Goal: Task Accomplishment & Management: Use online tool/utility

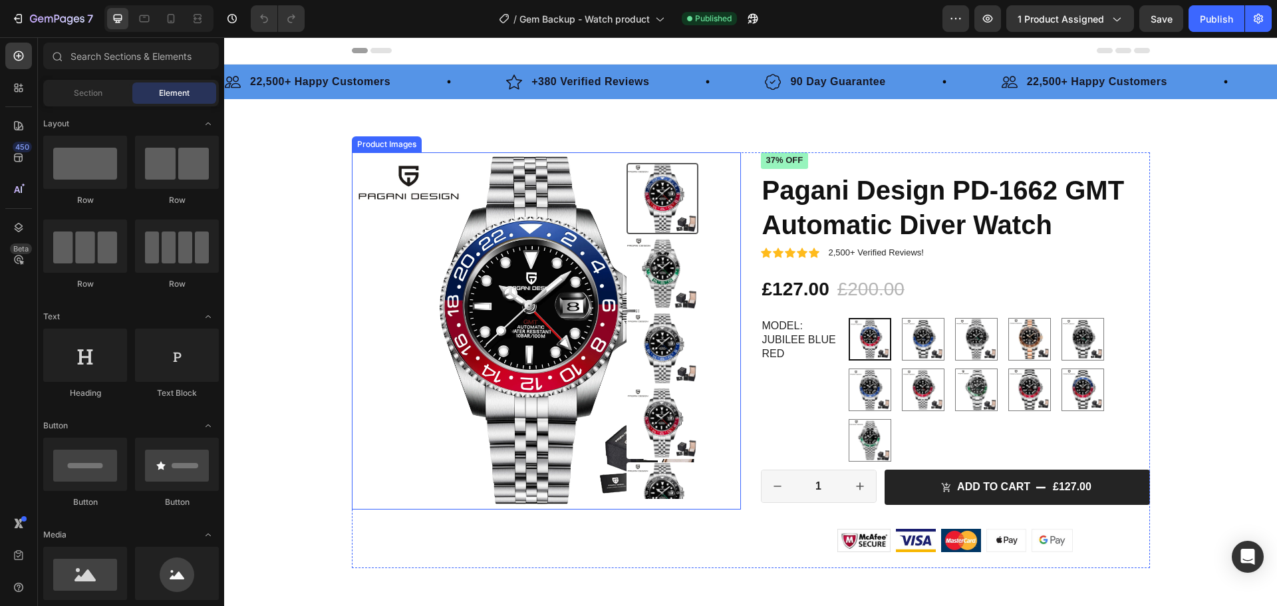
radio input "false"
click at [607, 324] on img at bounding box center [530, 330] width 357 height 357
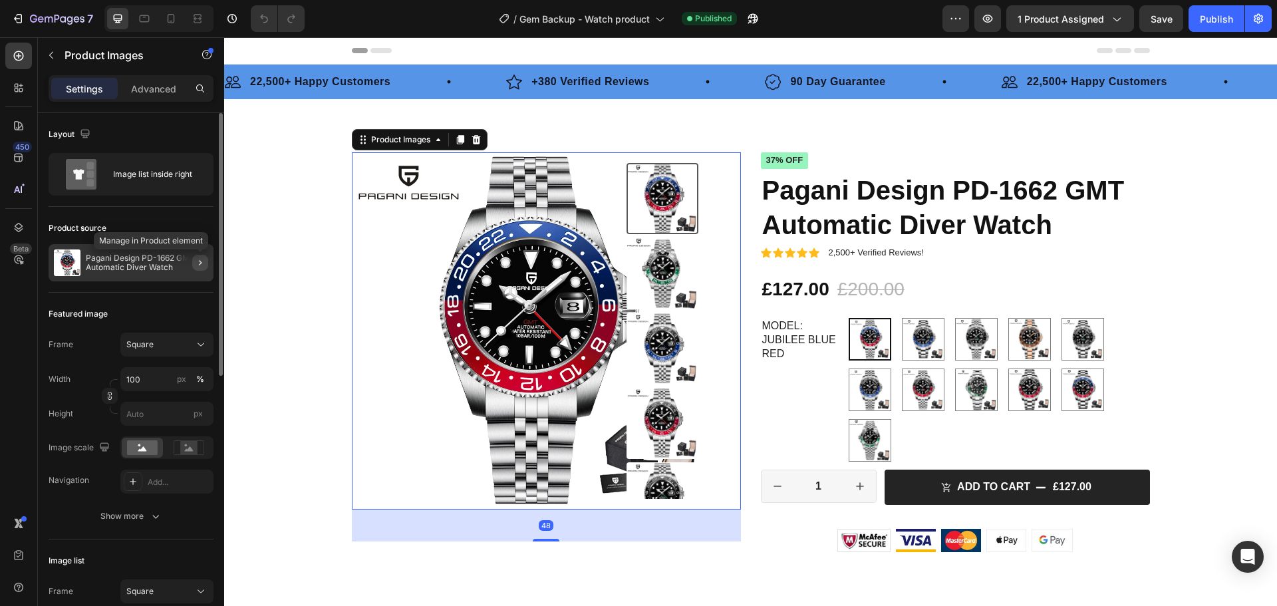
click at [198, 261] on icon "button" at bounding box center [200, 262] width 11 height 11
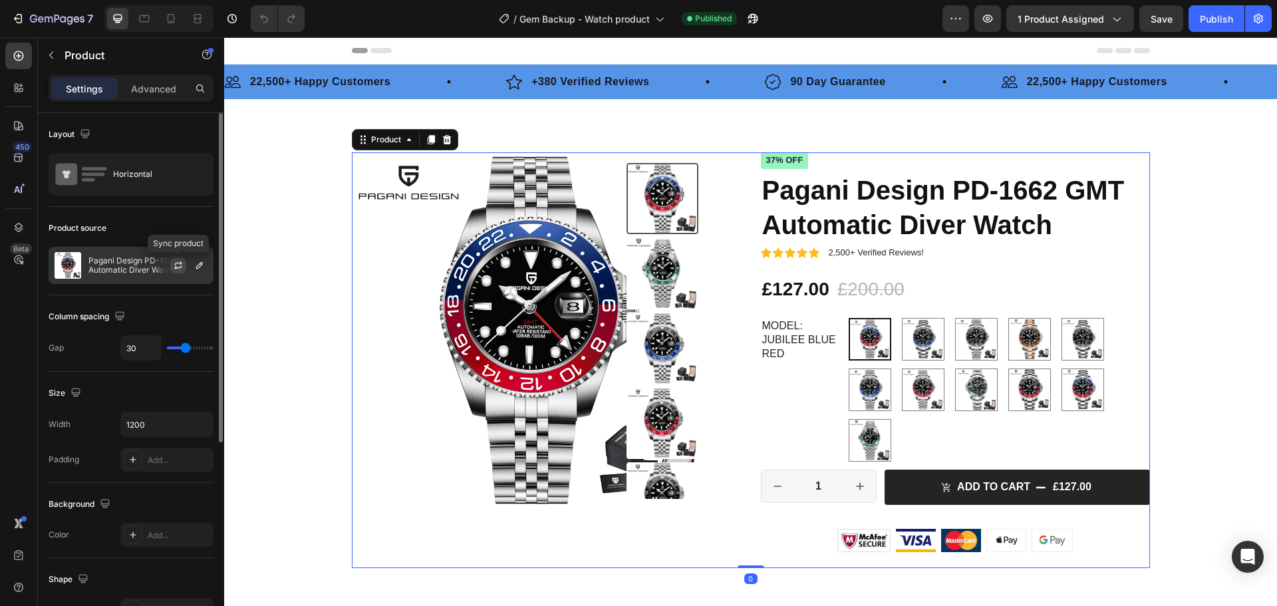
click at [182, 266] on icon "button" at bounding box center [177, 267] width 7 height 4
click at [1032, 82] on p "22,500+ Happy Customers" at bounding box center [1097, 82] width 140 height 16
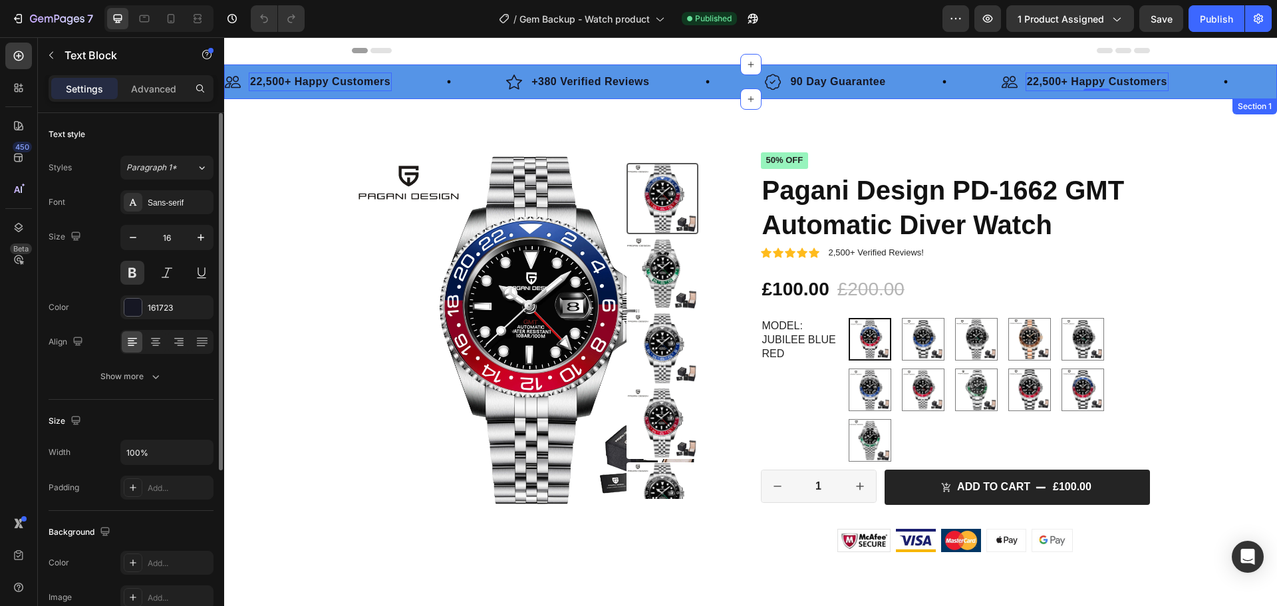
click at [1075, 67] on div "Image 22,500+ Happy Customers Text Block 0 Row Image +380 Verified Reviews Text…" at bounding box center [750, 81] width 1052 height 35
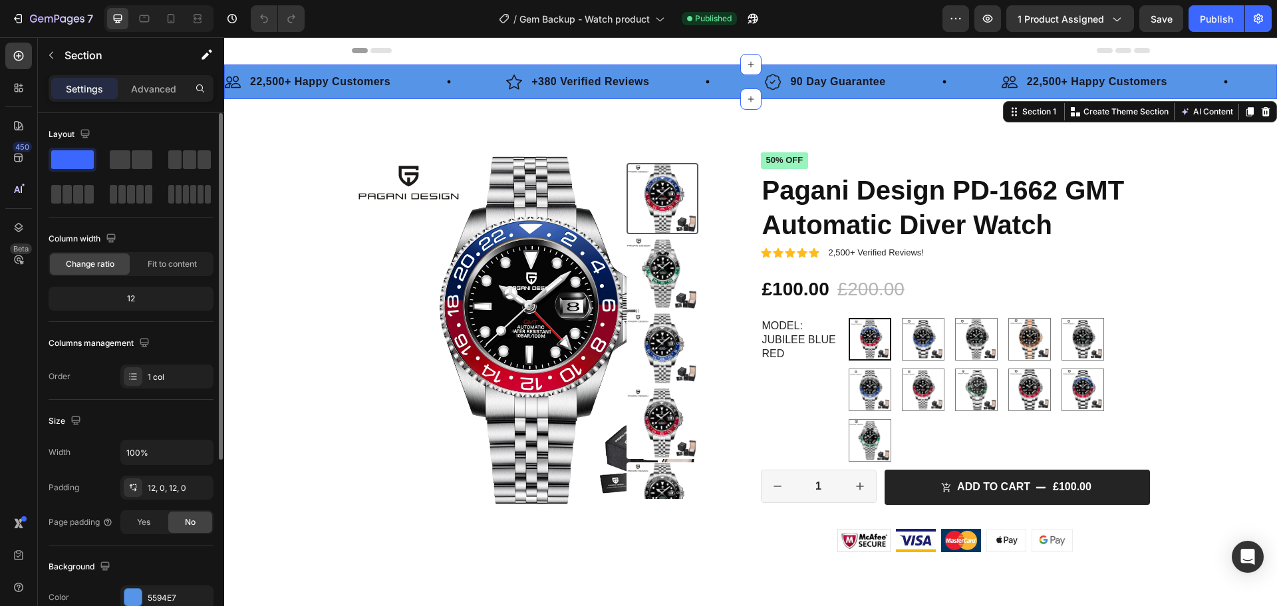
click at [1062, 80] on p "22,500+ Happy Customers" at bounding box center [1097, 82] width 140 height 16
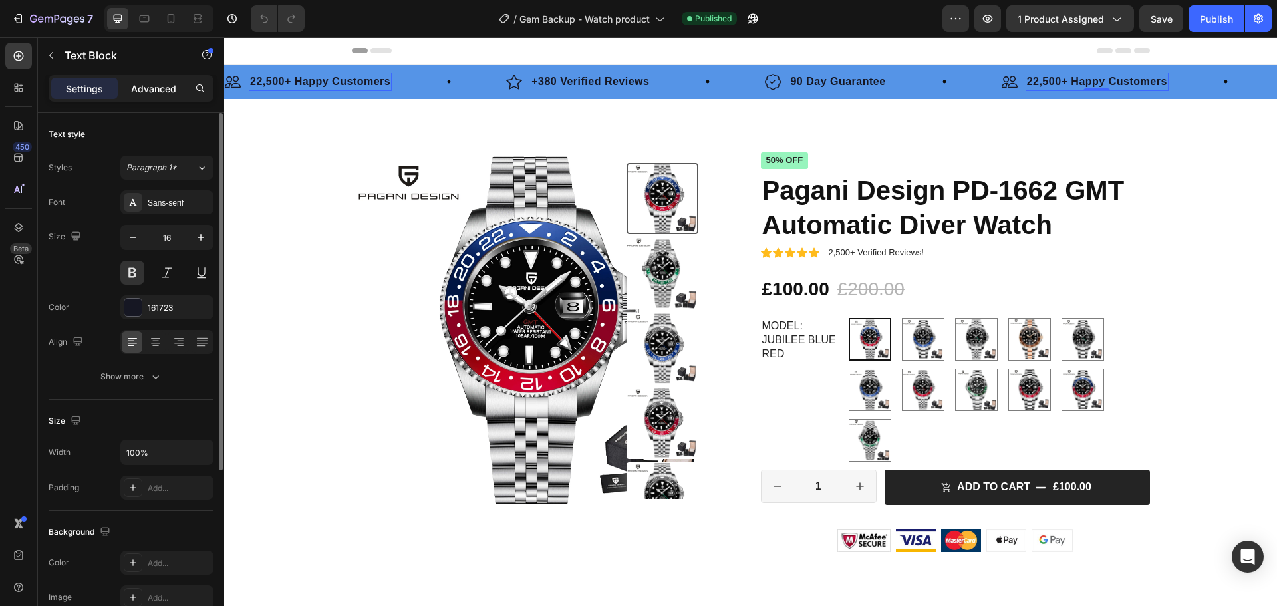
click at [164, 92] on p "Advanced" at bounding box center [153, 89] width 45 height 14
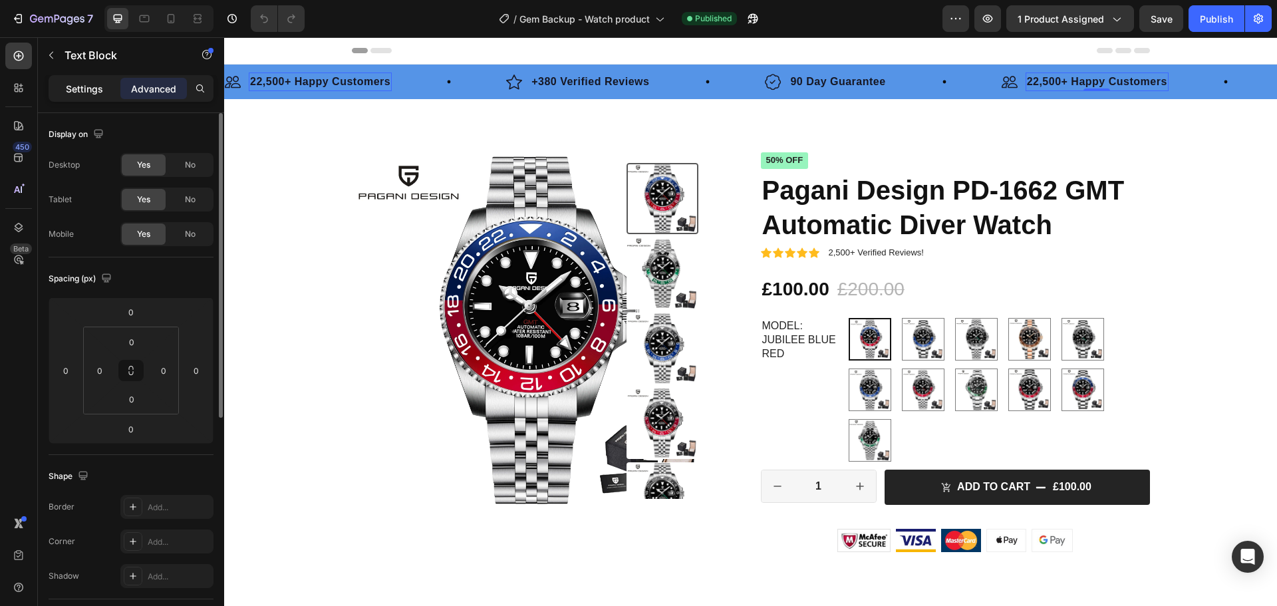
click at [66, 92] on p "Settings" at bounding box center [84, 89] width 37 height 14
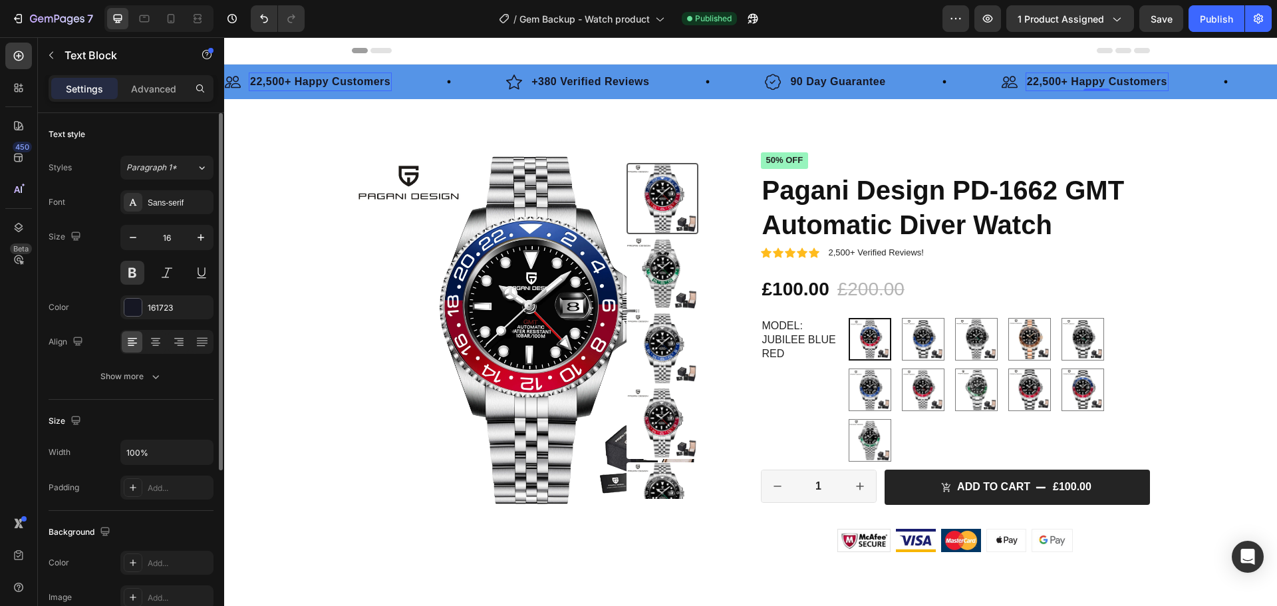
scroll to position [66, 0]
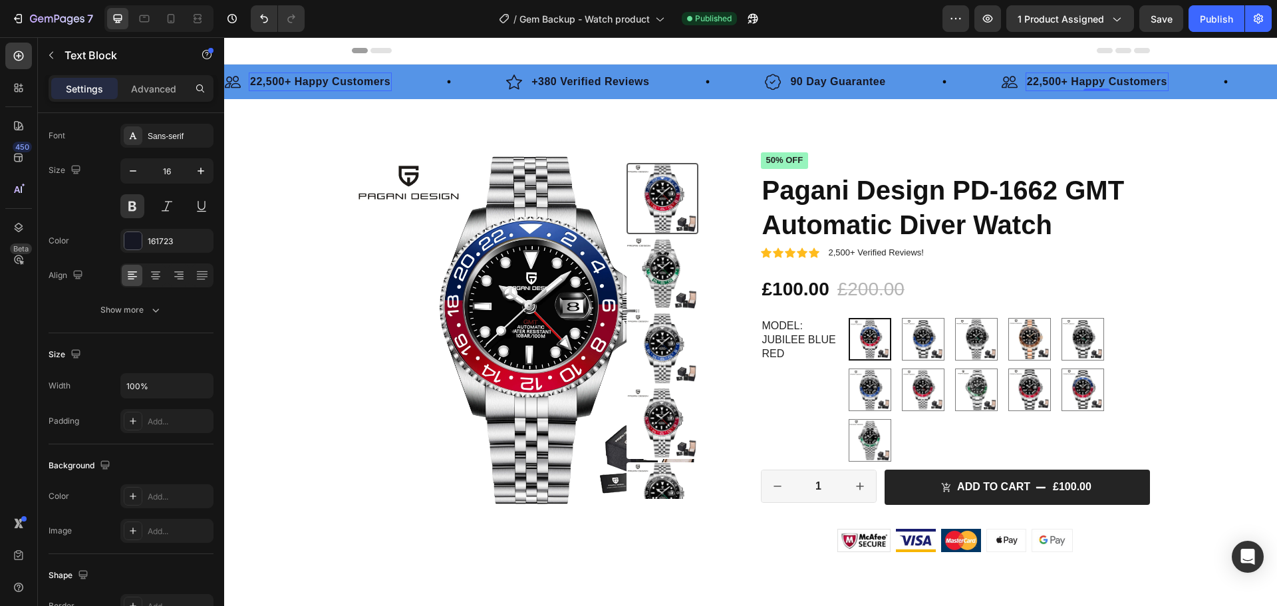
click at [1055, 84] on p "22,500+ Happy Customers" at bounding box center [1097, 82] width 140 height 16
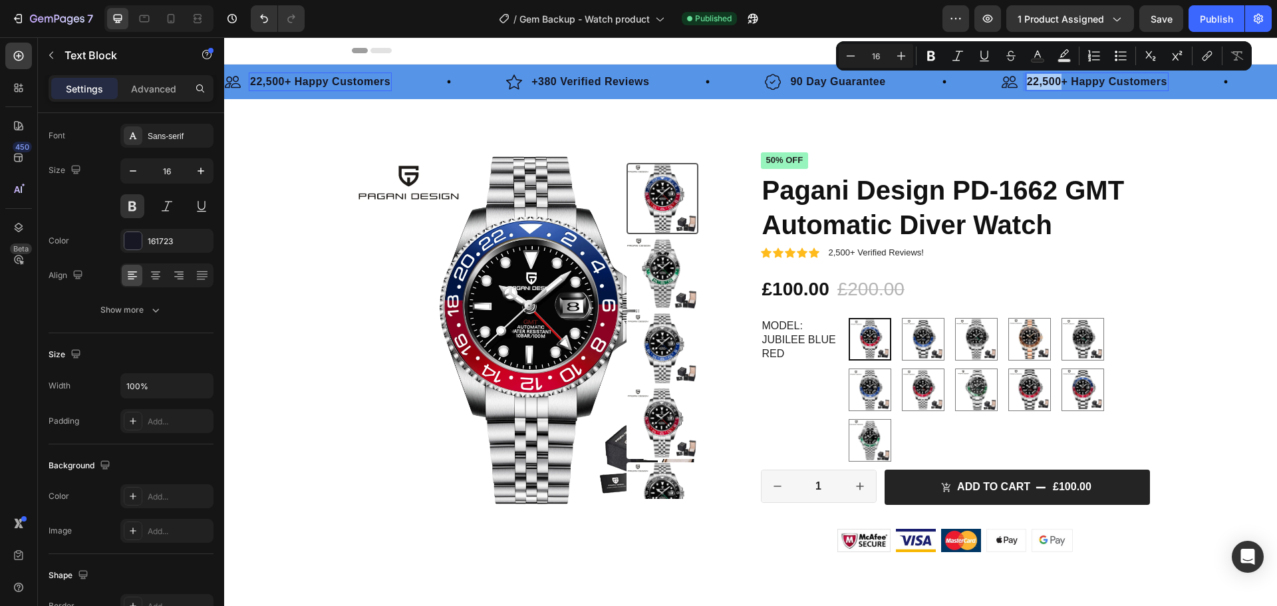
click at [818, 22] on div "/ Gem Backup - Watch product Published" at bounding box center [628, 18] width 627 height 27
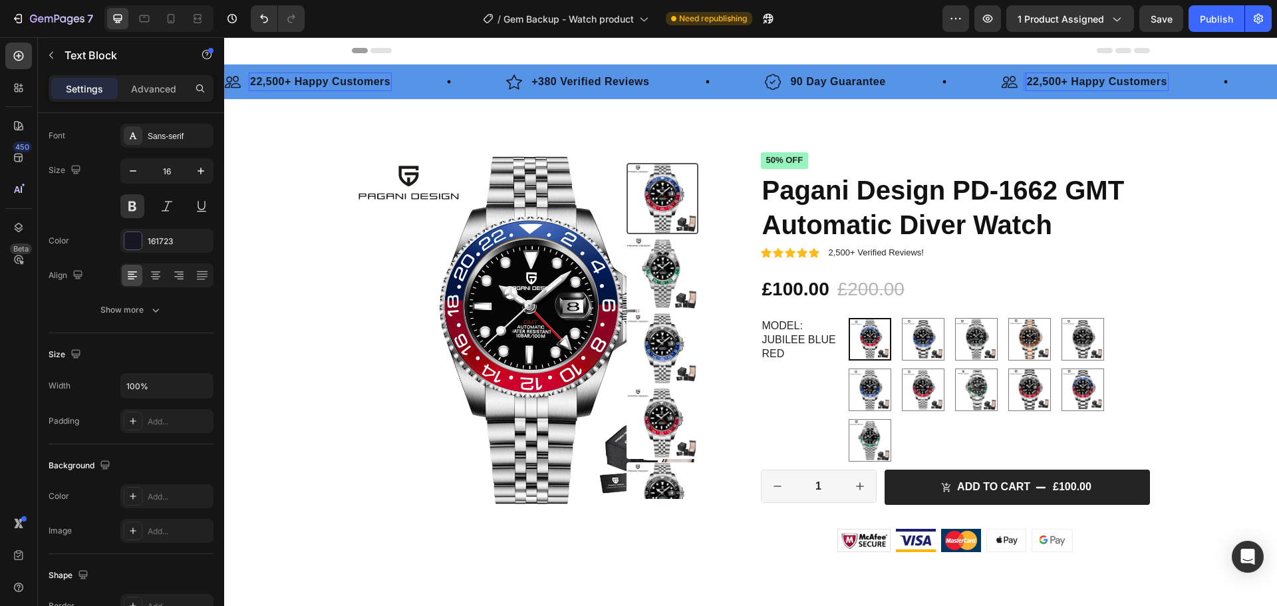
click at [1039, 85] on p "22,500+ Happy Customers" at bounding box center [1097, 82] width 140 height 16
click at [171, 23] on icon at bounding box center [171, 18] width 7 height 9
type input "14"
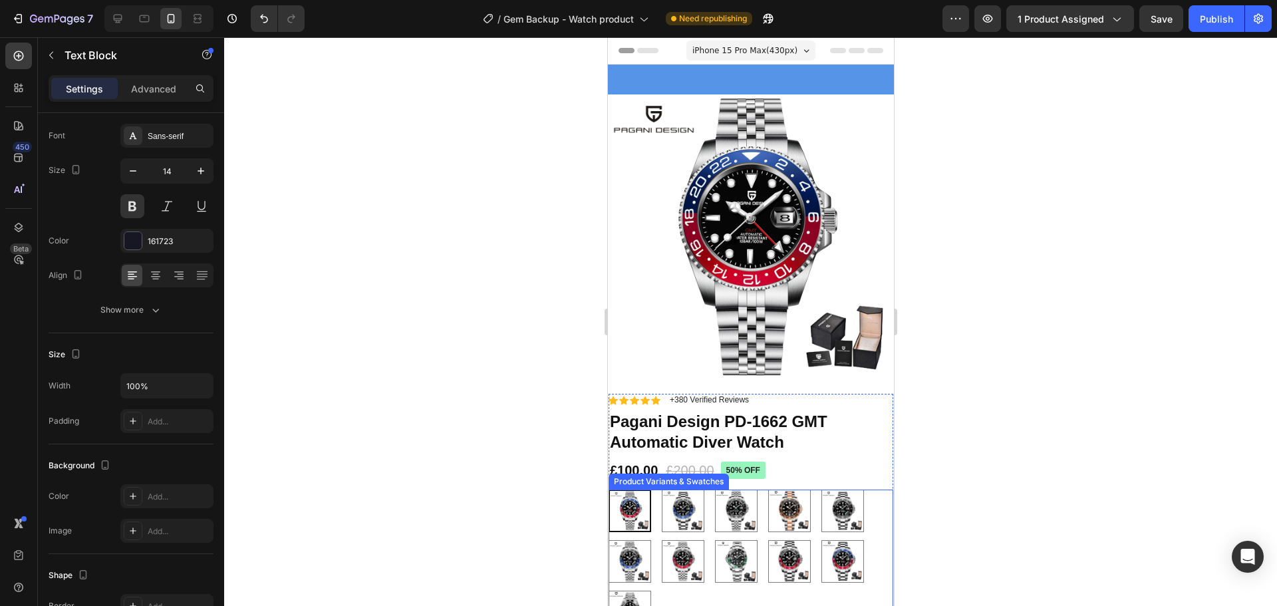
scroll to position [199, 0]
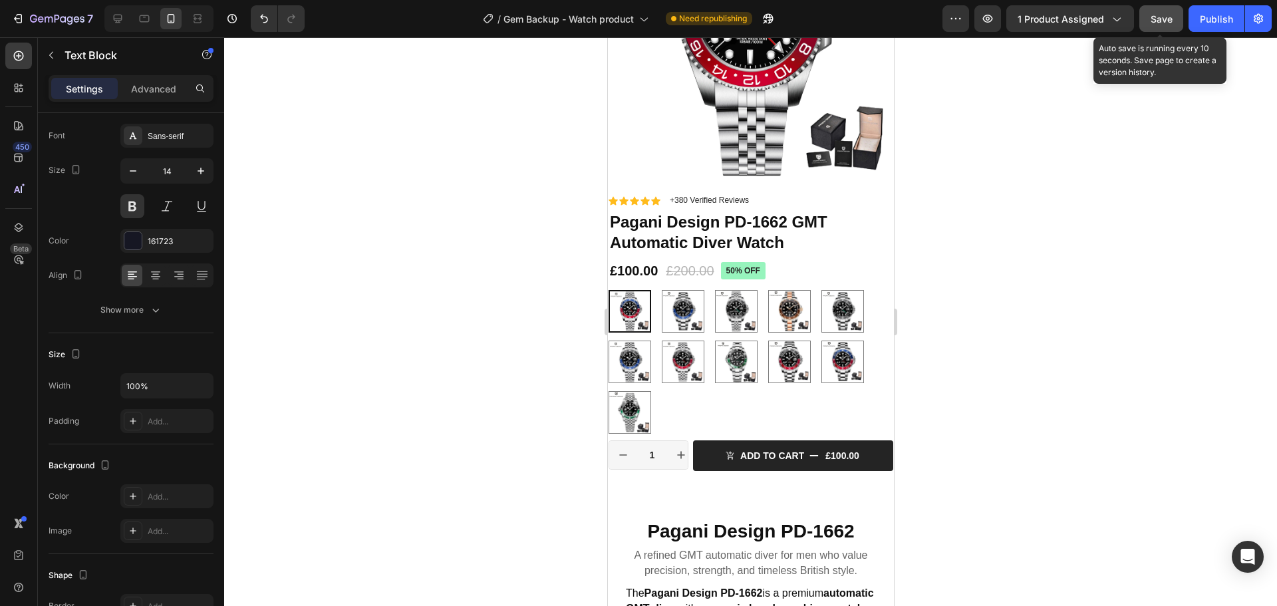
click at [1168, 17] on span "Save" at bounding box center [1161, 18] width 22 height 11
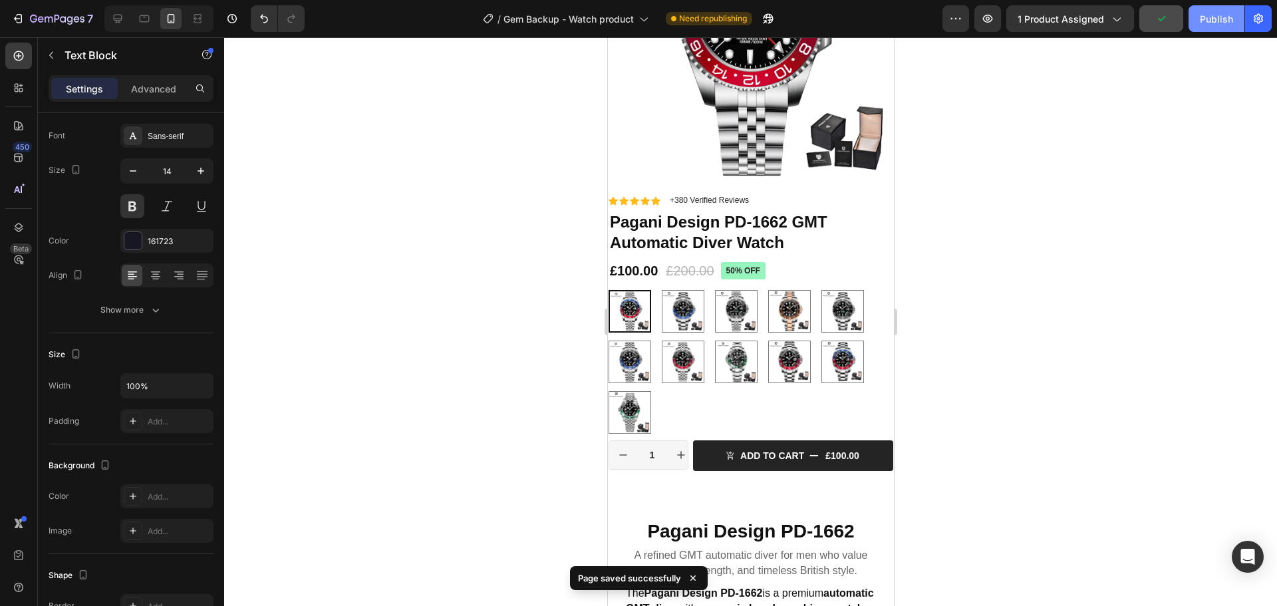
click at [1207, 17] on div "Publish" at bounding box center [1215, 19] width 33 height 14
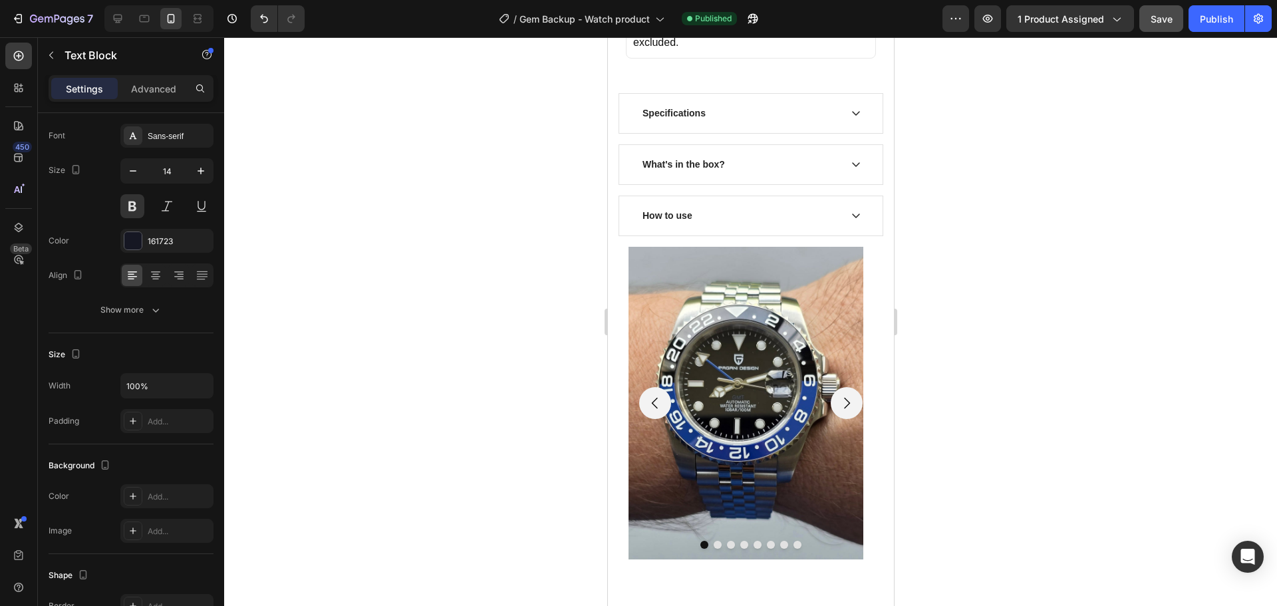
scroll to position [4507, 0]
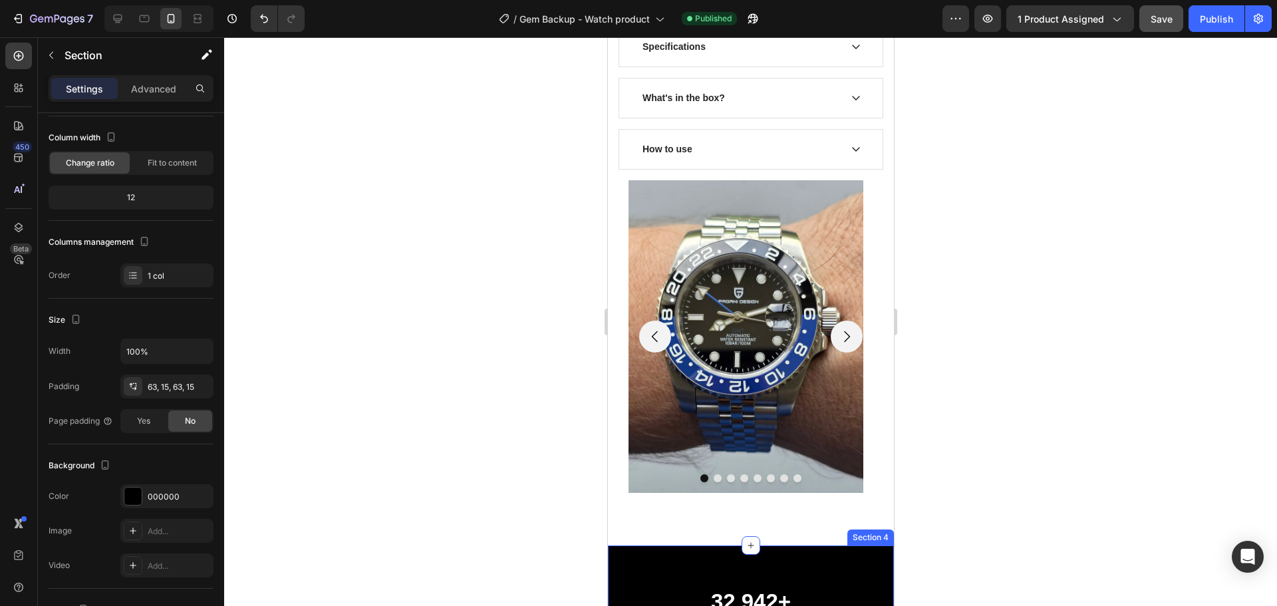
scroll to position [0, 0]
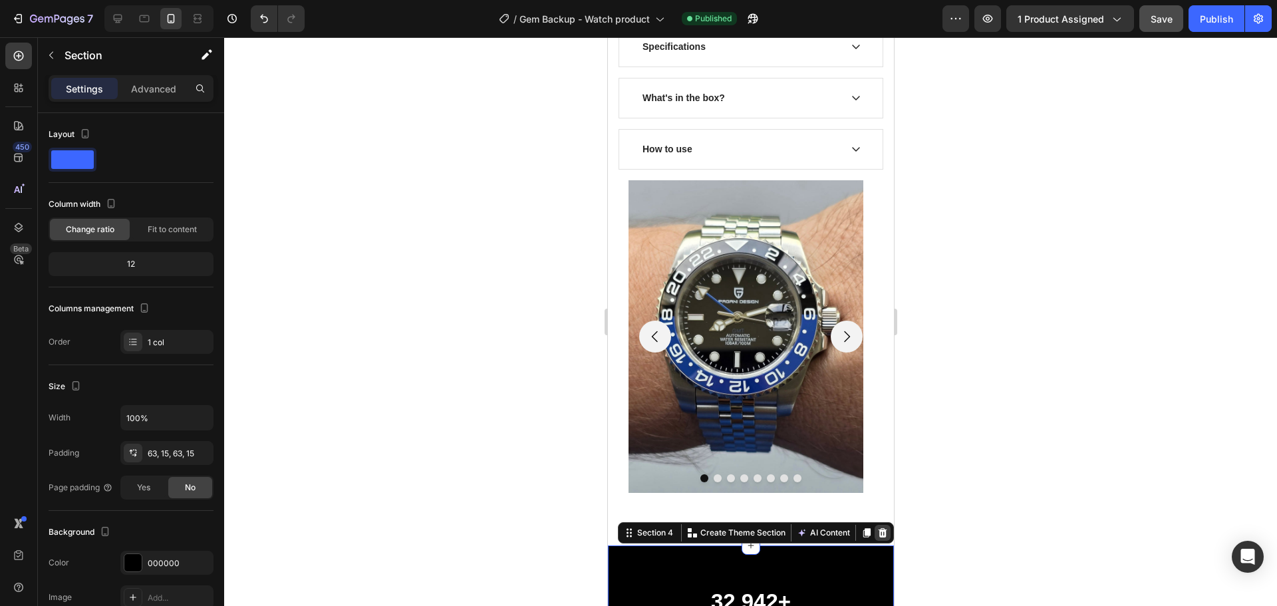
click at [876, 527] on icon at bounding box center [881, 532] width 11 height 11
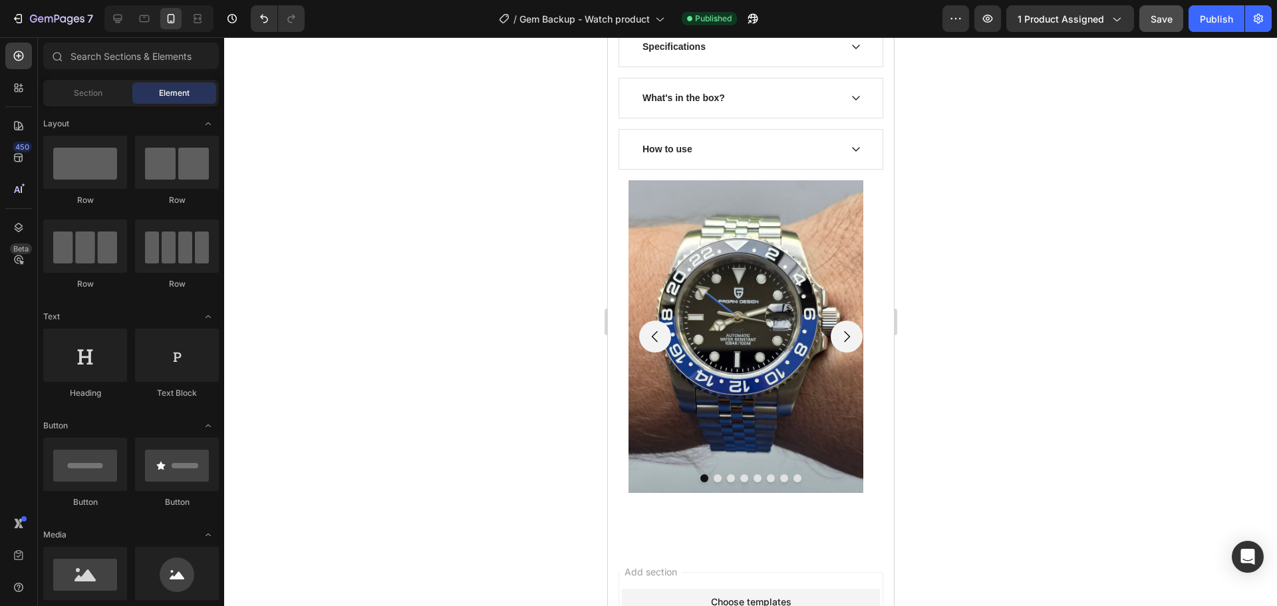
scroll to position [4339, 0]
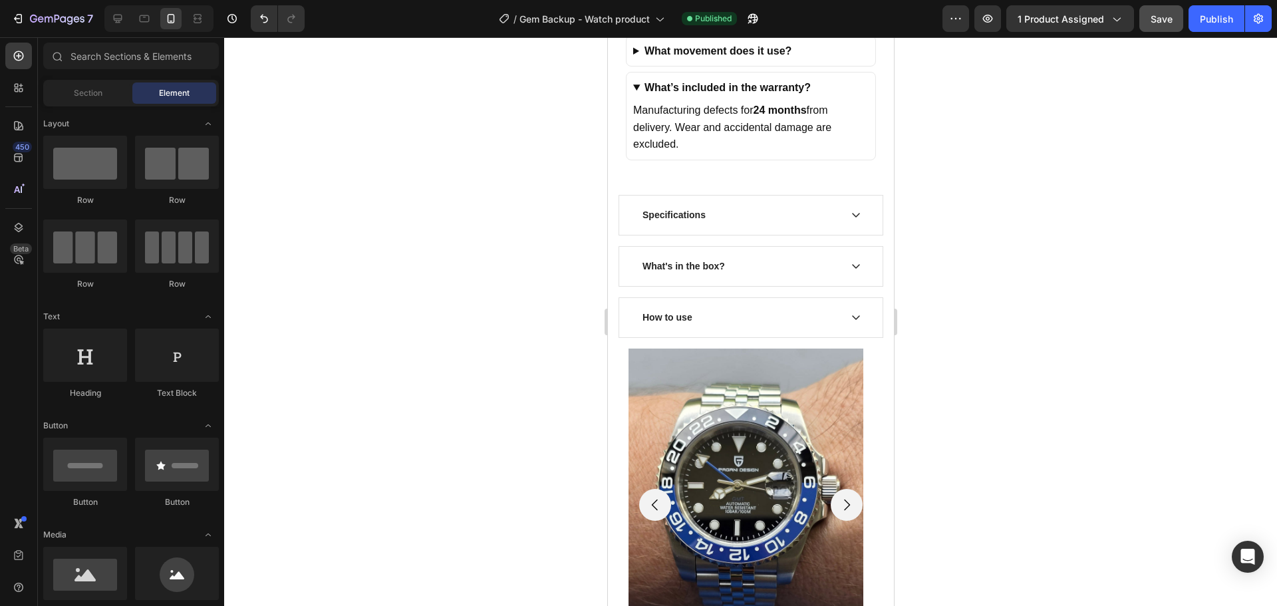
click at [1063, 195] on div at bounding box center [750, 321] width 1052 height 568
click at [1158, 18] on span "Save" at bounding box center [1161, 18] width 22 height 11
click at [1202, 22] on div "Publish" at bounding box center [1215, 19] width 33 height 14
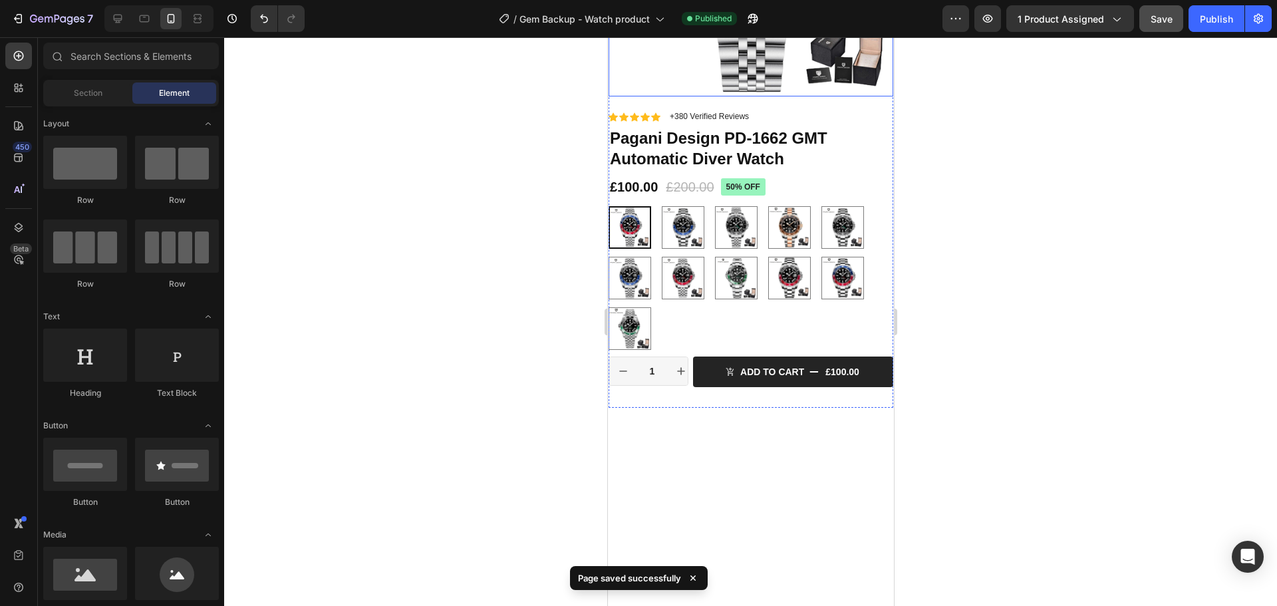
scroll to position [0, 0]
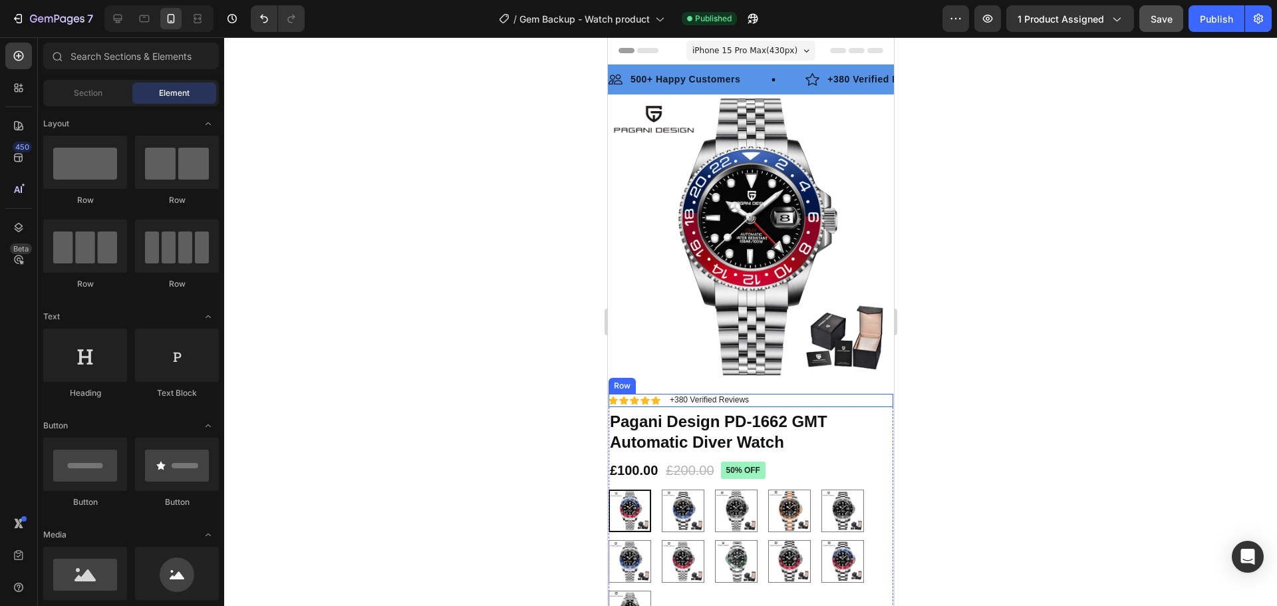
click at [866, 394] on div "Icon Icon Icon Icon Icon Icon List +380 Verified Reviews Text Block Row" at bounding box center [750, 400] width 285 height 13
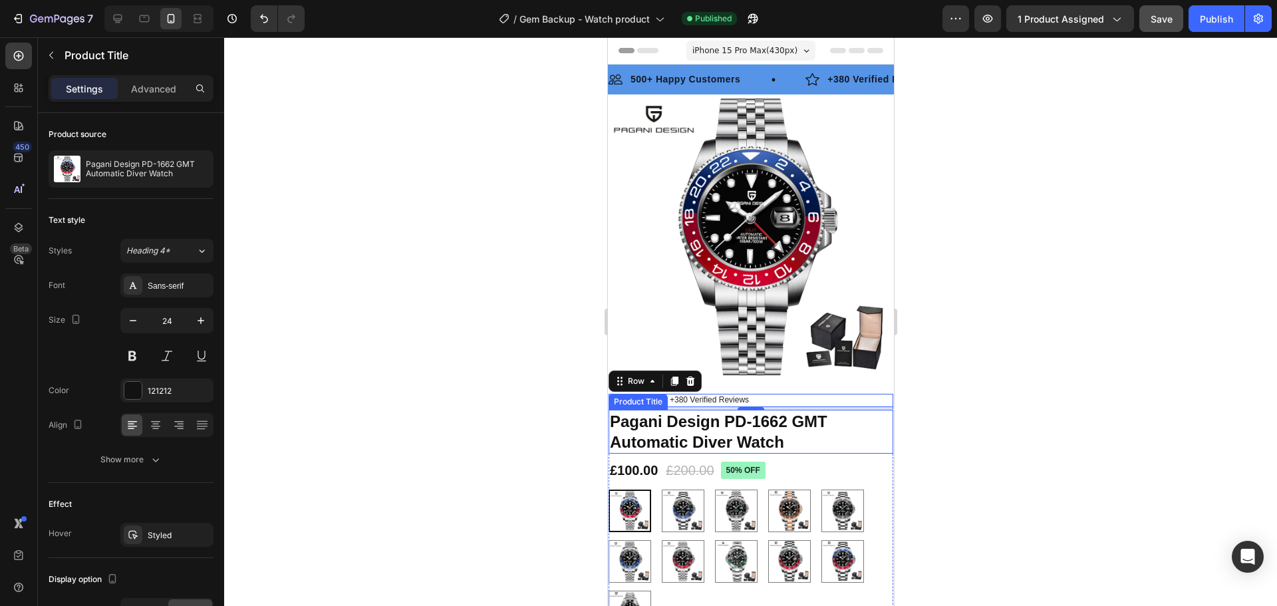
click at [858, 413] on h1 "Pagani Design PD-1662 GMT Automatic Diver Watch" at bounding box center [750, 432] width 285 height 44
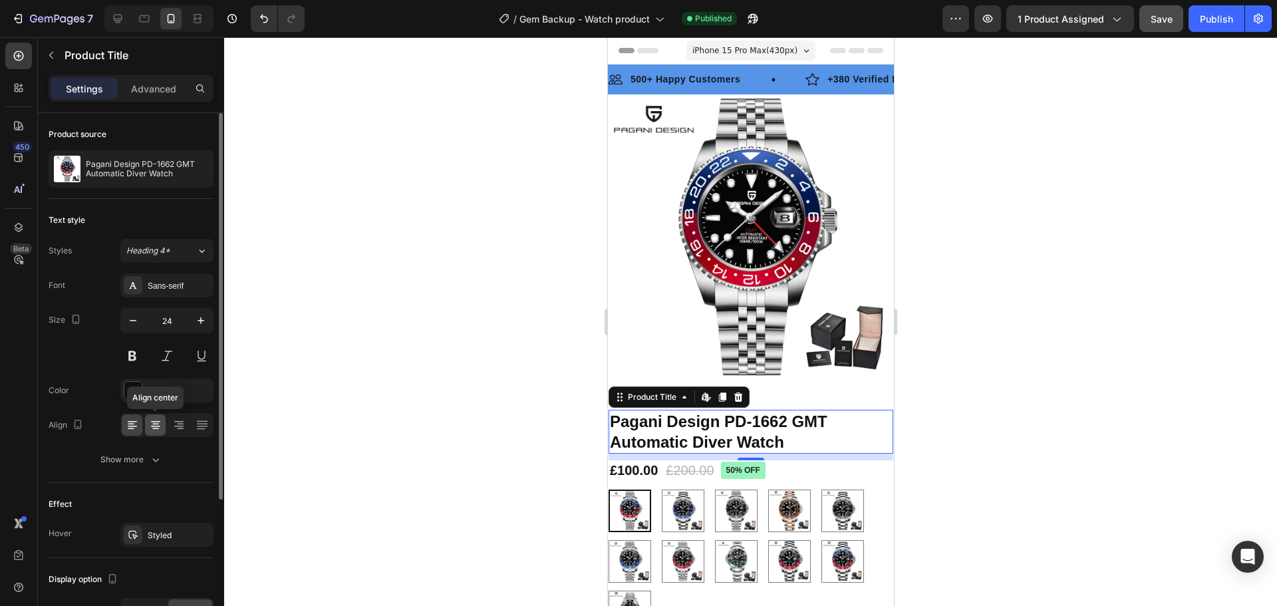
click at [150, 422] on icon at bounding box center [155, 424] width 13 height 13
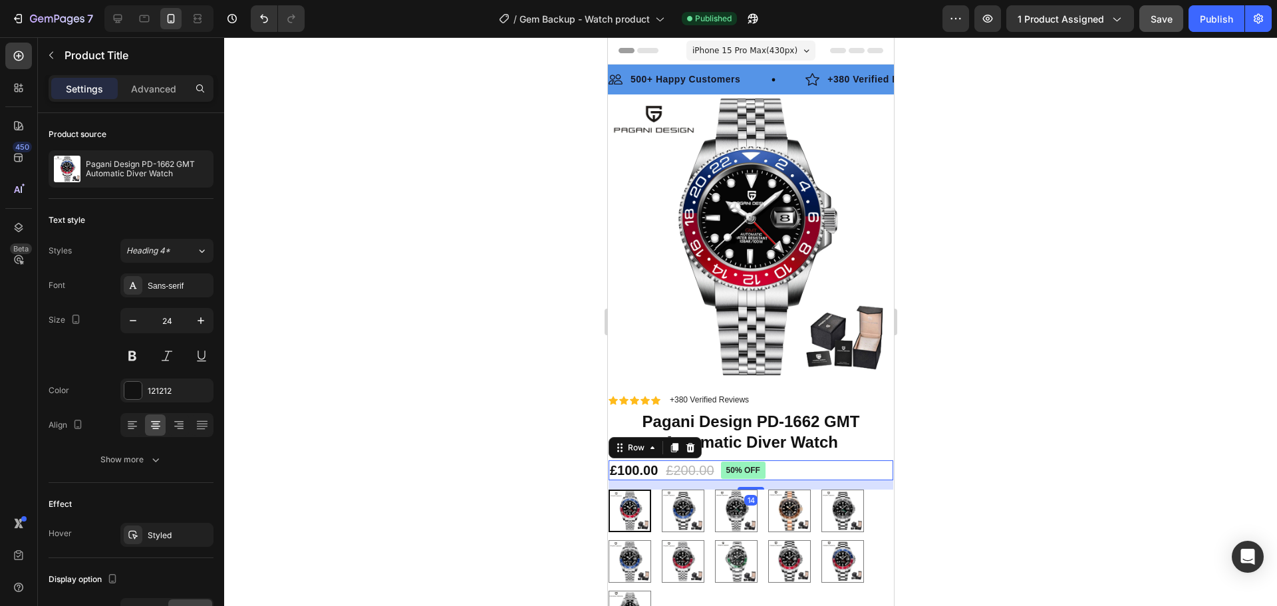
click at [785, 460] on div "£100.00 Product Price Product Price £200.00 Product Price Product Price 50% off…" at bounding box center [750, 470] width 285 height 20
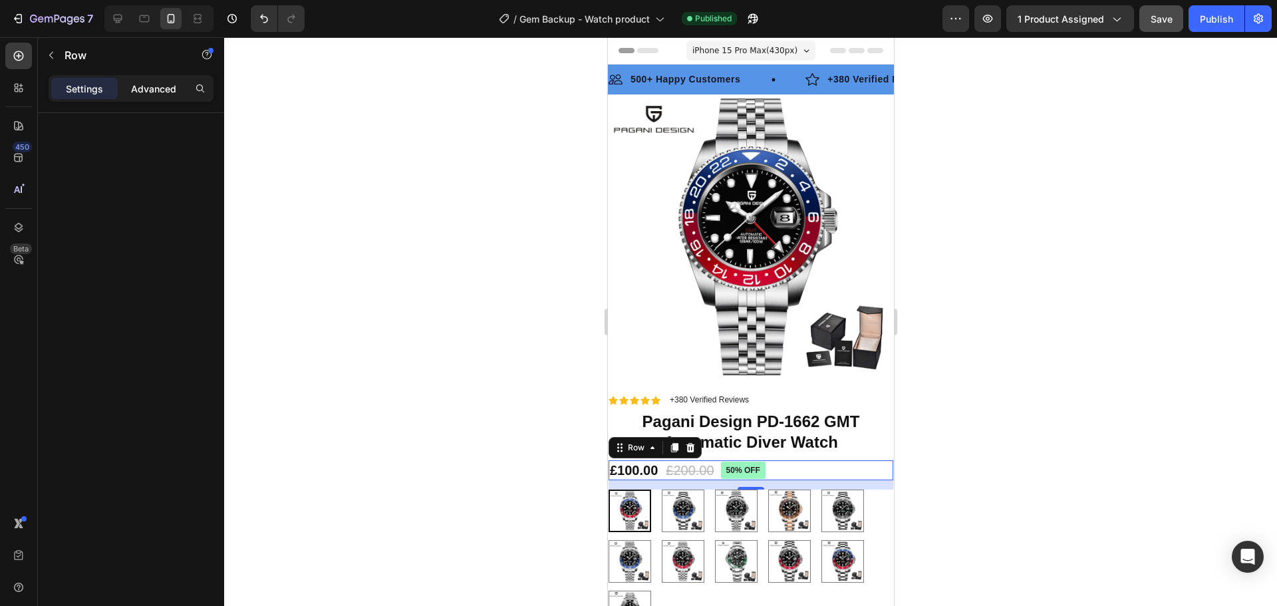
click at [148, 90] on p "Advanced" at bounding box center [153, 89] width 45 height 14
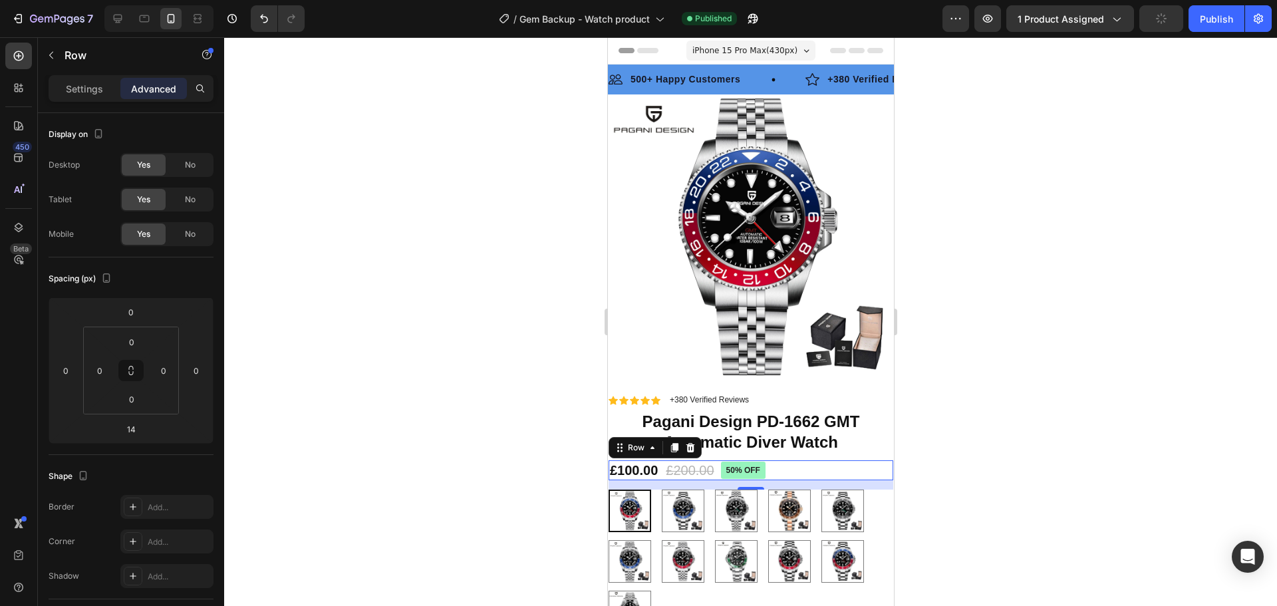
click at [778, 460] on div "£100.00 Product Price Product Price £200.00 Product Price Product Price 50% off…" at bounding box center [750, 470] width 285 height 20
click at [79, 79] on div "Settings" at bounding box center [84, 88] width 66 height 21
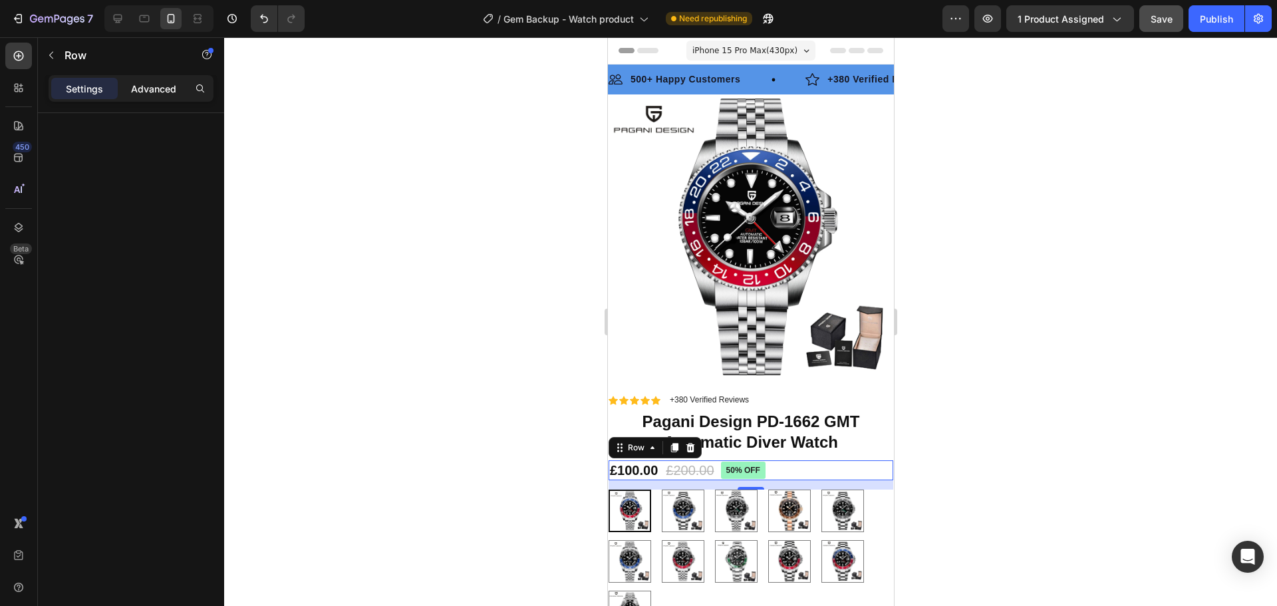
click at [140, 86] on p "Advanced" at bounding box center [153, 89] width 45 height 14
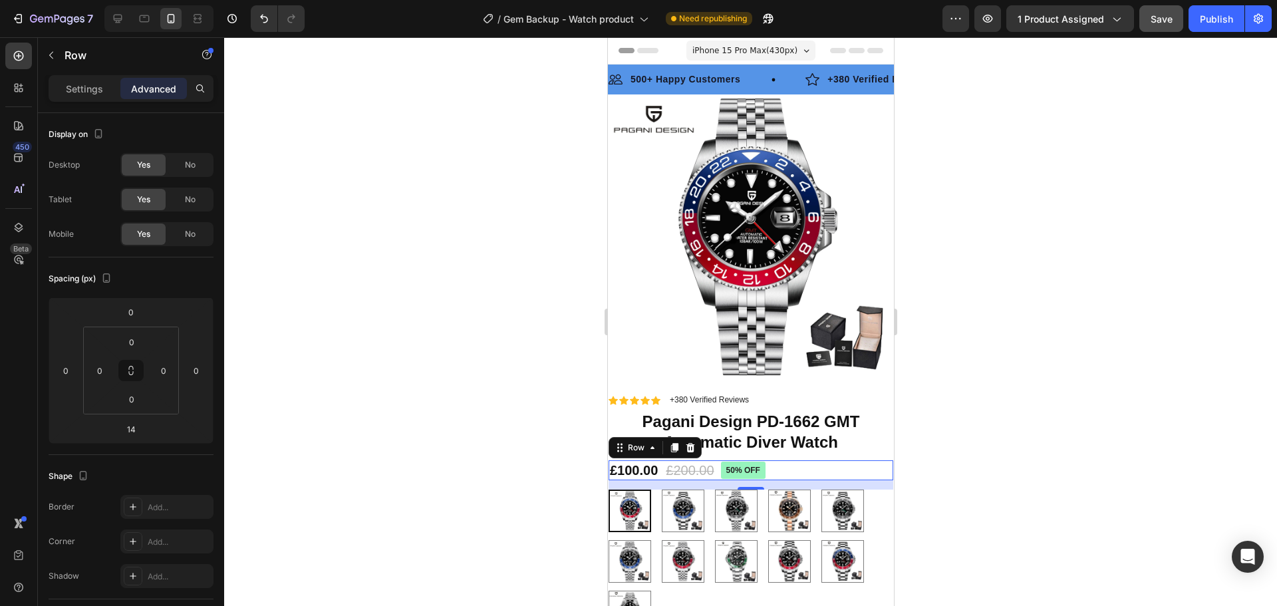
click at [632, 445] on div "Row" at bounding box center [654, 447] width 93 height 21
click at [629, 441] on div "Row" at bounding box center [635, 447] width 22 height 12
click at [792, 462] on div "£100.00 Product Price Product Price £200.00 Product Price Product Price 50% off…" at bounding box center [750, 470] width 285 height 20
click at [633, 460] on div "£100.00" at bounding box center [633, 470] width 51 height 20
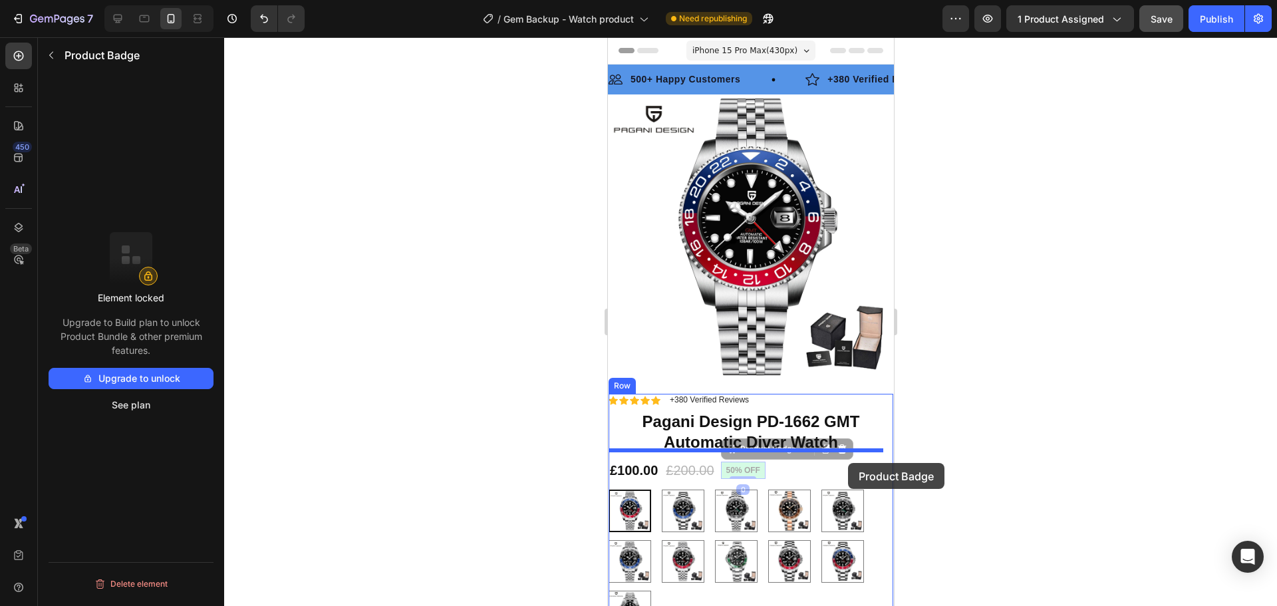
drag, startPoint x: 749, startPoint y: 459, endPoint x: 847, endPoint y: 463, distance: 97.8
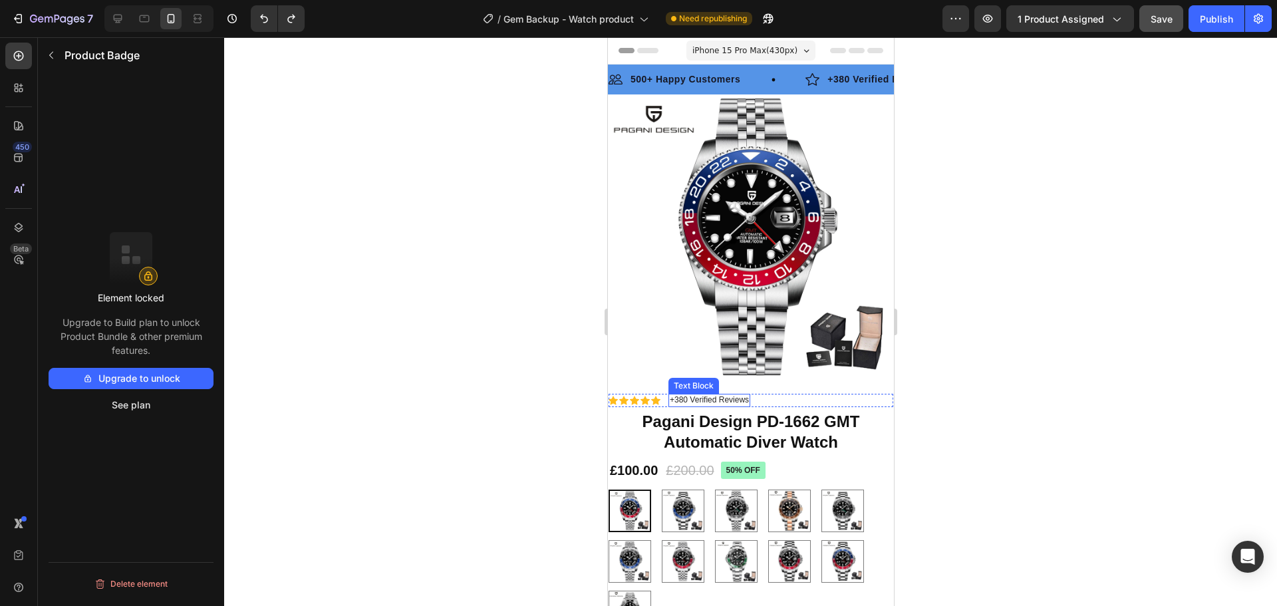
click at [697, 395] on p "+380 Verified Reviews" at bounding box center [708, 400] width 79 height 11
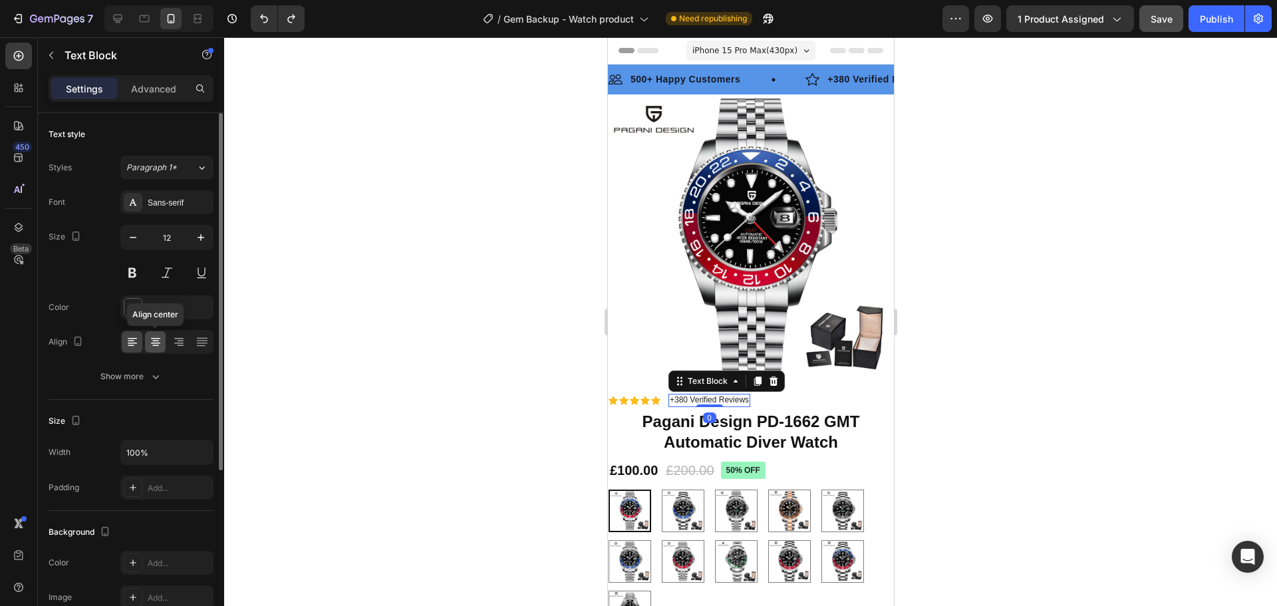
click at [164, 346] on div at bounding box center [155, 341] width 21 height 21
click at [647, 396] on div "Icon" at bounding box center [644, 400] width 9 height 9
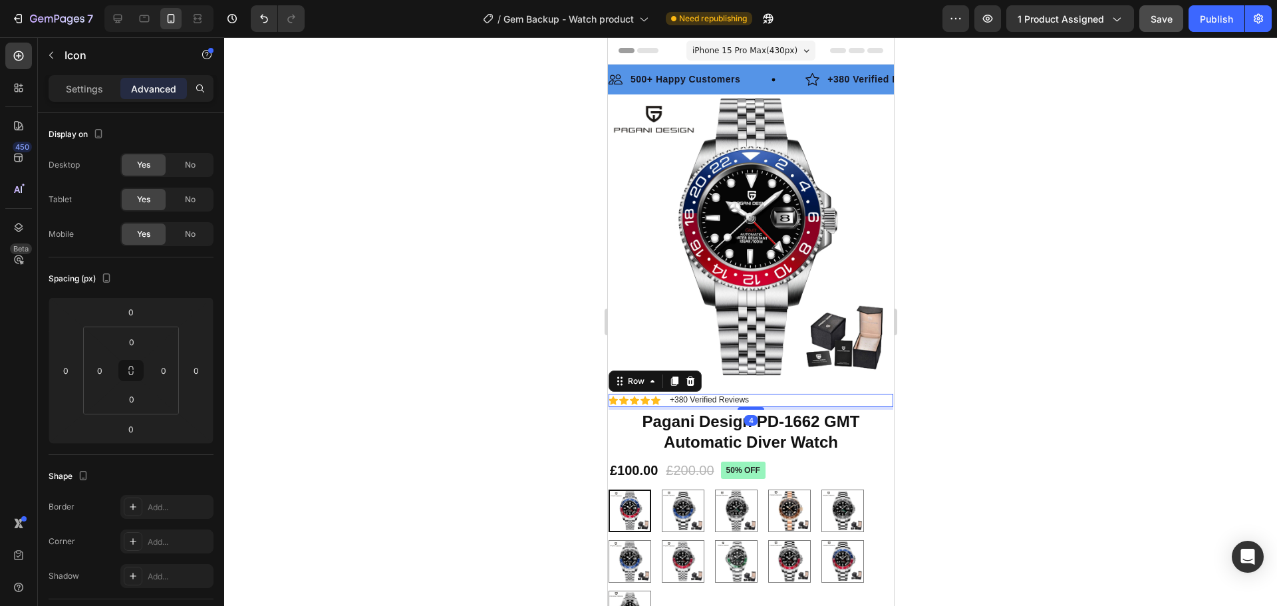
click at [765, 394] on div "Icon Icon Icon Icon Icon Icon List +380 Verified Reviews Text Block Row 4" at bounding box center [750, 400] width 285 height 13
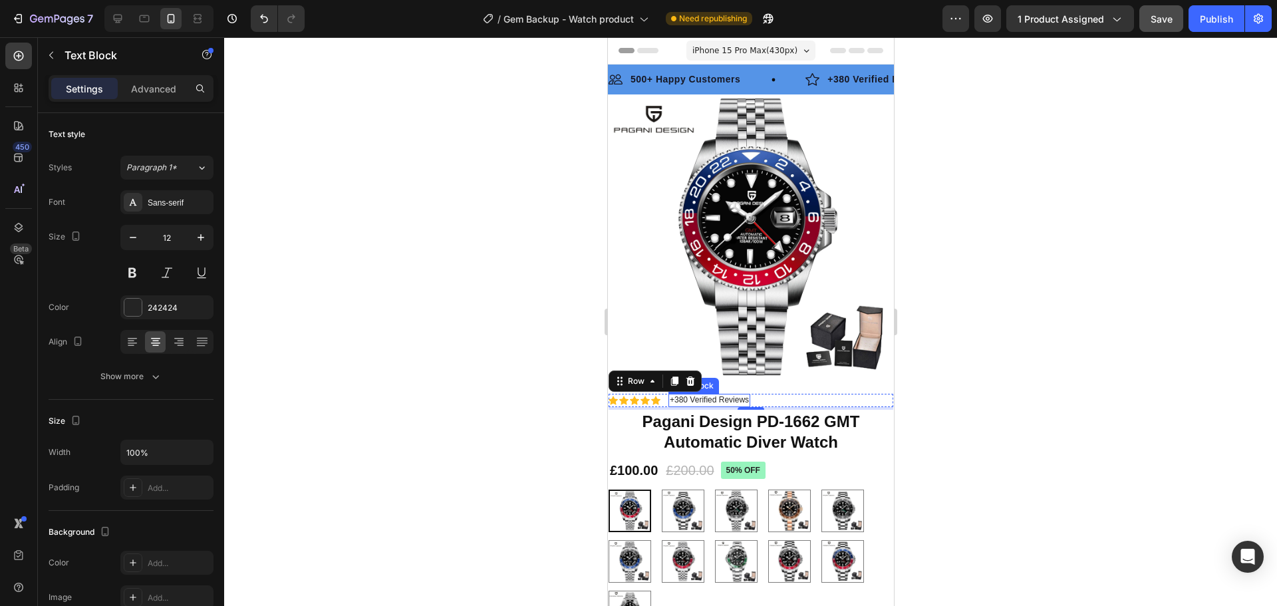
click at [720, 395] on p "+380 Verified Reviews" at bounding box center [708, 400] width 79 height 11
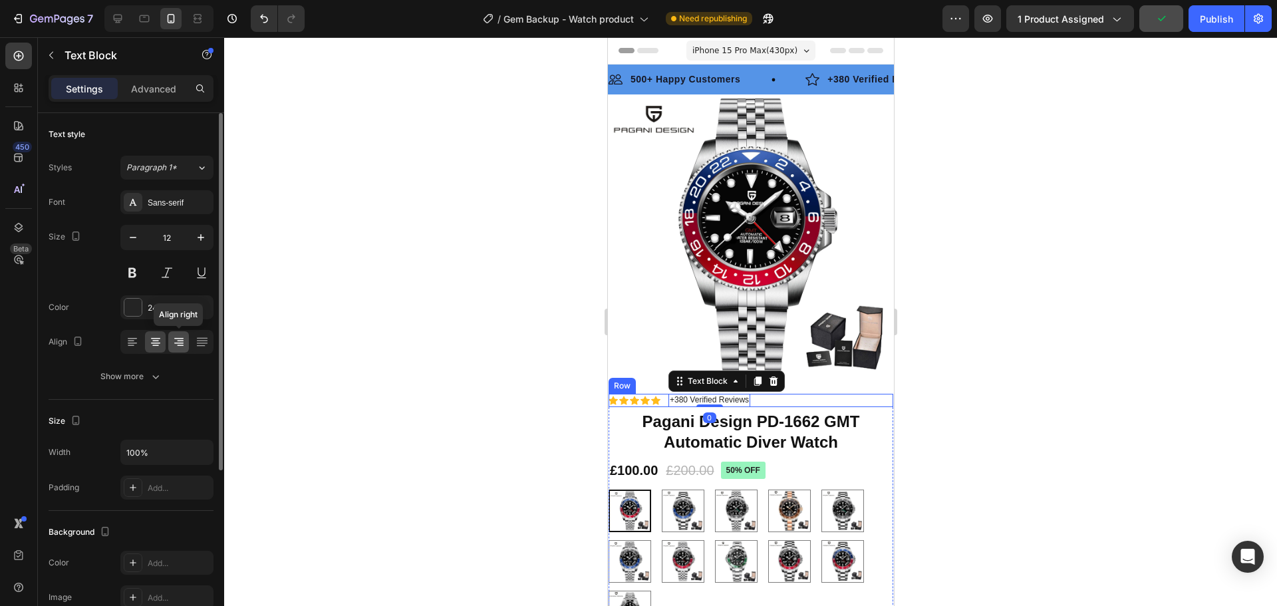
click at [184, 347] on icon at bounding box center [178, 341] width 13 height 13
click at [197, 343] on icon at bounding box center [201, 342] width 11 height 1
click at [136, 343] on icon at bounding box center [132, 342] width 9 height 1
click at [828, 394] on div "Icon Icon Icon Icon Icon Icon List +380 Verified Reviews Text Block 0 Row" at bounding box center [750, 400] width 285 height 13
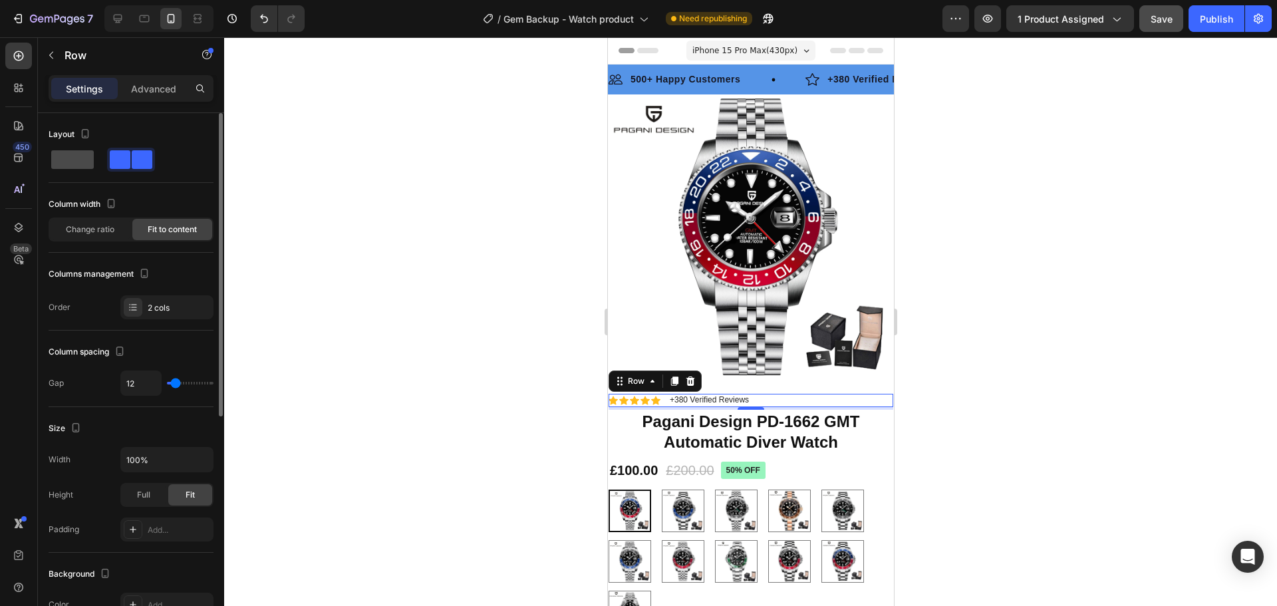
click at [66, 153] on span at bounding box center [72, 159] width 43 height 19
type input "0"
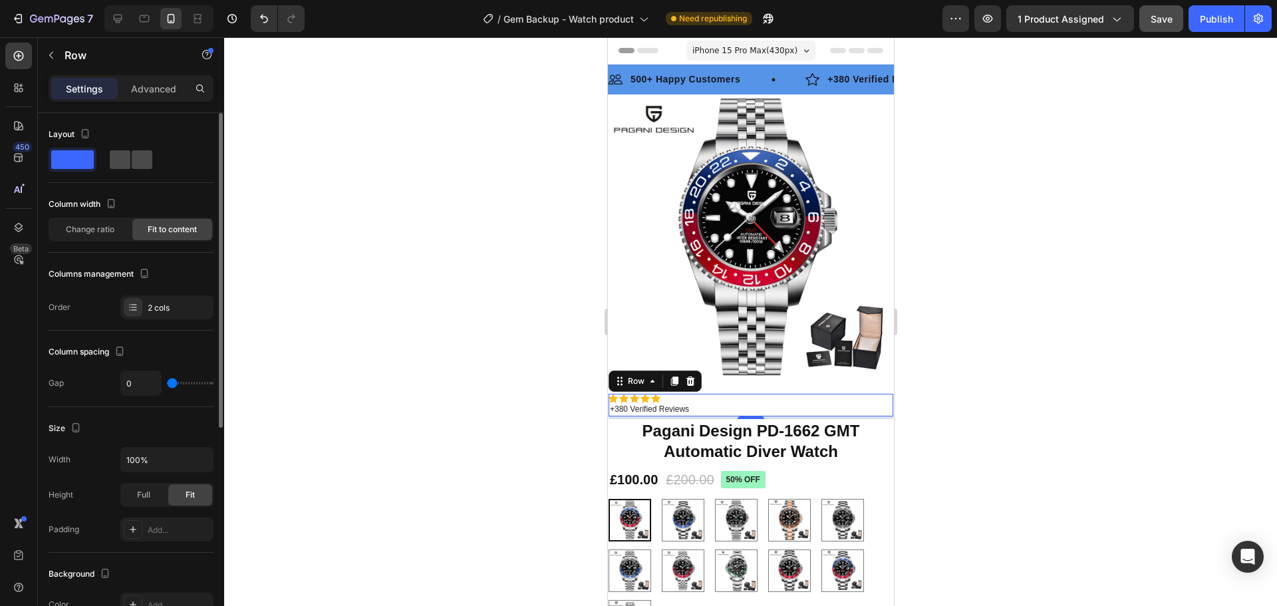
click at [142, 165] on span at bounding box center [142, 159] width 21 height 19
type input "12"
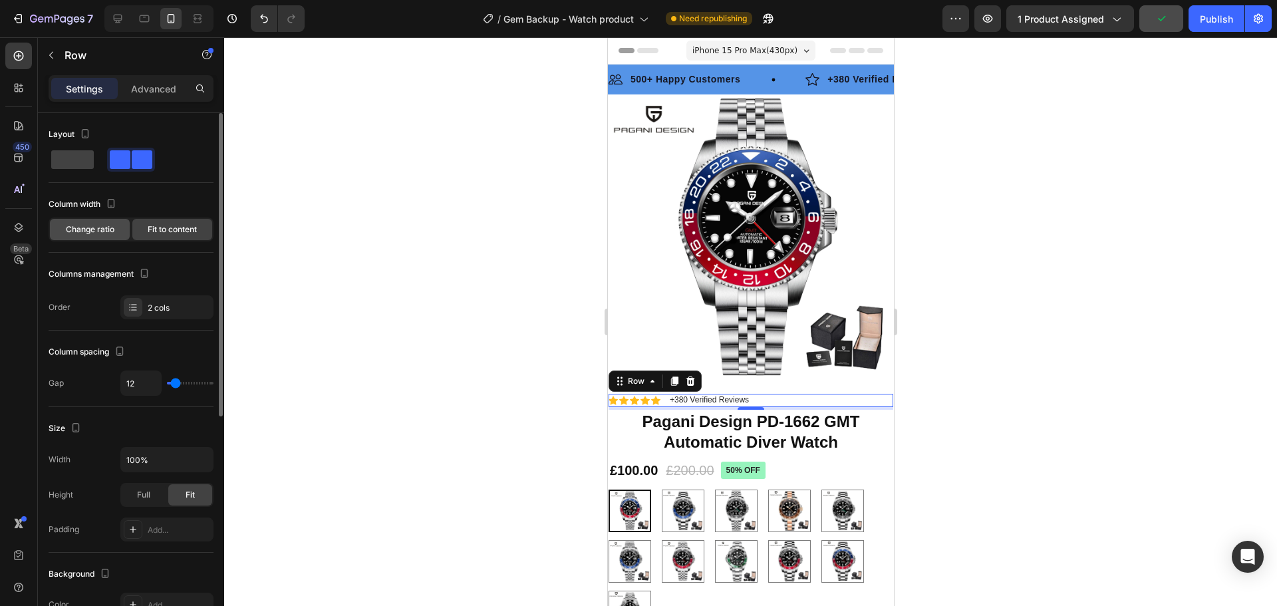
click at [91, 237] on div "Change ratio" at bounding box center [90, 229] width 80 height 21
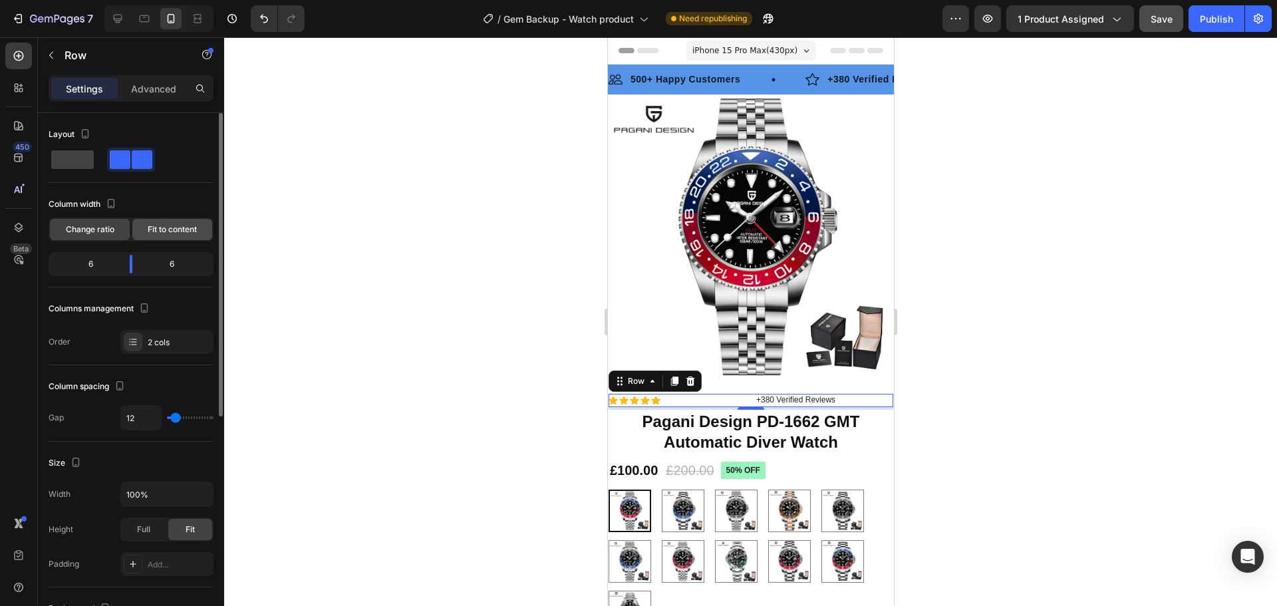
click at [158, 232] on span "Fit to content" at bounding box center [172, 229] width 49 height 12
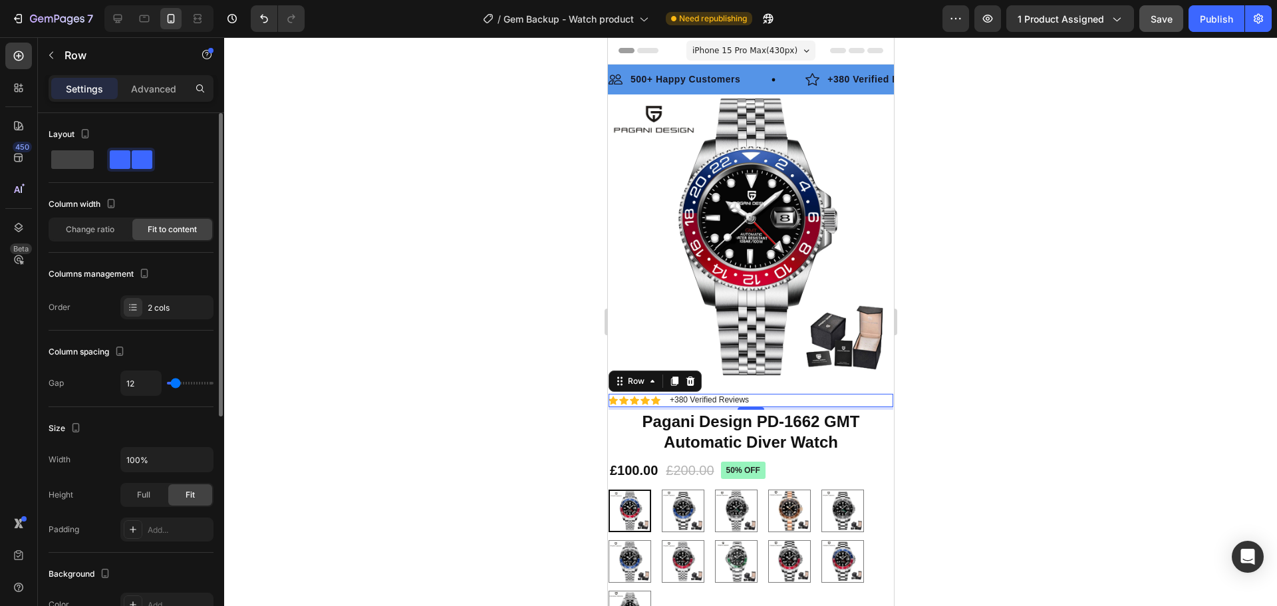
type input "20"
type input "47"
type input "49"
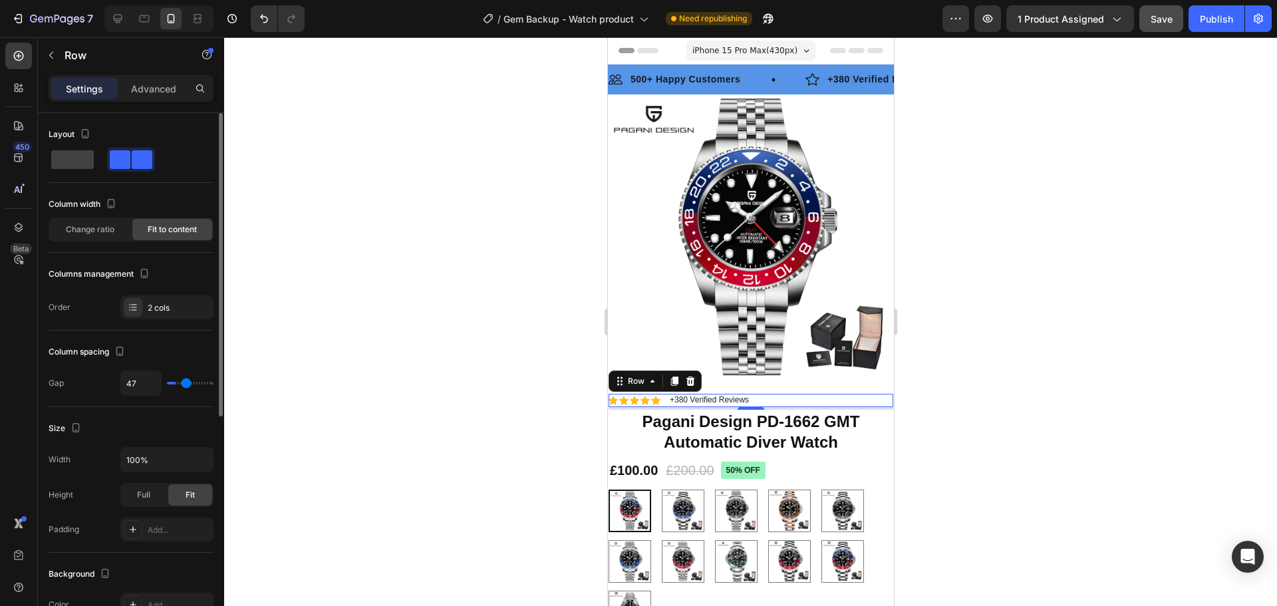
type input "49"
type input "44"
type input "33"
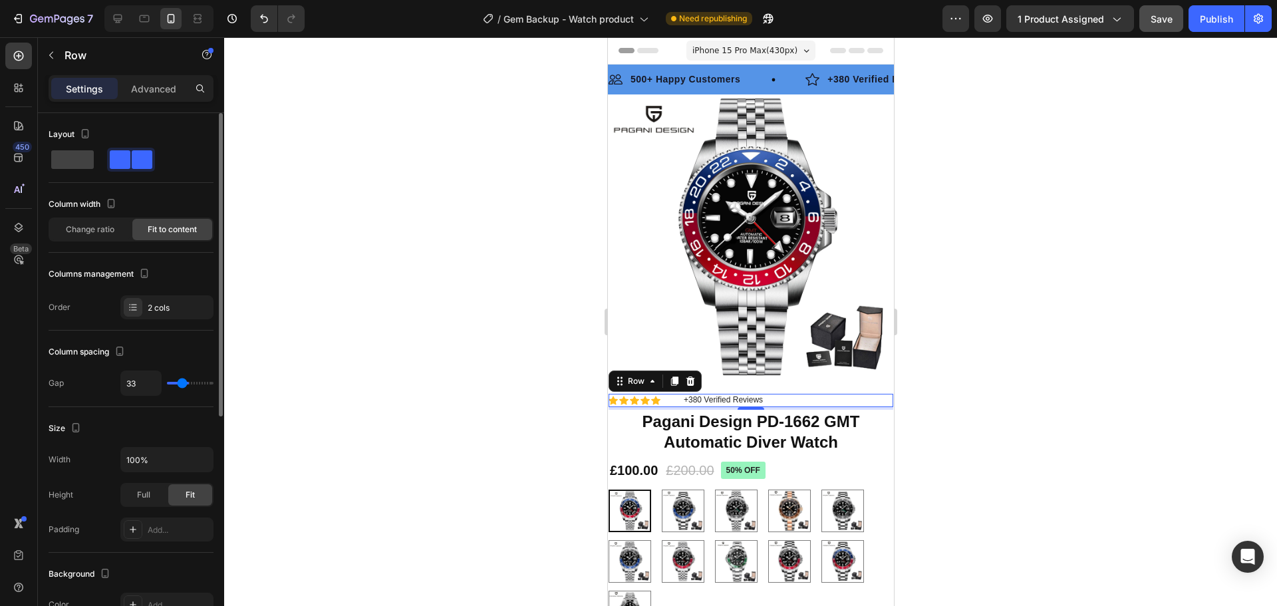
type input "27"
type input "24"
type input "22"
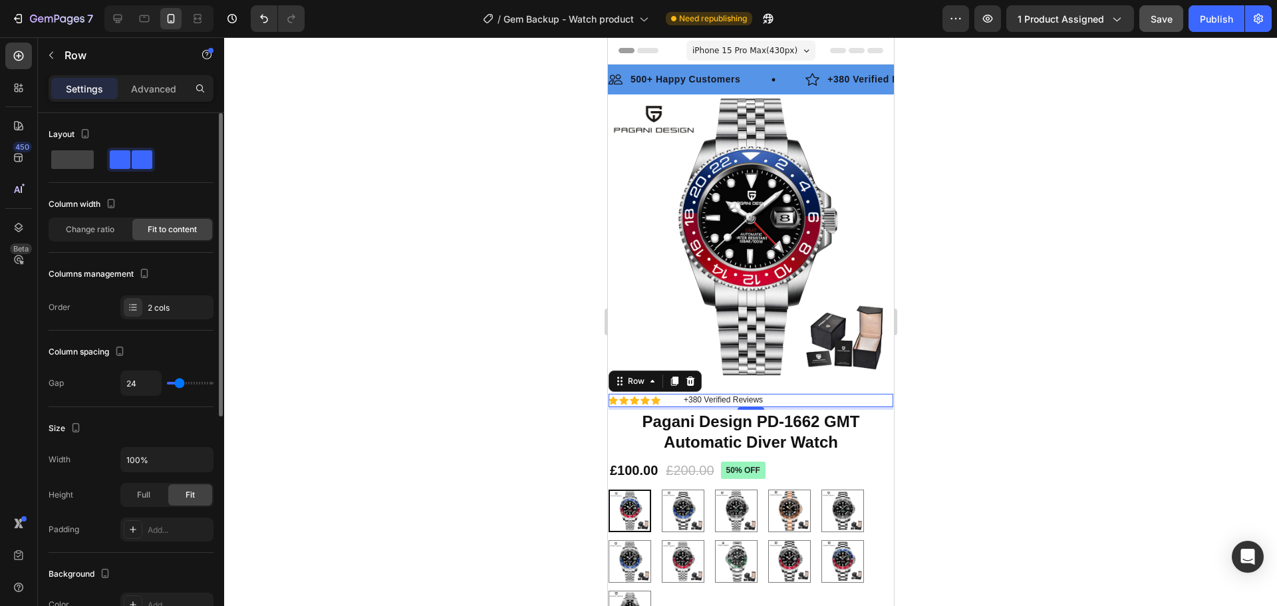
type input "22"
type input "20"
type input "18"
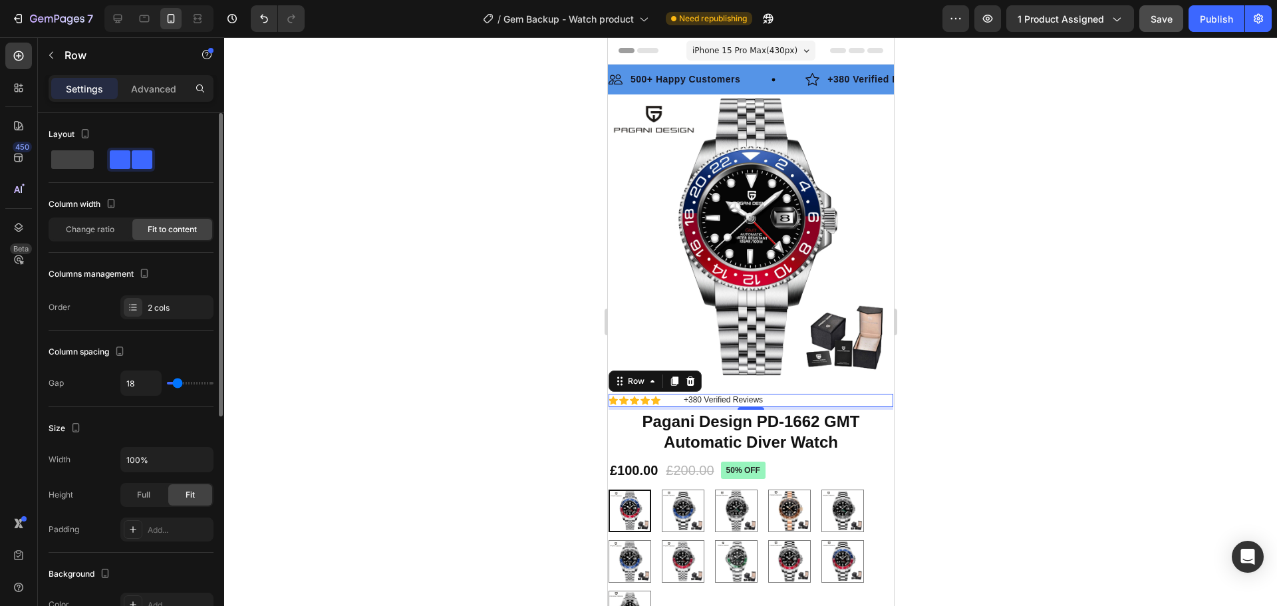
type input "0"
type input "2"
type input "13"
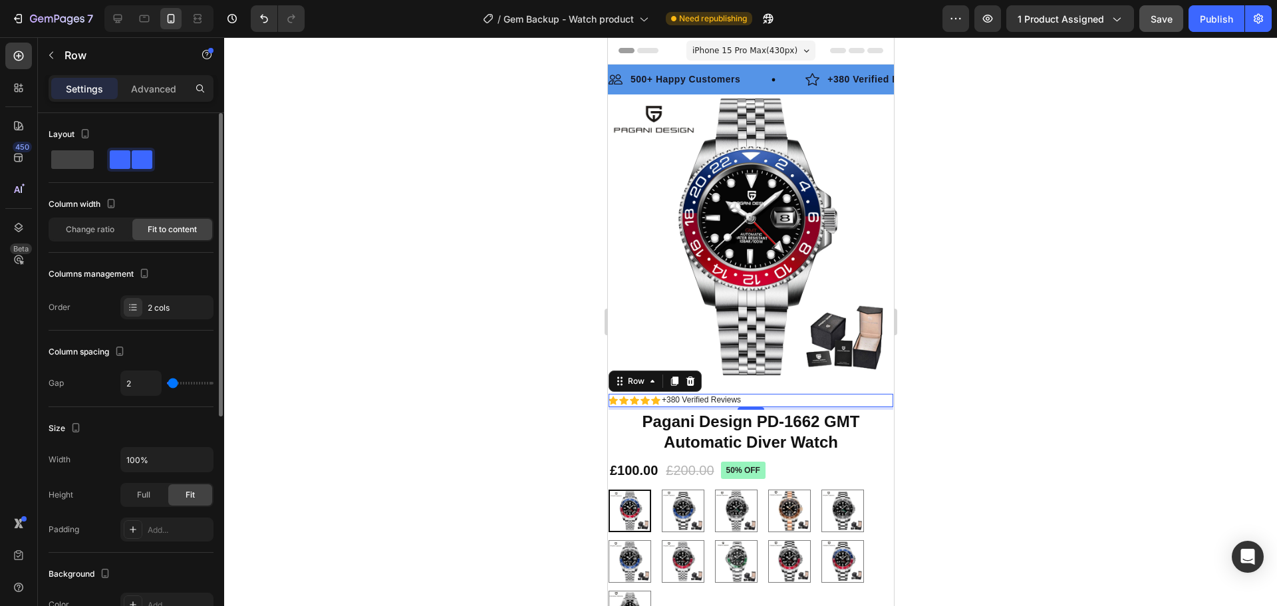
type input "13"
type input "16"
type input "13"
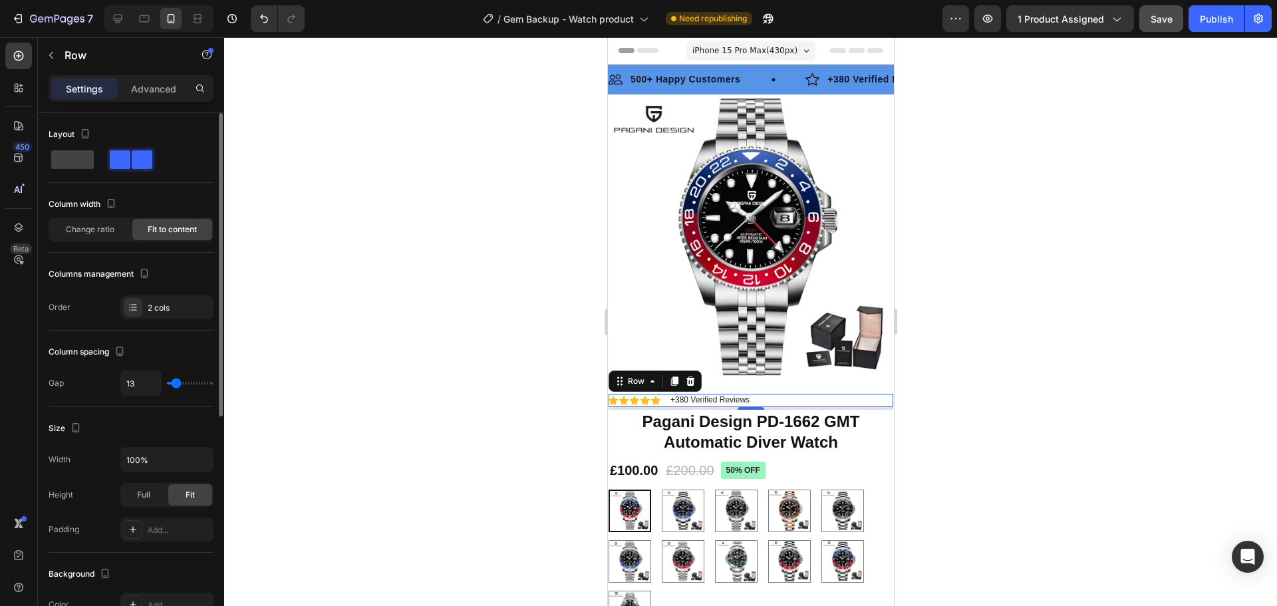
type input "11"
type input "13"
type input "16"
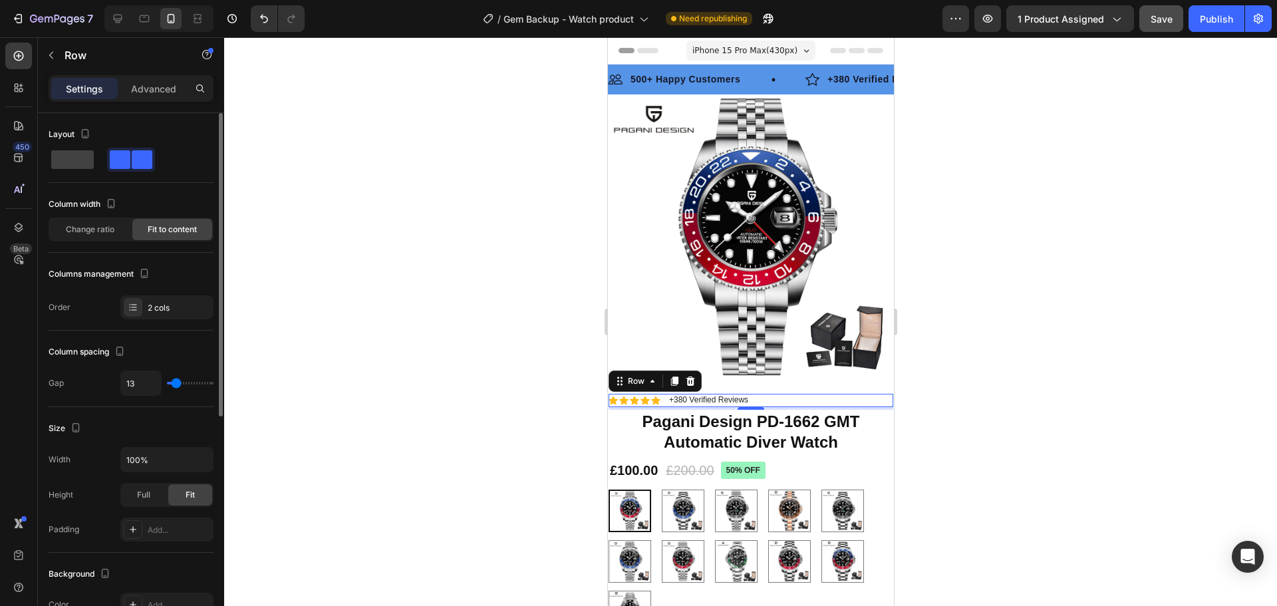
type input "16"
type input "18"
type input "16"
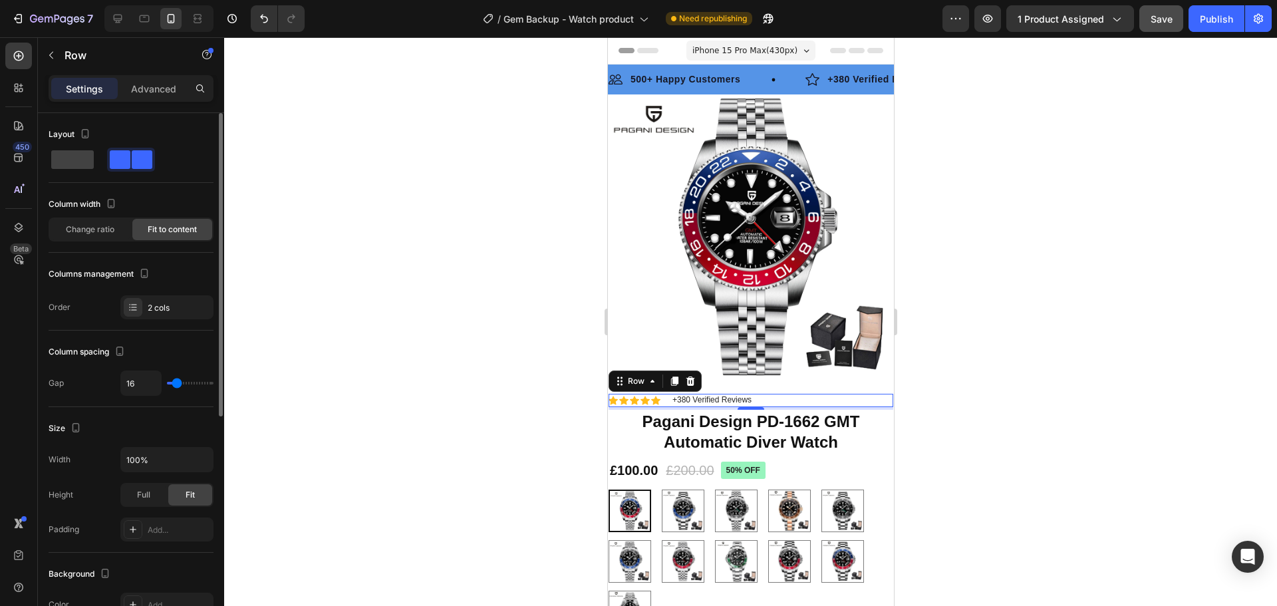
type input "13"
type input "11"
type input "9"
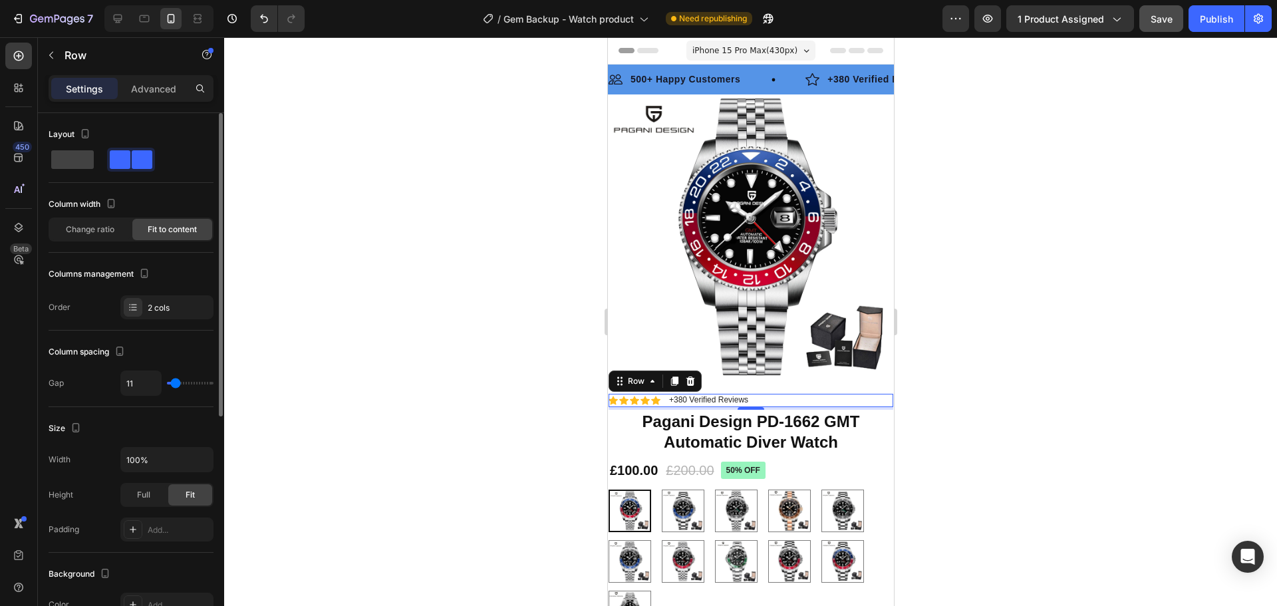
type input "9"
type input "7"
type input "9"
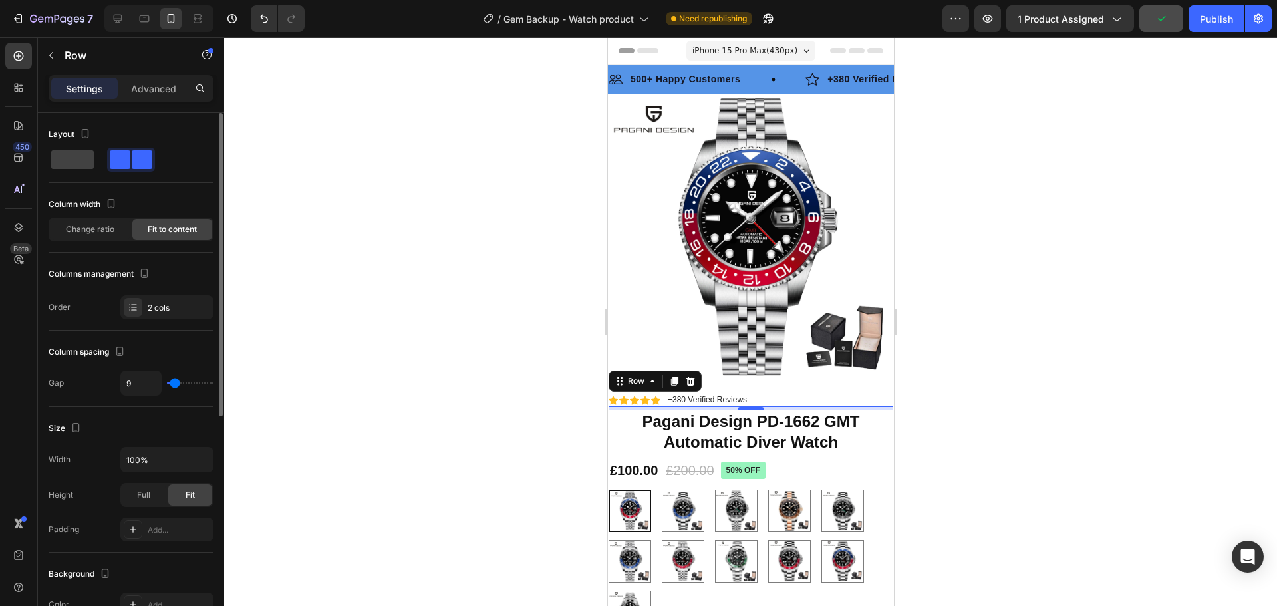
type input "7"
type input "4"
type input "2"
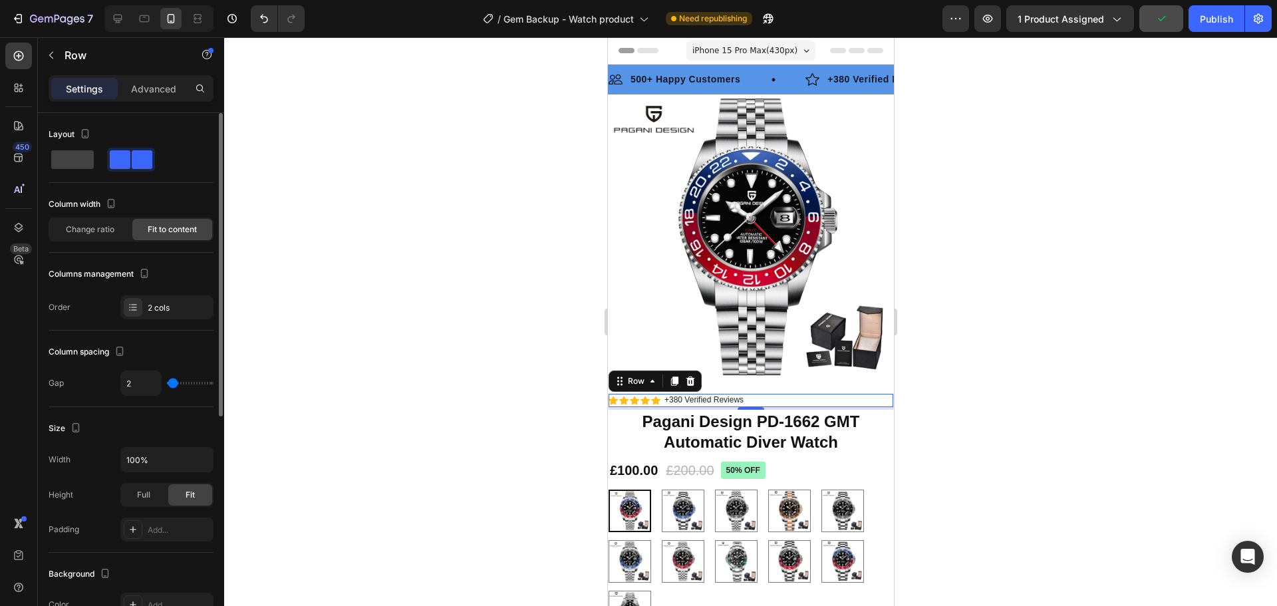
type input "2"
click at [173, 384] on input "range" at bounding box center [190, 383] width 47 height 3
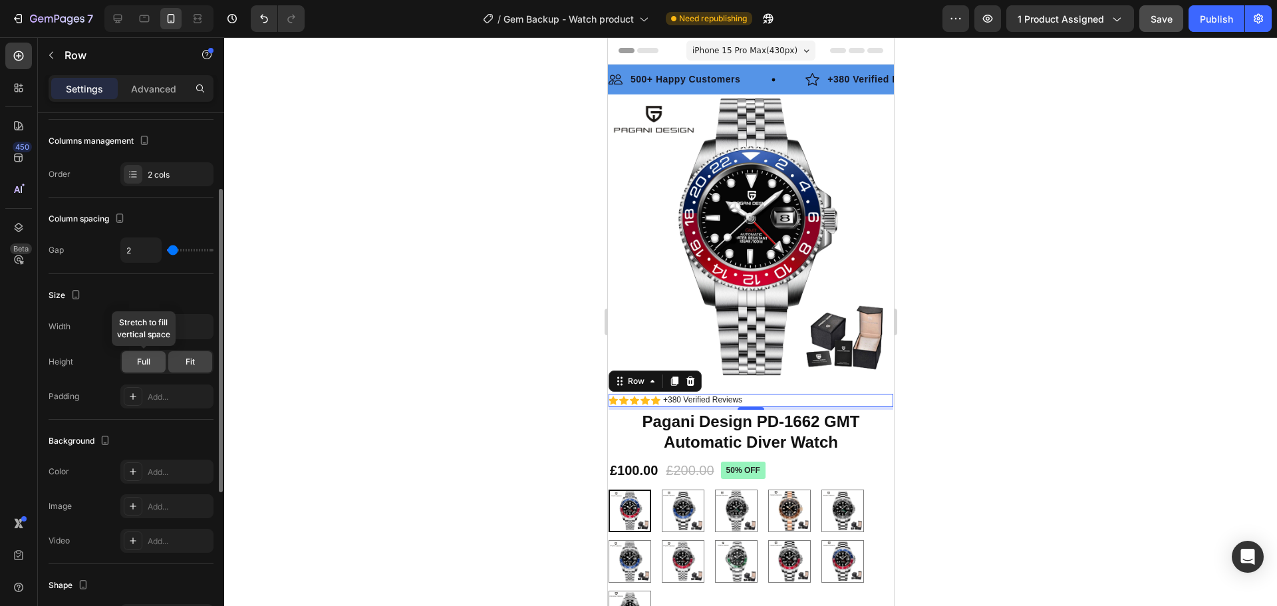
click at [136, 362] on div "Full" at bounding box center [144, 361] width 44 height 21
click at [196, 367] on div "Fit" at bounding box center [190, 361] width 44 height 21
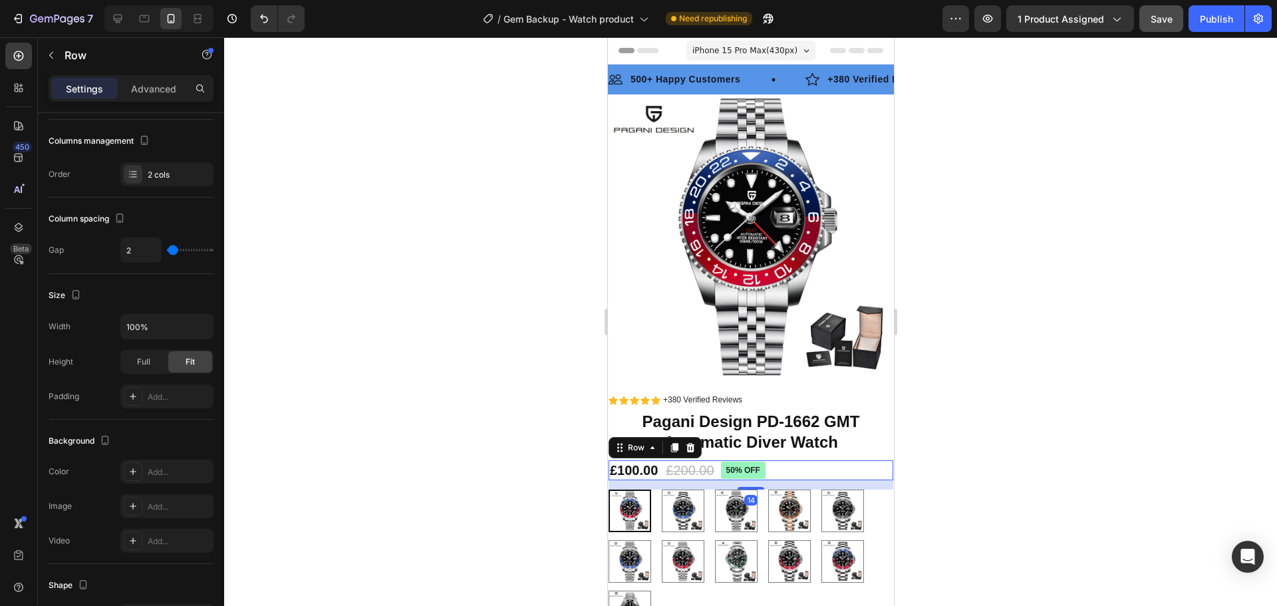
click at [839, 460] on div "£100.00 Product Price Product Price £200.00 Product Price Product Price 50% off…" at bounding box center [750, 470] width 285 height 20
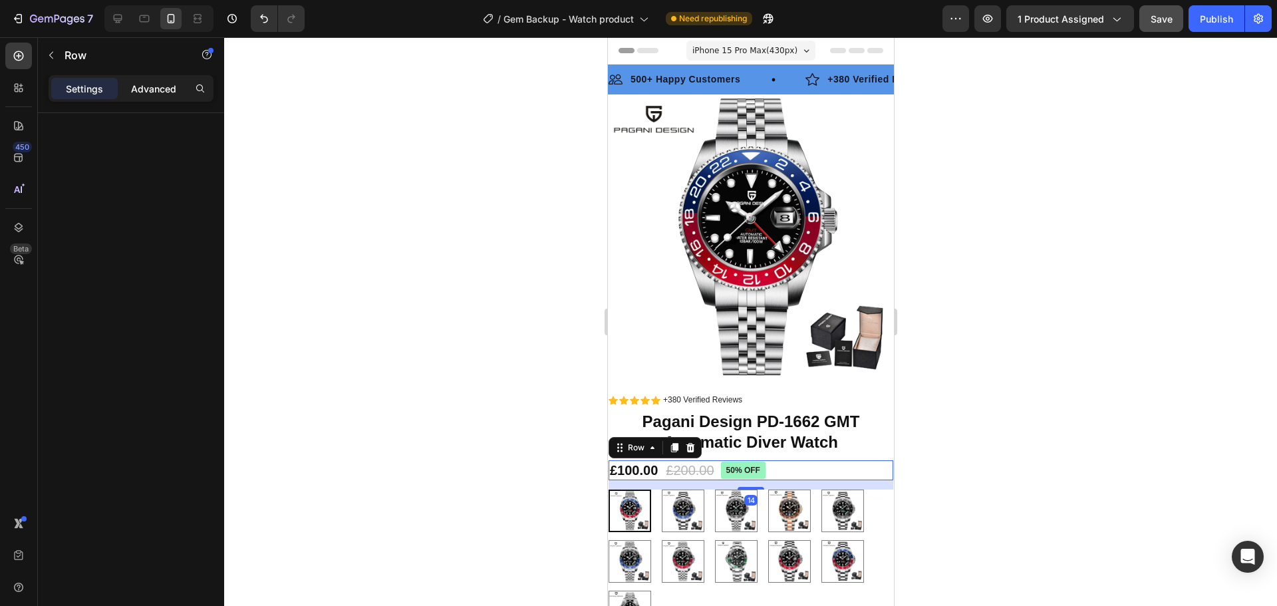
click at [158, 85] on p "Advanced" at bounding box center [153, 89] width 45 height 14
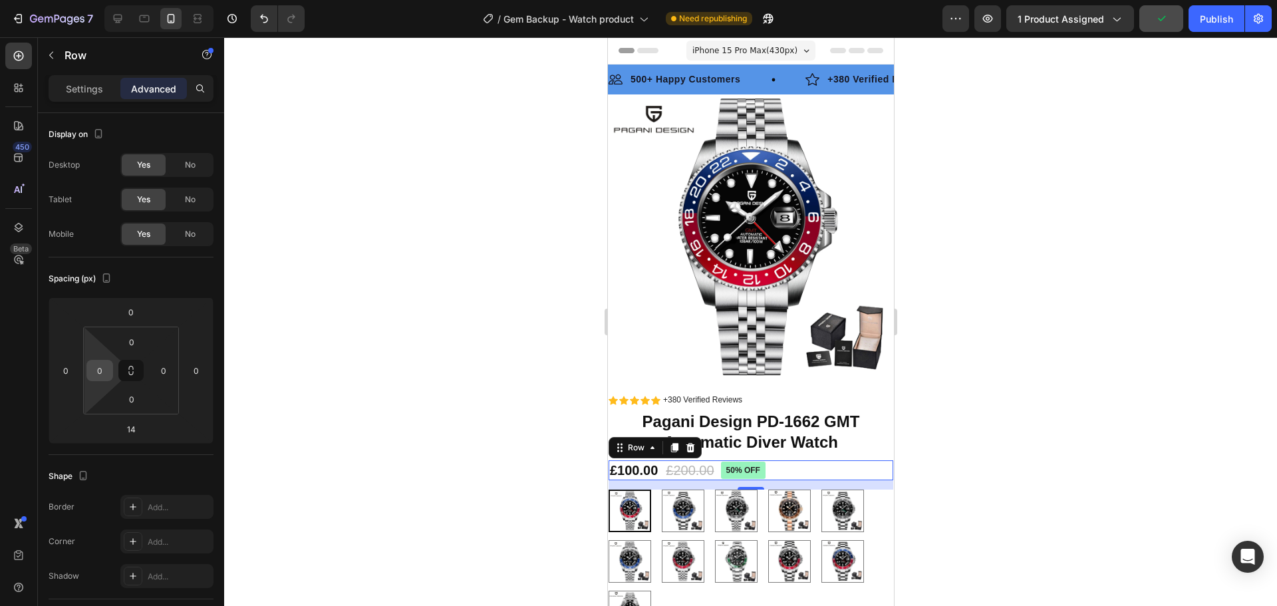
click at [89, 371] on div "0" at bounding box center [99, 370] width 27 height 21
click at [98, 366] on input "0" at bounding box center [100, 370] width 20 height 20
type input "55"
click at [165, 371] on input "0" at bounding box center [164, 370] width 20 height 20
type input "55"
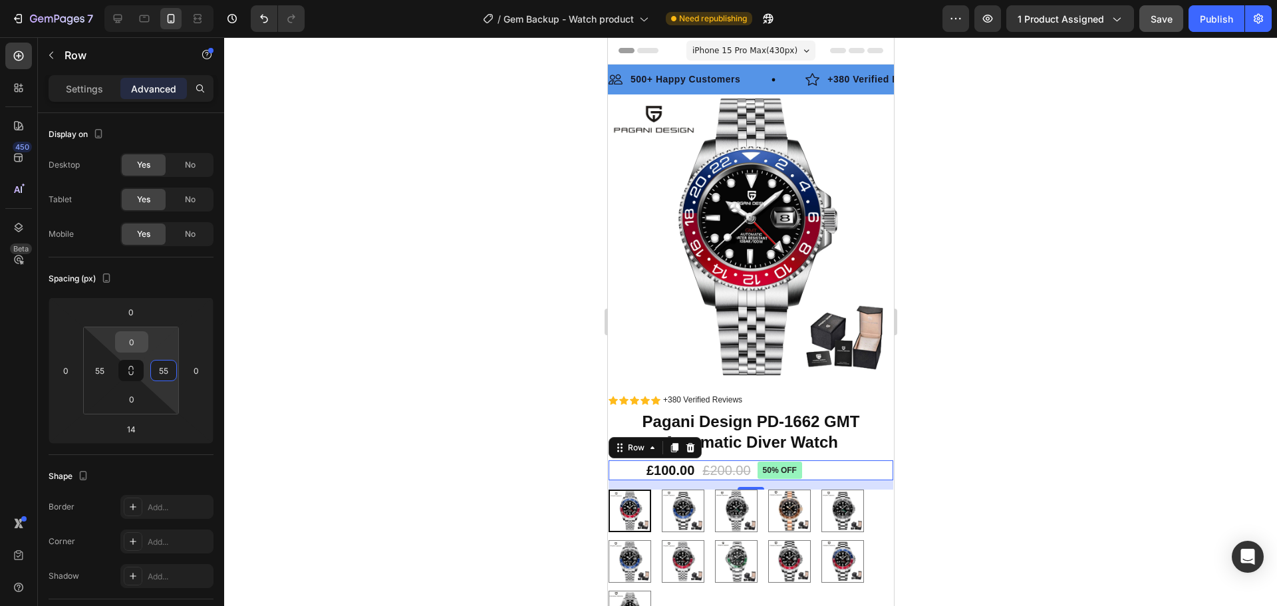
click at [140, 336] on input "0" at bounding box center [131, 342] width 27 height 20
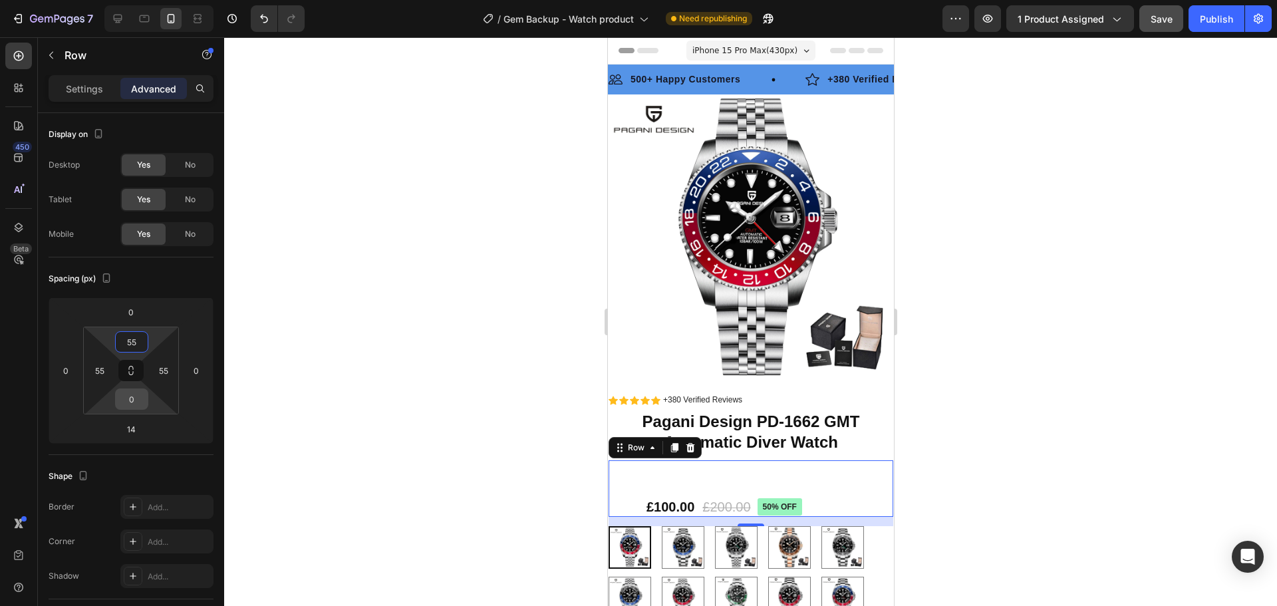
type input "55"
click at [134, 398] on input "0" at bounding box center [131, 399] width 27 height 20
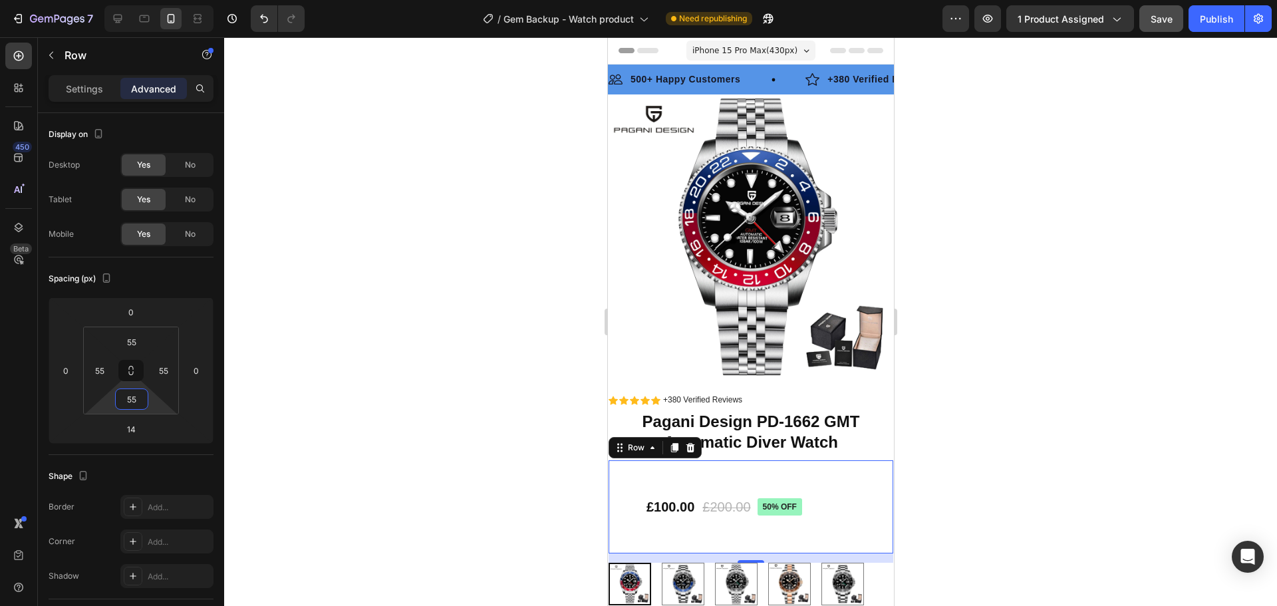
type input "5"
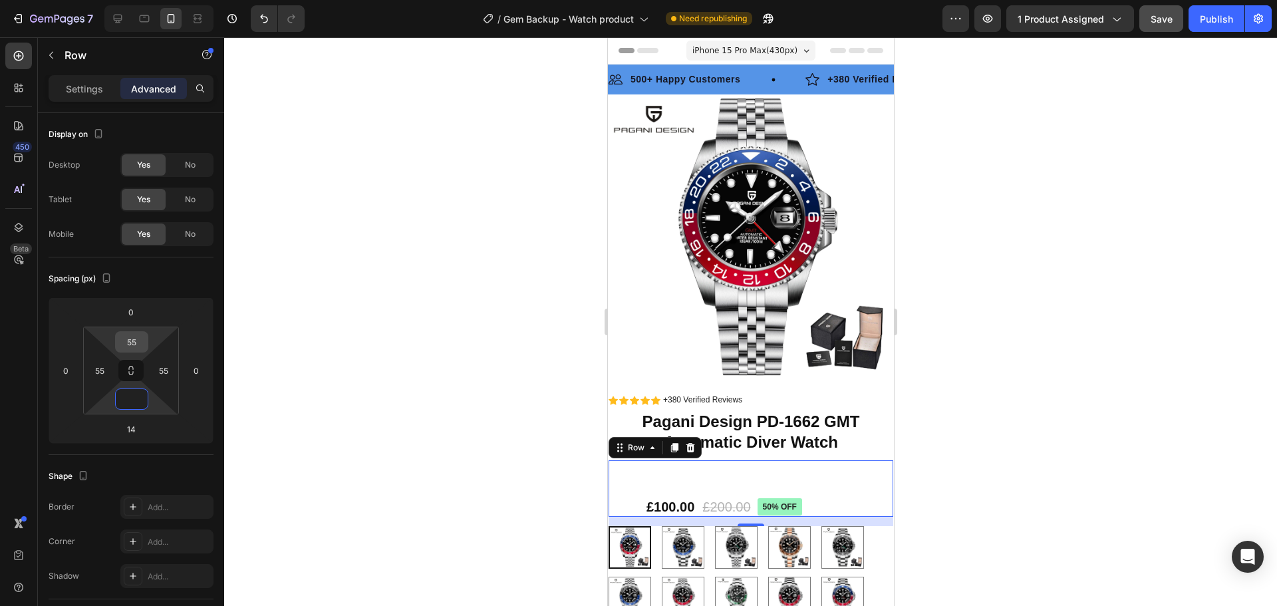
type input "0"
click at [136, 336] on input "55" at bounding box center [131, 342] width 27 height 20
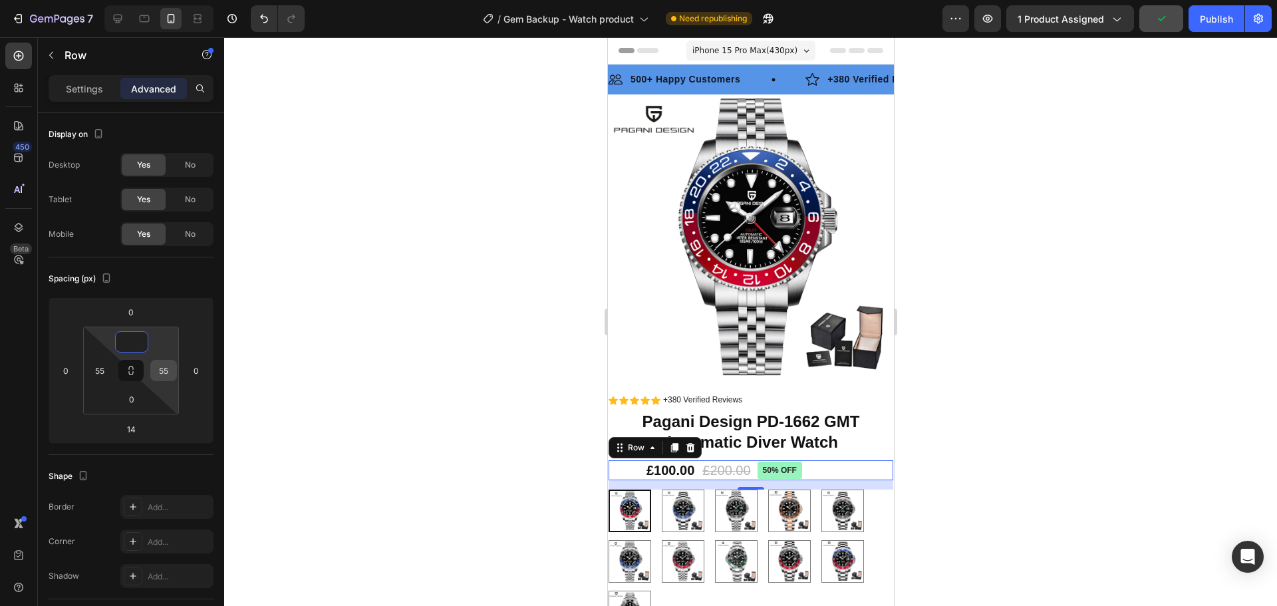
type input "0"
click at [171, 370] on input "55" at bounding box center [164, 370] width 20 height 20
type input "0"
click at [104, 372] on input "55" at bounding box center [100, 370] width 20 height 20
type input "6"
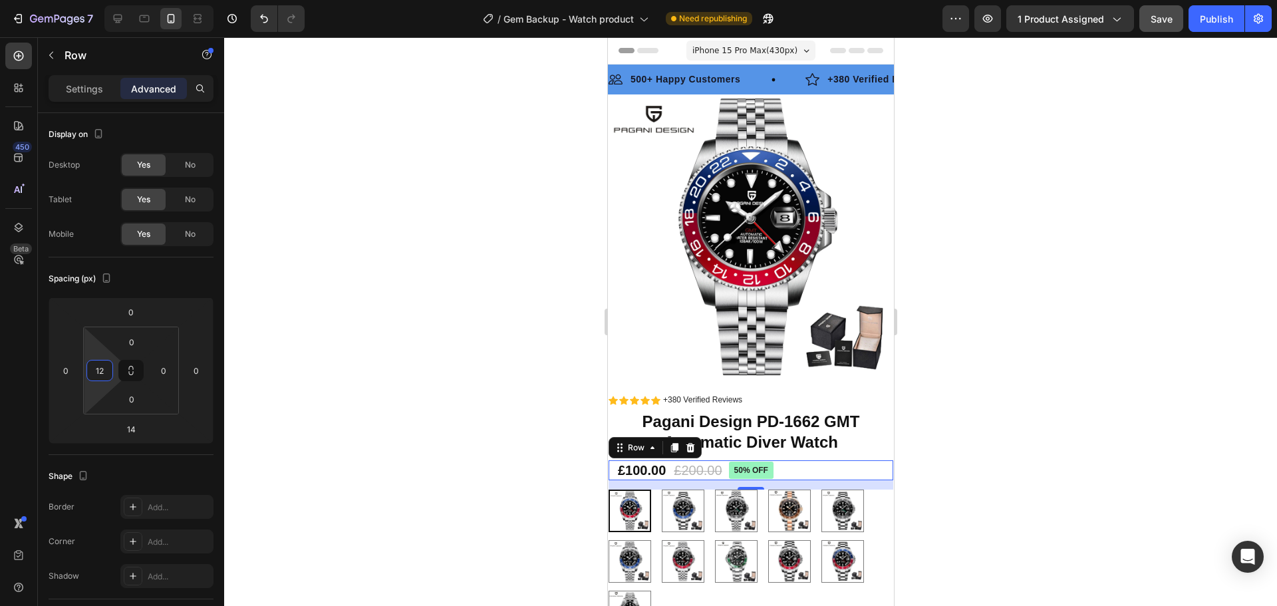
type input "12"
click at [967, 469] on div at bounding box center [750, 321] width 1052 height 568
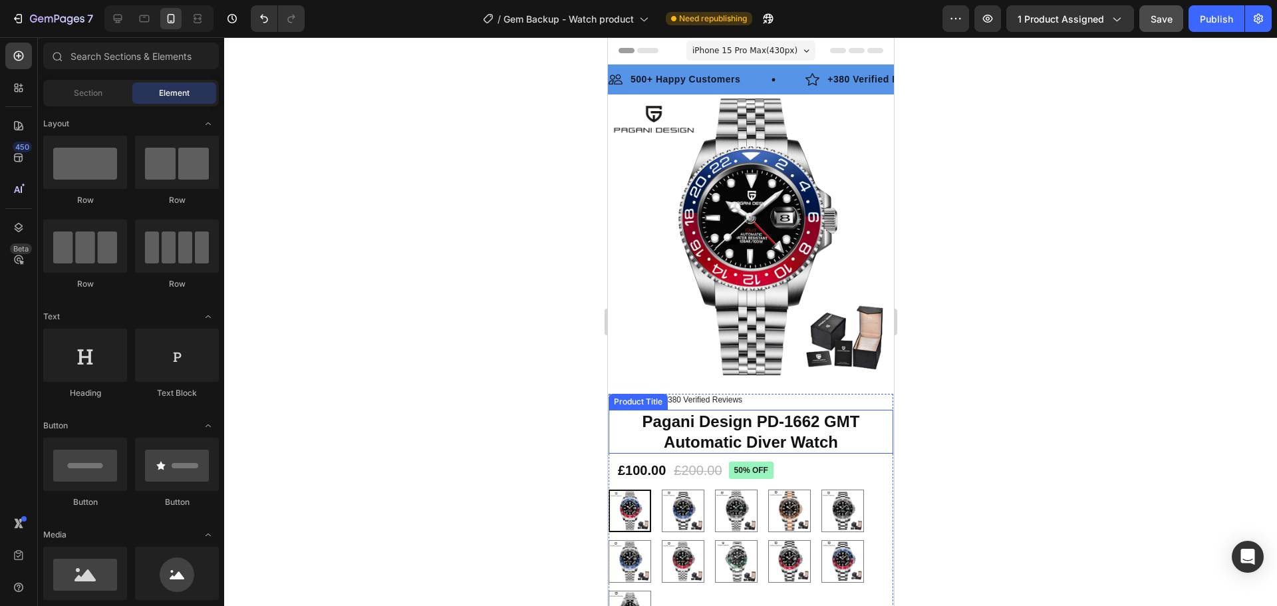
click at [730, 414] on h1 "Pagani Design PD-1662 GMT Automatic Diver Watch" at bounding box center [750, 432] width 285 height 44
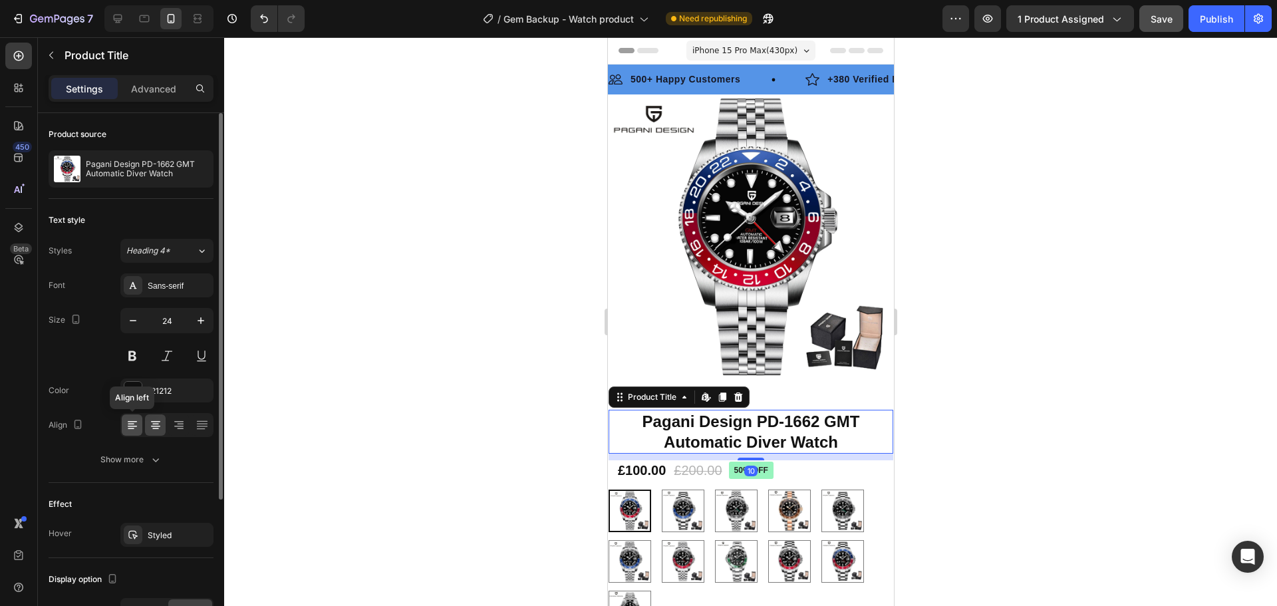
click at [131, 422] on icon at bounding box center [132, 421] width 9 height 1
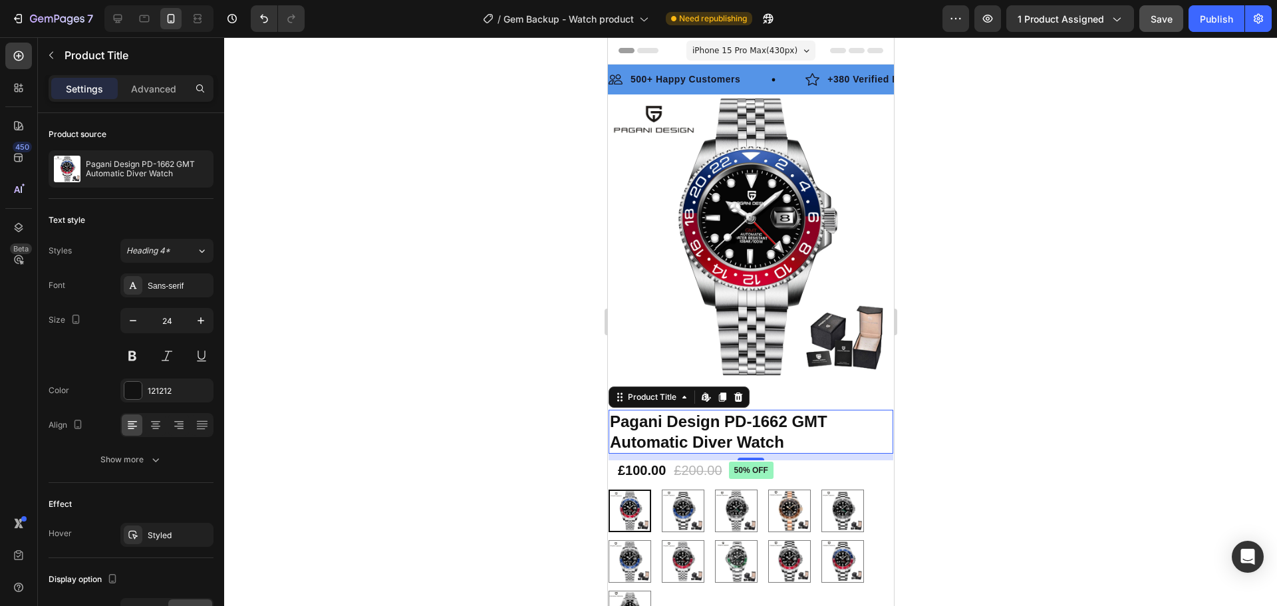
click at [986, 414] on div at bounding box center [750, 321] width 1052 height 568
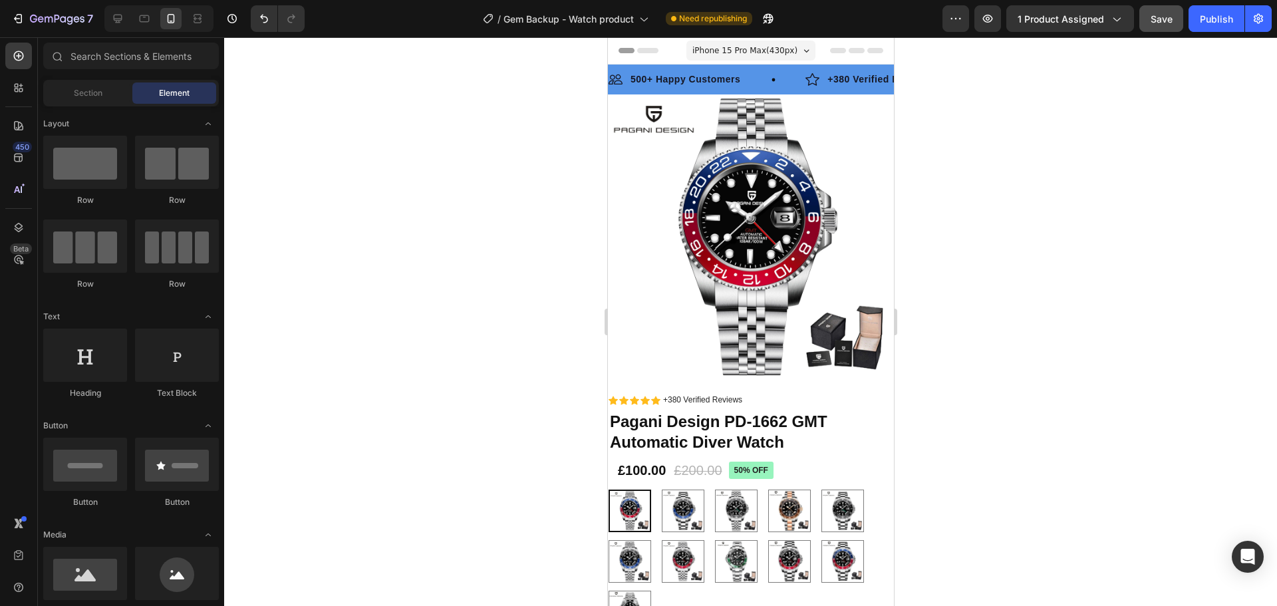
click at [1185, 5] on div "Preview 1 product assigned Save Publish" at bounding box center [1106, 18] width 329 height 27
click at [1183, 25] on div "Preview 1 product assigned Save Publish" at bounding box center [1106, 18] width 329 height 27
click at [1173, 23] on button "Save" at bounding box center [1161, 18] width 44 height 27
click at [1199, 23] on div "Publish" at bounding box center [1215, 19] width 33 height 14
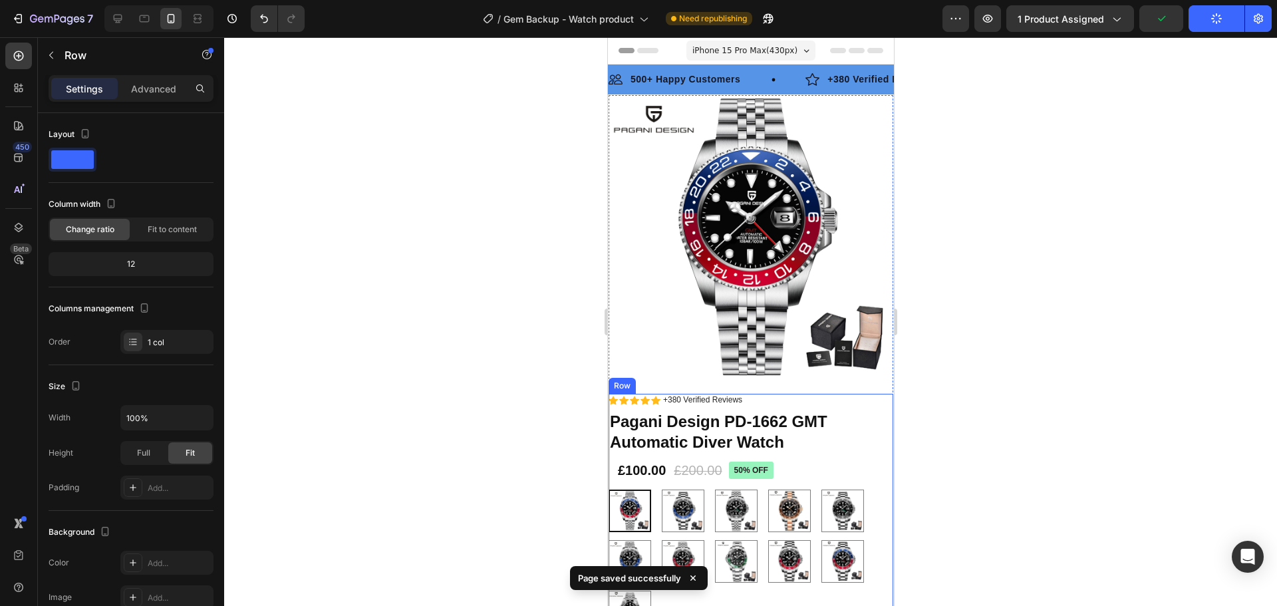
click at [860, 471] on div "Icon Icon Icon Icon Icon Icon List +380 Verified Reviews Text Block Row 50% off…" at bounding box center [750, 542] width 285 height 297
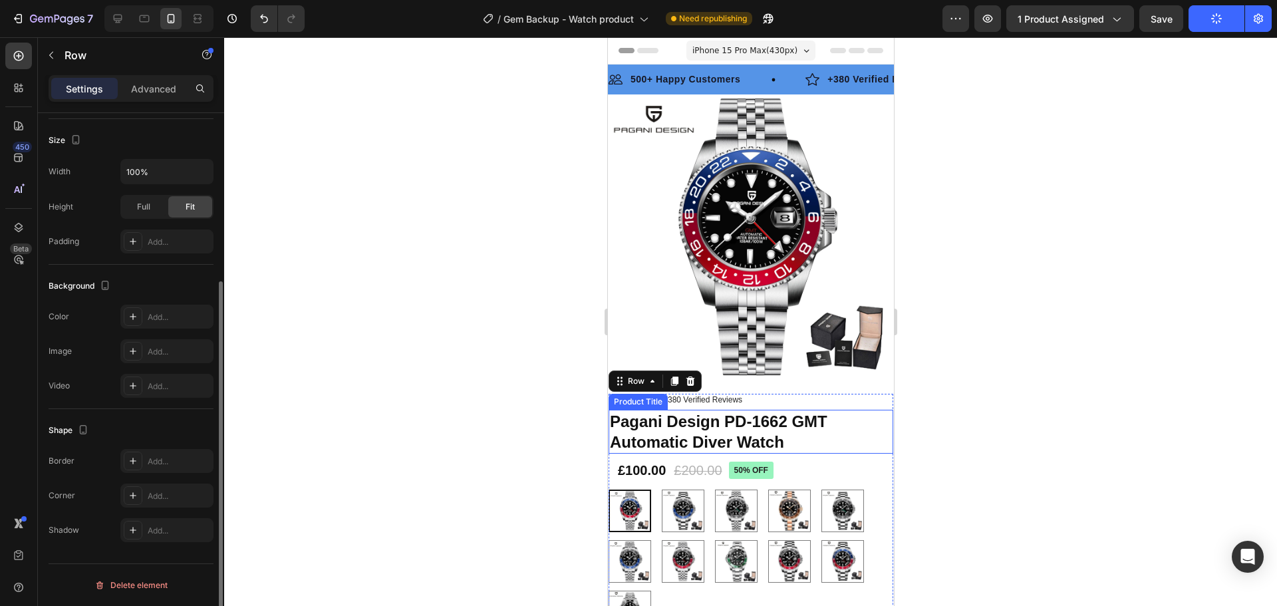
scroll to position [0, 0]
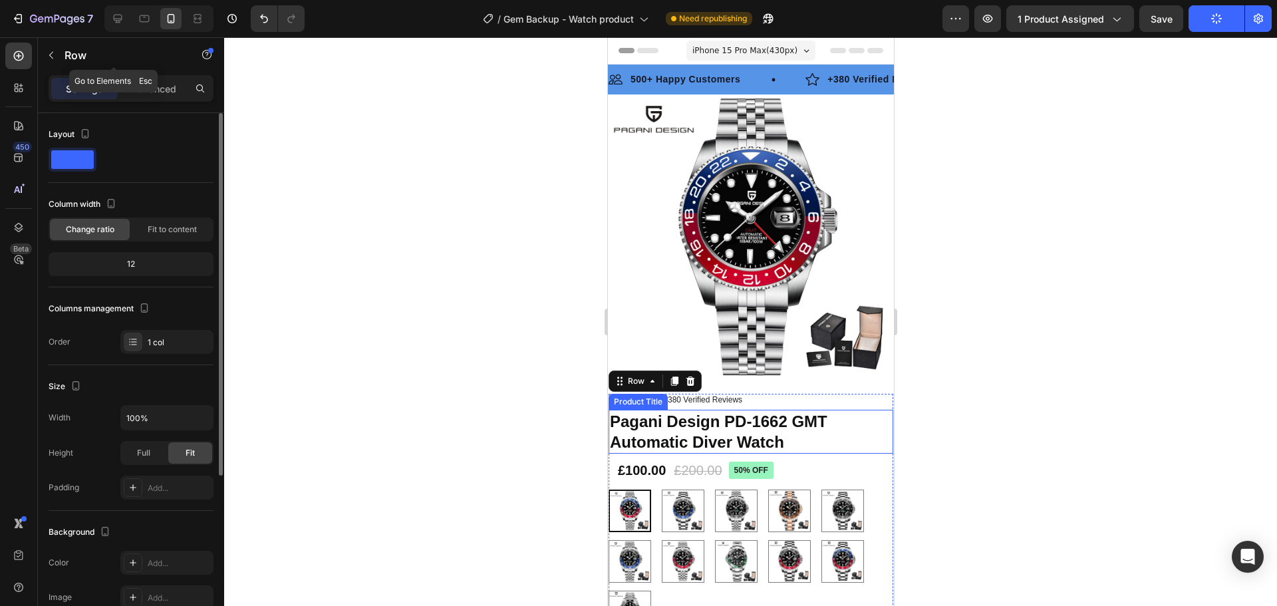
click at [146, 73] on div "Row" at bounding box center [114, 56] width 152 height 38
click at [148, 82] on p "Advanced" at bounding box center [153, 89] width 45 height 14
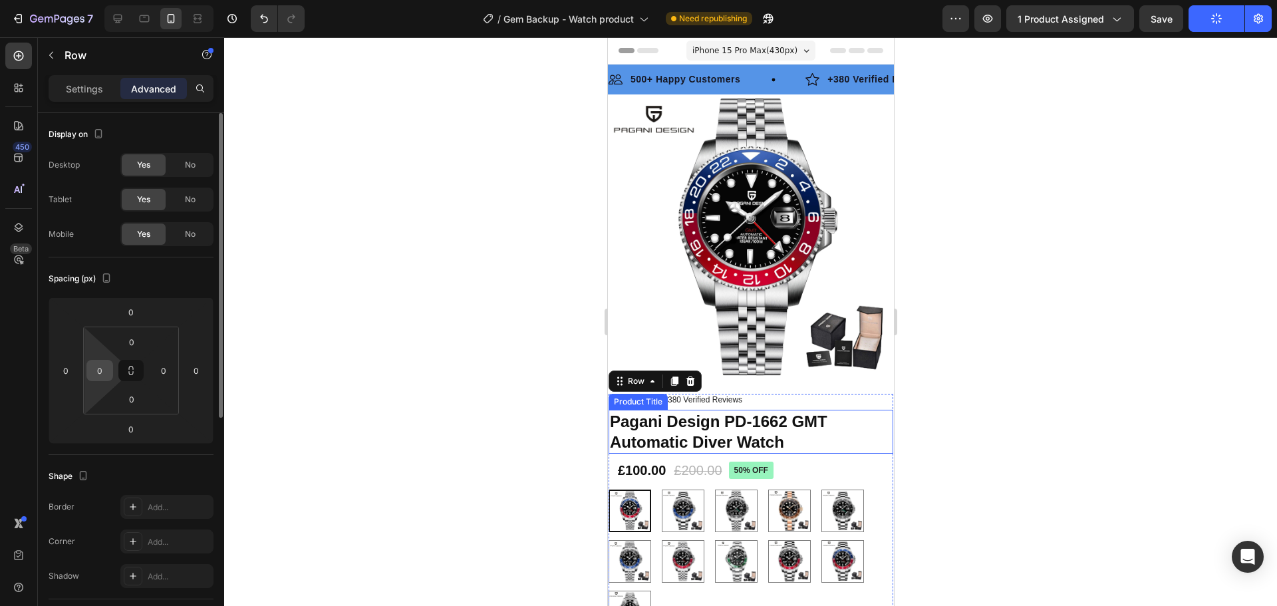
click at [108, 370] on input "0" at bounding box center [100, 370] width 20 height 20
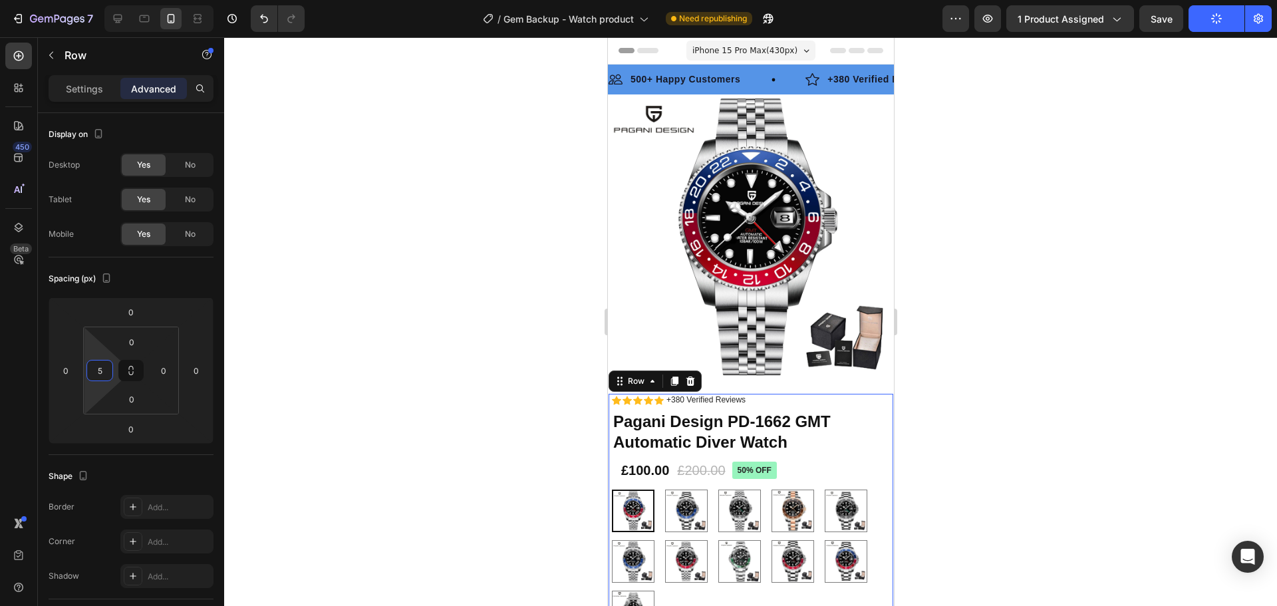
type input "5"
click at [1003, 363] on div at bounding box center [750, 321] width 1052 height 568
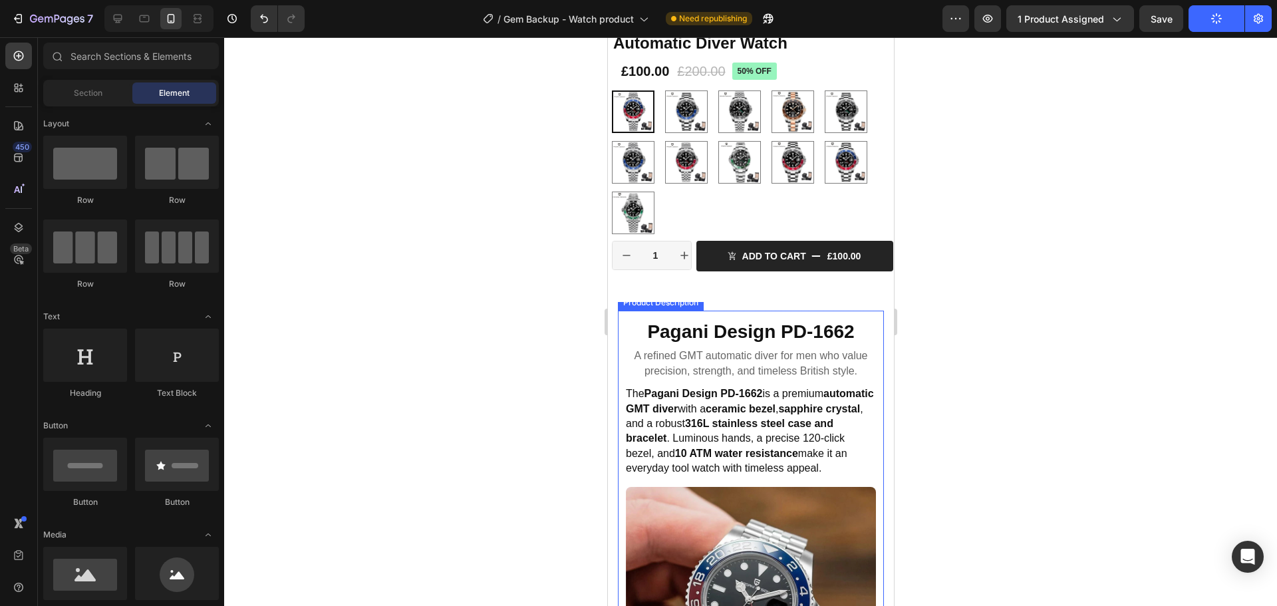
scroll to position [465, 0]
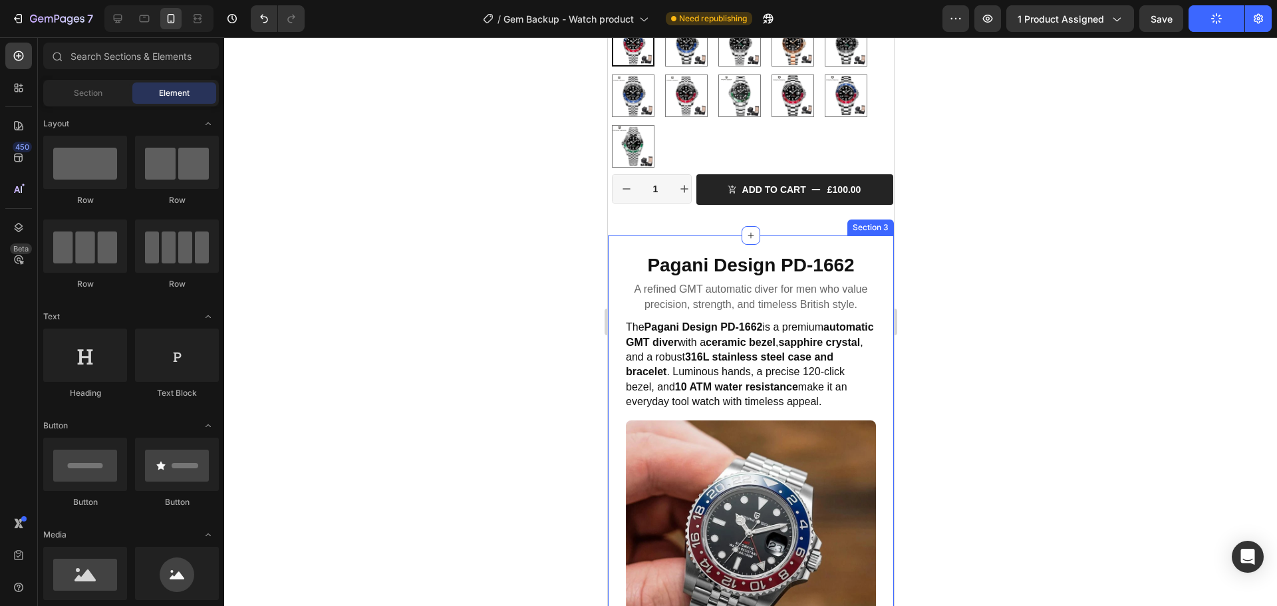
click at [1159, 25] on div "Save" at bounding box center [1161, 19] width 22 height 14
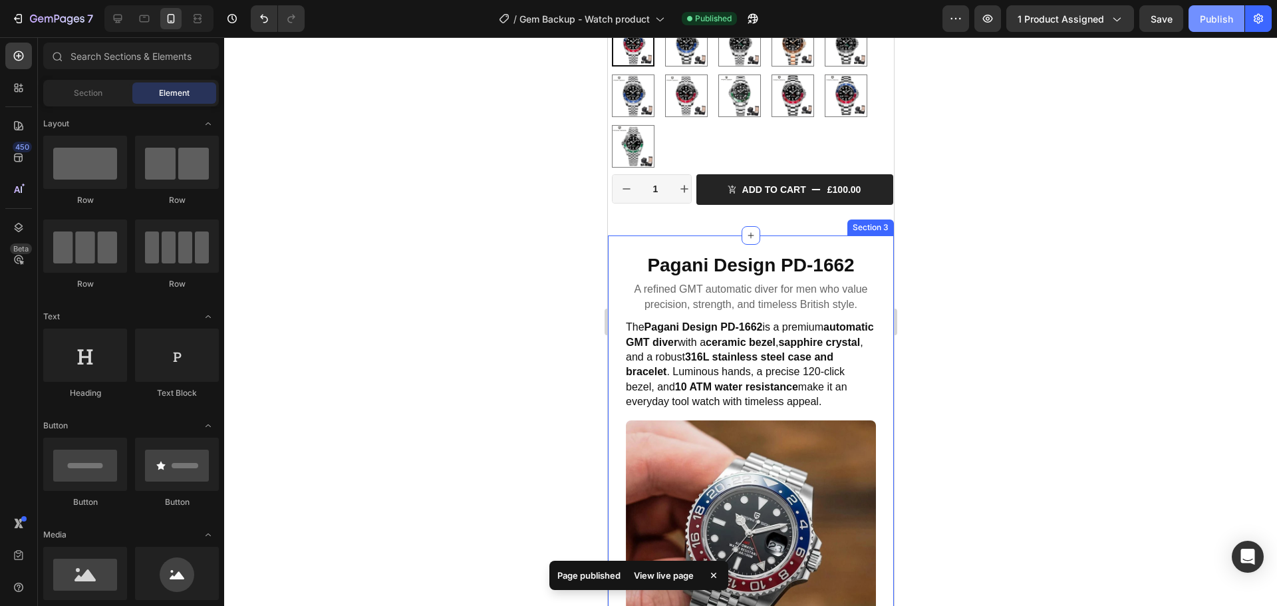
drag, startPoint x: 1203, startPoint y: 27, endPoint x: 1205, endPoint y: 18, distance: 8.9
click at [1205, 18] on button "Publish" at bounding box center [1216, 18] width 56 height 27
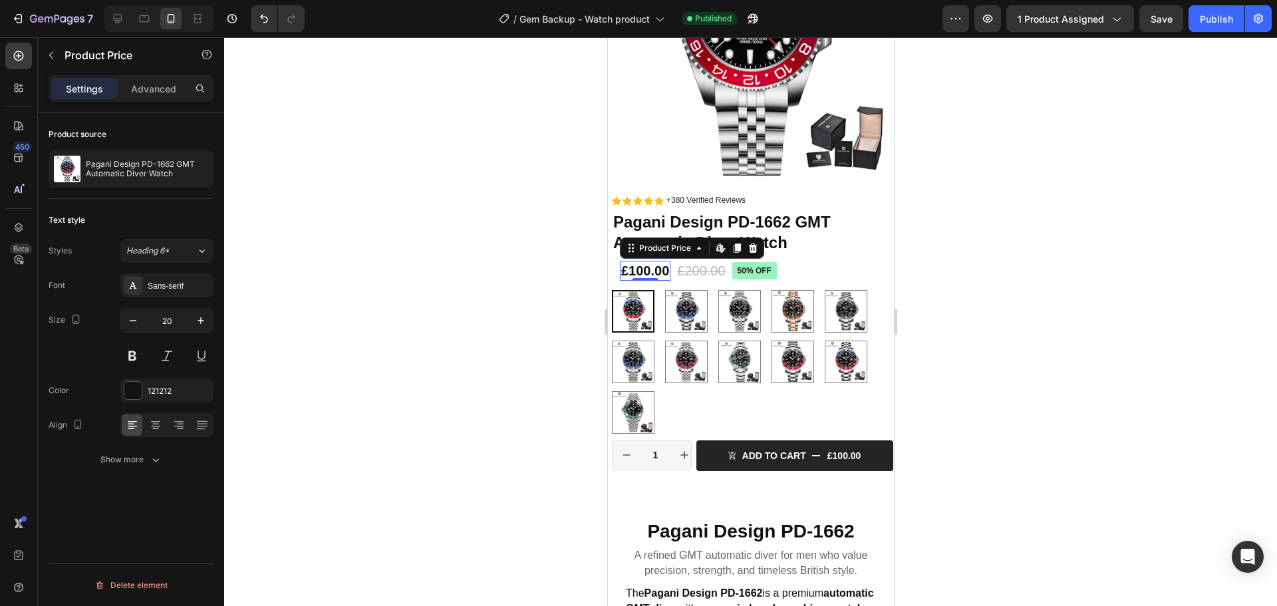
click at [627, 263] on div "£100.00" at bounding box center [644, 271] width 51 height 20
click at [824, 261] on div "£100.00 Product Price Edit content in Shopify 0 Product Price Edit content in S…" at bounding box center [751, 271] width 281 height 20
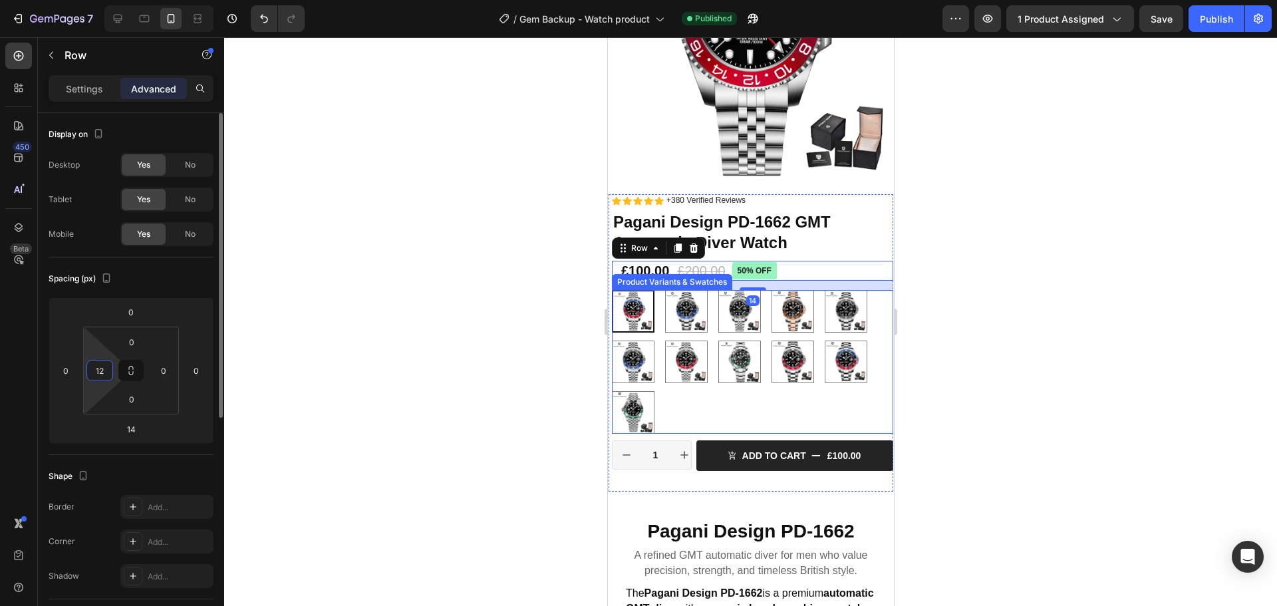
click at [98, 368] on input "12" at bounding box center [100, 370] width 20 height 20
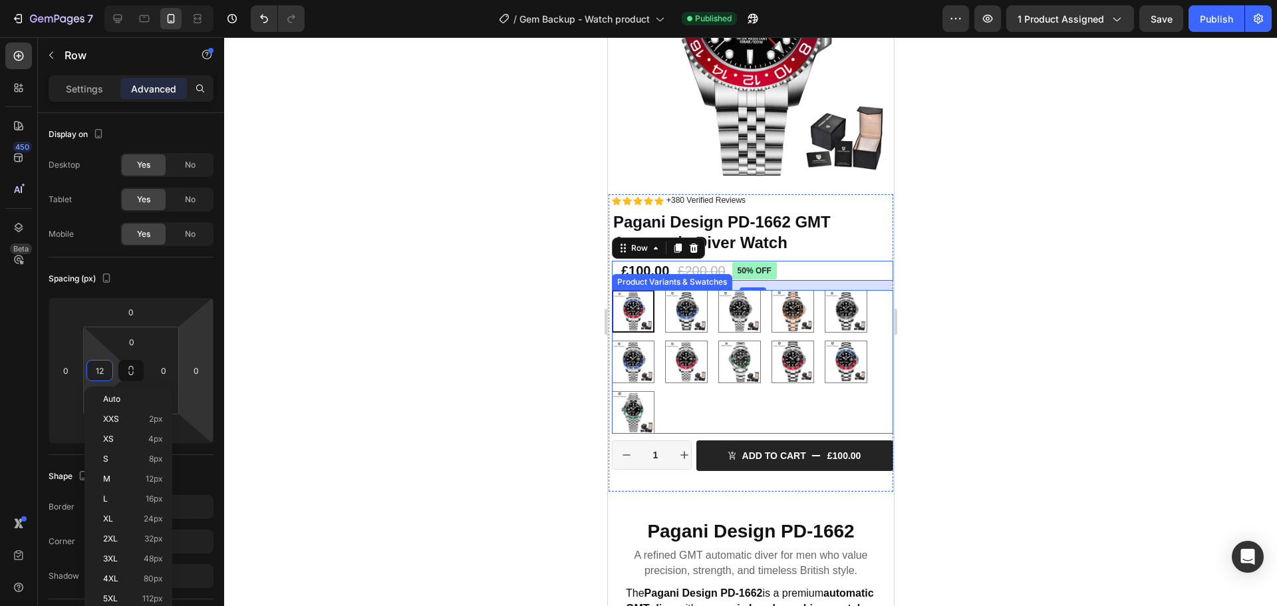
type input "5"
click at [469, 275] on div at bounding box center [750, 321] width 1052 height 568
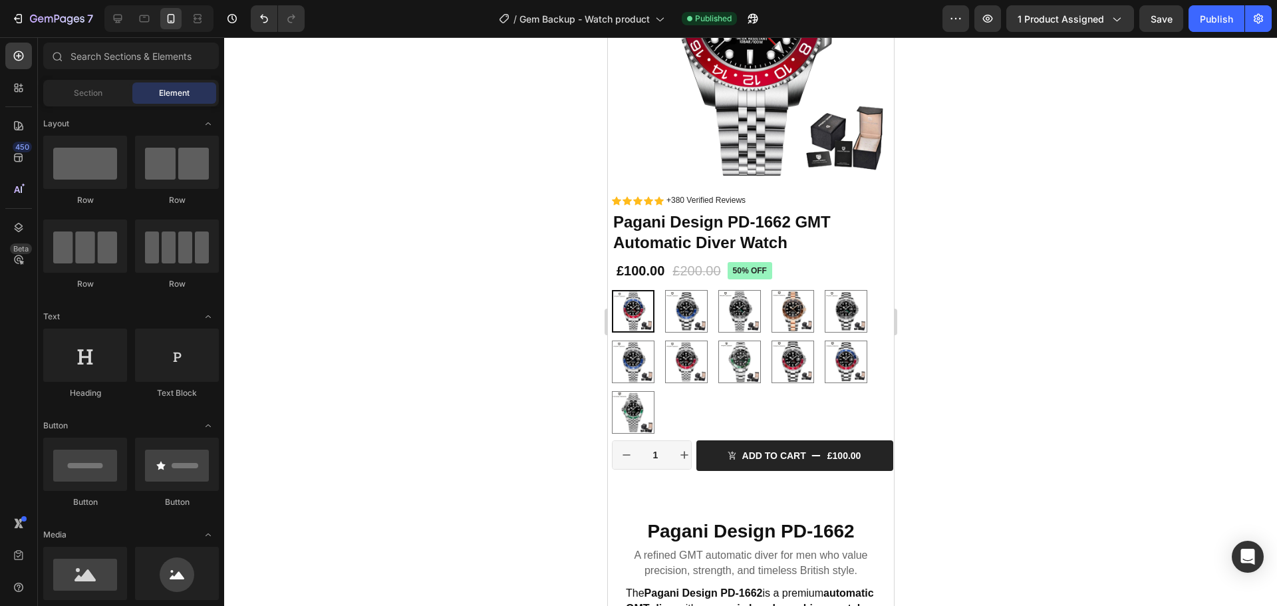
click at [1084, 260] on div at bounding box center [750, 321] width 1052 height 568
click at [816, 261] on div "£100.00 Product Price Product Price £200.00 Product Price Product Price 50% off…" at bounding box center [751, 271] width 281 height 20
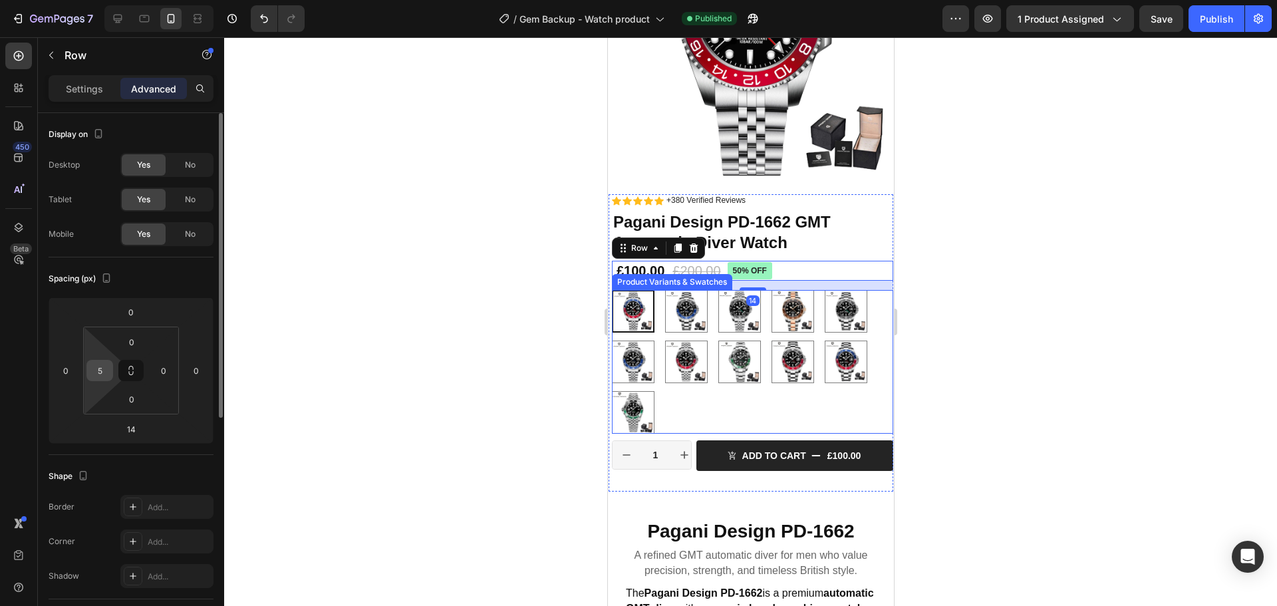
click at [97, 370] on input "5" at bounding box center [100, 370] width 20 height 20
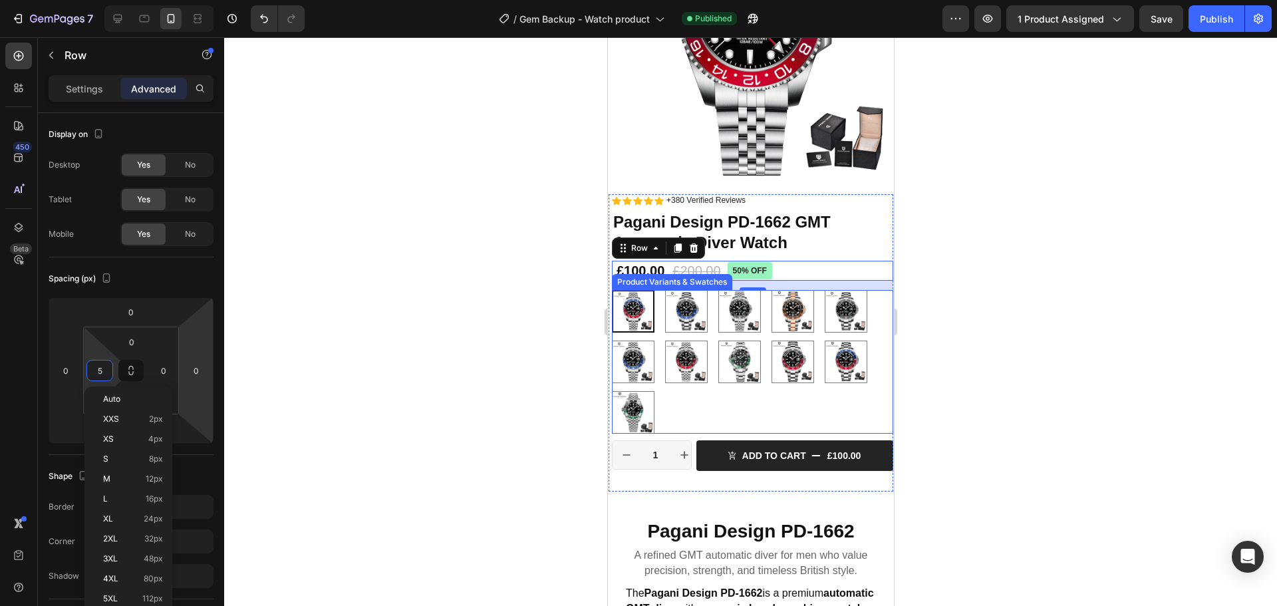
type input "3"
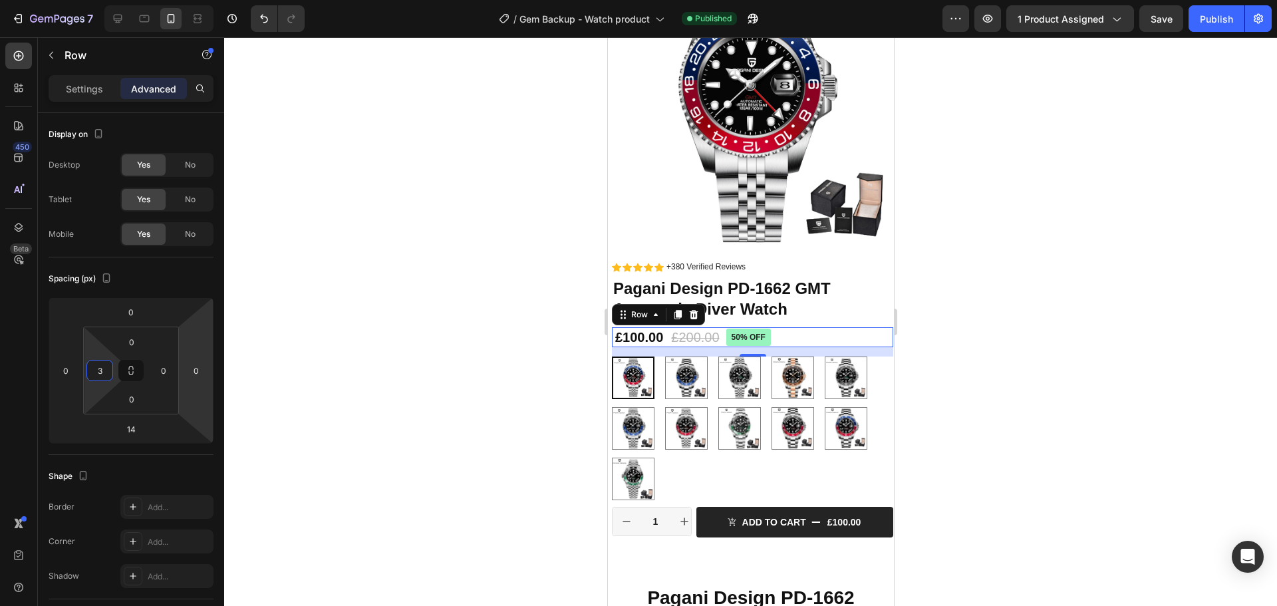
click at [1081, 279] on div at bounding box center [750, 321] width 1052 height 568
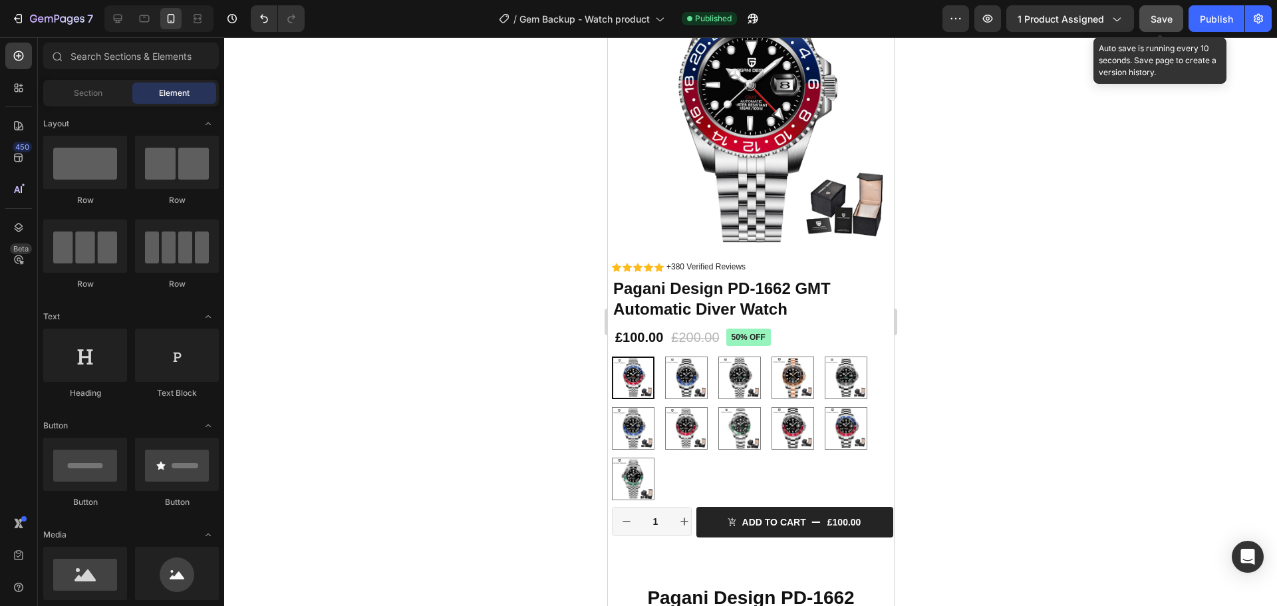
click at [1162, 8] on button "Save" at bounding box center [1161, 18] width 44 height 27
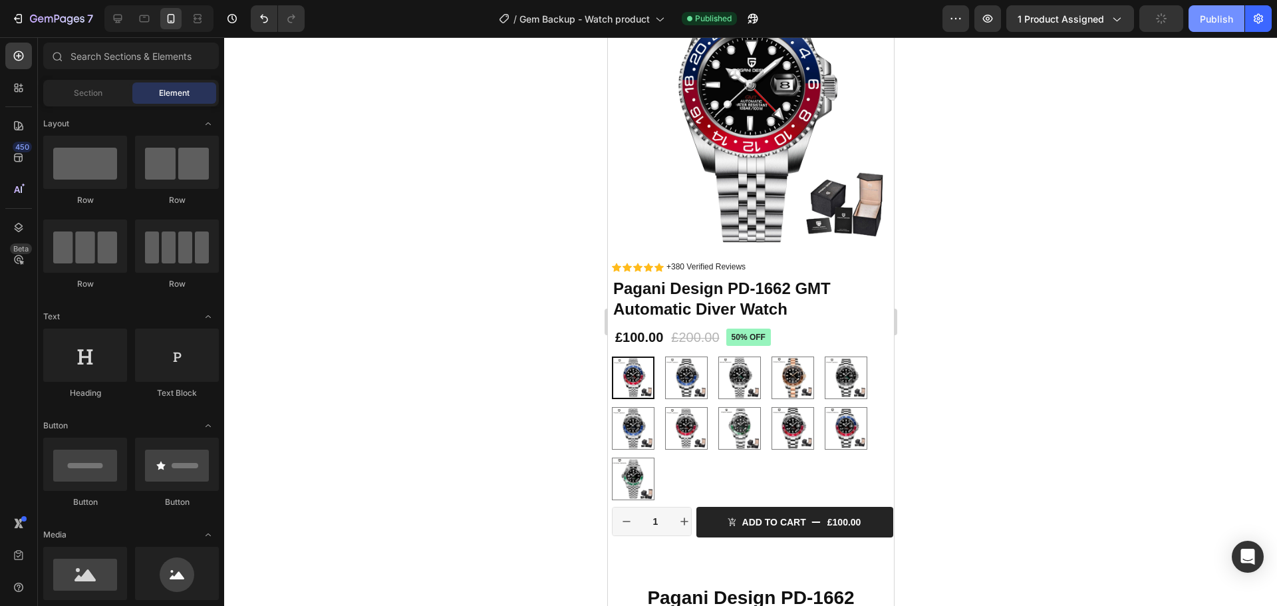
click at [1215, 25] on div "Publish" at bounding box center [1215, 19] width 33 height 14
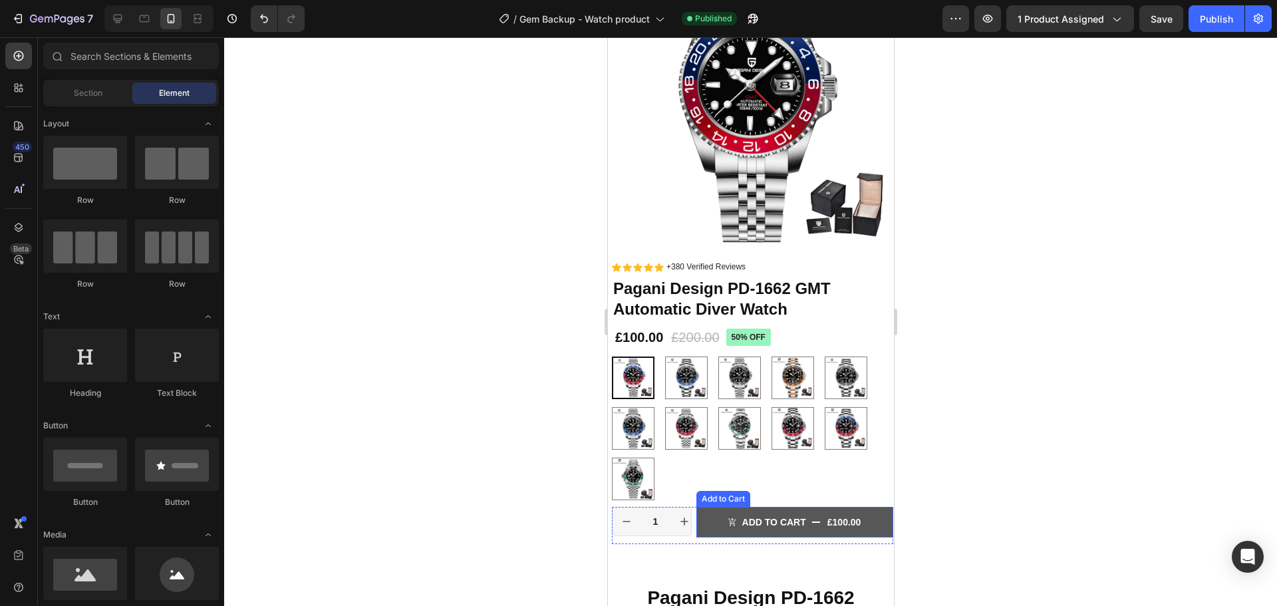
click at [872, 517] on button "Add to cart £100.00" at bounding box center [793, 522] width 197 height 31
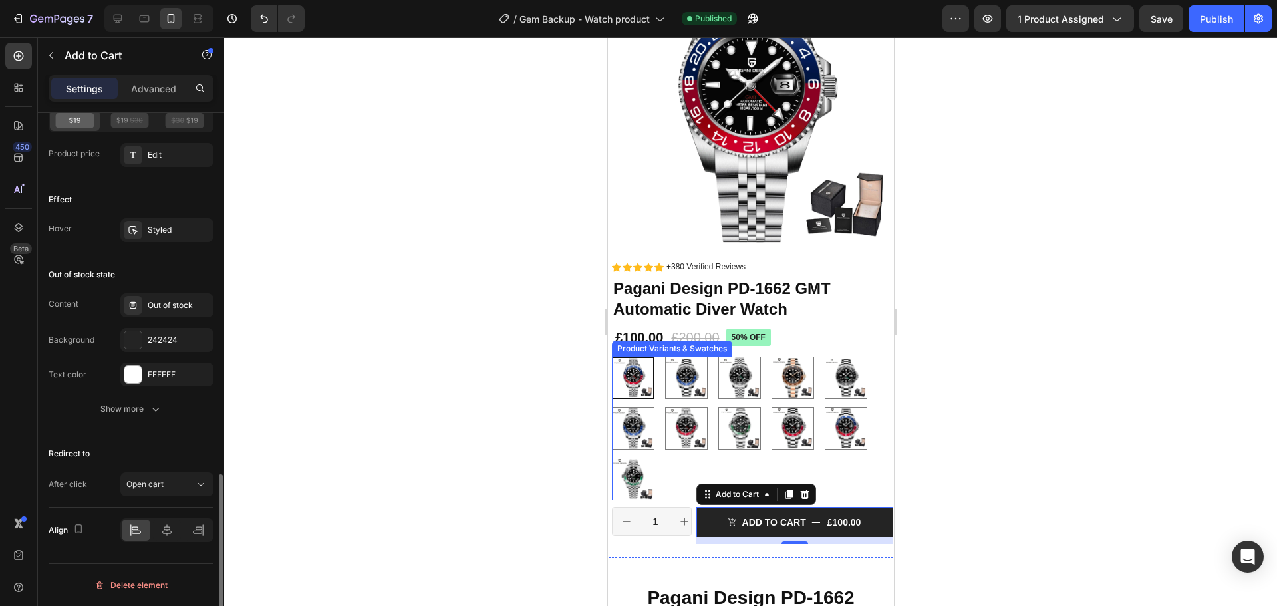
scroll to position [1126, 0]
click at [132, 340] on div at bounding box center [132, 339] width 17 height 17
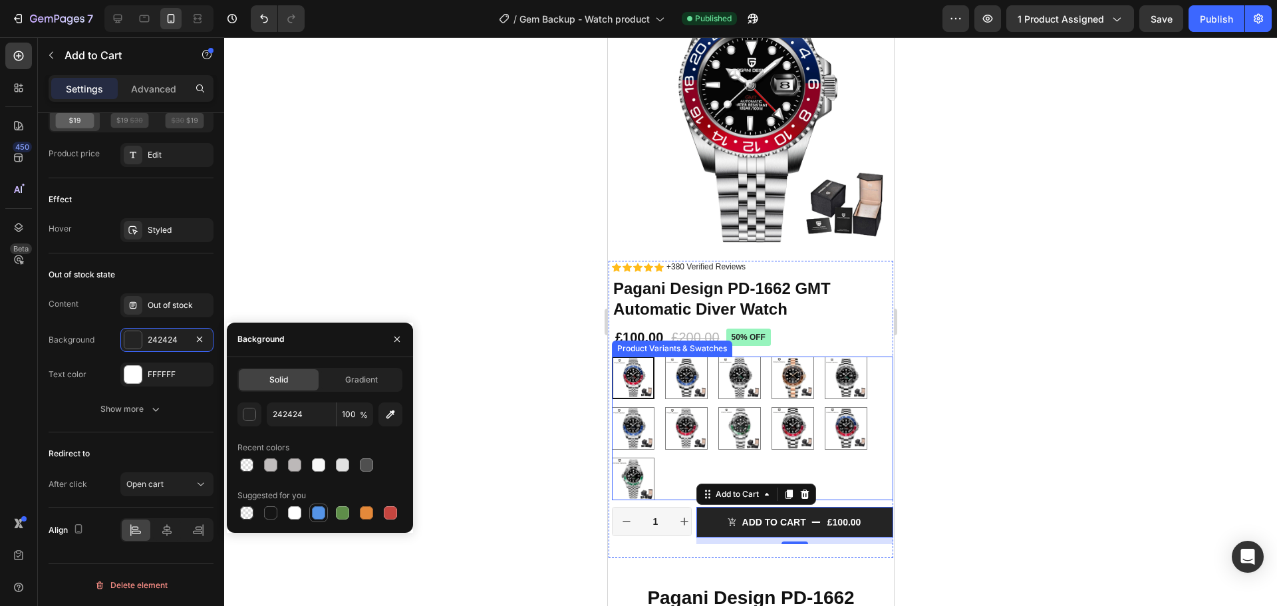
click at [317, 509] on div at bounding box center [318, 512] width 13 height 13
click at [271, 515] on div at bounding box center [270, 512] width 13 height 13
type input "151515"
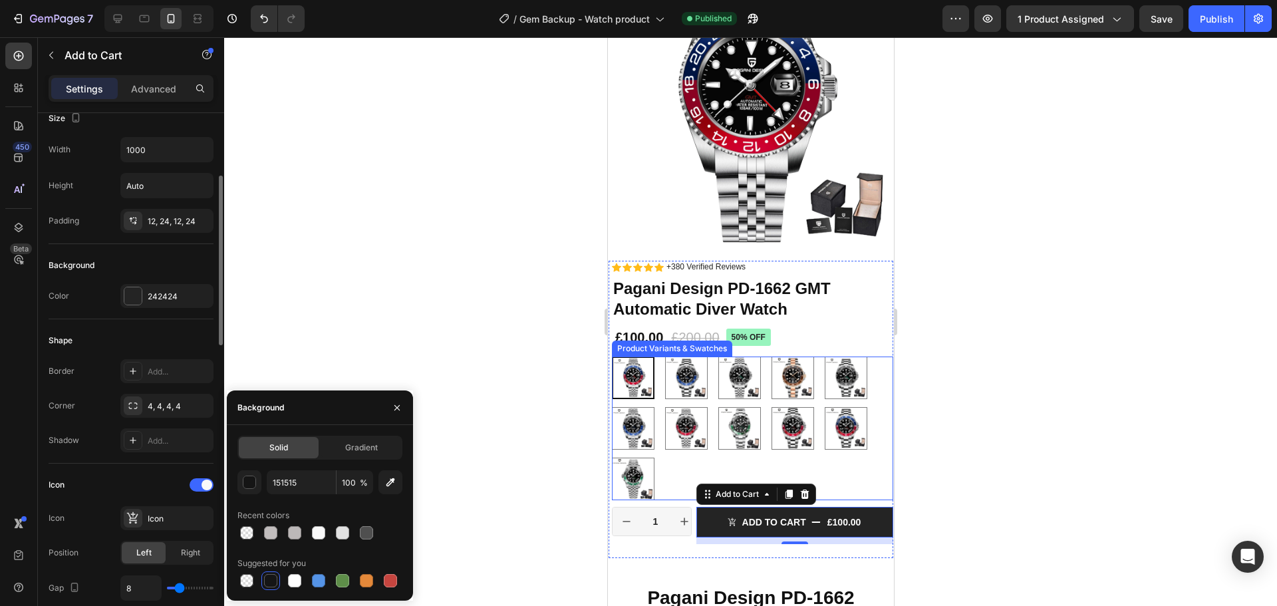
scroll to position [0, 0]
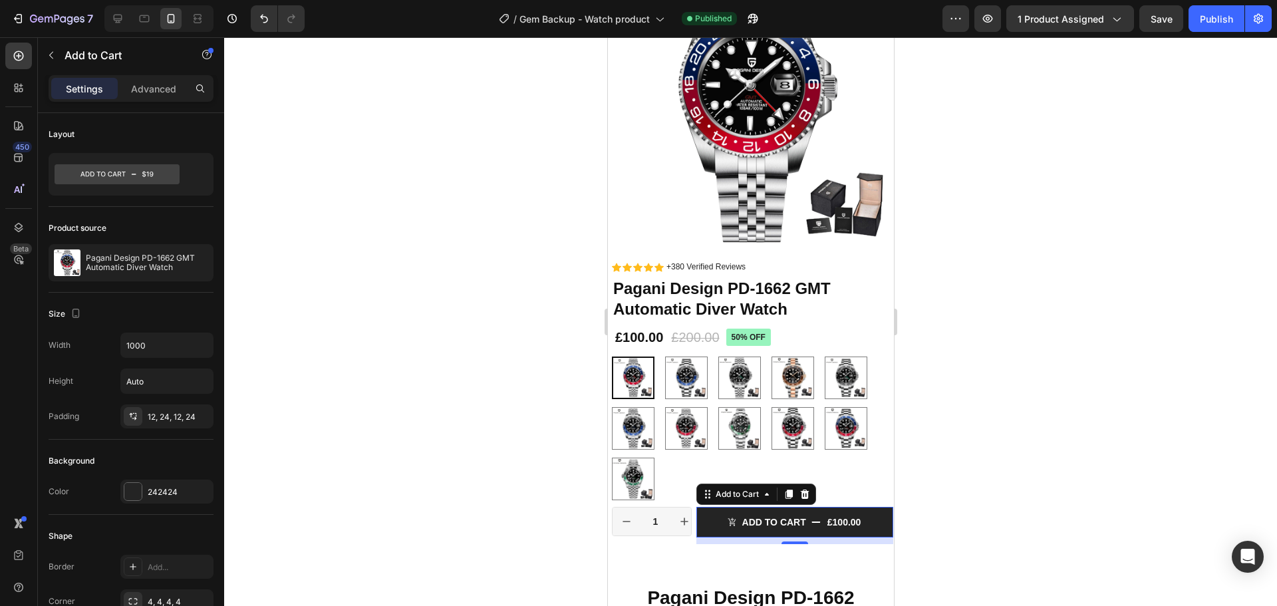
click at [751, 493] on div "Add to Cart" at bounding box center [755, 493] width 120 height 21
click at [738, 490] on div "Add to Cart" at bounding box center [736, 494] width 75 height 16
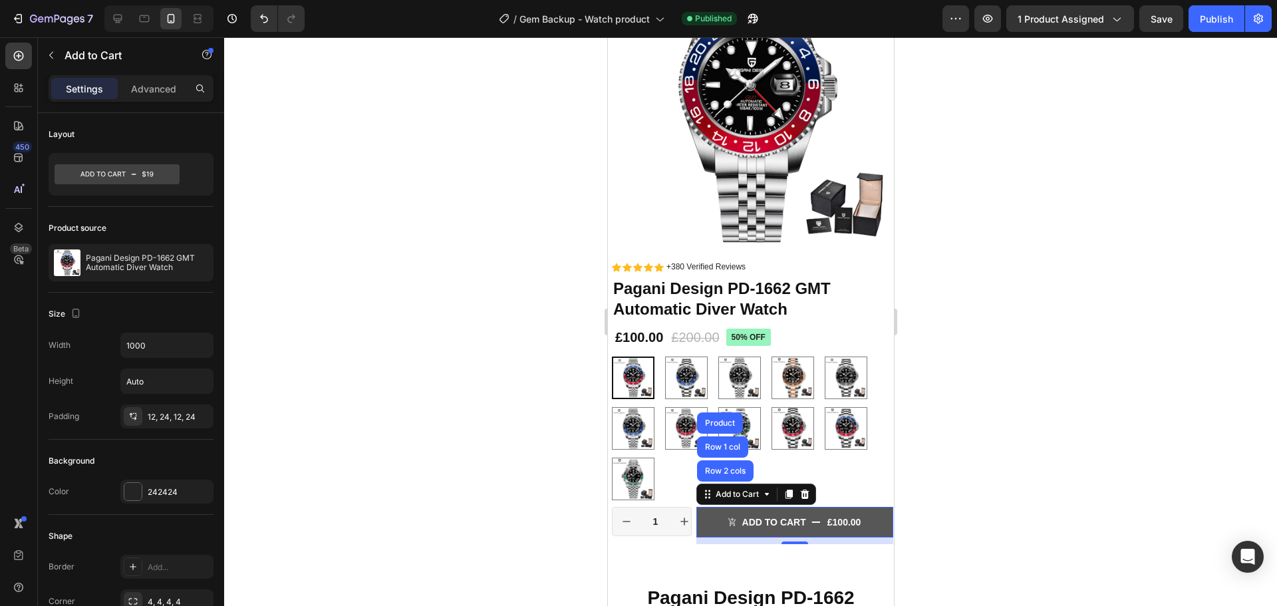
click at [870, 507] on button "Add to cart £100.00" at bounding box center [793, 522] width 197 height 31
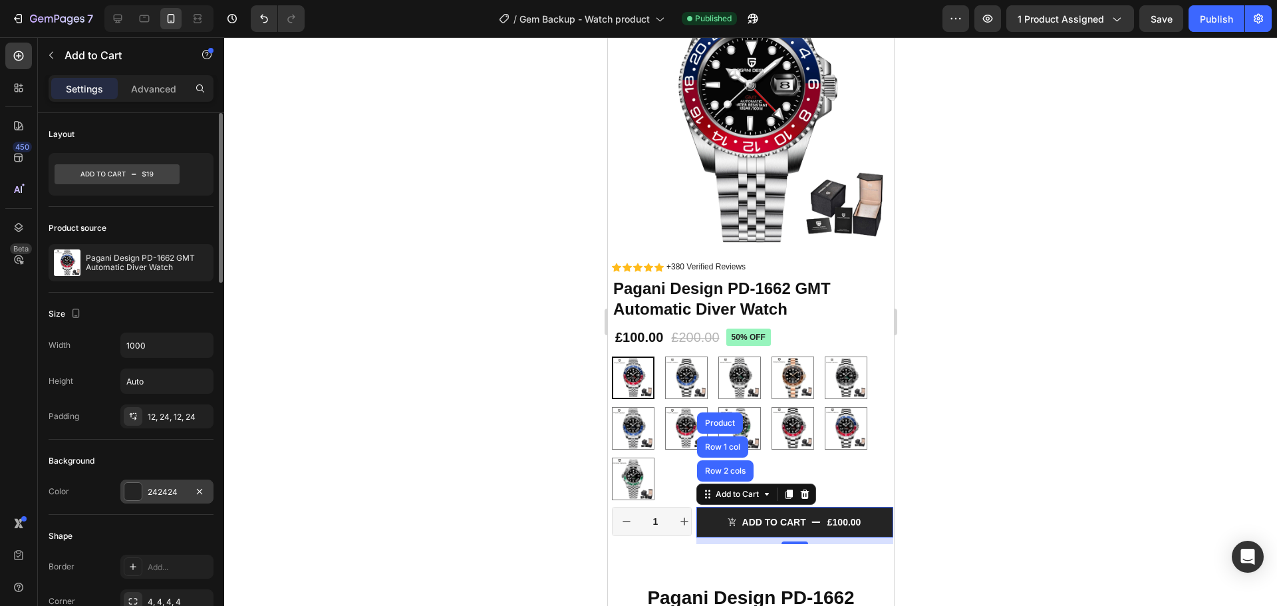
click at [128, 489] on div at bounding box center [132, 491] width 17 height 17
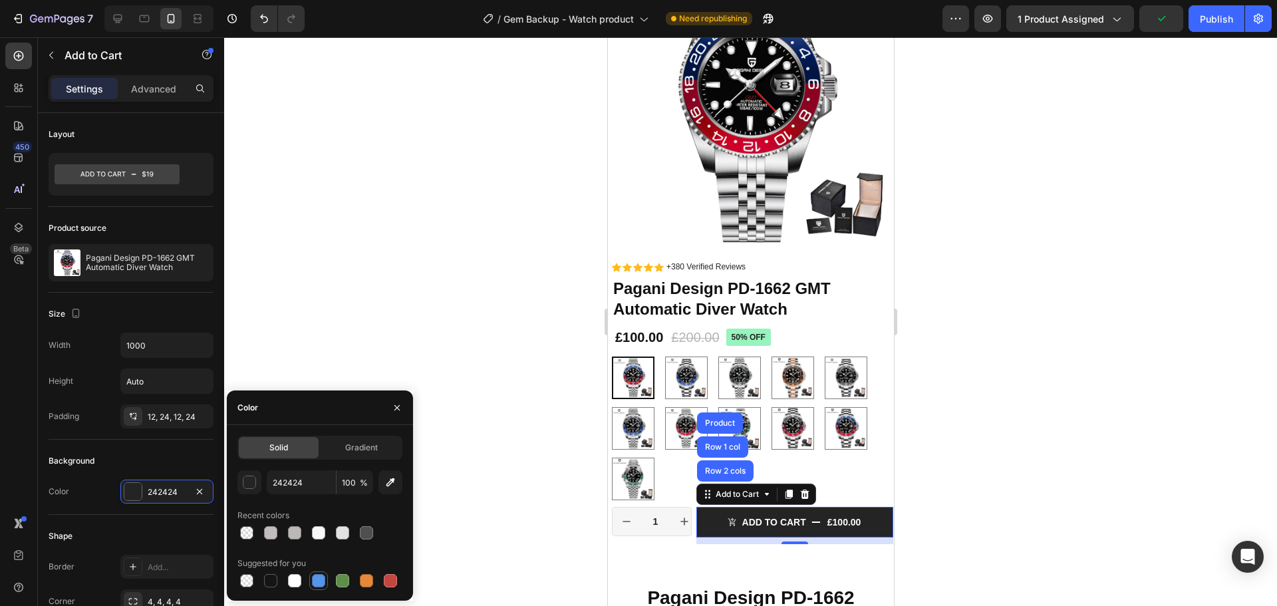
click at [316, 579] on div at bounding box center [318, 580] width 13 height 13
type input "5594E7"
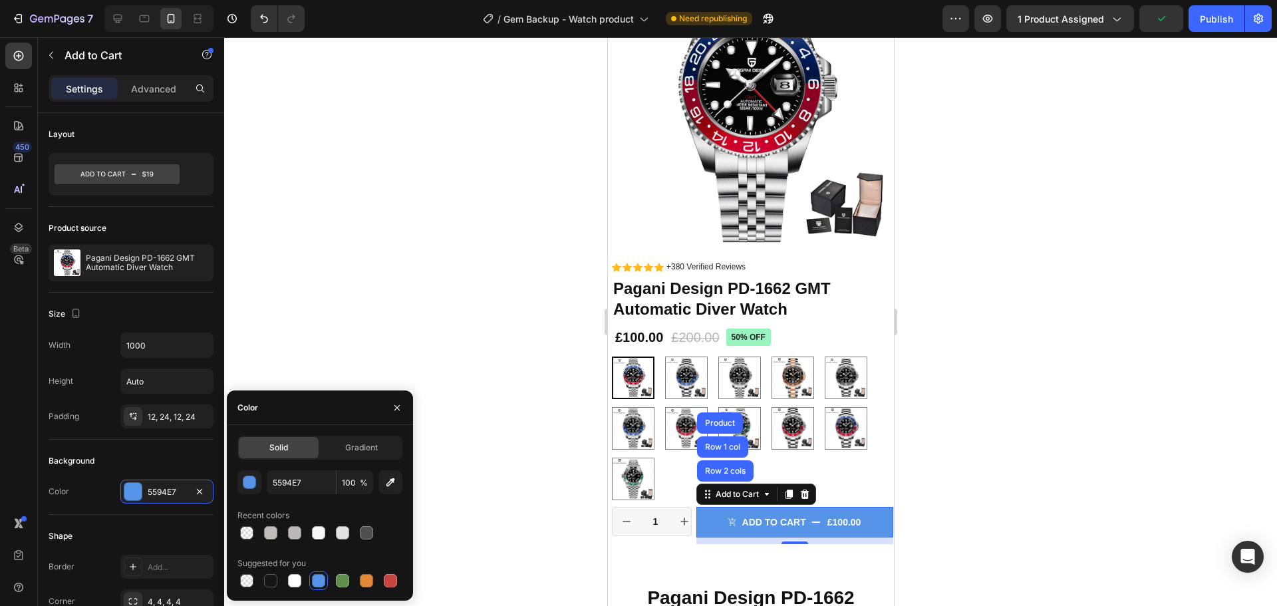
click at [463, 322] on div at bounding box center [750, 321] width 1052 height 568
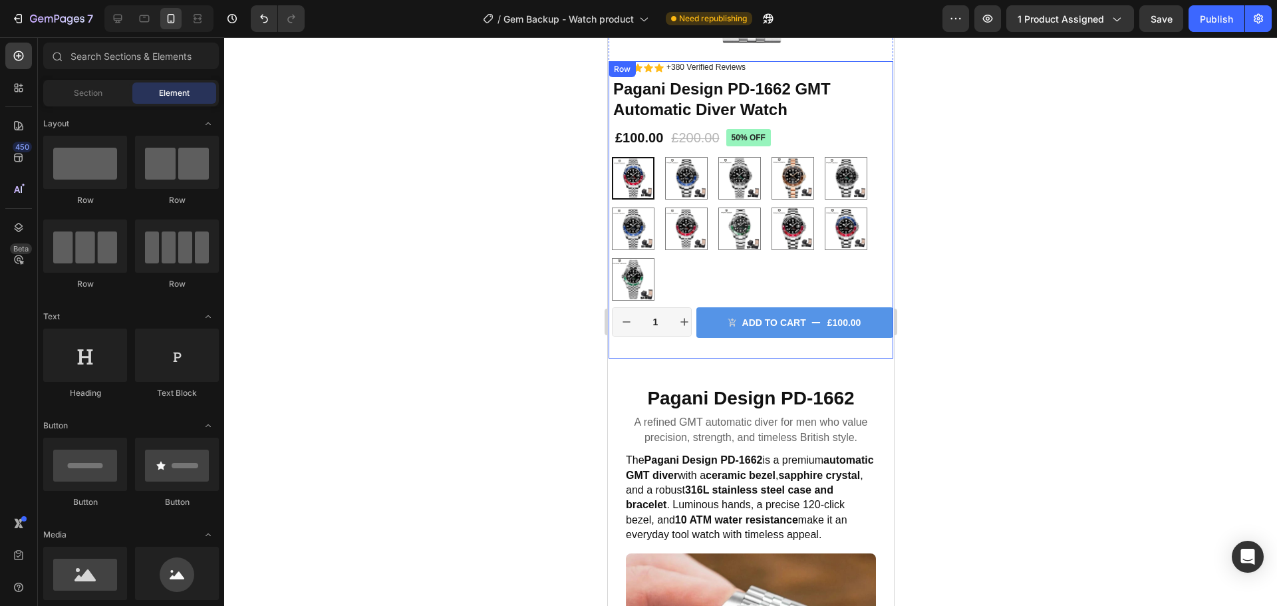
scroll to position [532, 0]
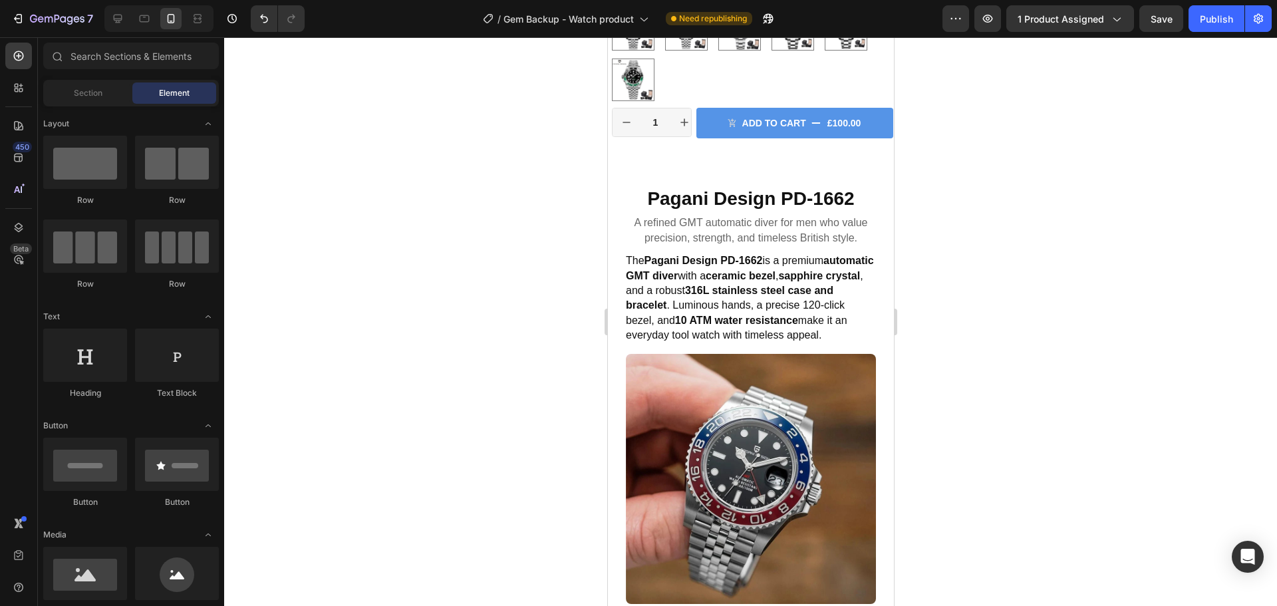
click at [1162, 23] on span "Save" at bounding box center [1161, 18] width 22 height 11
click at [1208, 30] on button "Publish" at bounding box center [1216, 18] width 56 height 27
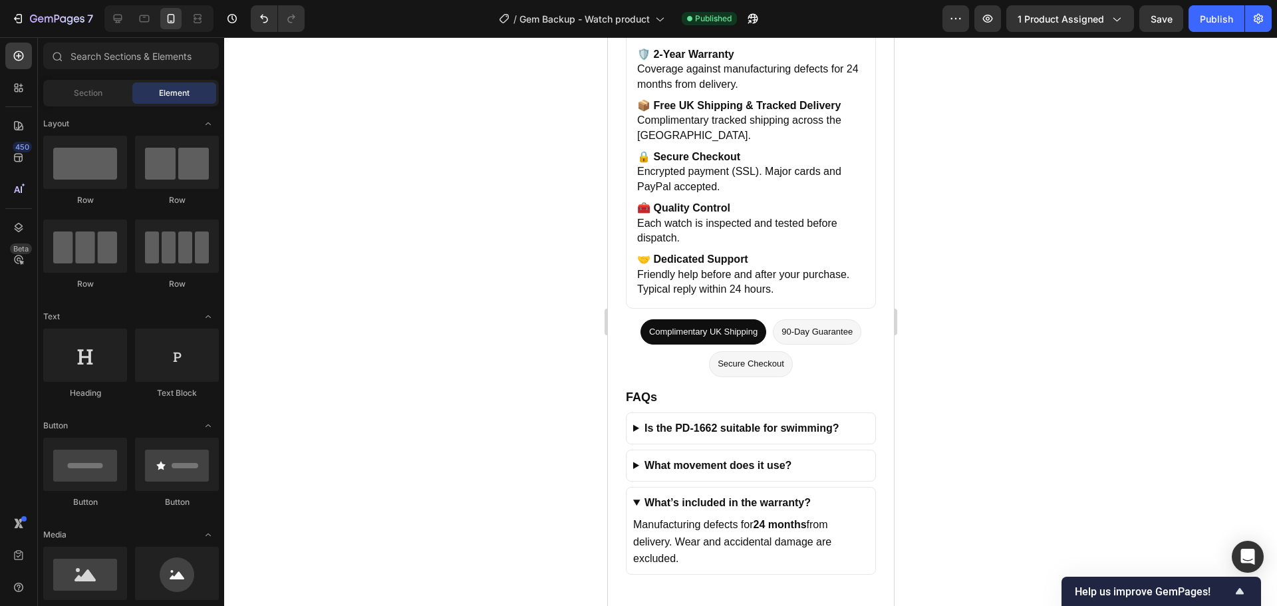
scroll to position [3557, 0]
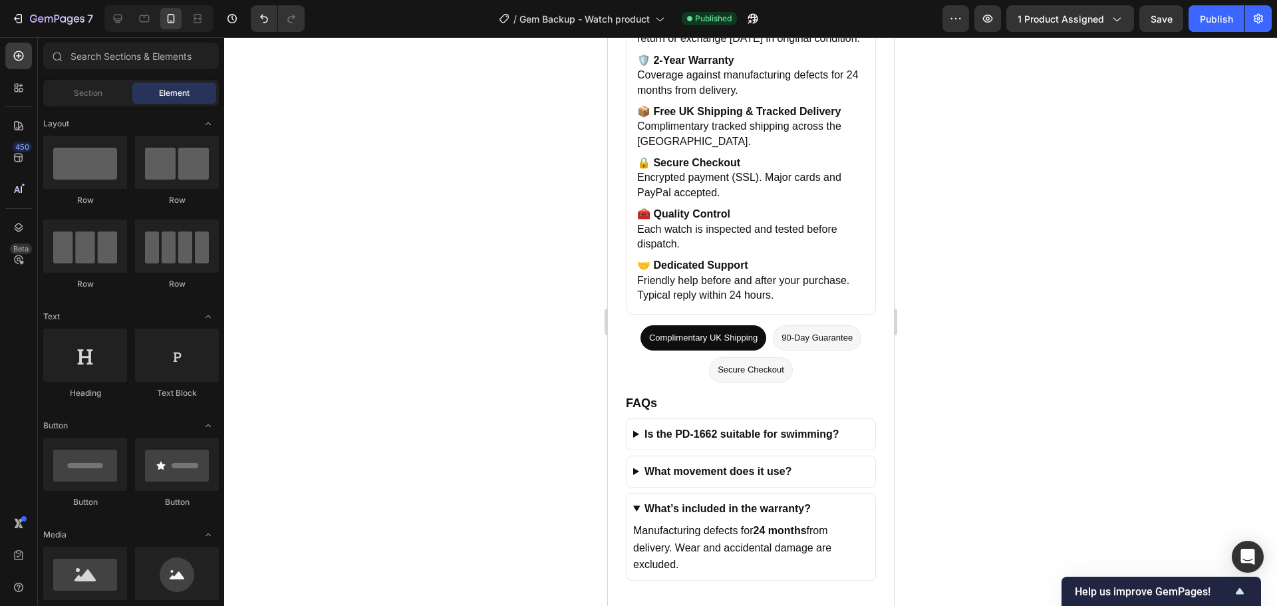
drag, startPoint x: 887, startPoint y: 410, endPoint x: 1502, endPoint y: 496, distance: 621.0
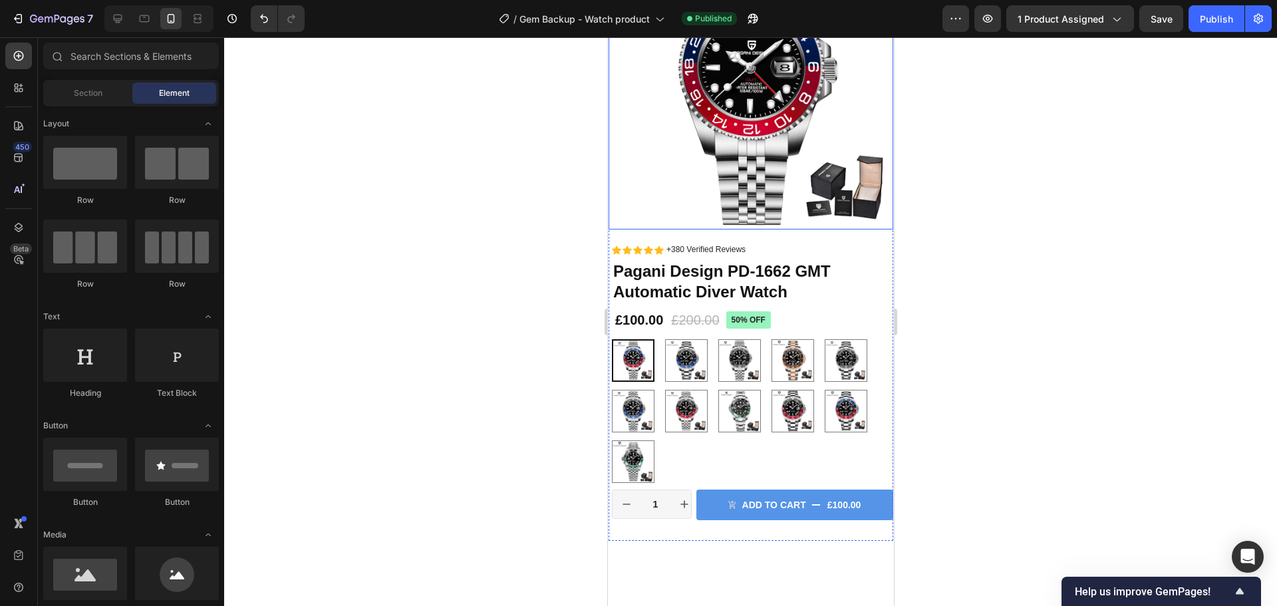
scroll to position [0, 0]
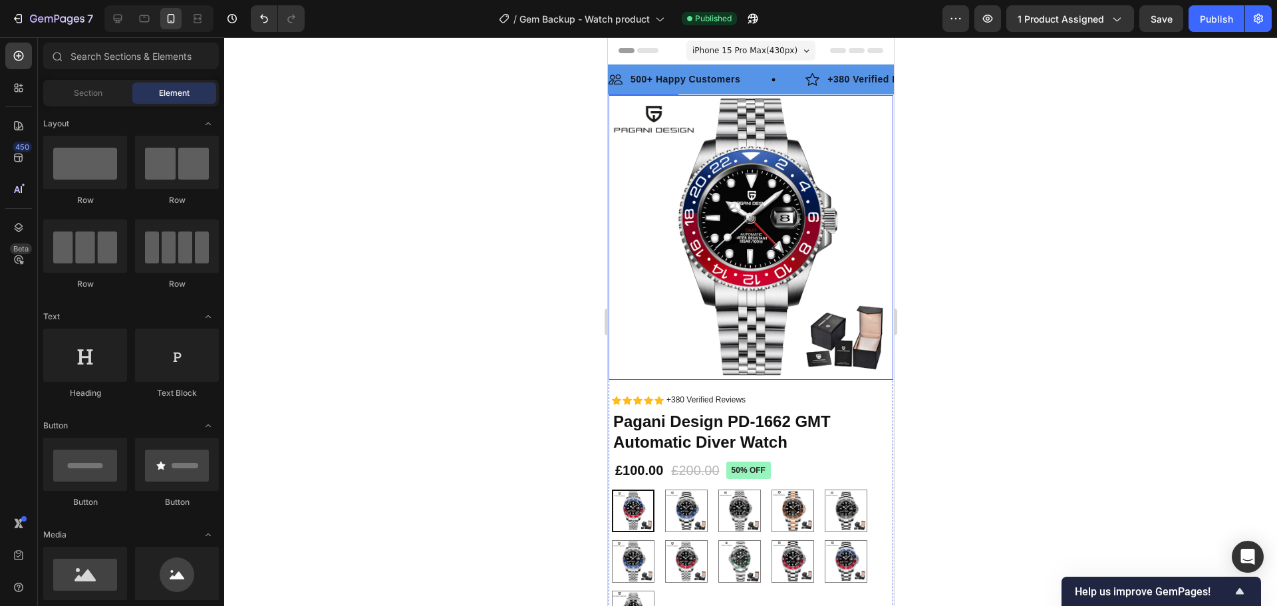
click at [735, 186] on img at bounding box center [750, 237] width 285 height 285
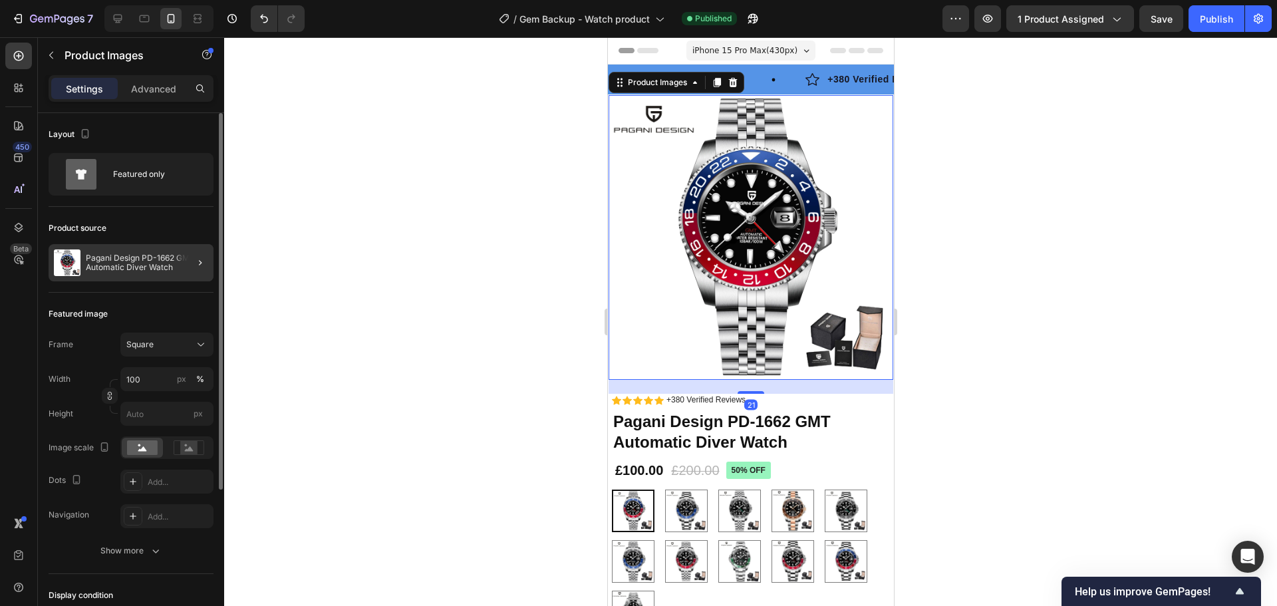
click at [179, 275] on div at bounding box center [194, 262] width 37 height 37
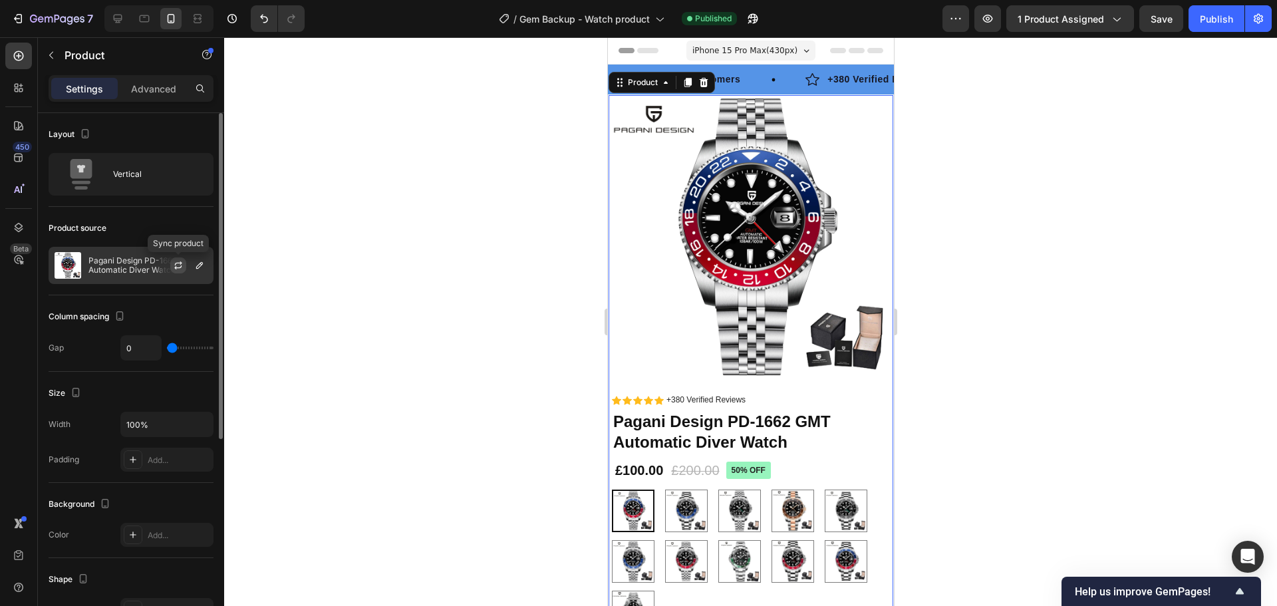
click at [176, 268] on icon "button" at bounding box center [177, 267] width 7 height 4
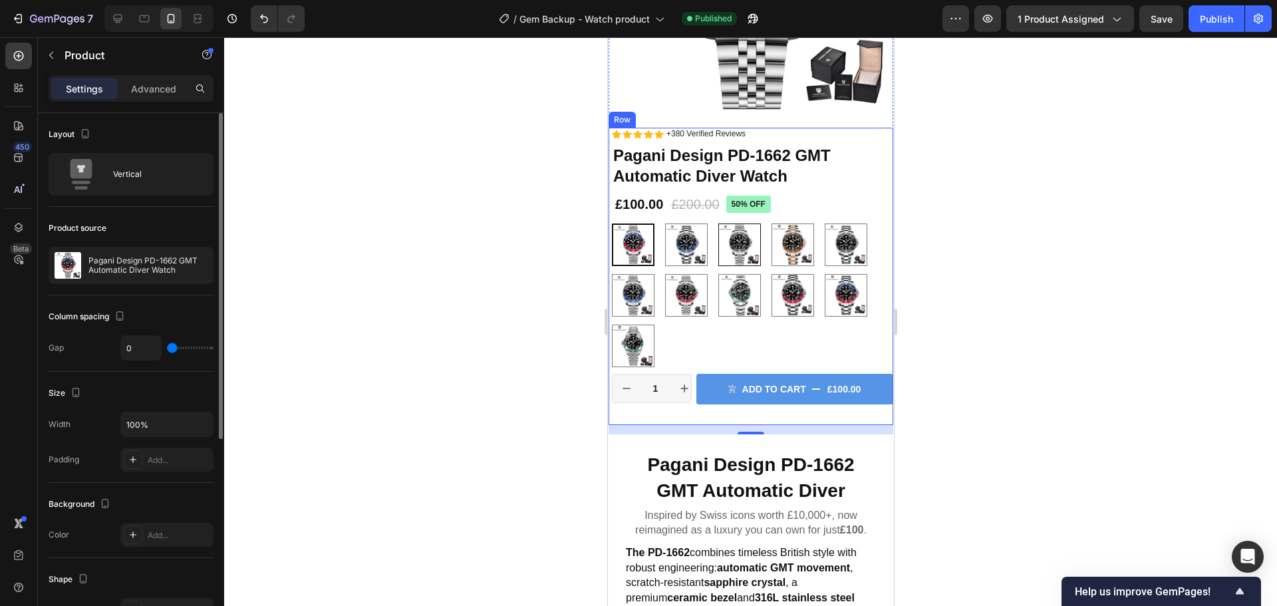
scroll to position [199, 0]
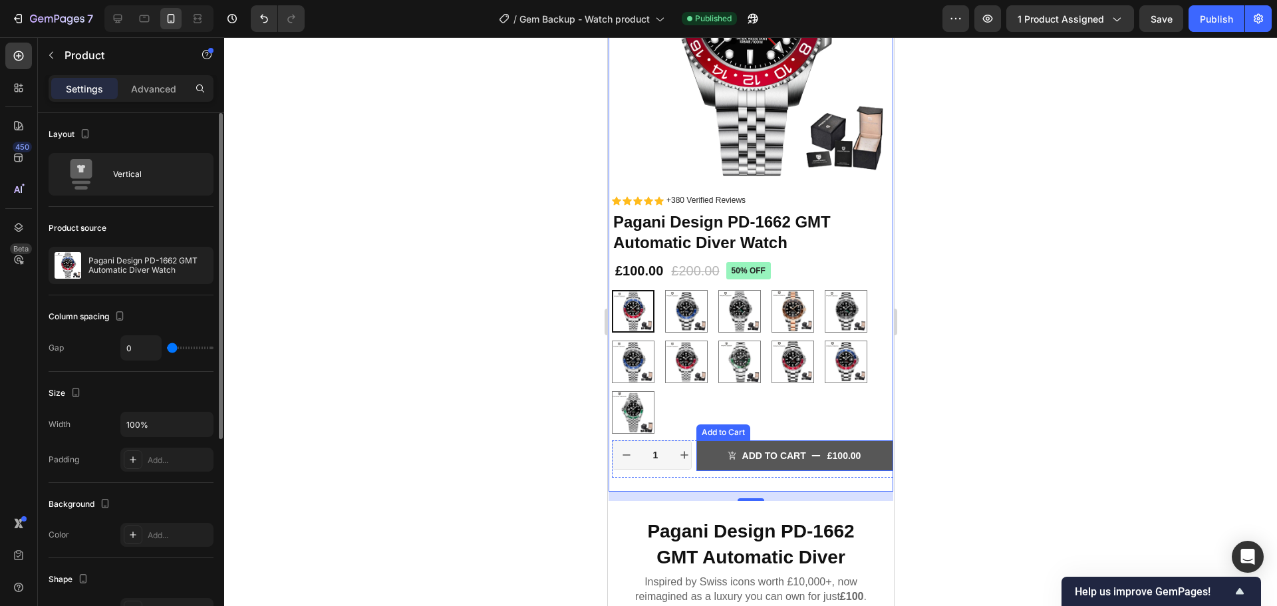
click at [825, 448] on div "£100.00" at bounding box center [843, 455] width 37 height 15
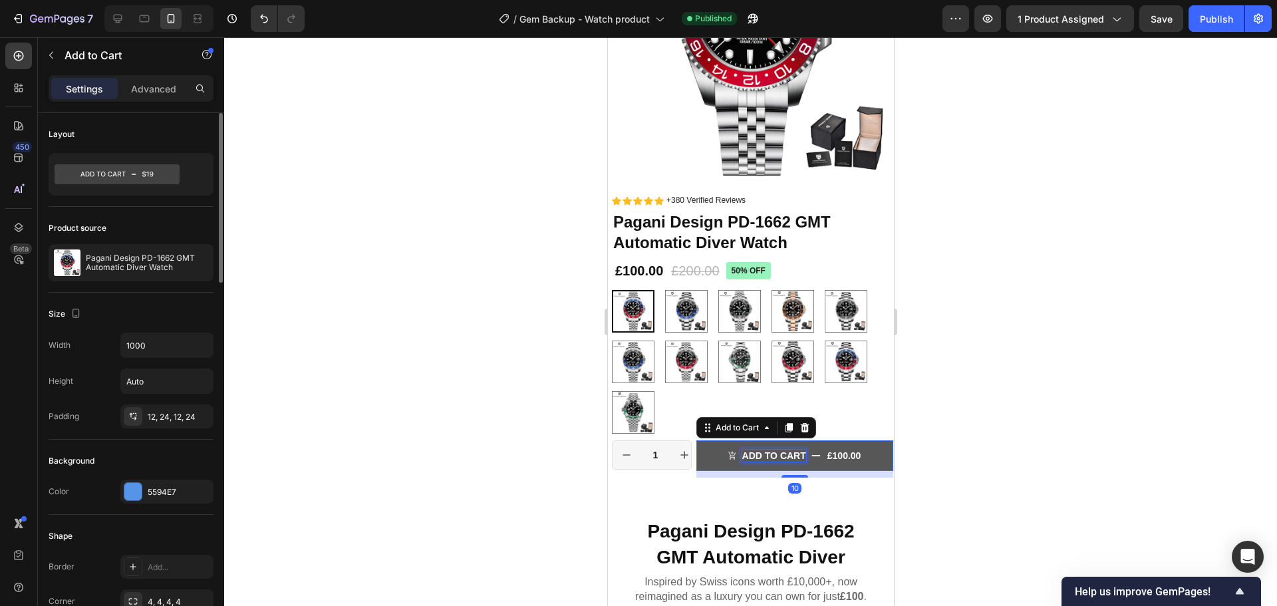
click at [825, 448] on div "£100.00" at bounding box center [843, 455] width 37 height 15
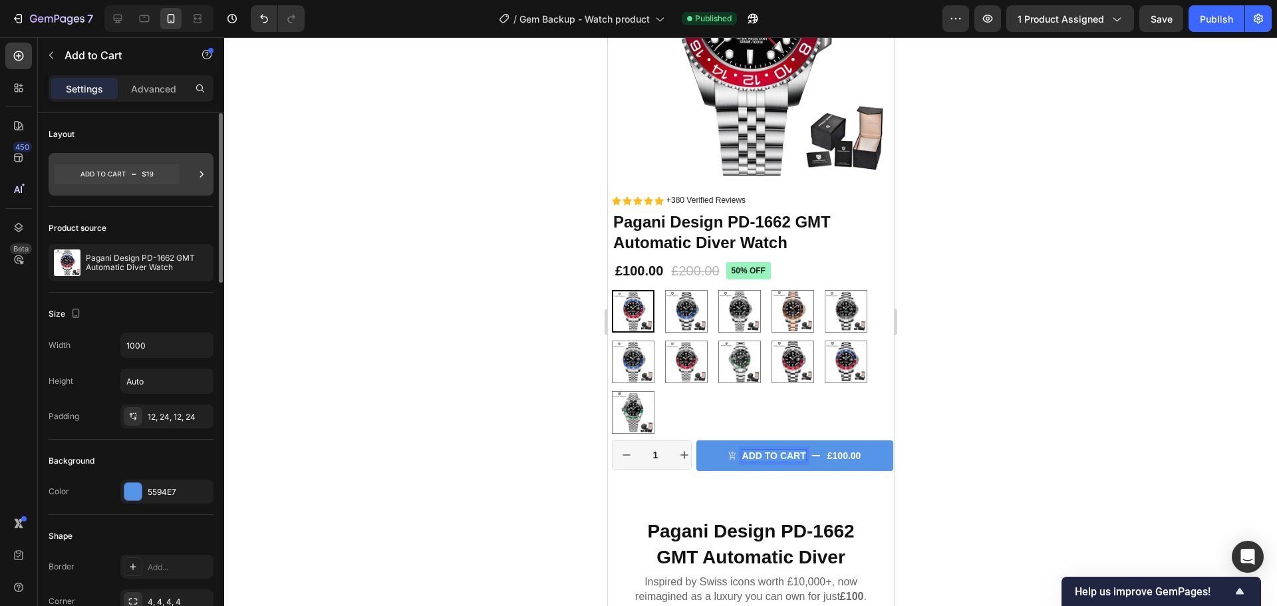
click at [137, 178] on icon at bounding box center [117, 174] width 125 height 20
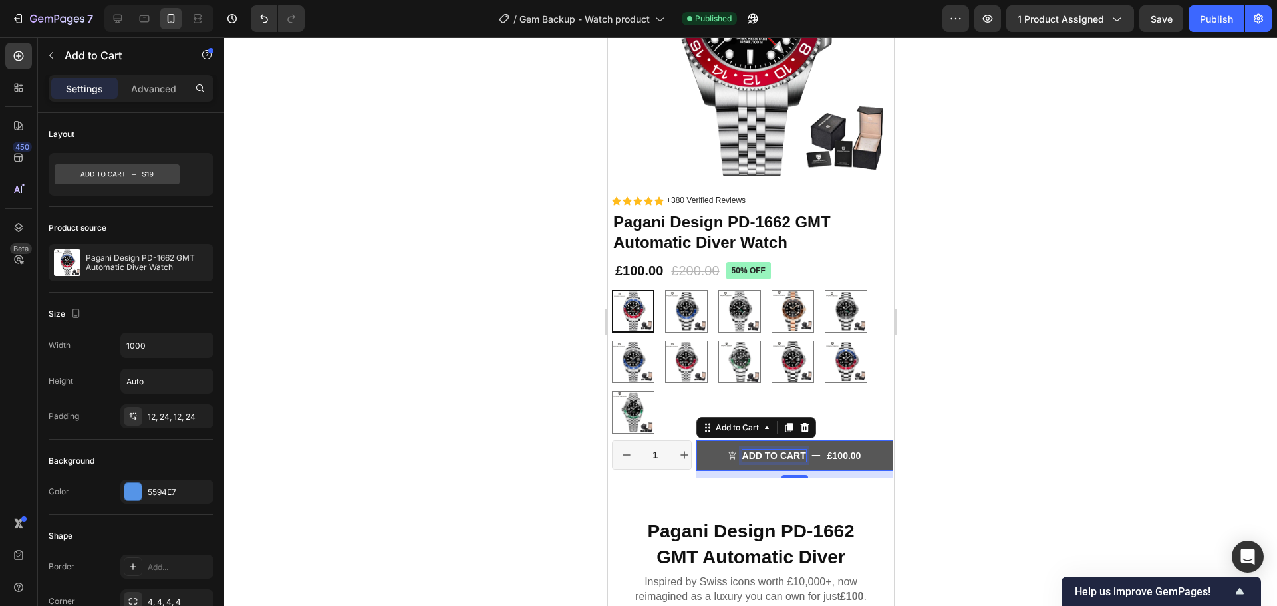
click at [795, 449] on p "Add to cart" at bounding box center [773, 455] width 64 height 12
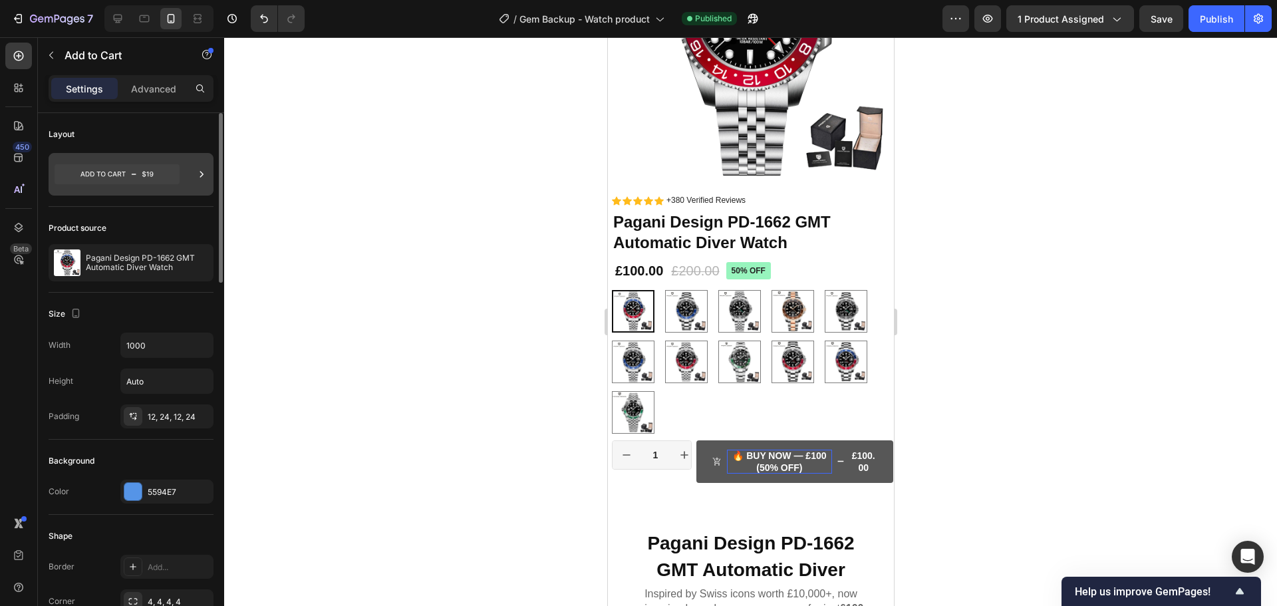
click at [148, 170] on icon at bounding box center [117, 174] width 125 height 20
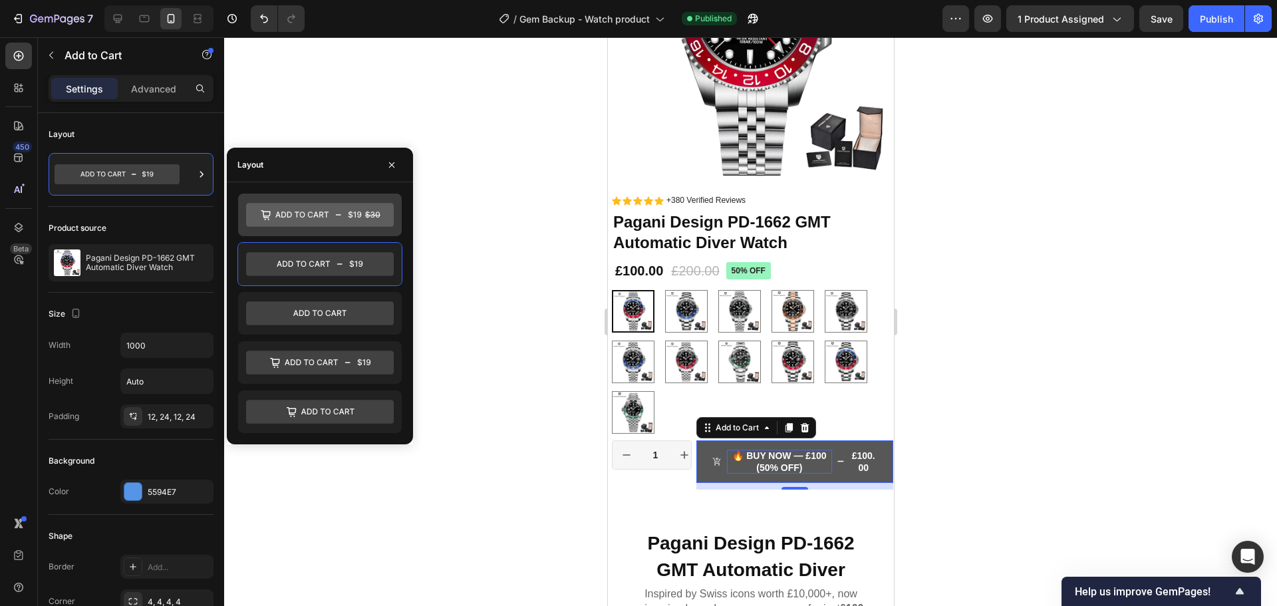
click at [328, 217] on icon at bounding box center [320, 215] width 148 height 24
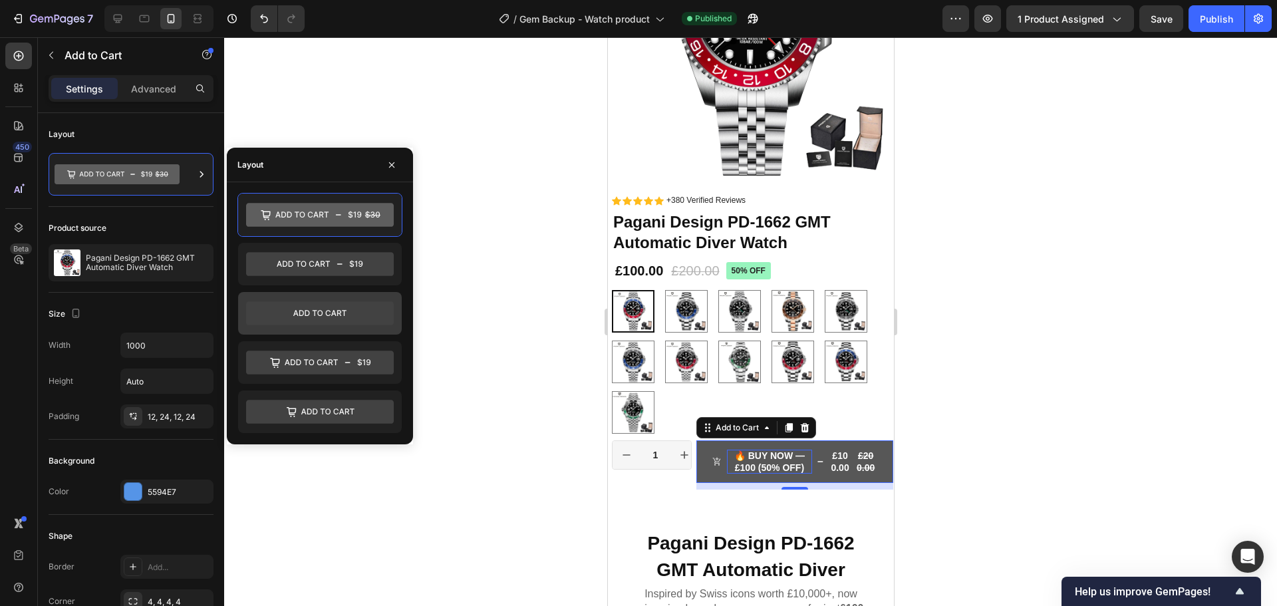
click at [340, 310] on icon at bounding box center [320, 313] width 148 height 24
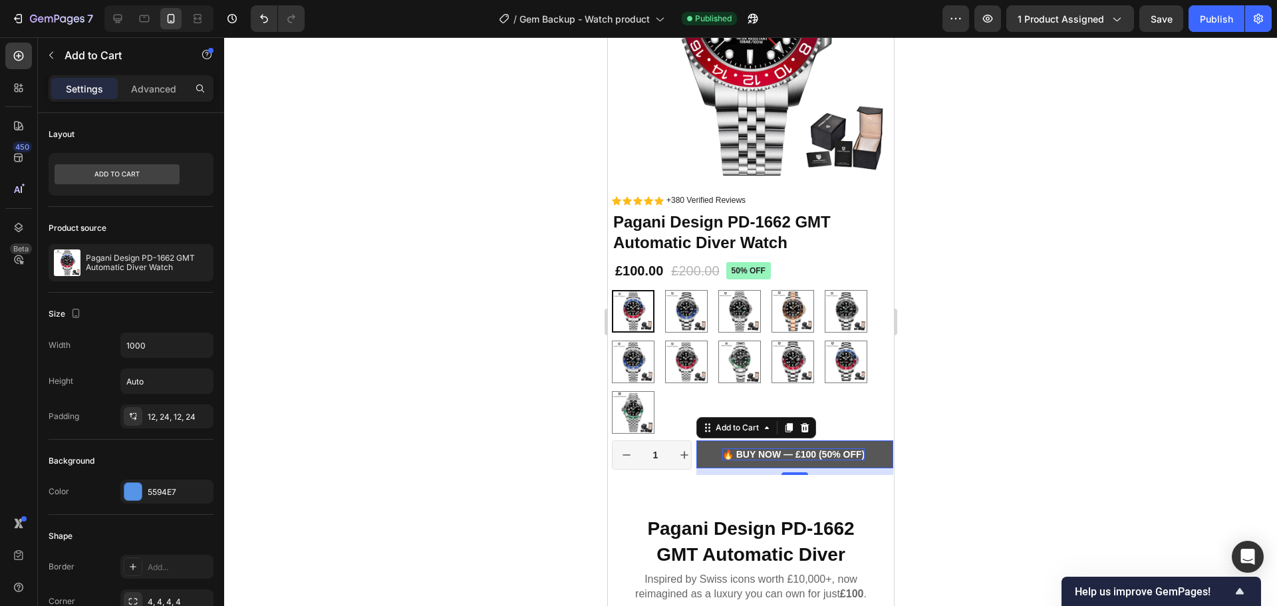
click at [932, 382] on div at bounding box center [750, 321] width 1052 height 568
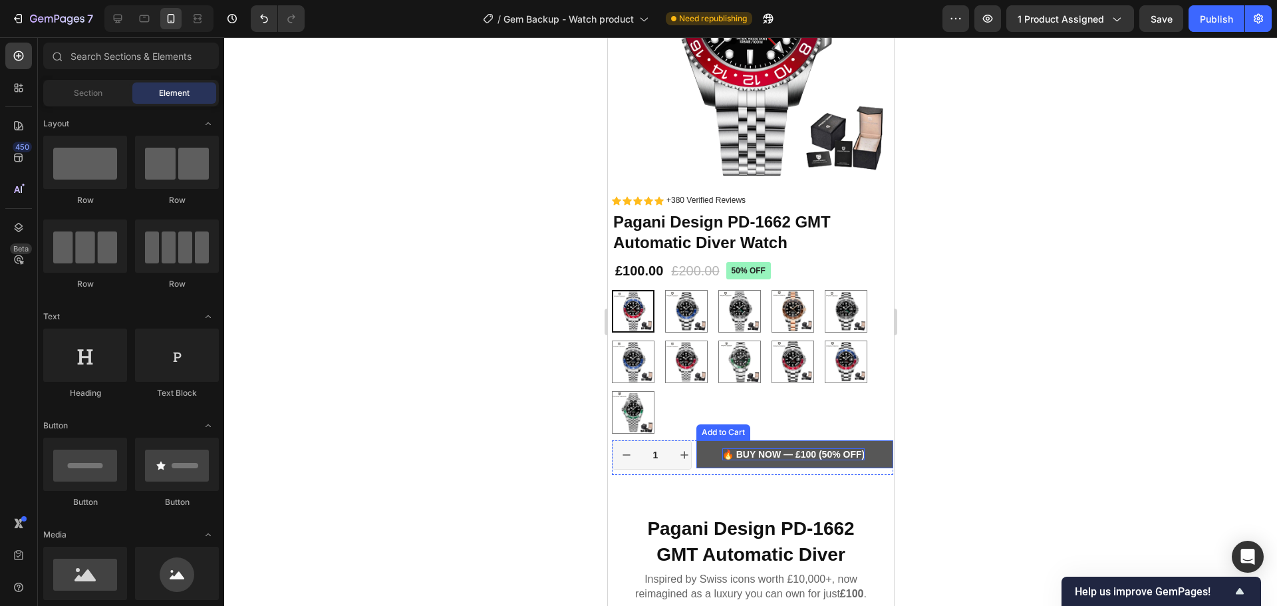
click at [864, 440] on button "🔥 Buy Now — £100 (50% OFF)" at bounding box center [793, 454] width 197 height 28
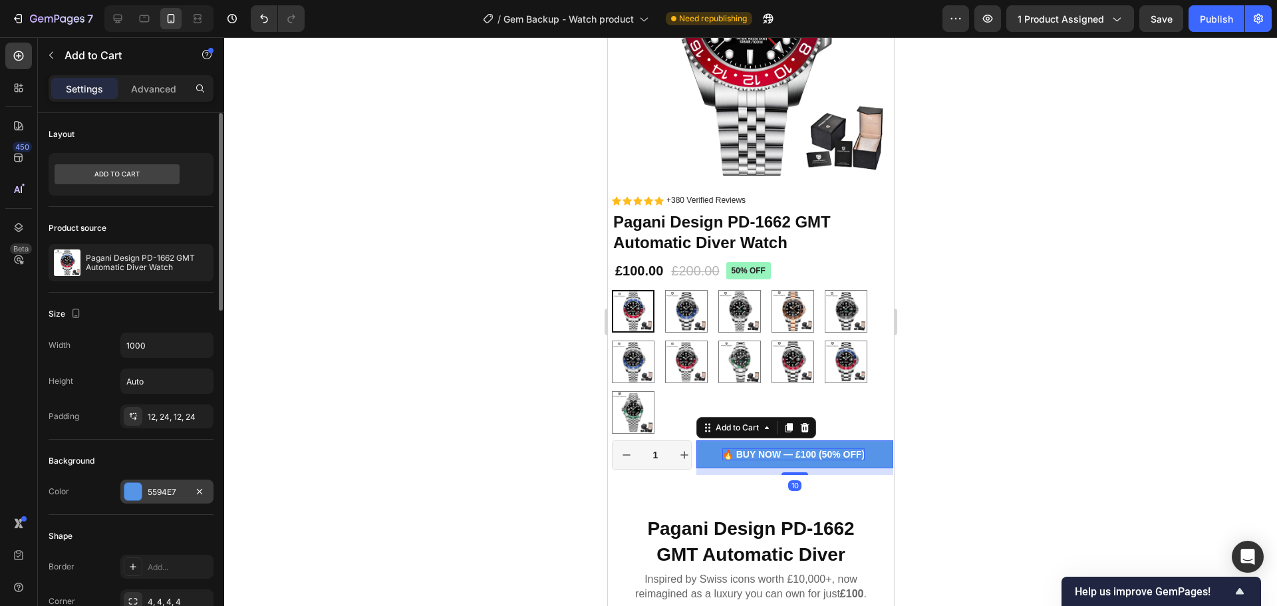
click at [167, 486] on div "5594E7" at bounding box center [167, 492] width 39 height 12
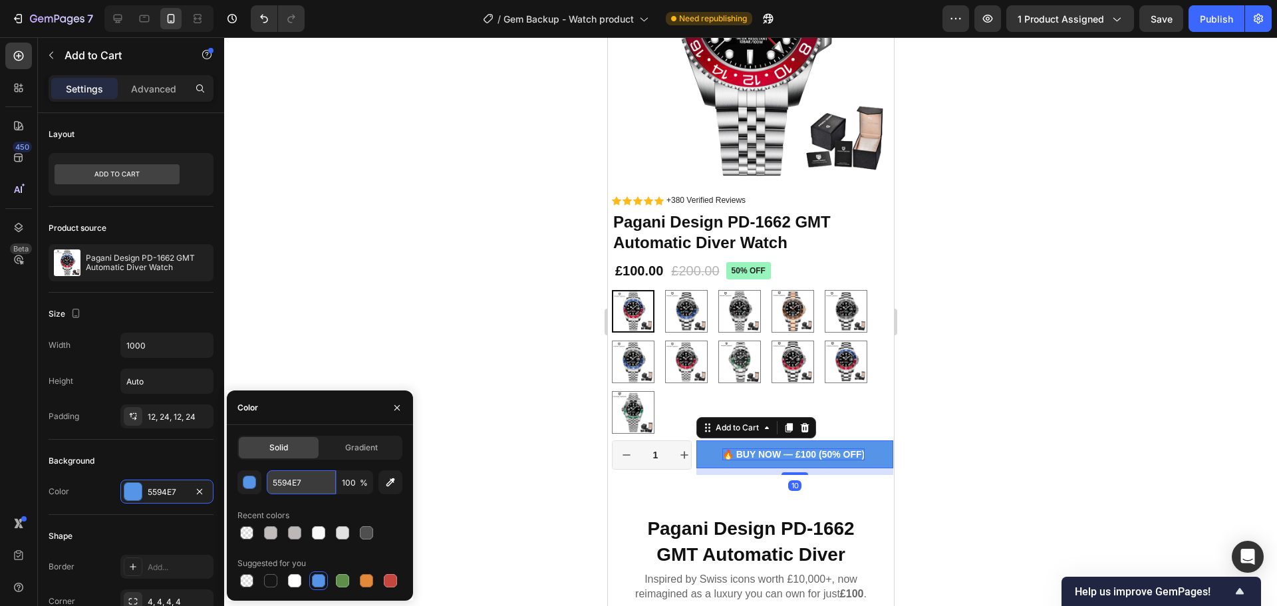
click at [312, 484] on input "5594E7" at bounding box center [301, 482] width 69 height 24
paste input "#E63946"
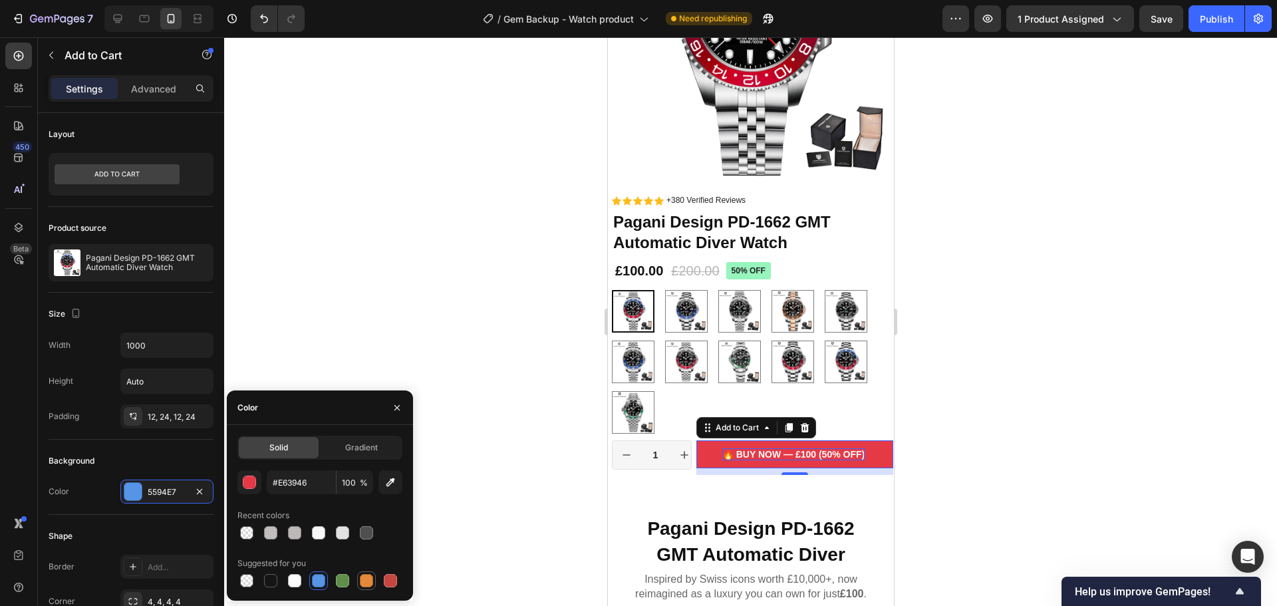
click at [366, 588] on div at bounding box center [366, 580] width 16 height 16
type input "E4893A"
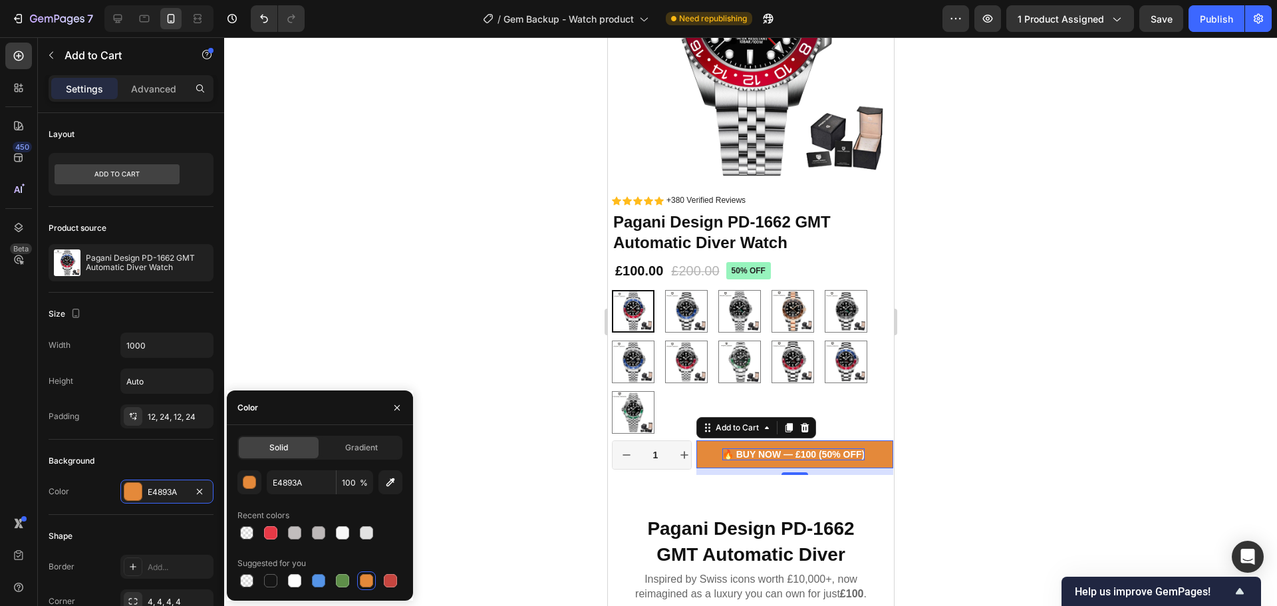
click at [440, 240] on div at bounding box center [750, 321] width 1052 height 568
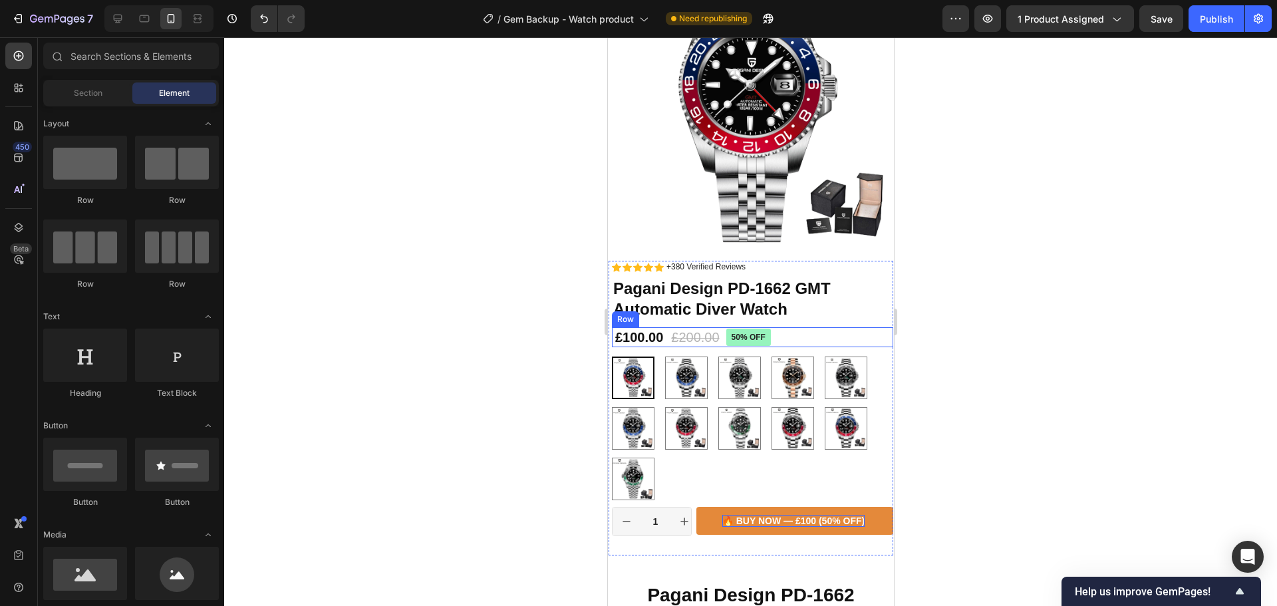
scroll to position [0, 0]
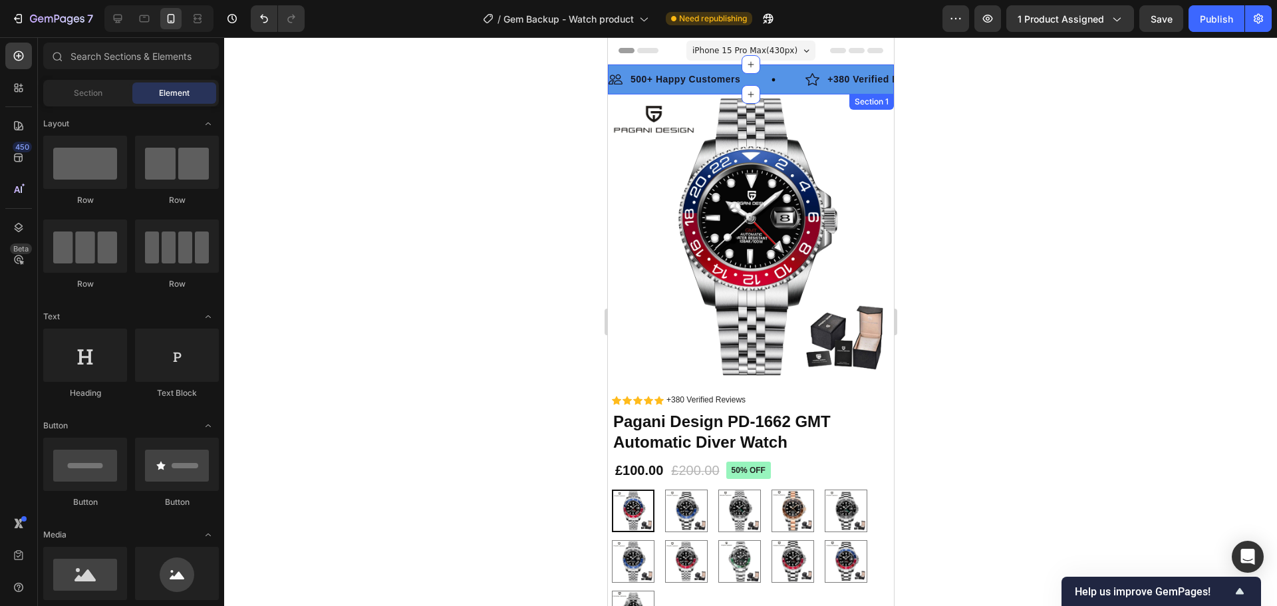
click at [773, 70] on div "Image 500+ Happy Customers Text Block Row Image +380 Verified Reviews Text Bloc…" at bounding box center [750, 79] width 286 height 30
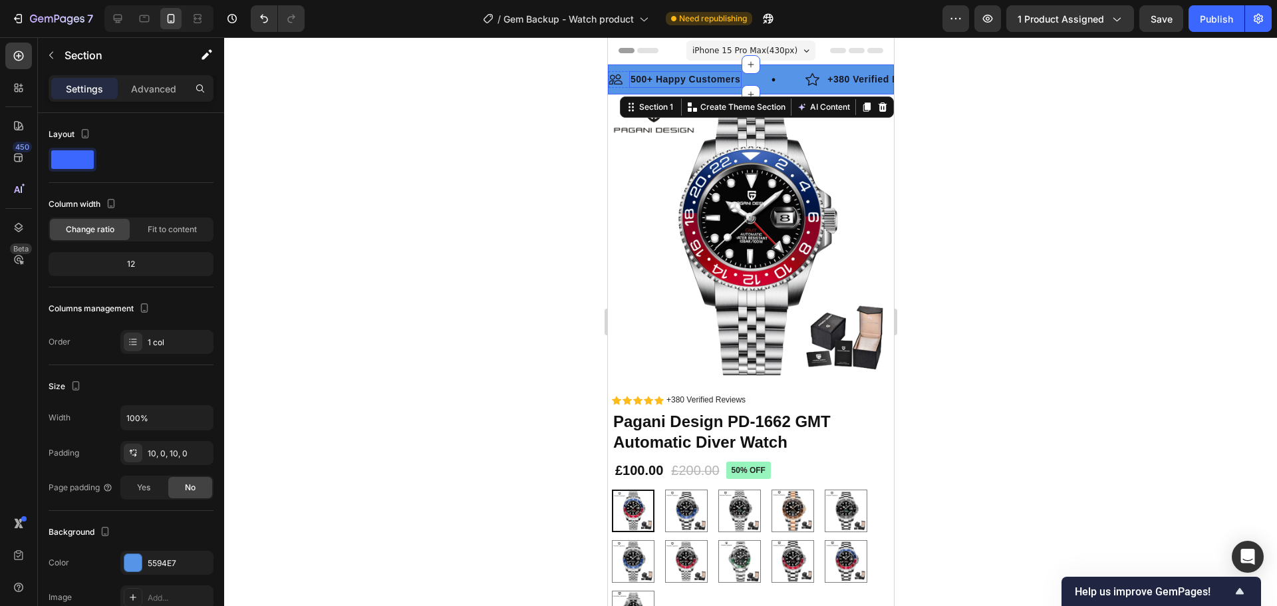
click at [704, 77] on p "500+ Happy Customers" at bounding box center [685, 79] width 110 height 14
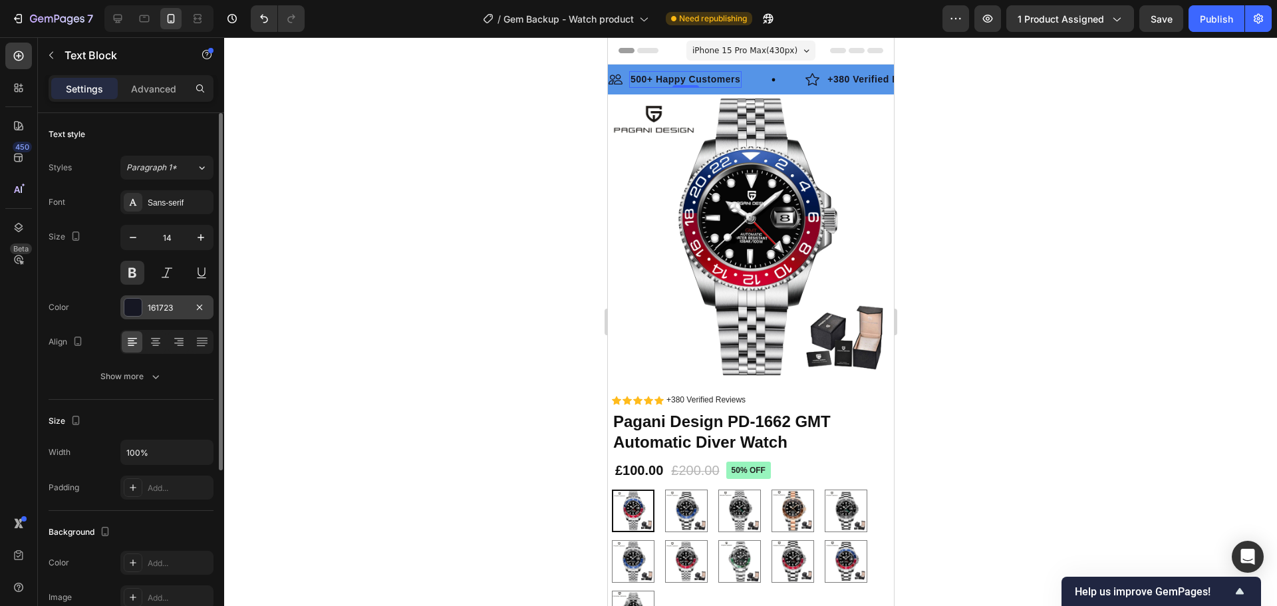
click at [134, 310] on div at bounding box center [132, 307] width 17 height 17
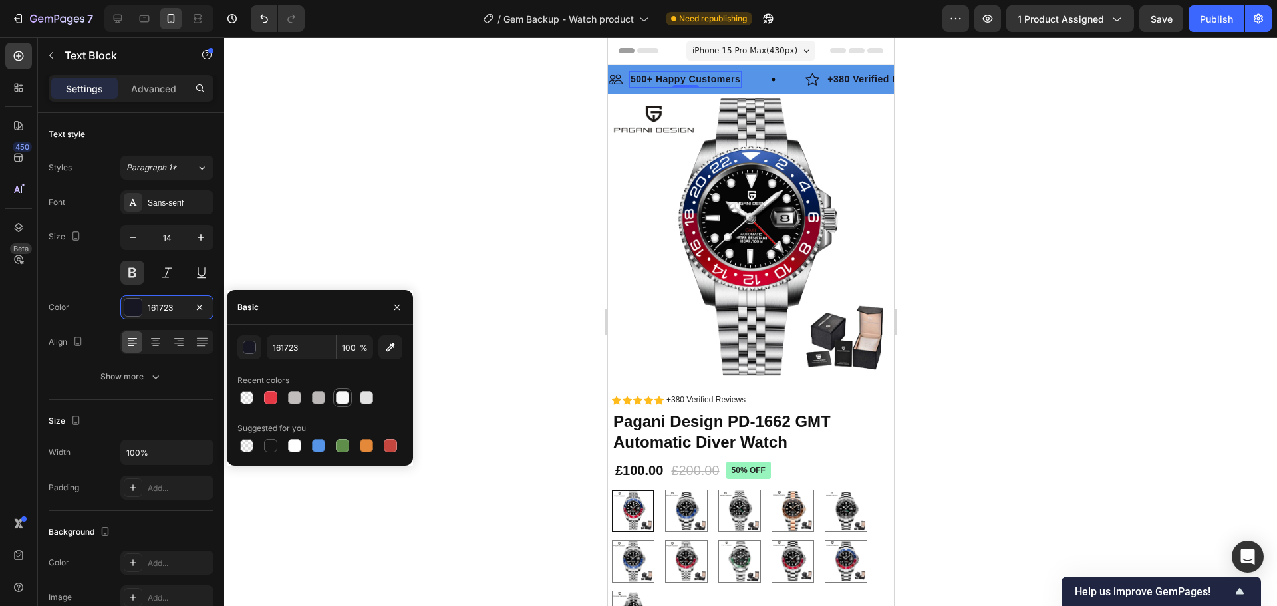
click at [344, 400] on div at bounding box center [342, 397] width 13 height 13
type input "F8F8F8"
click at [537, 134] on div at bounding box center [750, 321] width 1052 height 568
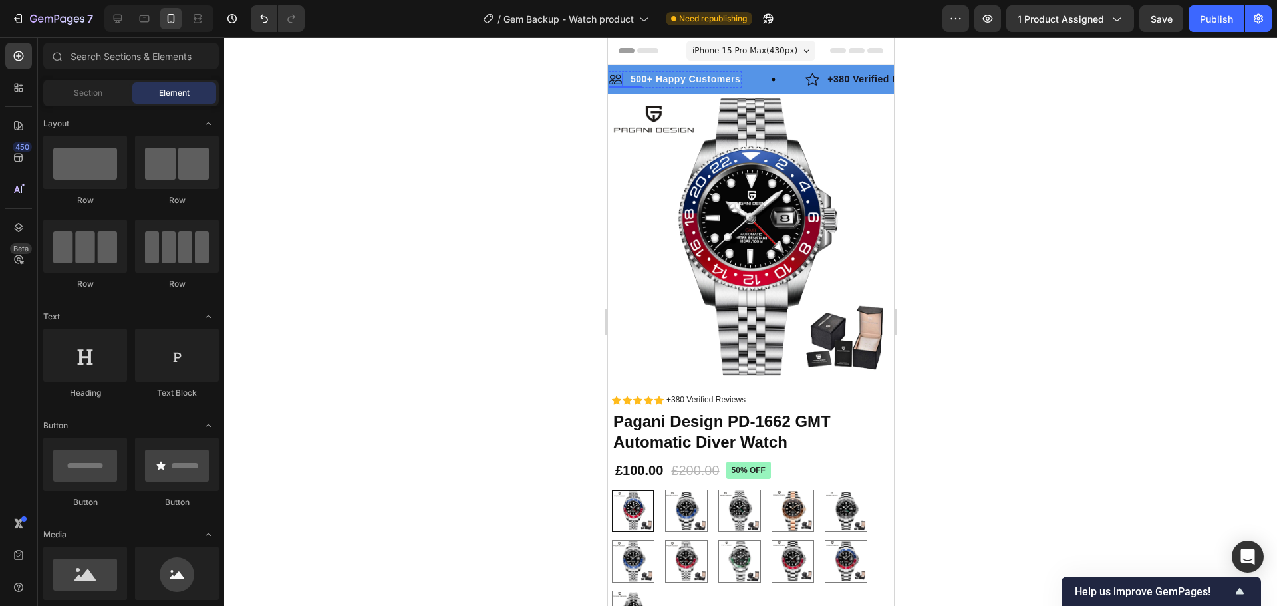
click at [616, 78] on img at bounding box center [615, 79] width 14 height 15
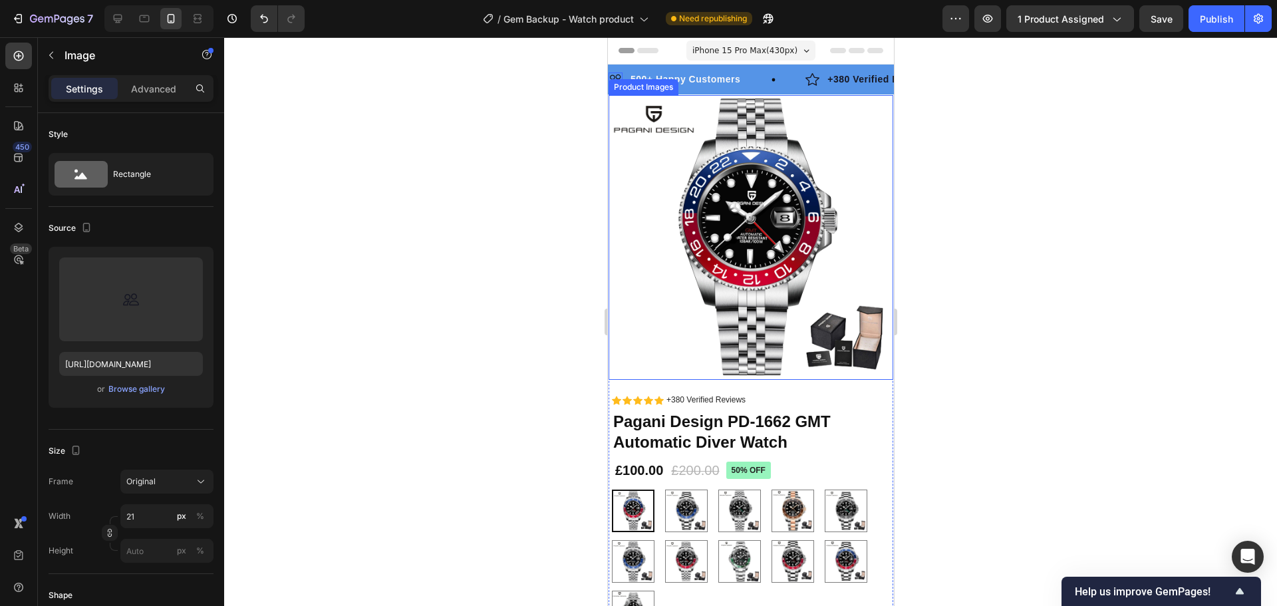
drag, startPoint x: 502, startPoint y: 147, endPoint x: 574, endPoint y: 144, distance: 71.9
click at [491, 152] on div at bounding box center [750, 321] width 1052 height 568
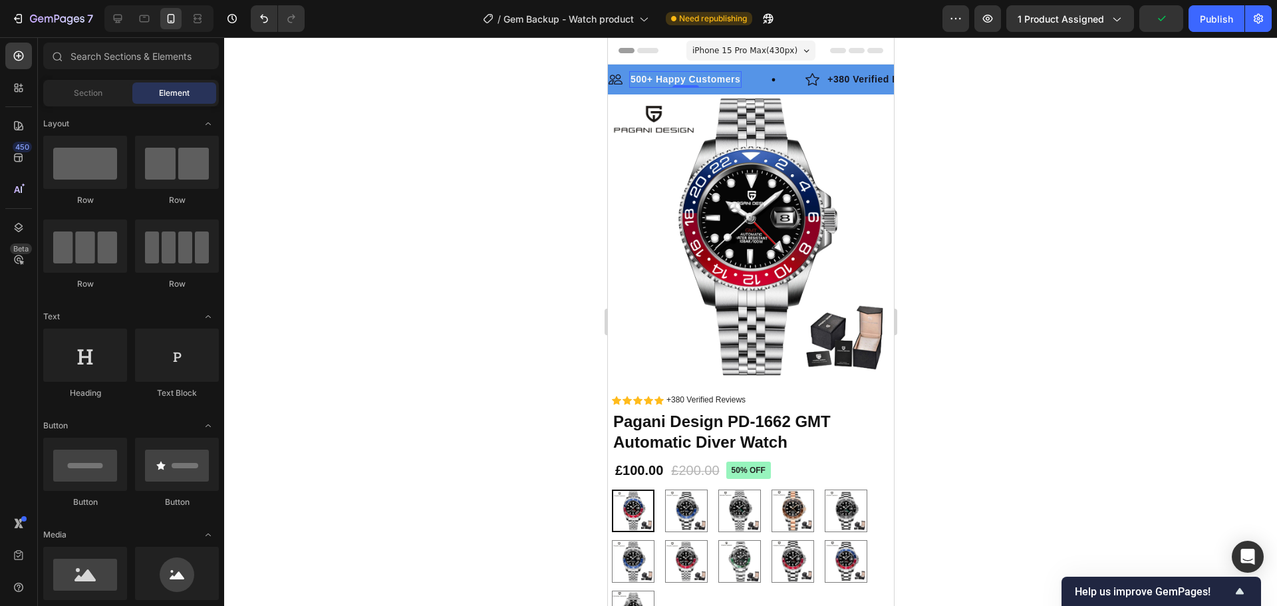
click at [705, 80] on p "500+ Happy Customers" at bounding box center [685, 79] width 110 height 14
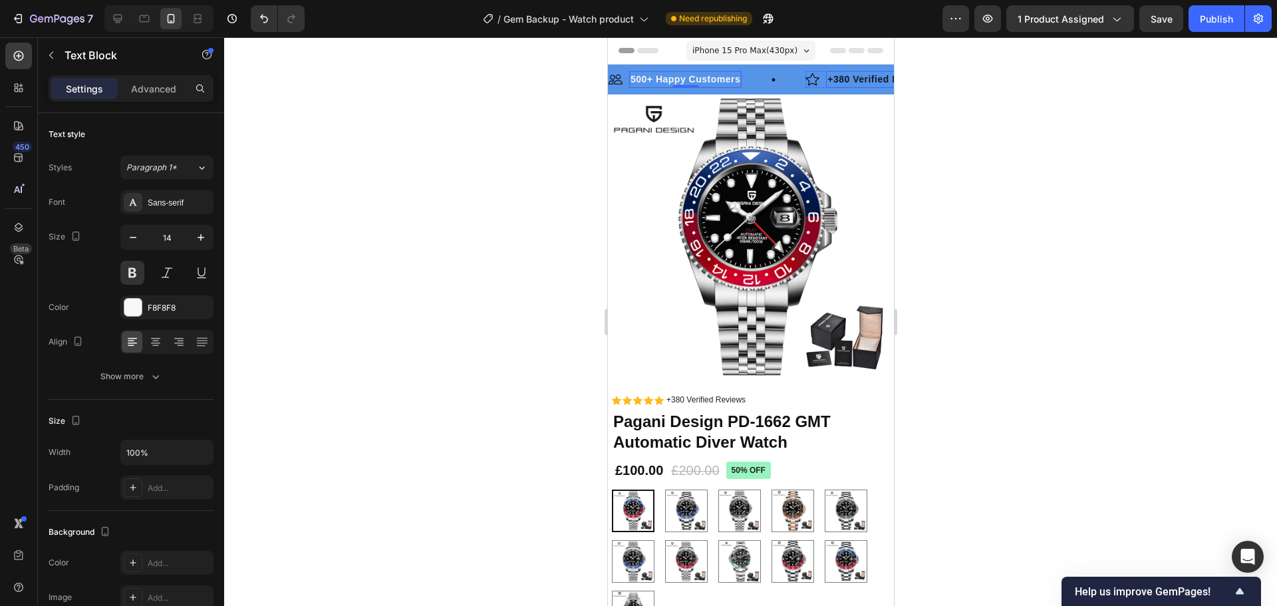
click at [866, 80] on p "+380 Verified Reviews" at bounding box center [878, 79] width 104 height 14
click at [131, 305] on div at bounding box center [132, 307] width 17 height 17
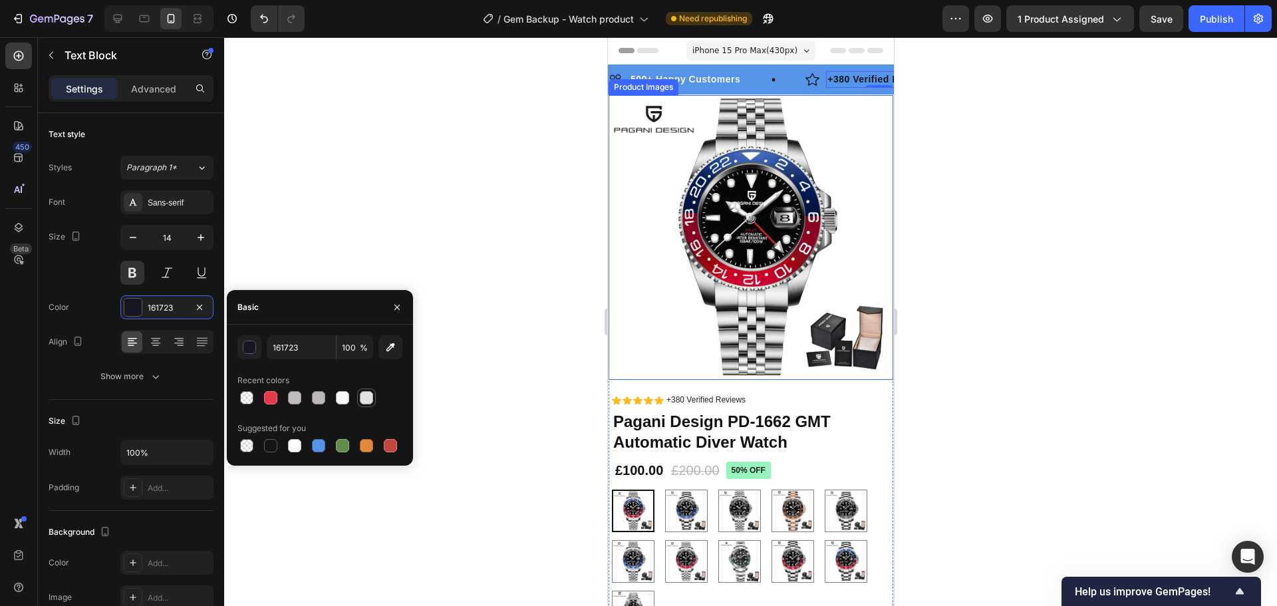
drag, startPoint x: 344, startPoint y: 397, endPoint x: 360, endPoint y: 391, distance: 16.4
click at [344, 398] on div at bounding box center [342, 397] width 13 height 13
type input "F8F8F8"
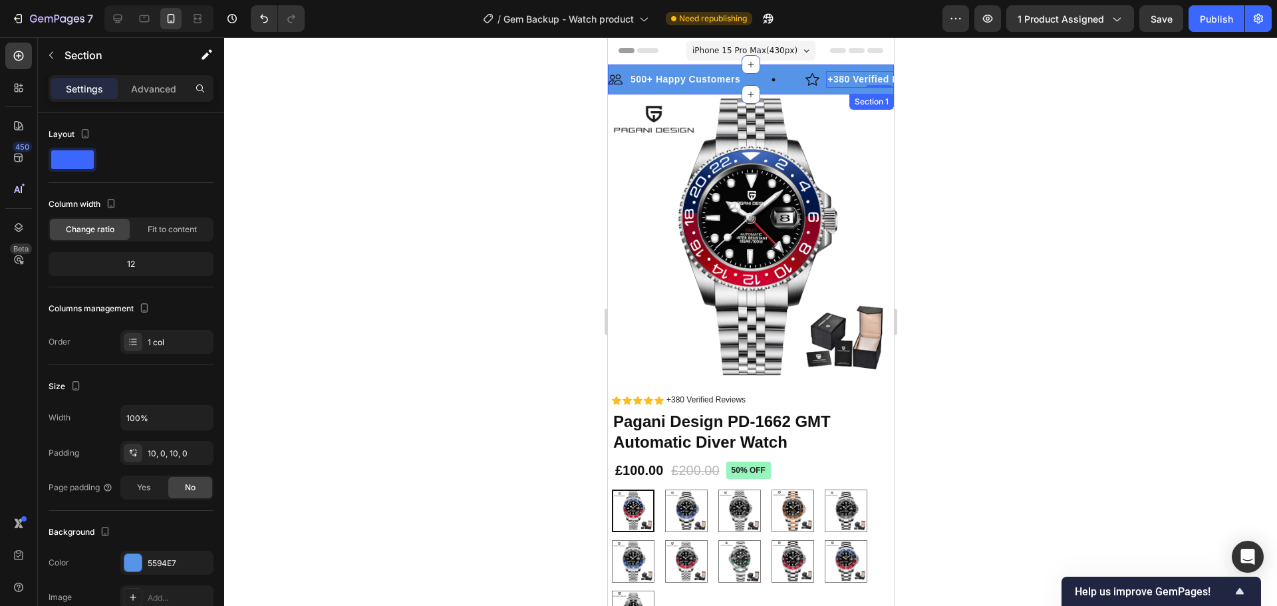
click at [788, 70] on div "Image 500+ Happy Customers Text Block Row Image +380 Verified Reviews Text Bloc…" at bounding box center [750, 79] width 286 height 30
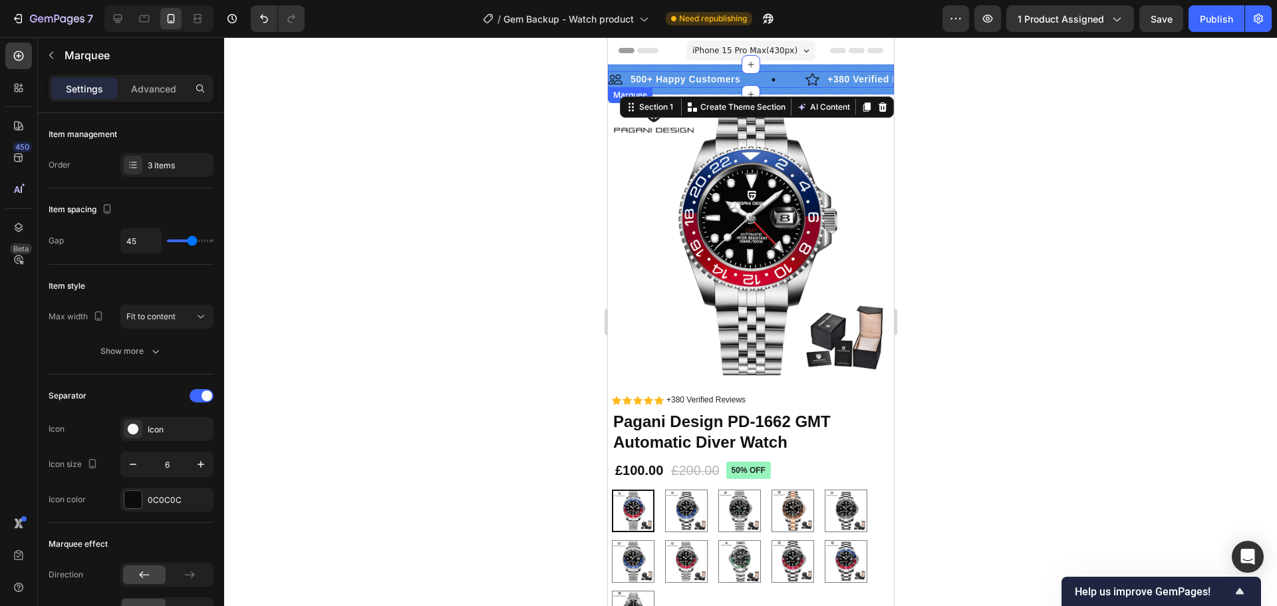
click at [787, 77] on div "Image 500+ Happy Customers Text Block Row" at bounding box center [706, 79] width 197 height 17
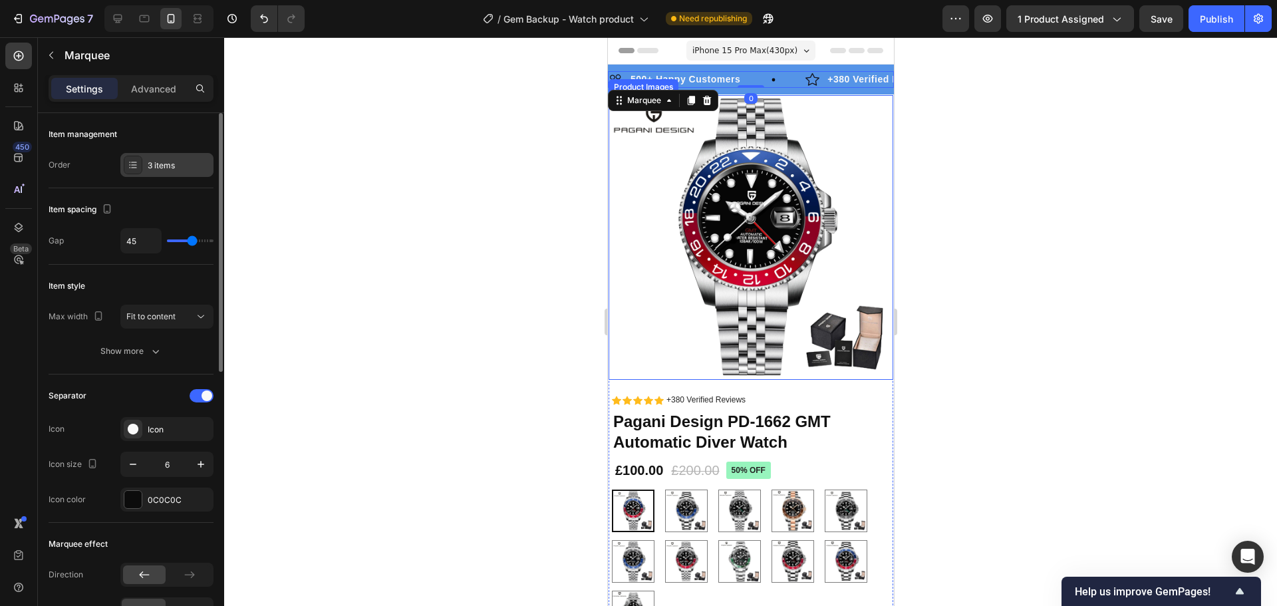
click at [170, 166] on div "3 items" at bounding box center [179, 166] width 62 height 12
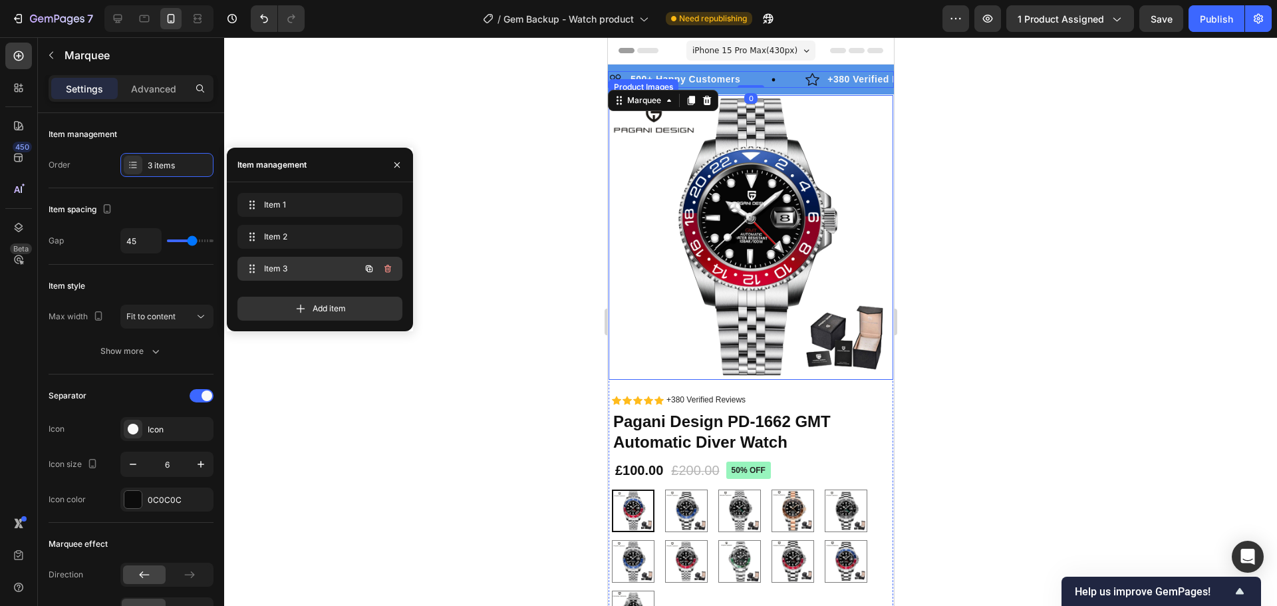
click at [265, 270] on span "Item 3" at bounding box center [301, 269] width 75 height 12
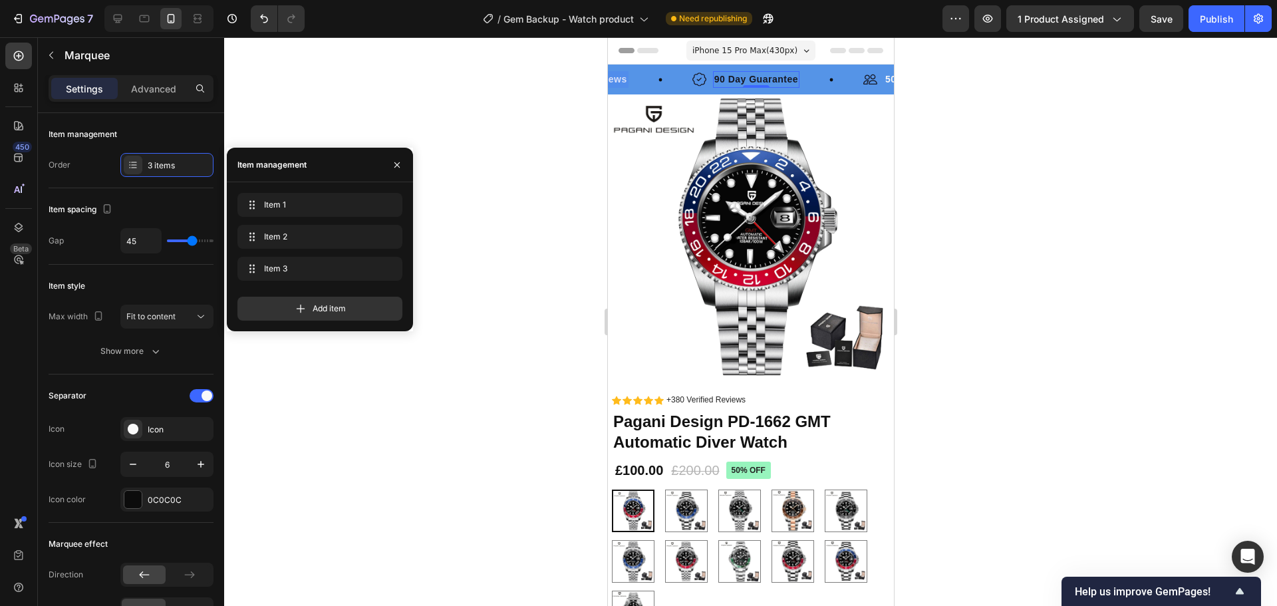
click at [779, 74] on p "90 Day Guarantee" at bounding box center [755, 79] width 84 height 14
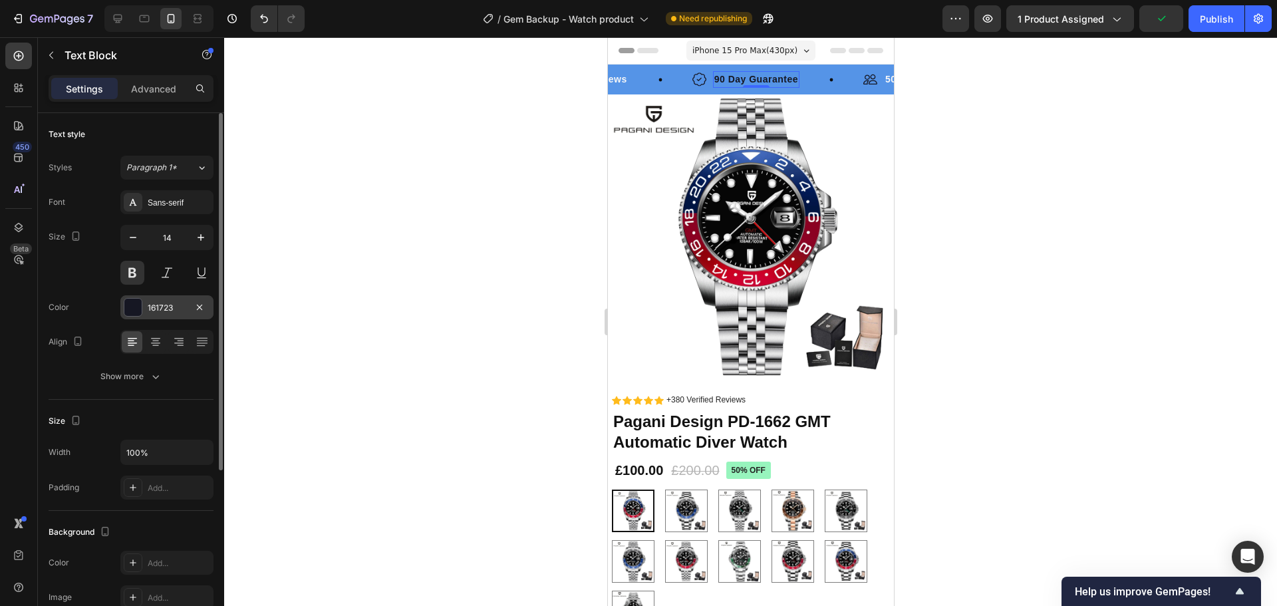
drag, startPoint x: 138, startPoint y: 314, endPoint x: 188, endPoint y: 318, distance: 50.7
click at [138, 314] on div at bounding box center [132, 307] width 17 height 17
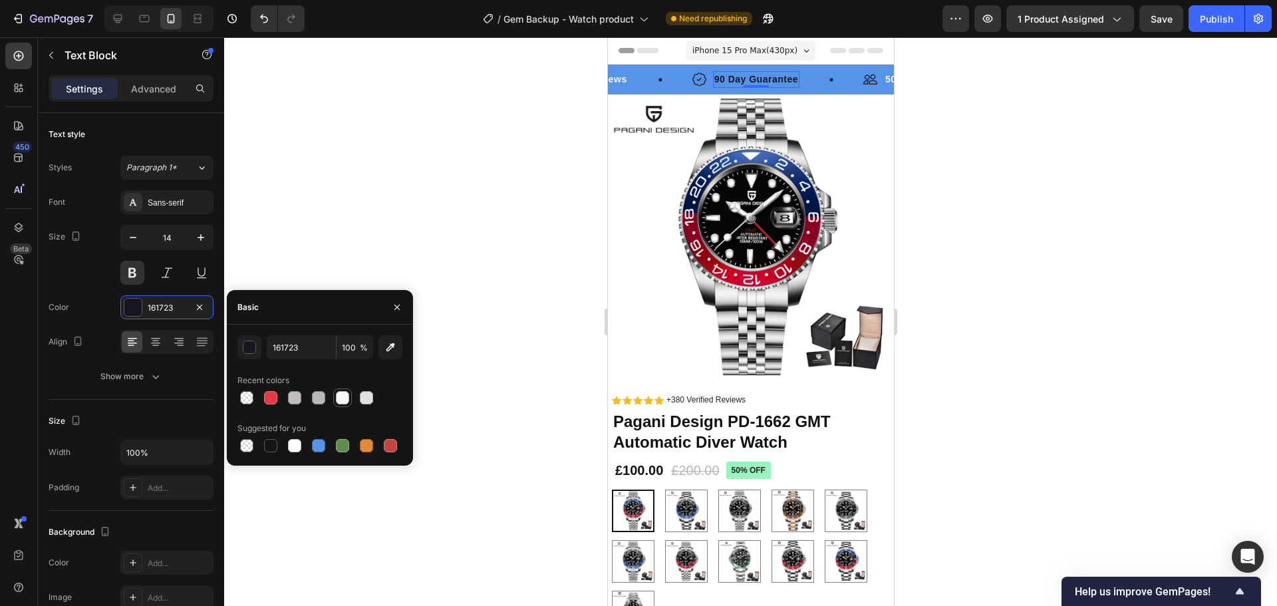
click at [334, 397] on div at bounding box center [342, 397] width 19 height 19
type input "F8F8F8"
click at [426, 128] on div at bounding box center [750, 321] width 1052 height 568
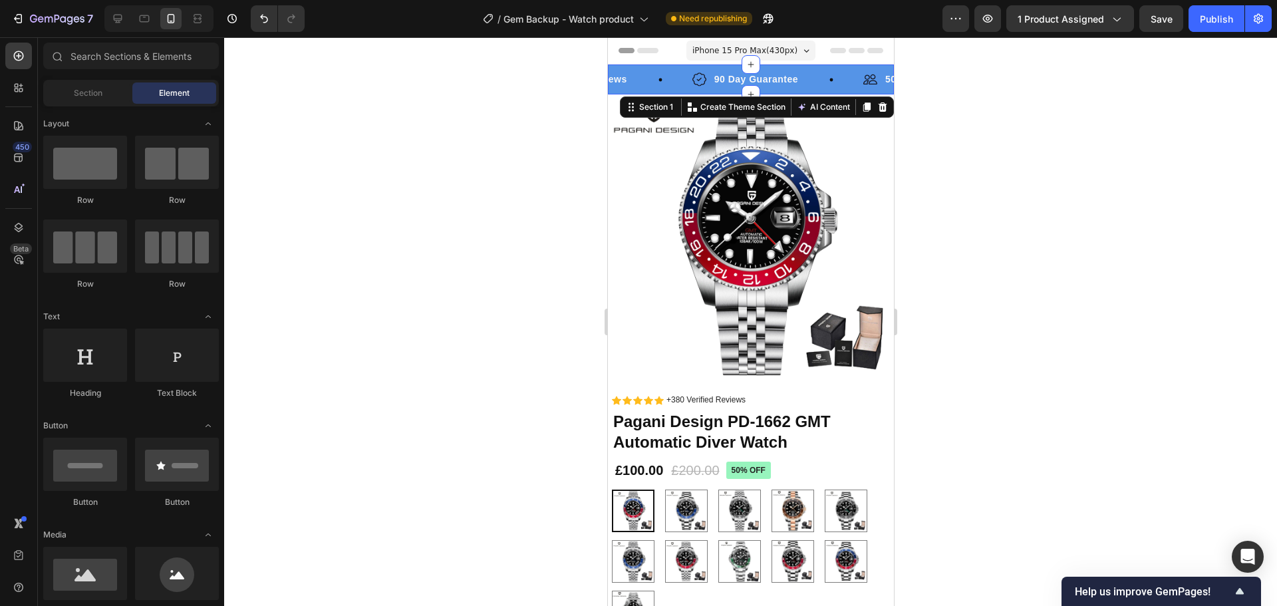
click at [821, 70] on div "Image 500+ Happy Customers Text Block Row Image +380 Verified Reviews Text Bloc…" at bounding box center [750, 79] width 286 height 30
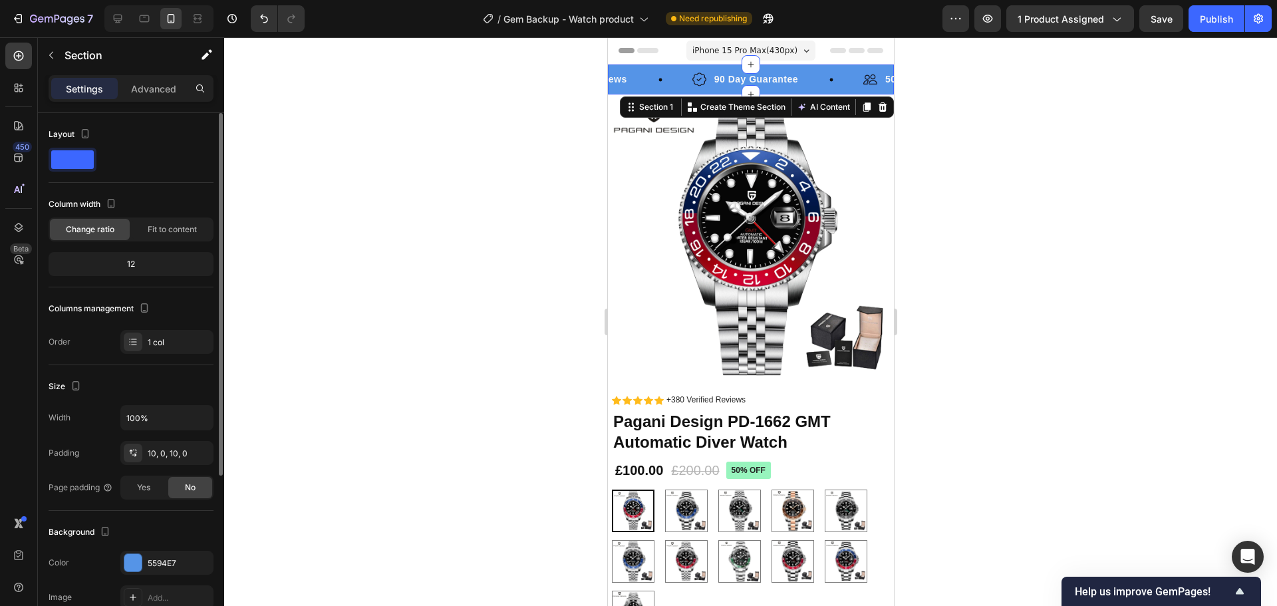
click at [95, 162] on div at bounding box center [73, 160] width 48 height 24
click at [78, 164] on span at bounding box center [72, 159] width 43 height 19
click at [138, 568] on div at bounding box center [132, 562] width 17 height 17
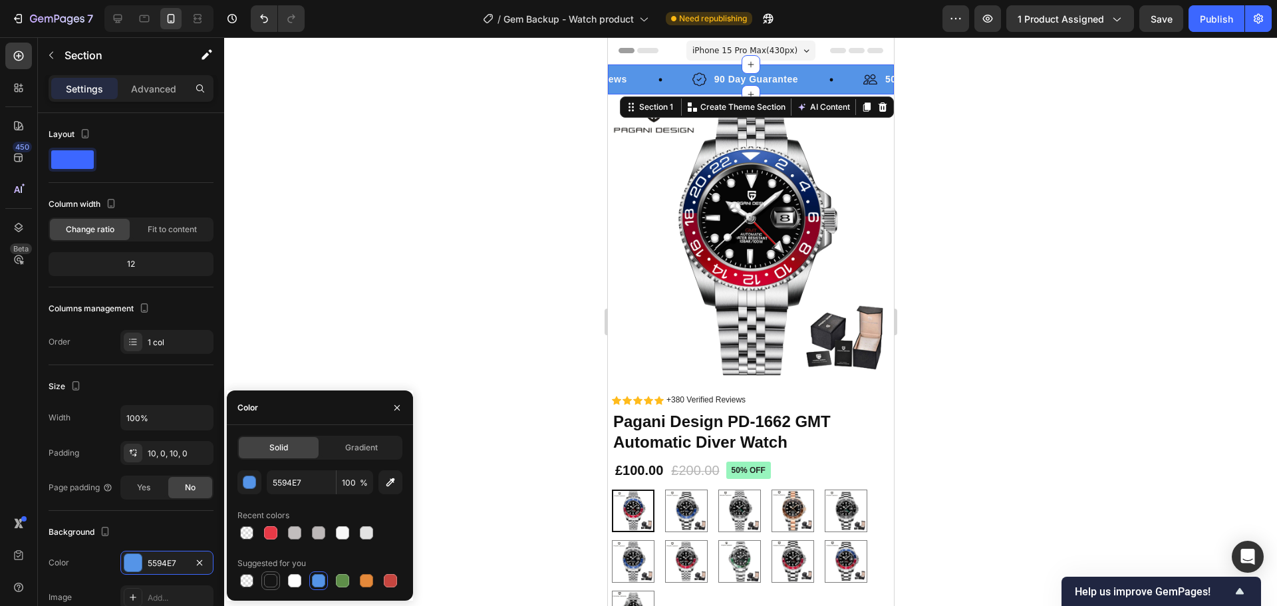
click at [269, 576] on div at bounding box center [270, 580] width 13 height 13
type input "151515"
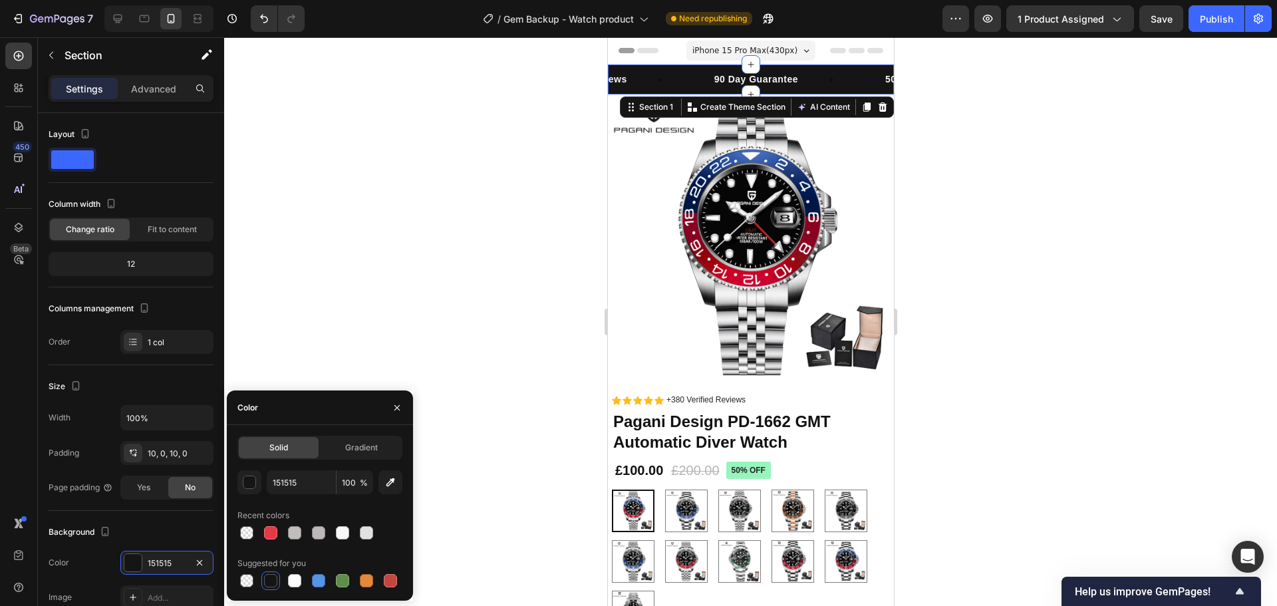
click at [507, 138] on div at bounding box center [750, 321] width 1052 height 568
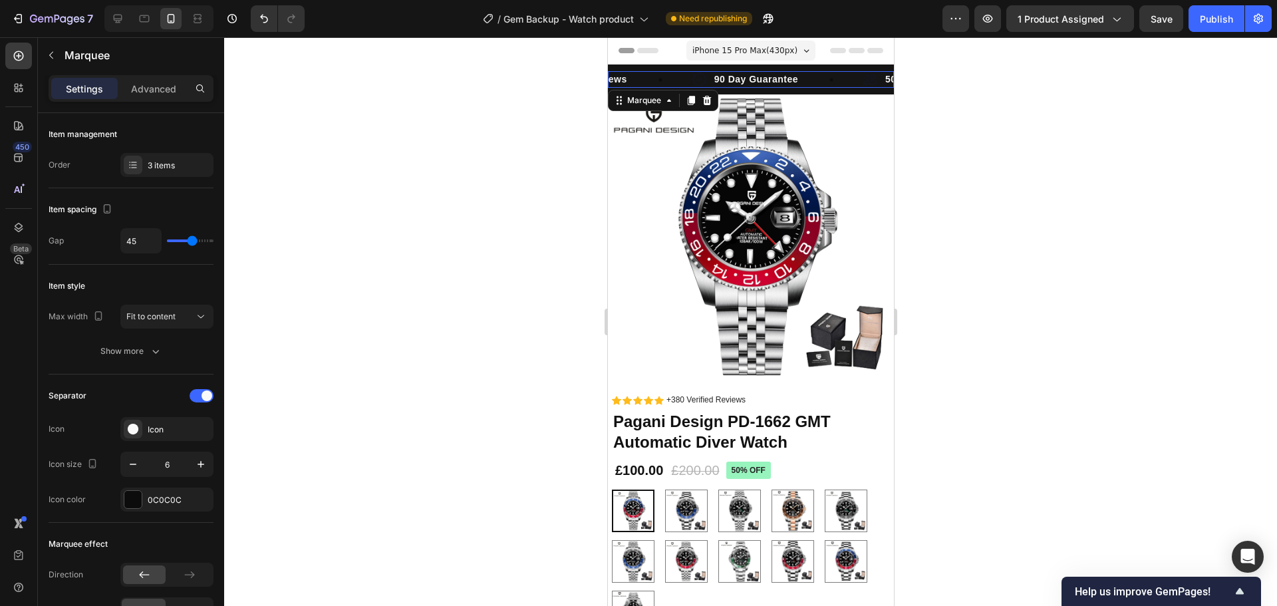
click at [828, 78] on icon at bounding box center [830, 80] width 4 height 4
click at [182, 155] on div "3 items" at bounding box center [166, 165] width 93 height 24
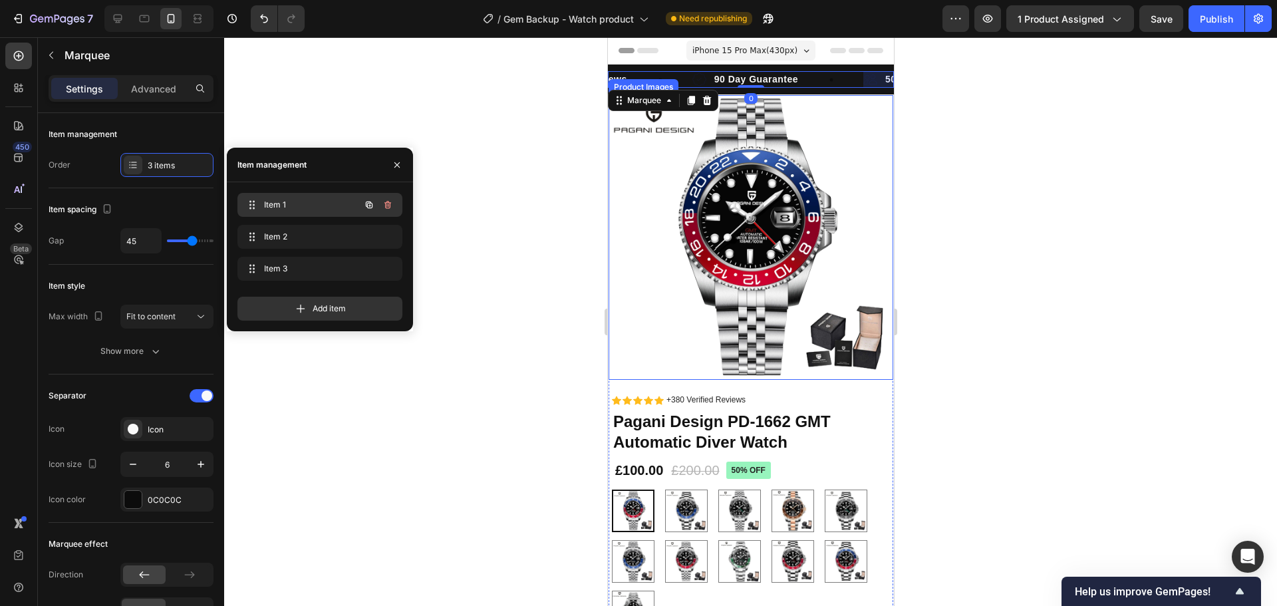
click at [261, 202] on div "Item 1 Item 1" at bounding box center [301, 204] width 117 height 19
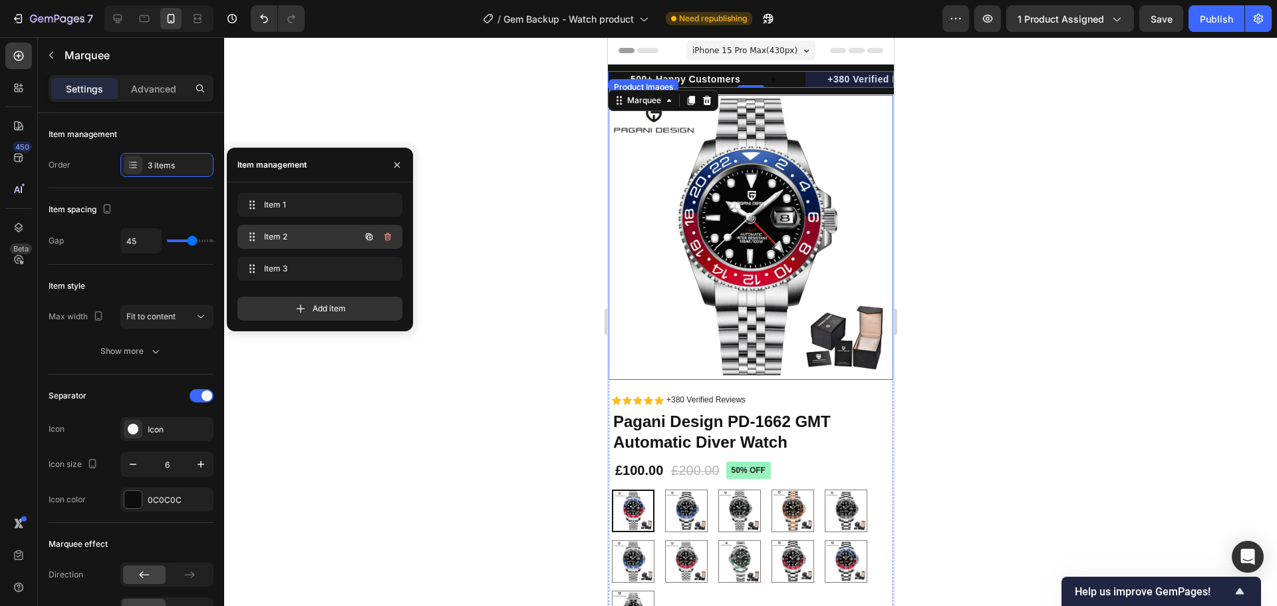
click at [302, 238] on span "Item 2" at bounding box center [301, 237] width 75 height 12
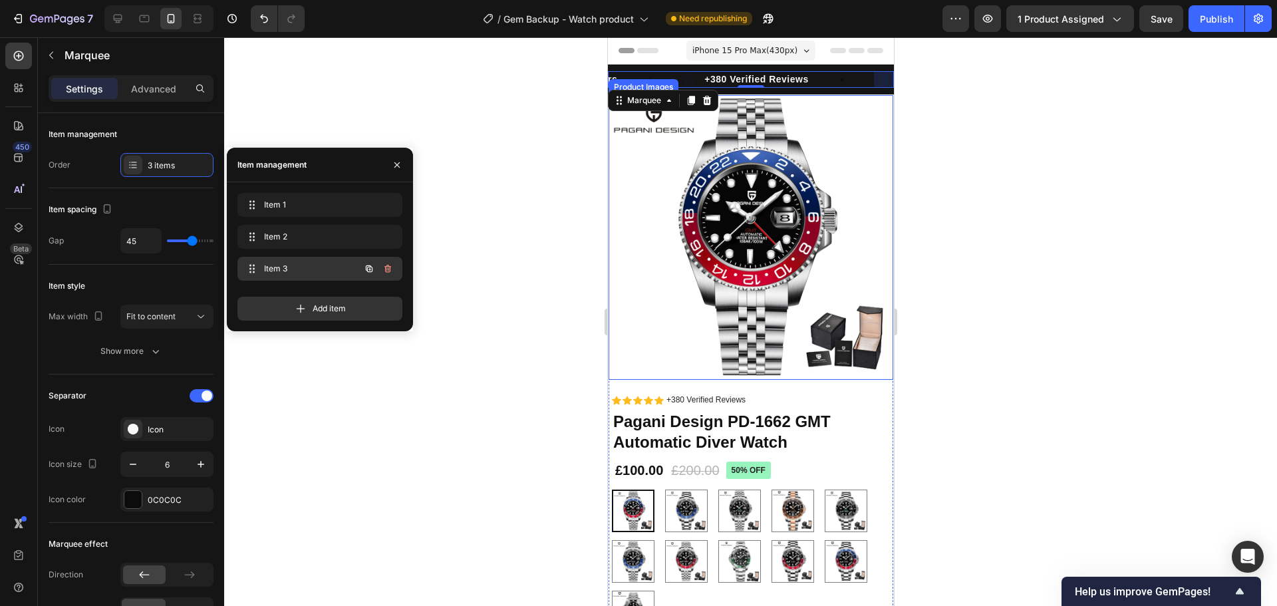
click at [348, 269] on div "Item 3 Item 3" at bounding box center [301, 268] width 117 height 19
click at [523, 111] on div at bounding box center [750, 321] width 1052 height 568
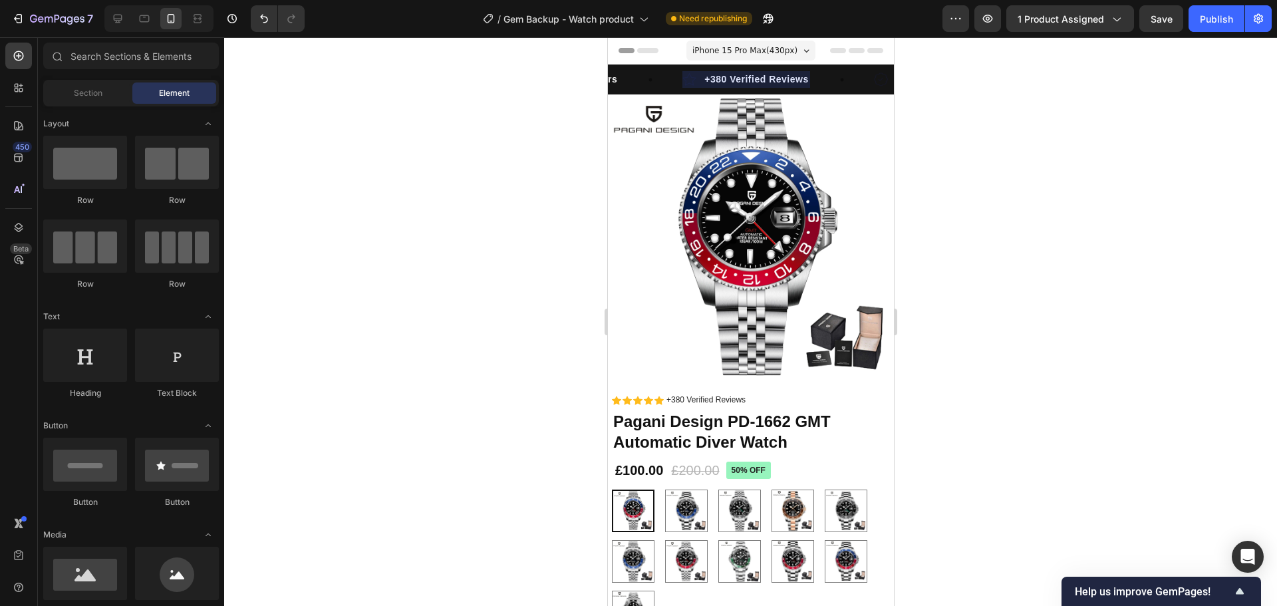
click at [1056, 107] on div at bounding box center [750, 321] width 1052 height 568
drag, startPoint x: 1158, startPoint y: 23, endPoint x: 1199, endPoint y: 23, distance: 41.2
click at [1158, 23] on span "Save" at bounding box center [1161, 18] width 22 height 11
click at [1203, 21] on div "Publish" at bounding box center [1215, 19] width 33 height 14
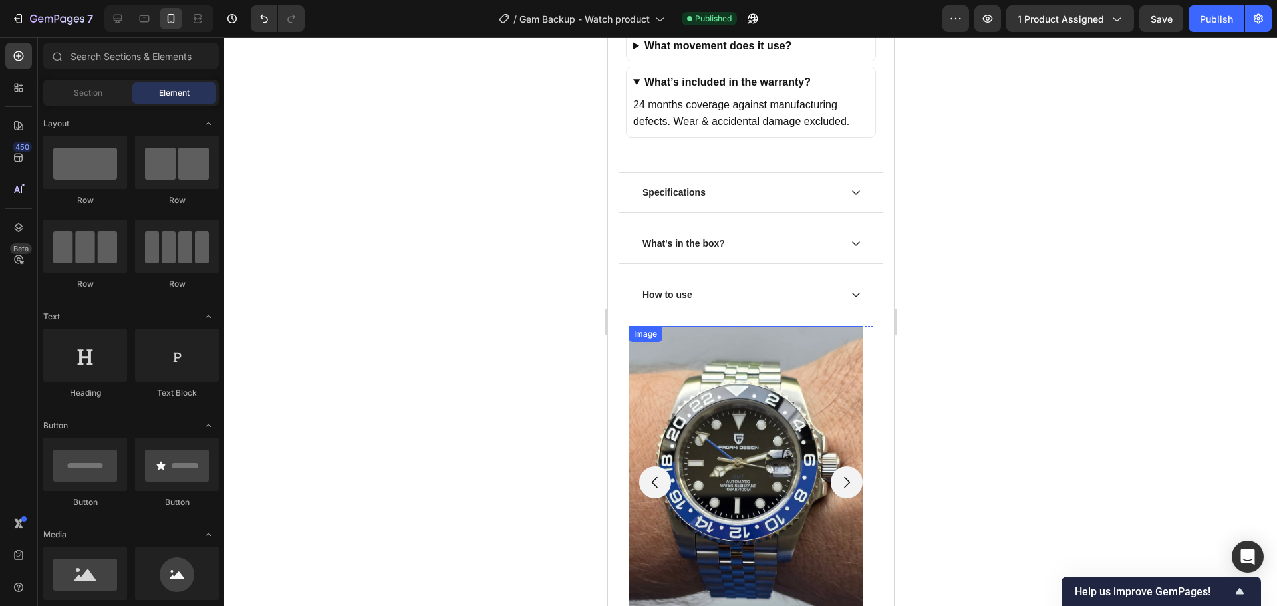
scroll to position [4122, 0]
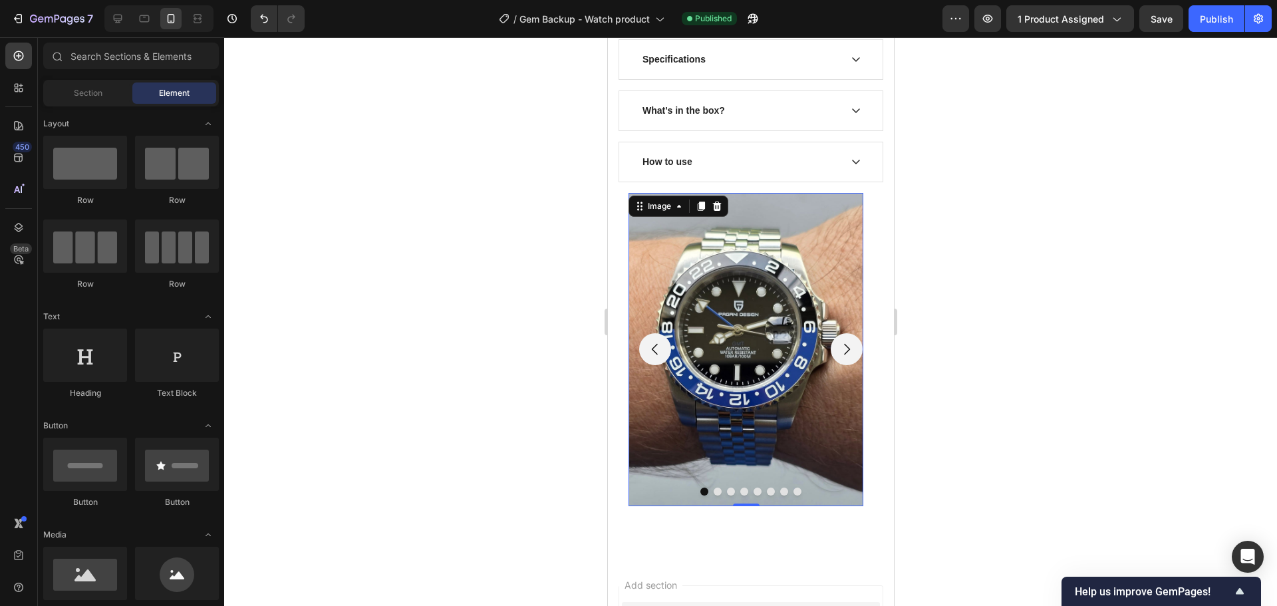
click at [786, 326] on img at bounding box center [745, 349] width 235 height 313
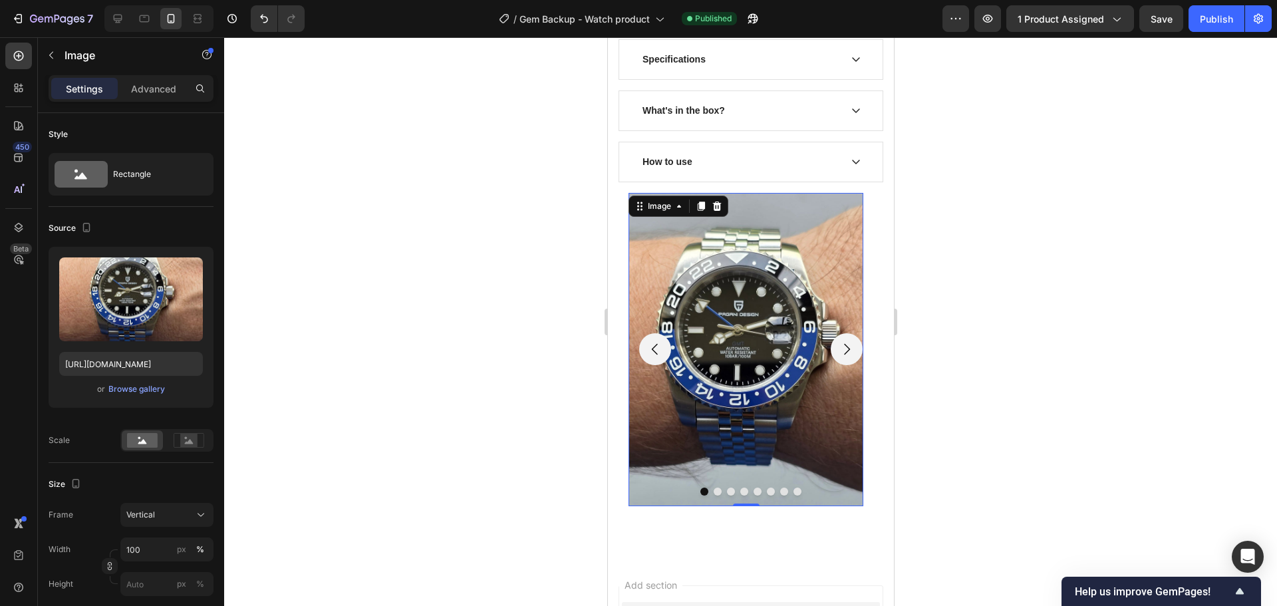
scroll to position [4189, 0]
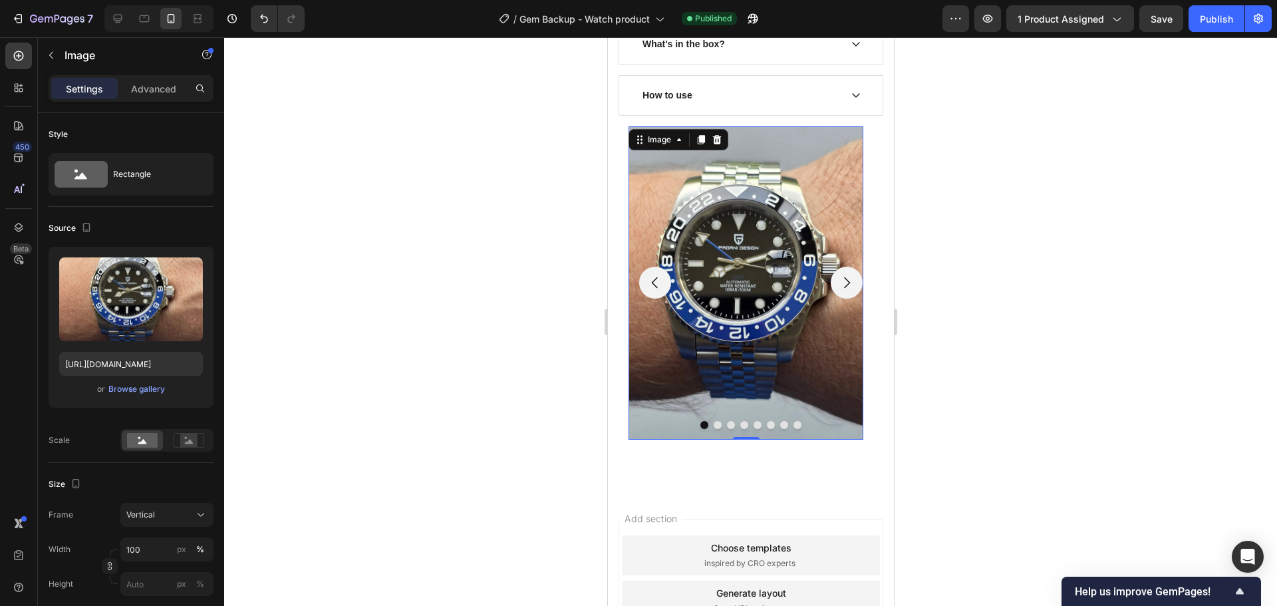
click at [805, 126] on img at bounding box center [745, 282] width 235 height 313
click at [868, 116] on div "Image 0 Image Image Image Image Image Image Image Carousel Row" at bounding box center [750, 283] width 266 height 334
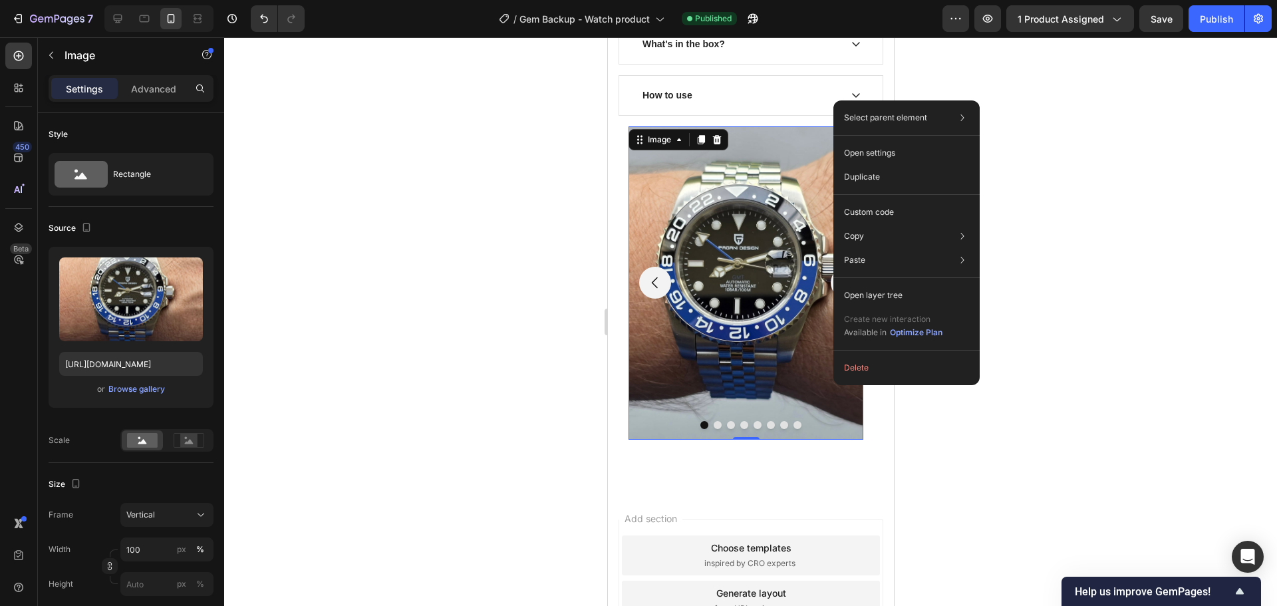
click at [792, 126] on img at bounding box center [745, 282] width 235 height 313
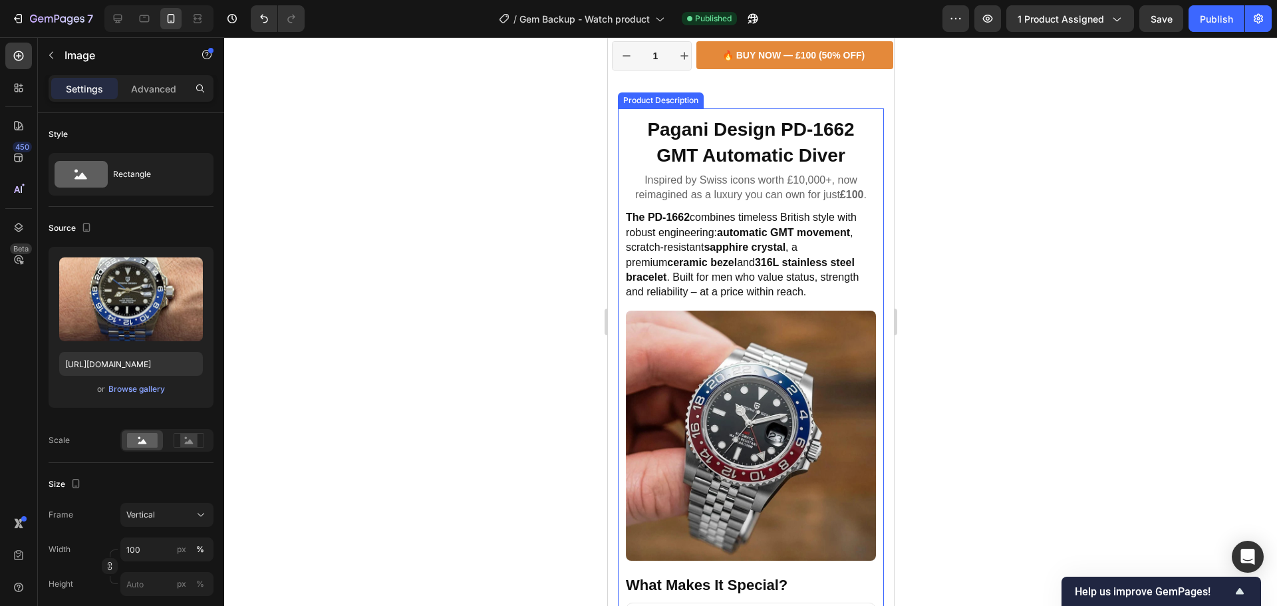
scroll to position [731, 0]
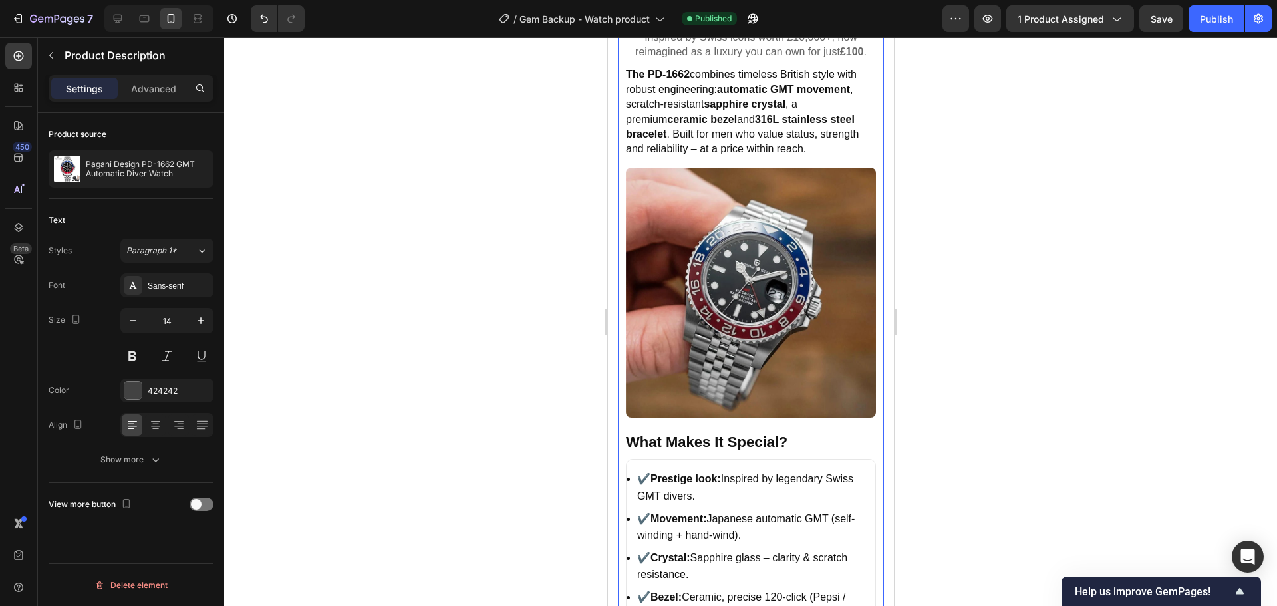
click at [769, 432] on h2 "What Makes It Special?" at bounding box center [750, 442] width 250 height 21
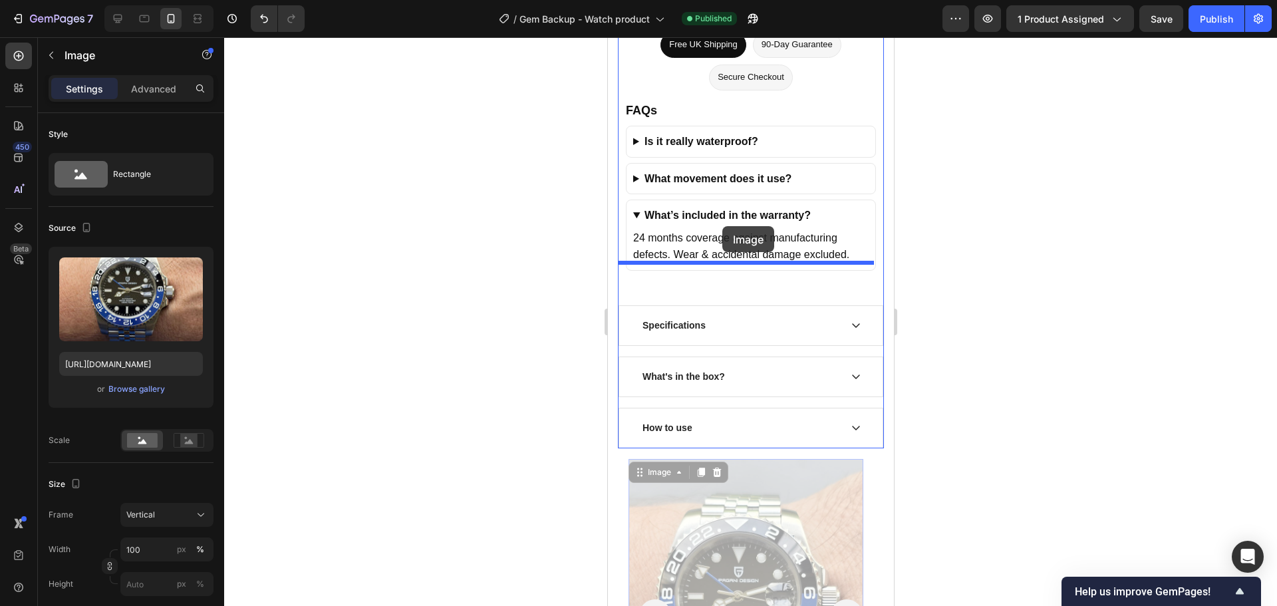
scroll to position [3790, 0]
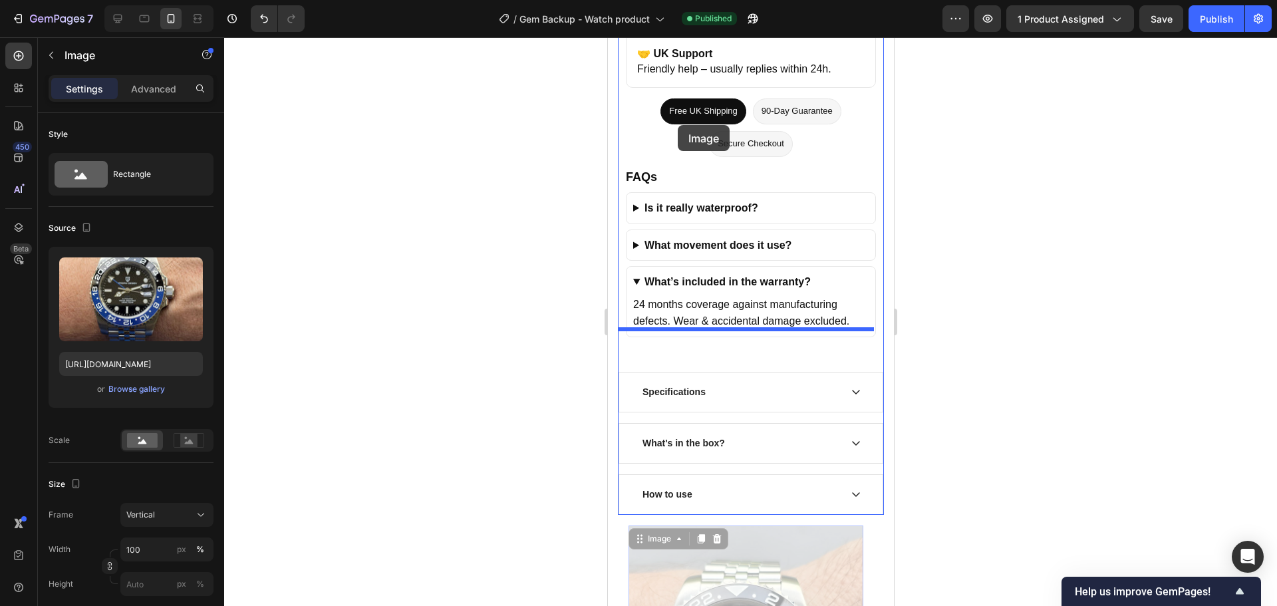
drag, startPoint x: 749, startPoint y: 235, endPoint x: 677, endPoint y: 125, distance: 131.5
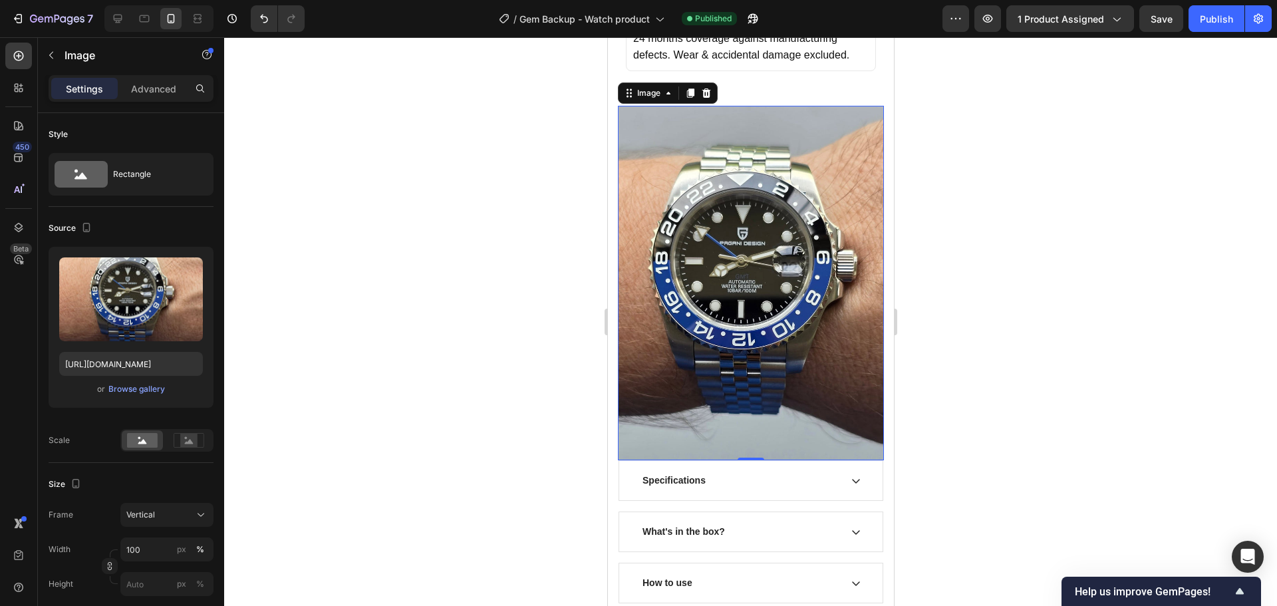
scroll to position [3923, 0]
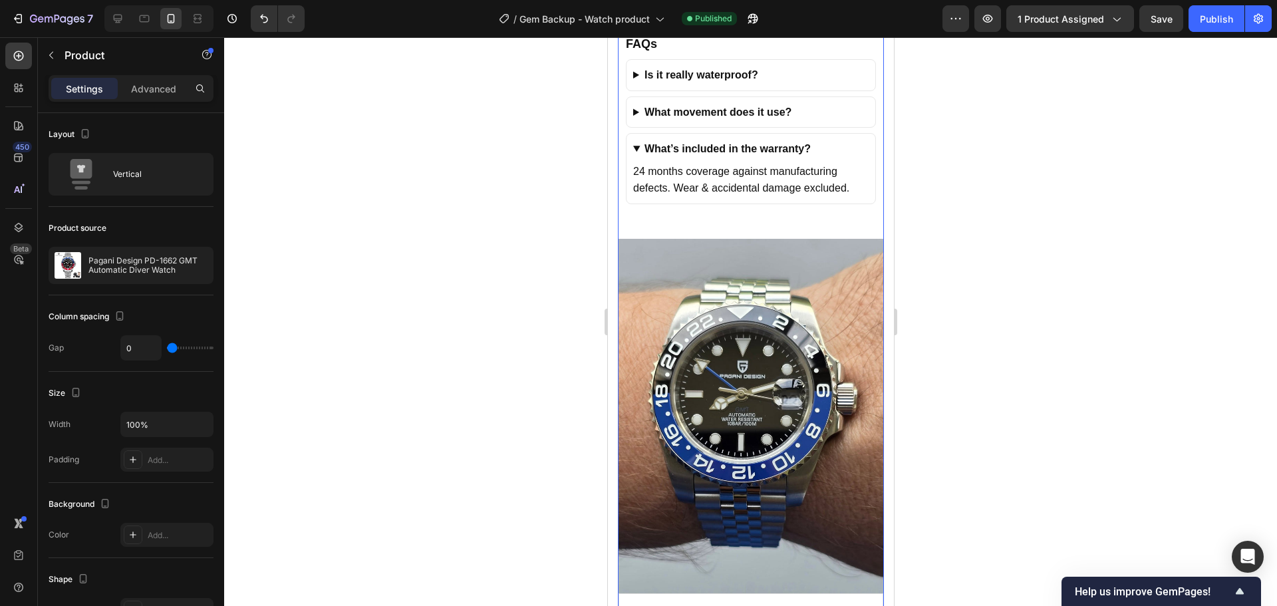
scroll to position [3657, 0]
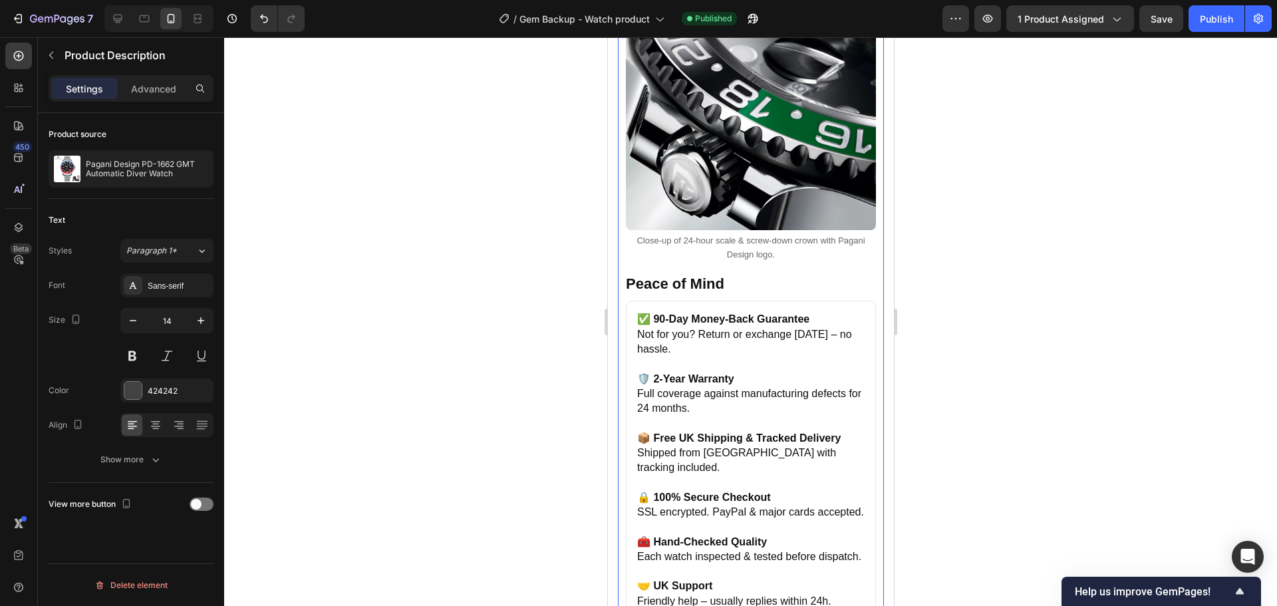
scroll to position [3125, 0]
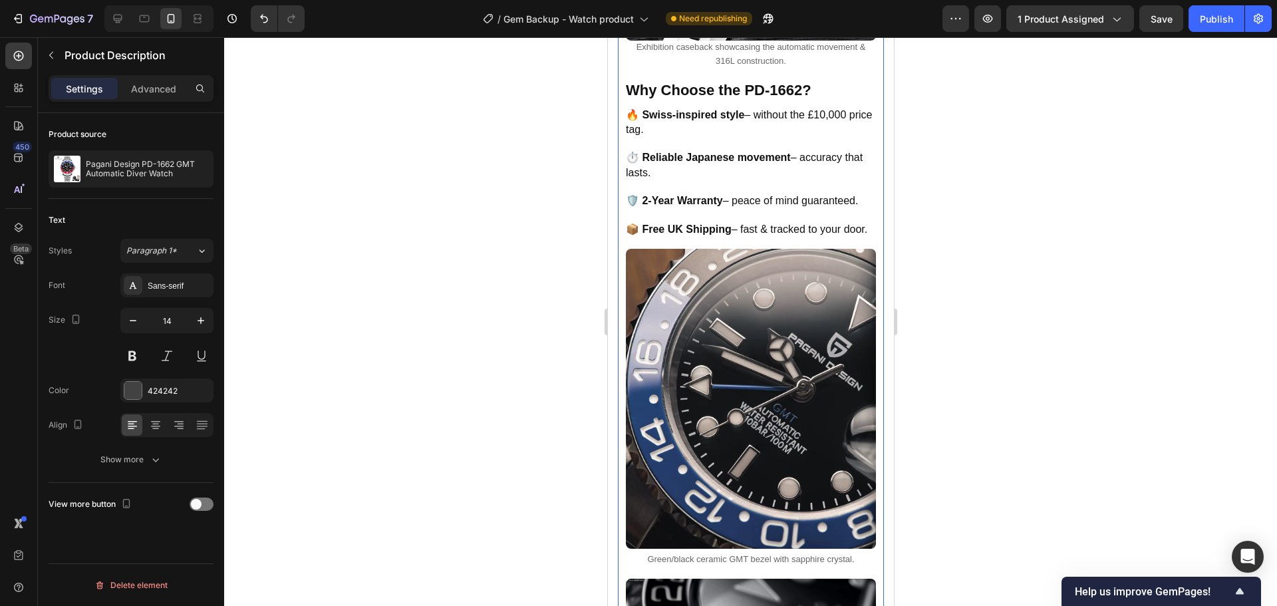
scroll to position [2925, 0]
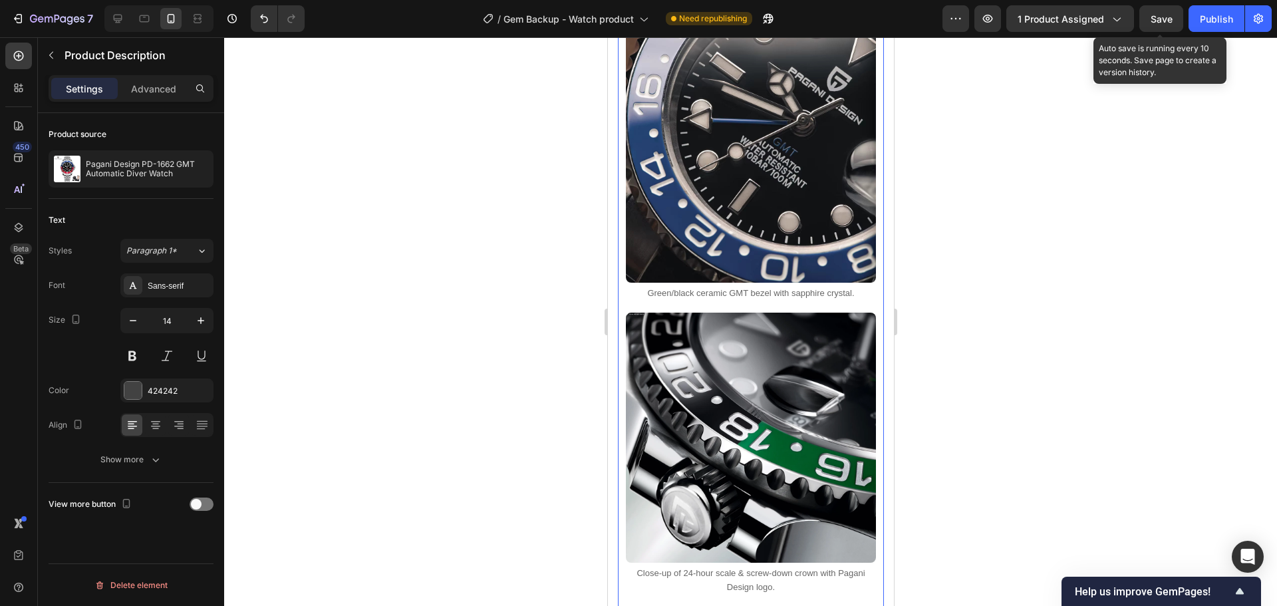
click at [1158, 13] on span "Save" at bounding box center [1161, 18] width 22 height 11
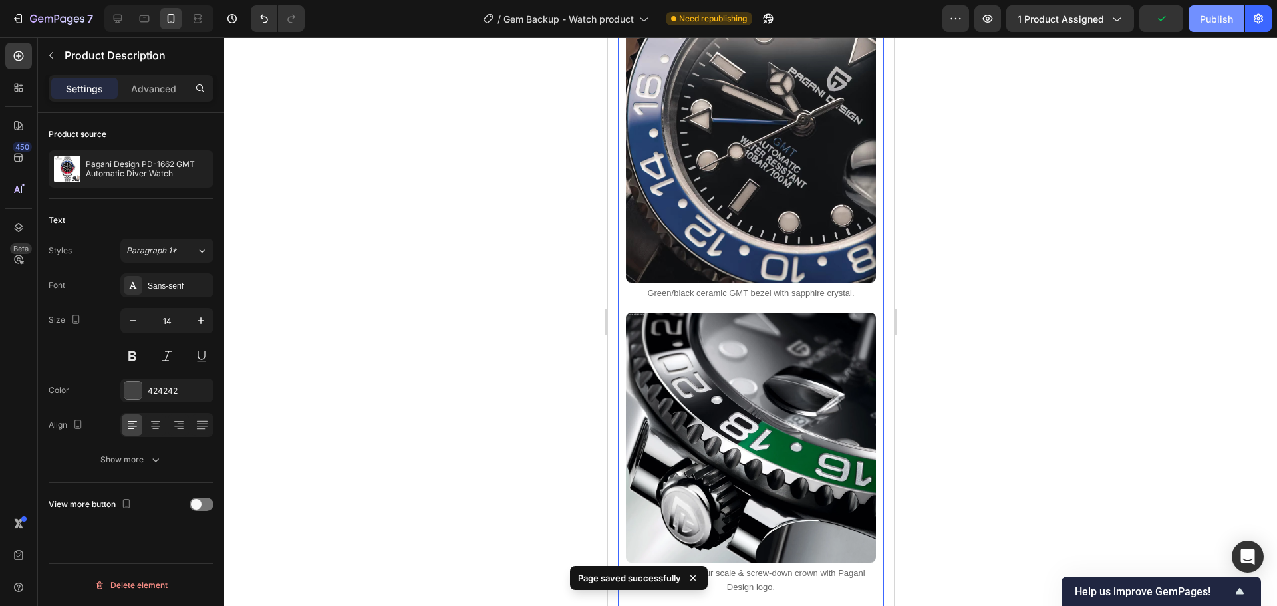
click at [1193, 19] on button "Publish" at bounding box center [1216, 18] width 56 height 27
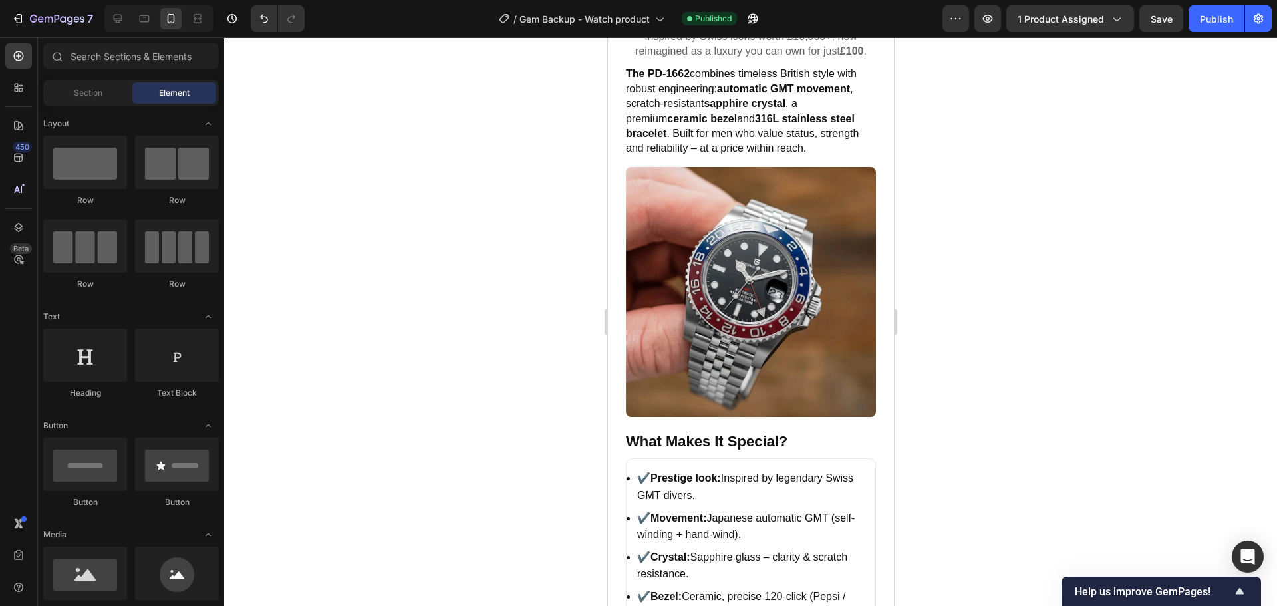
scroll to position [0, 0]
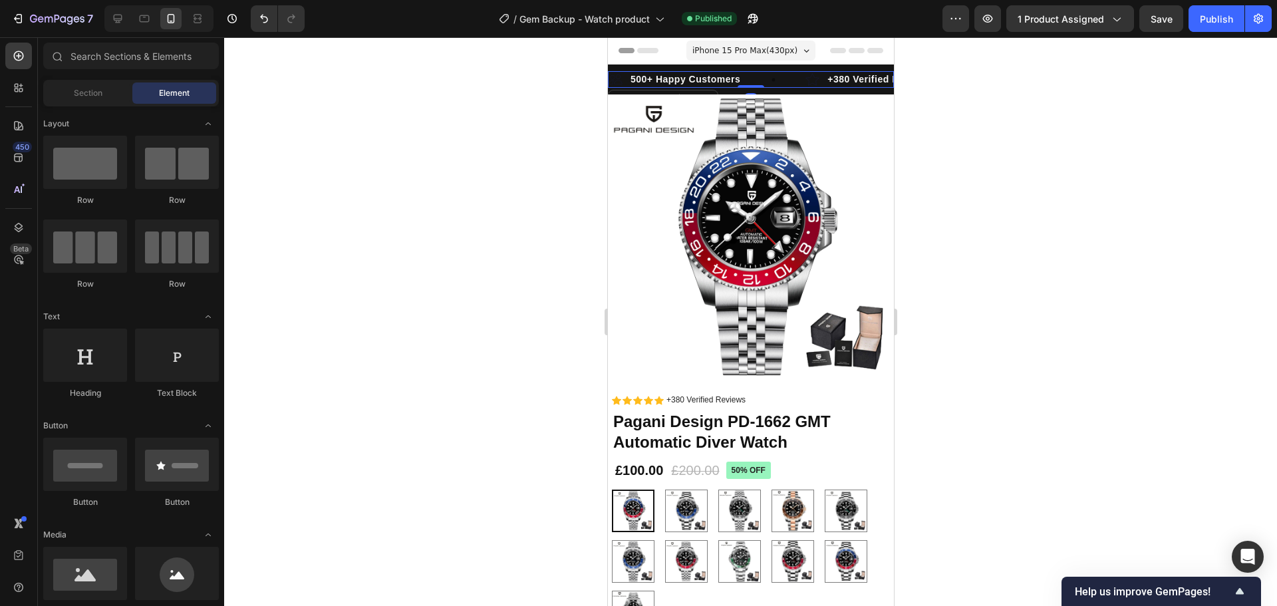
click at [782, 74] on div "Image 500+ Happy Customers Text Block Row" at bounding box center [706, 79] width 197 height 17
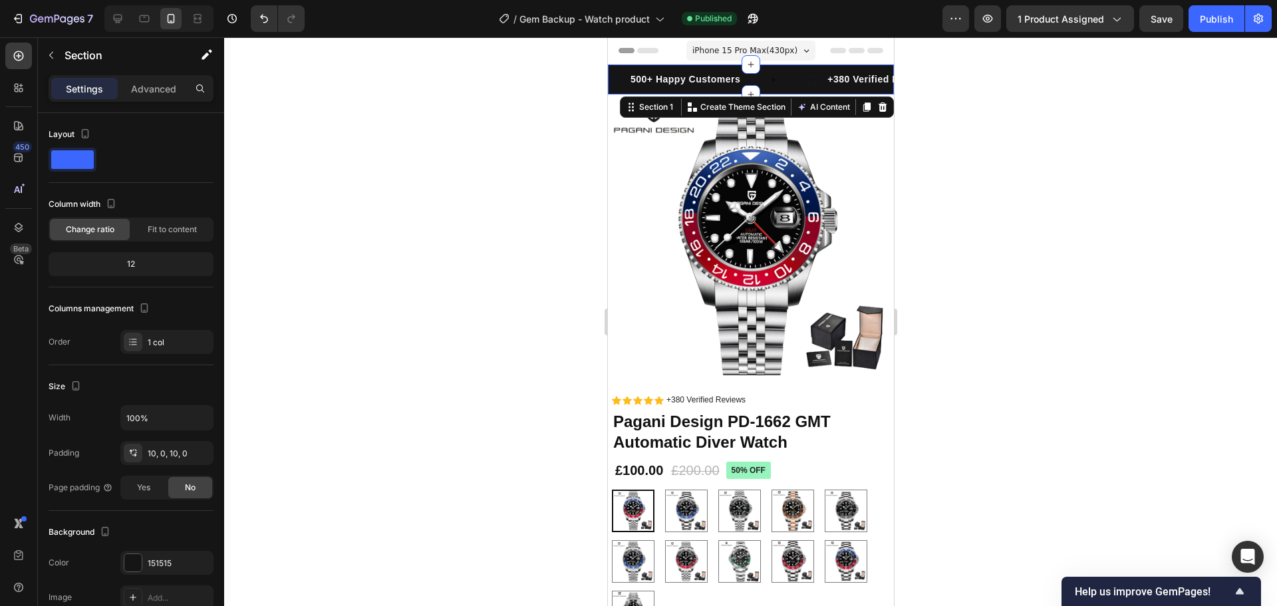
click at [786, 68] on div "Image 500+ Happy Customers Text Block Row Image +380 Verified Reviews Text Bloc…" at bounding box center [750, 79] width 286 height 30
click at [777, 66] on div "Image 500+ Happy Customers Text Block Row Image +380 Verified Reviews Text Bloc…" at bounding box center [750, 79] width 286 height 30
click at [74, 154] on span at bounding box center [72, 159] width 43 height 19
click at [164, 88] on p "Advanced" at bounding box center [153, 89] width 45 height 14
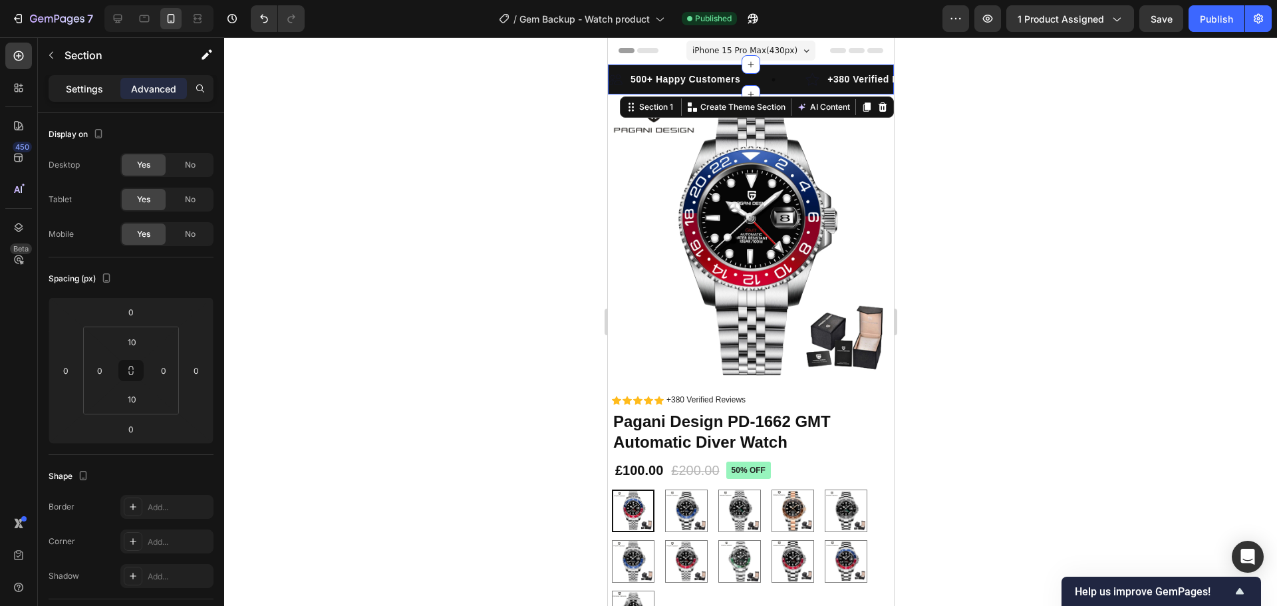
click at [94, 89] on p "Settings" at bounding box center [84, 89] width 37 height 14
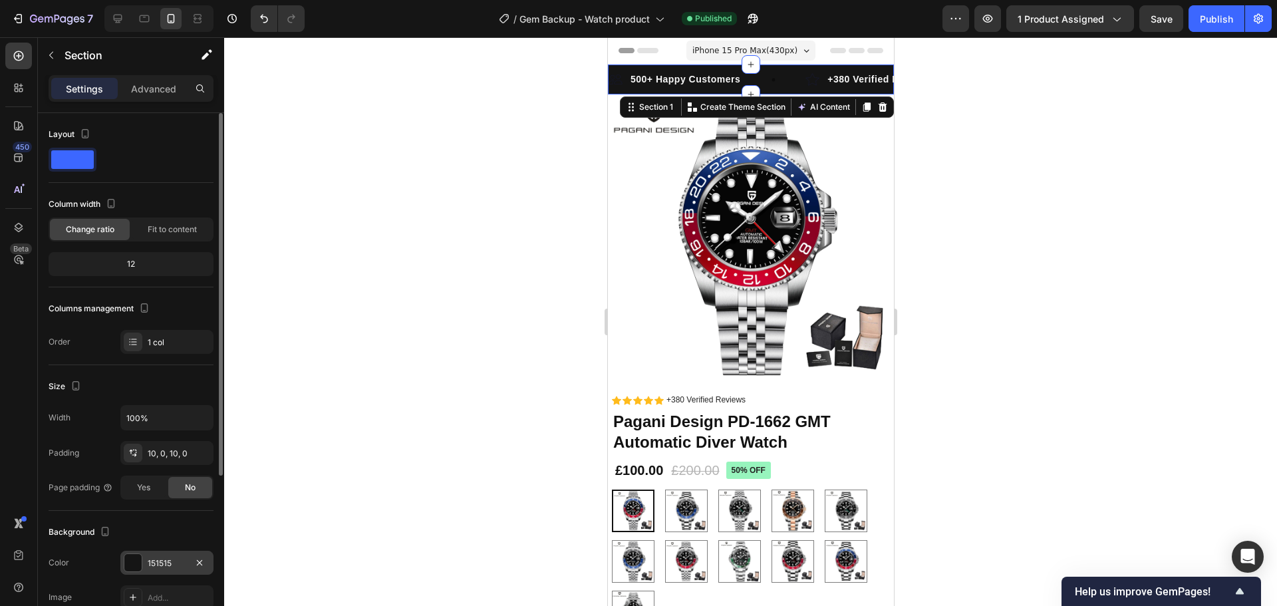
click at [152, 568] on div "151515" at bounding box center [167, 563] width 39 height 12
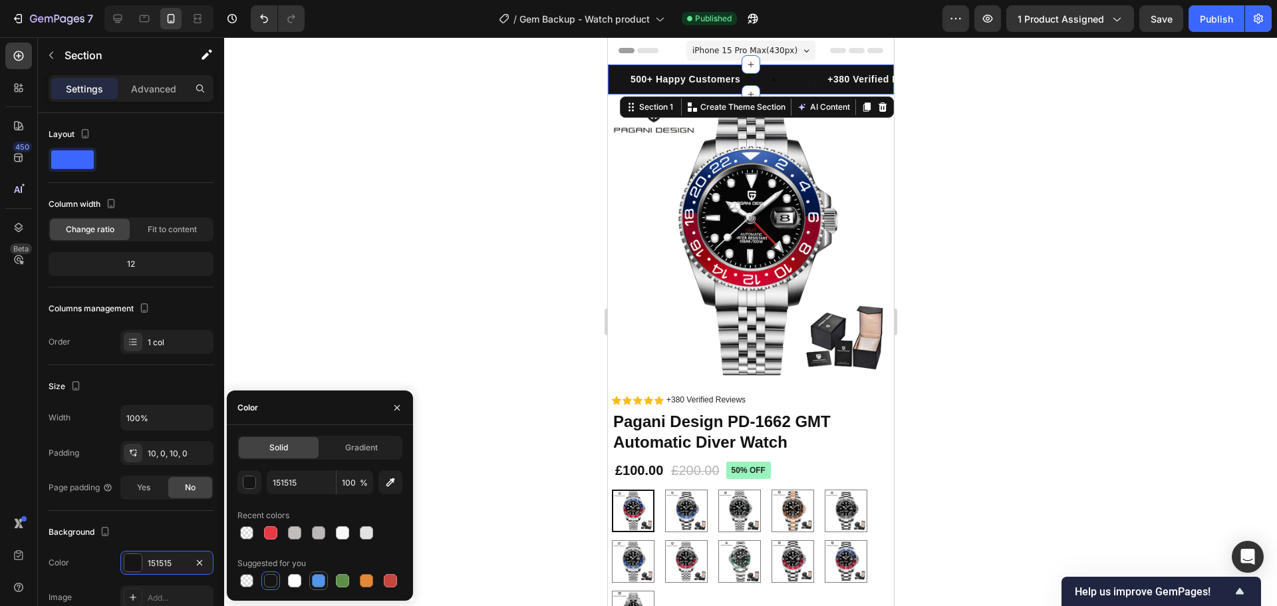
click at [314, 580] on div at bounding box center [318, 580] width 13 height 13
type input "5594E7"
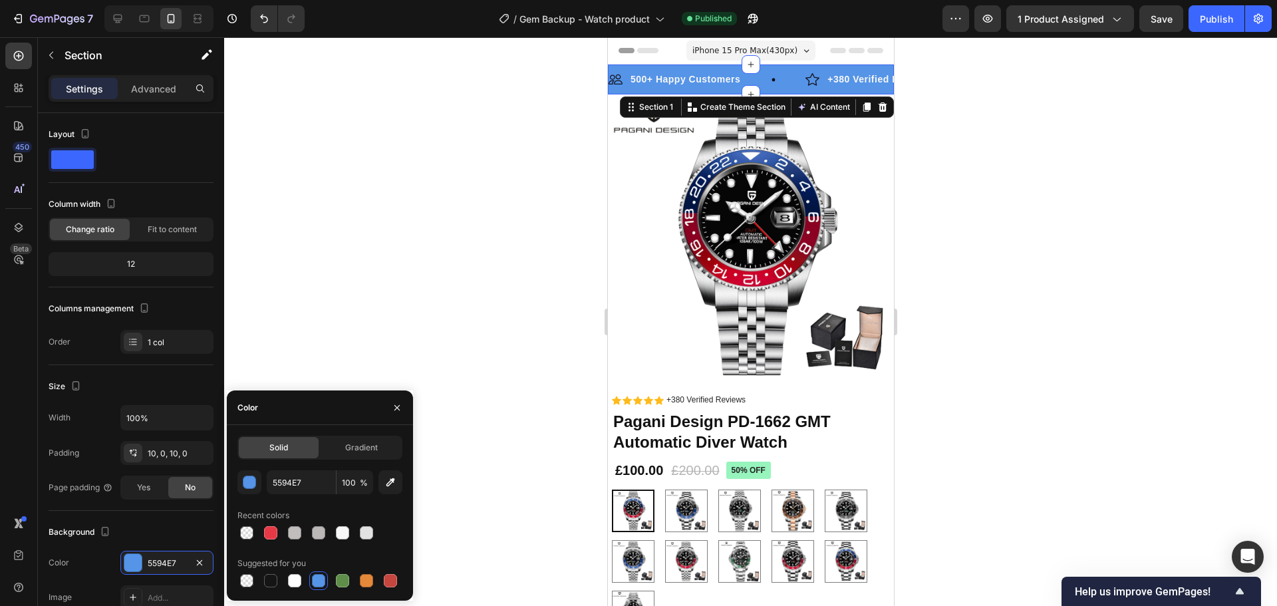
click at [560, 105] on div at bounding box center [750, 321] width 1052 height 568
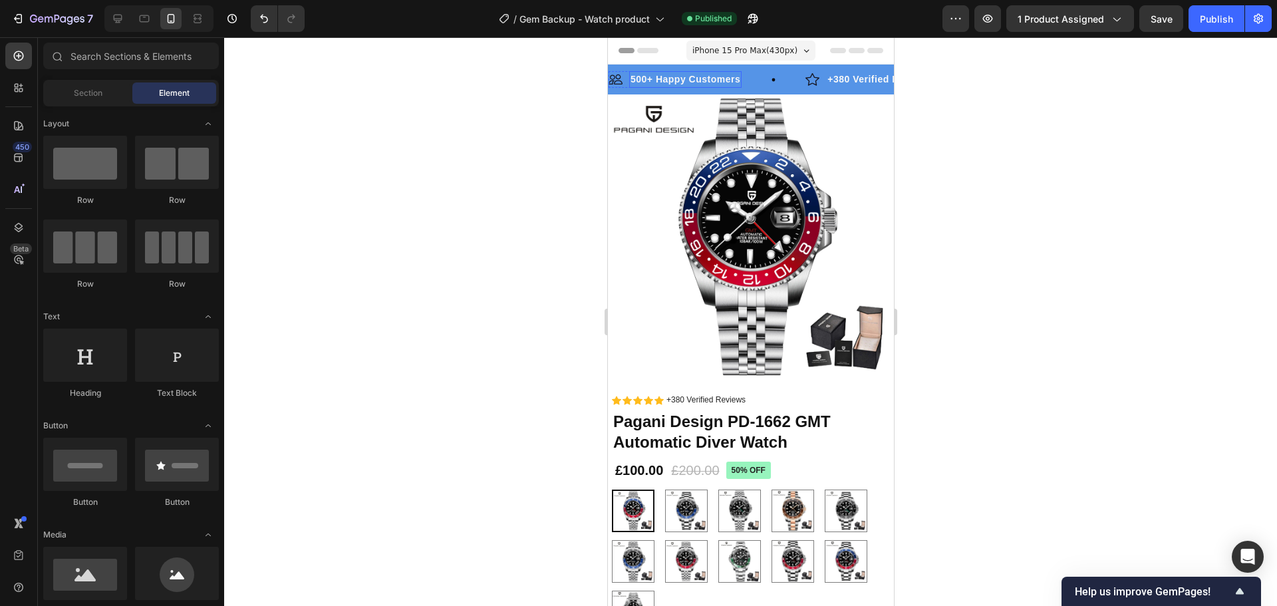
click at [680, 78] on p "500+ Happy Customers" at bounding box center [685, 79] width 110 height 14
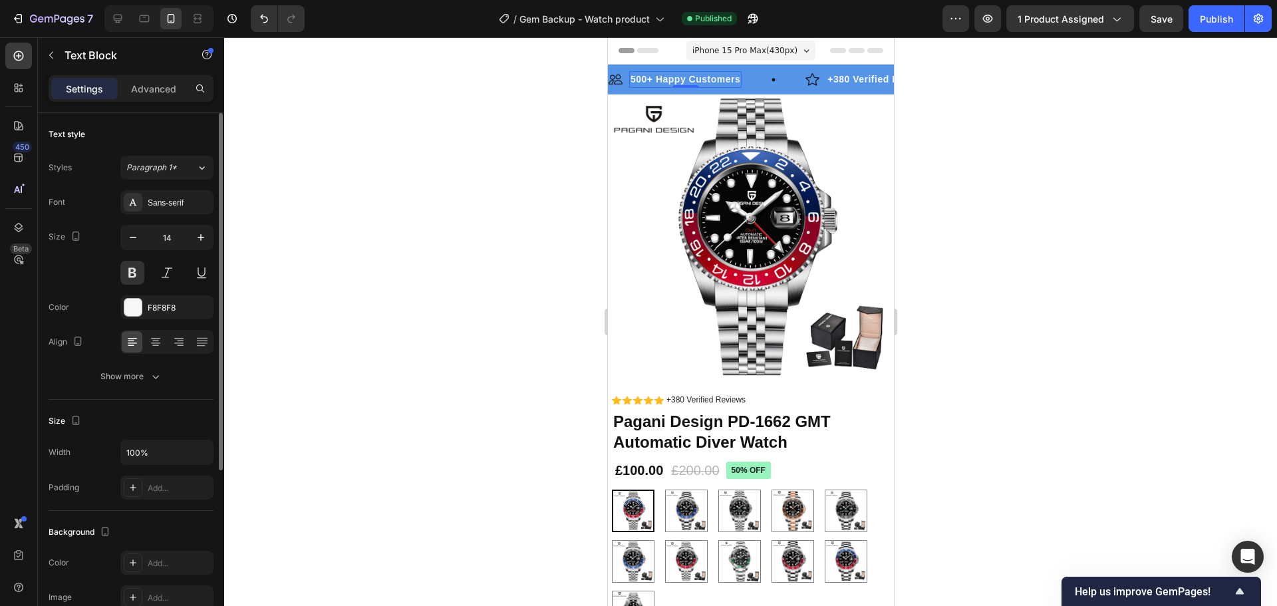
click at [138, 295] on div "Font Sans-serif Size 14 Color F8F8F8 Align Show more" at bounding box center [131, 289] width 165 height 198
click at [140, 303] on div at bounding box center [132, 307] width 17 height 17
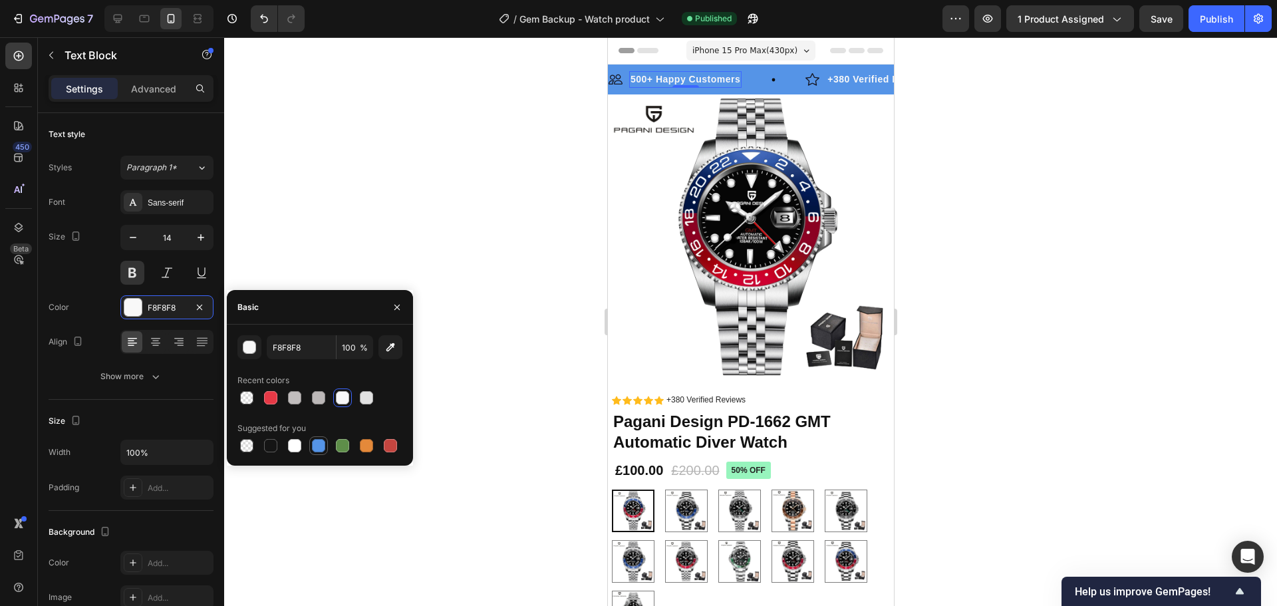
click at [316, 445] on div at bounding box center [318, 445] width 13 height 13
click at [271, 447] on div at bounding box center [270, 445] width 13 height 13
type input "151515"
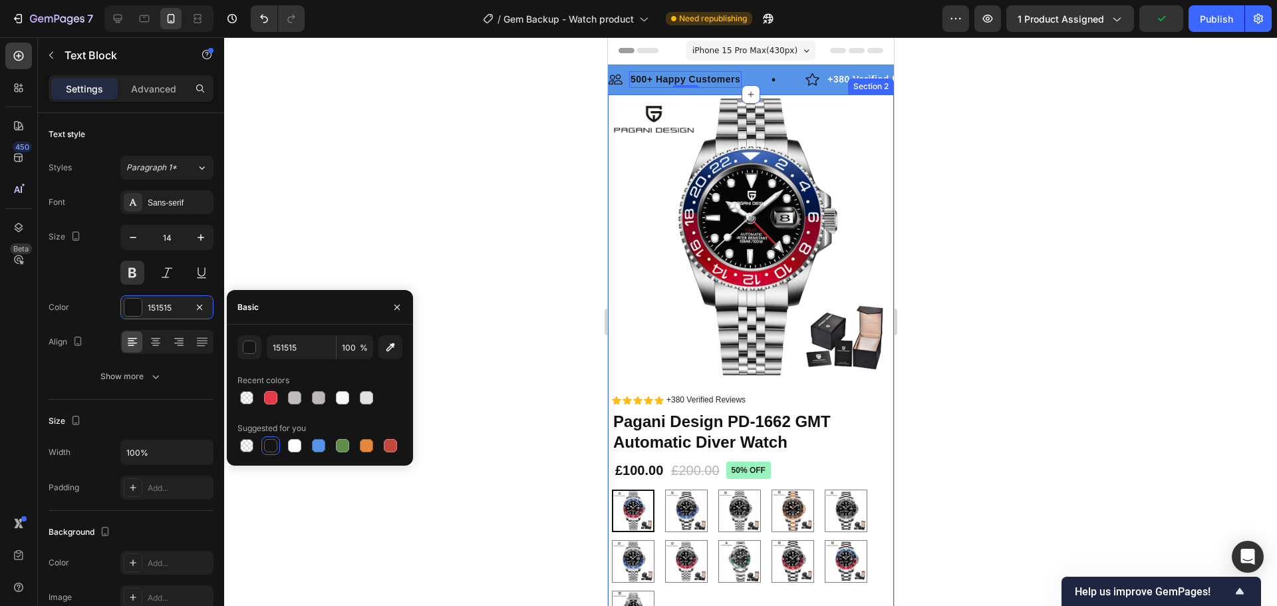
click at [860, 84] on div "Section 2" at bounding box center [870, 86] width 46 height 16
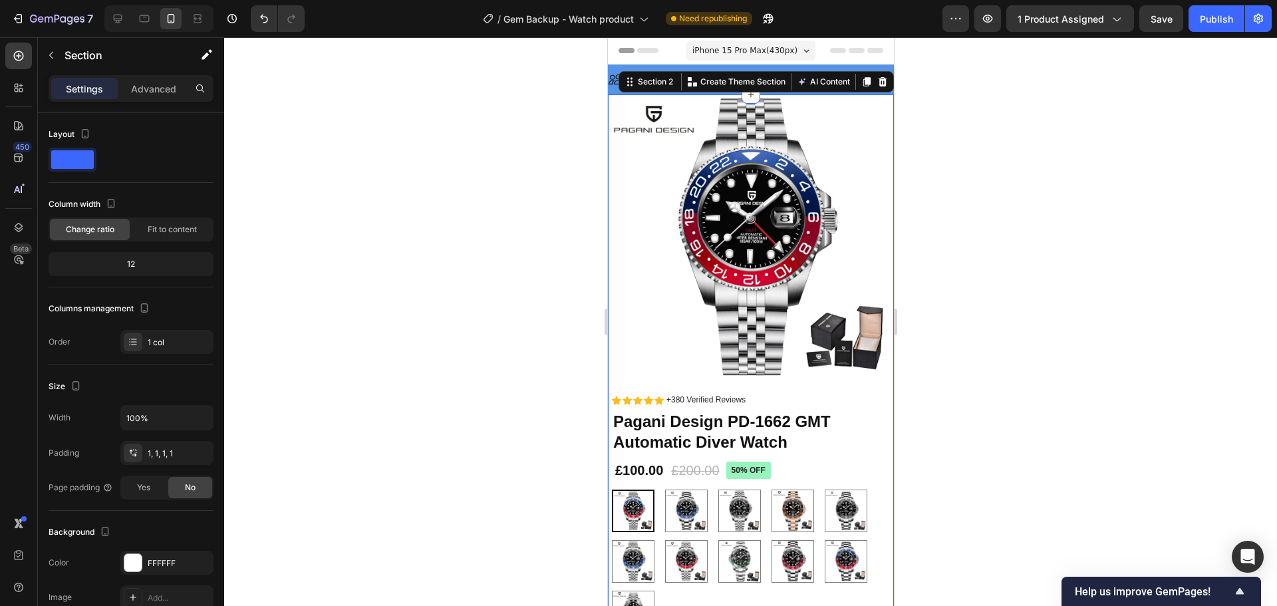
click at [1009, 116] on div at bounding box center [750, 321] width 1052 height 568
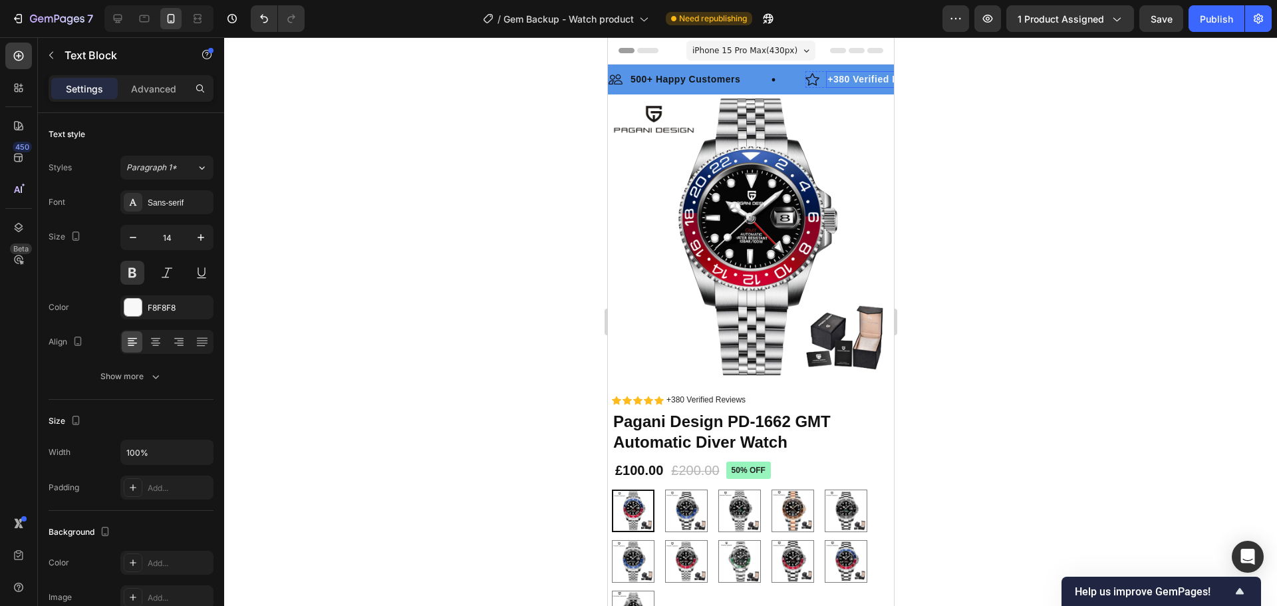
click at [848, 77] on p "+380 Verified Reviews" at bounding box center [878, 79] width 104 height 14
click at [145, 312] on div "F8F8F8" at bounding box center [166, 307] width 93 height 24
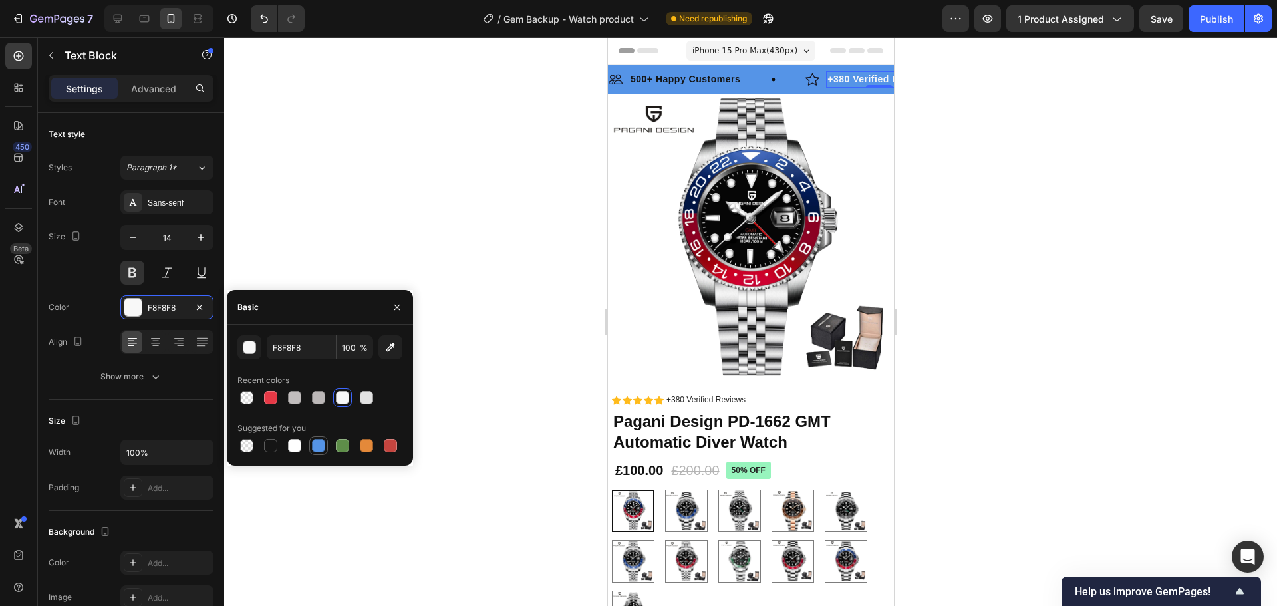
click at [320, 446] on div at bounding box center [318, 445] width 13 height 13
click at [272, 447] on div at bounding box center [270, 445] width 13 height 13
type input "151515"
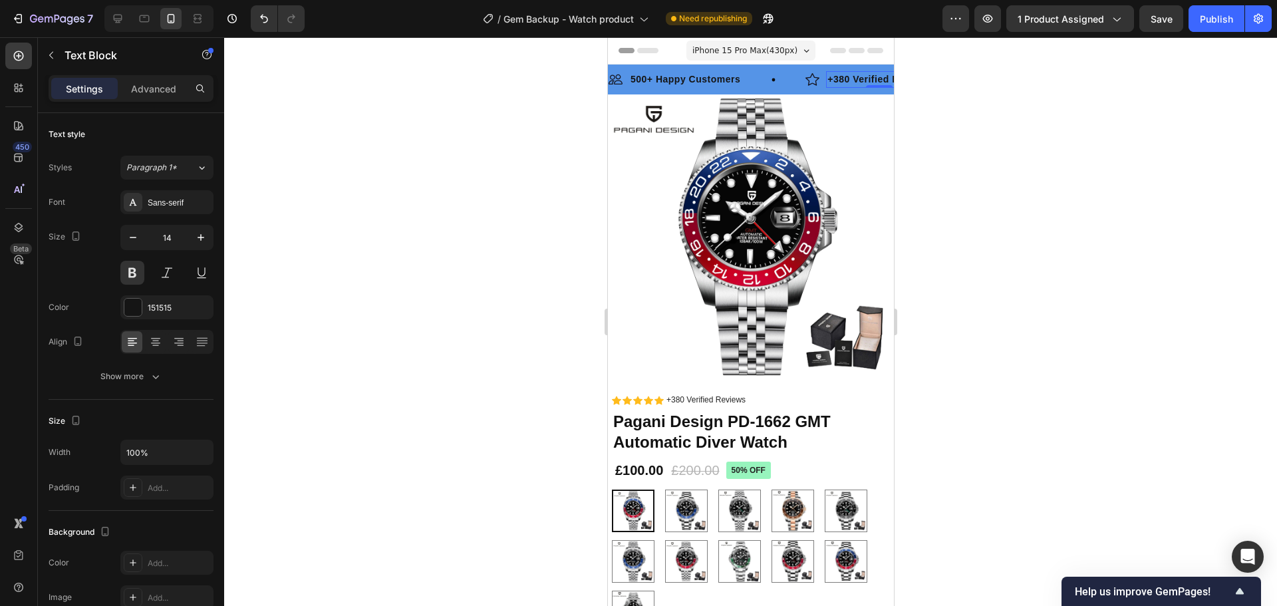
drag, startPoint x: 1008, startPoint y: 124, endPoint x: 212, endPoint y: 94, distance: 796.4
click at [1008, 124] on div at bounding box center [750, 321] width 1052 height 568
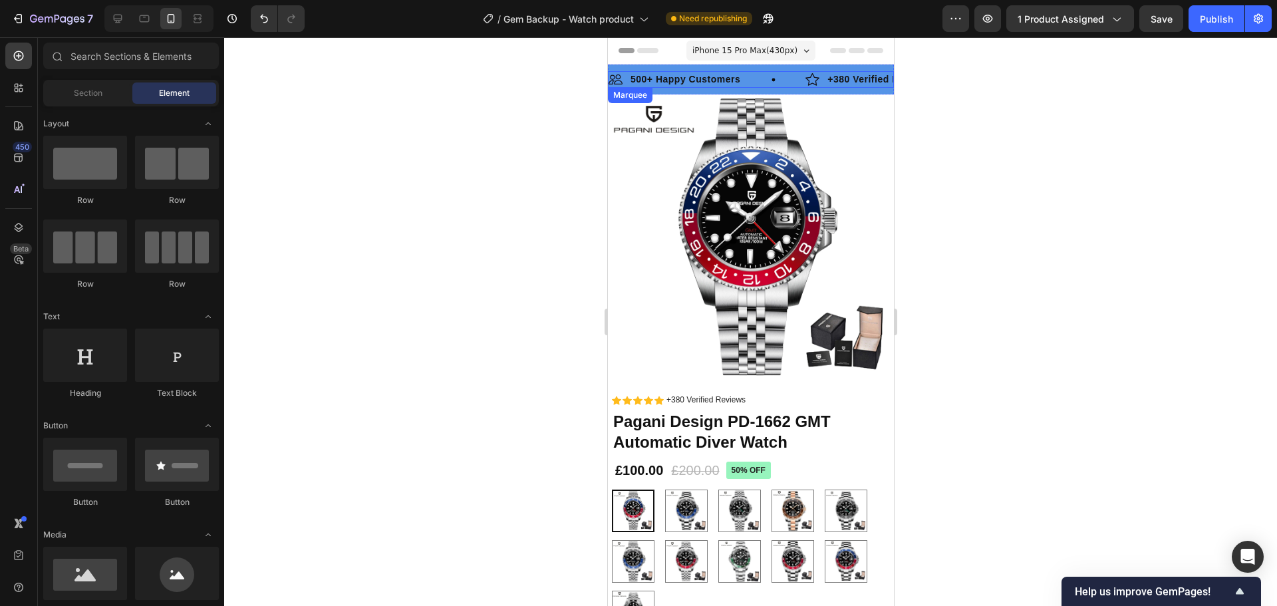
click at [793, 76] on div "Image 500+ Happy Customers Text Block Row" at bounding box center [706, 79] width 197 height 17
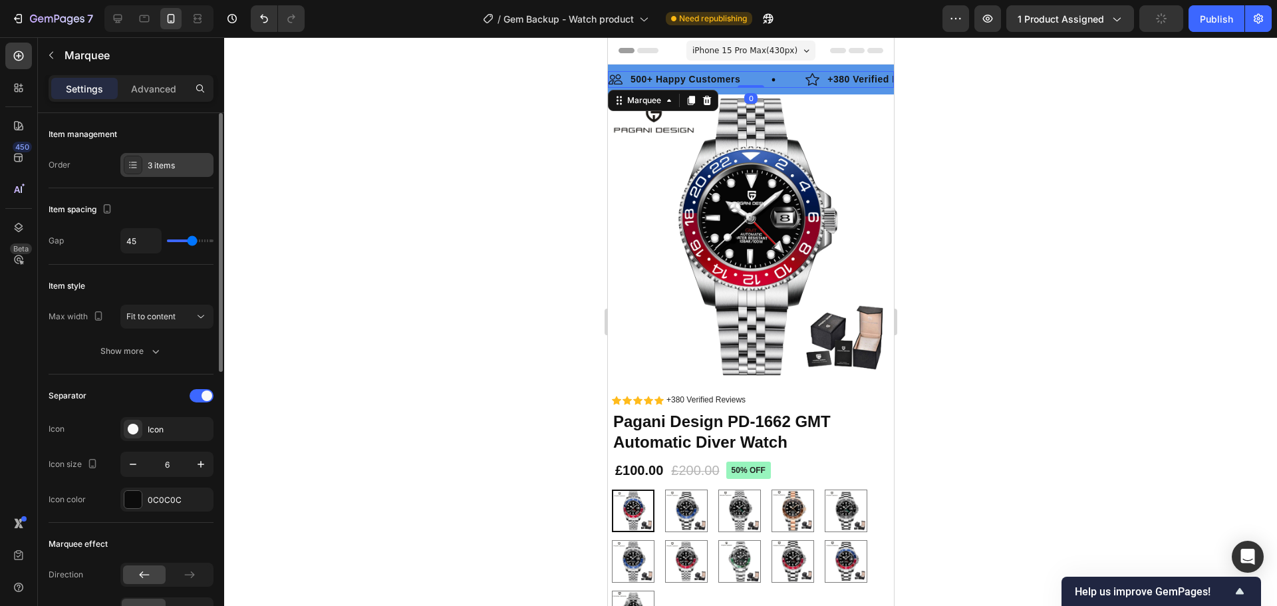
click at [154, 166] on div "3 items" at bounding box center [179, 166] width 62 height 12
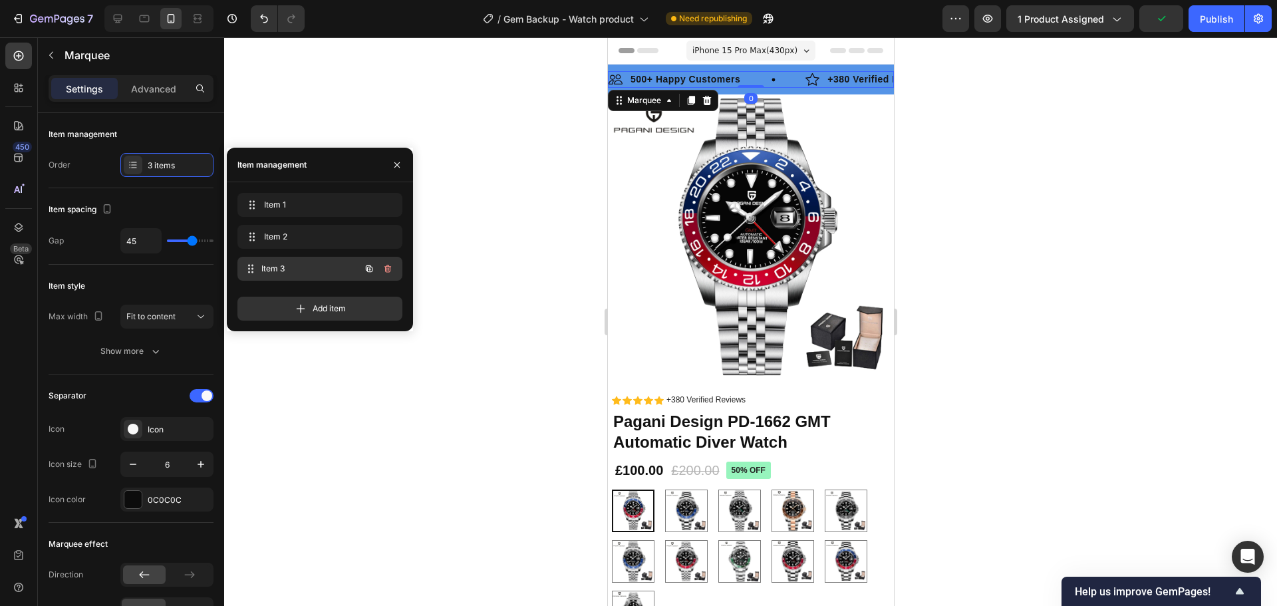
click at [282, 270] on span "Item 3" at bounding box center [310, 269] width 98 height 12
click at [772, 77] on p "90 Day Guarantee" at bounding box center [755, 79] width 84 height 14
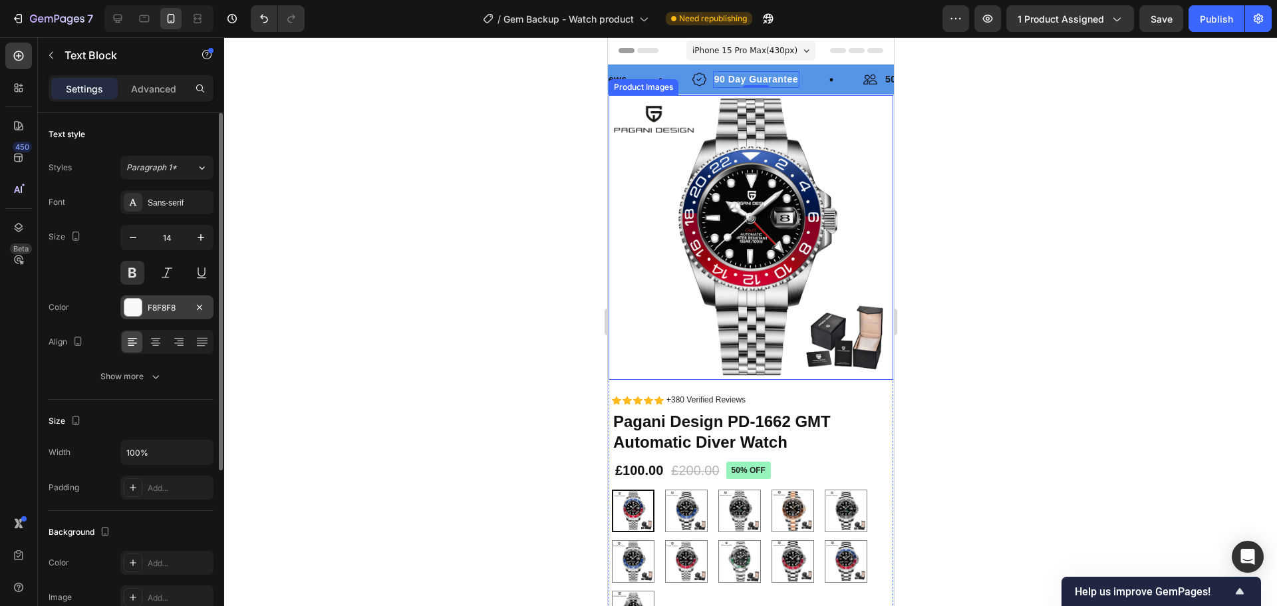
click at [183, 301] on div "F8F8F8" at bounding box center [166, 307] width 93 height 24
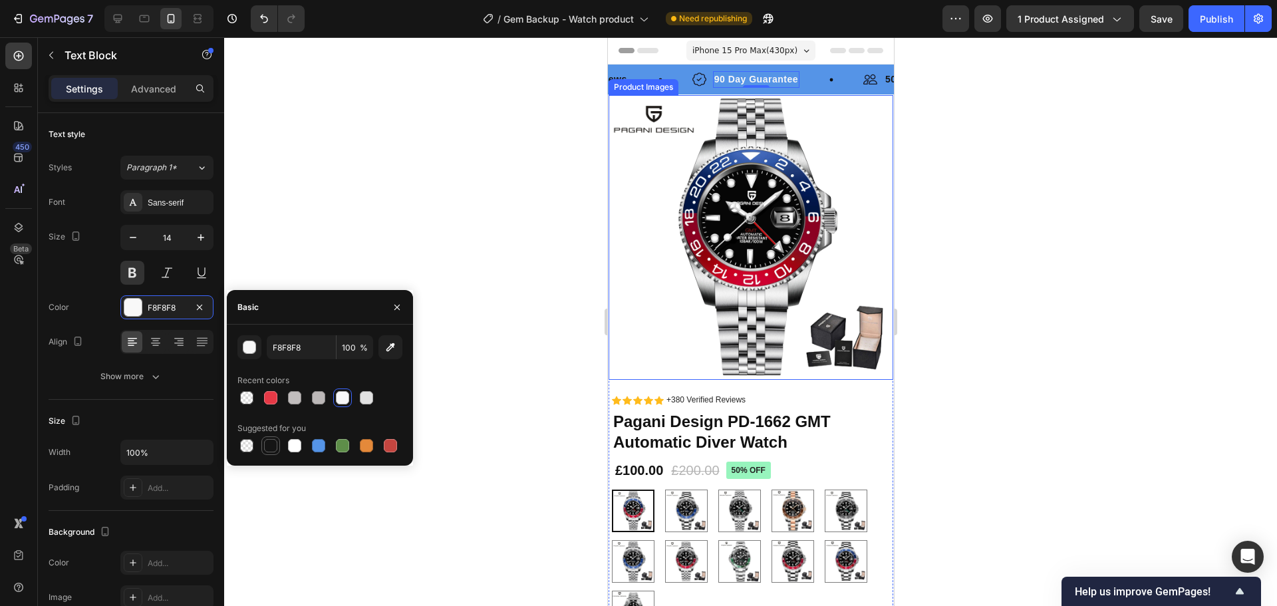
click at [263, 451] on div at bounding box center [271, 445] width 16 height 16
type input "151515"
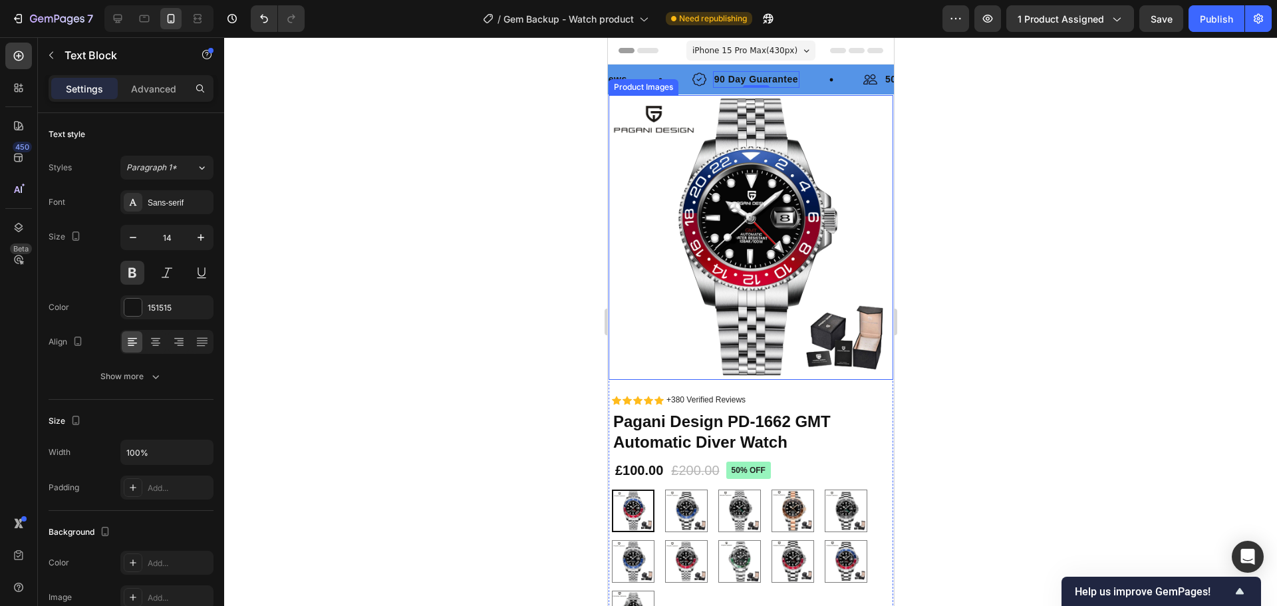
drag, startPoint x: 380, startPoint y: 165, endPoint x: 477, endPoint y: 172, distance: 97.3
click at [382, 165] on div at bounding box center [750, 321] width 1052 height 568
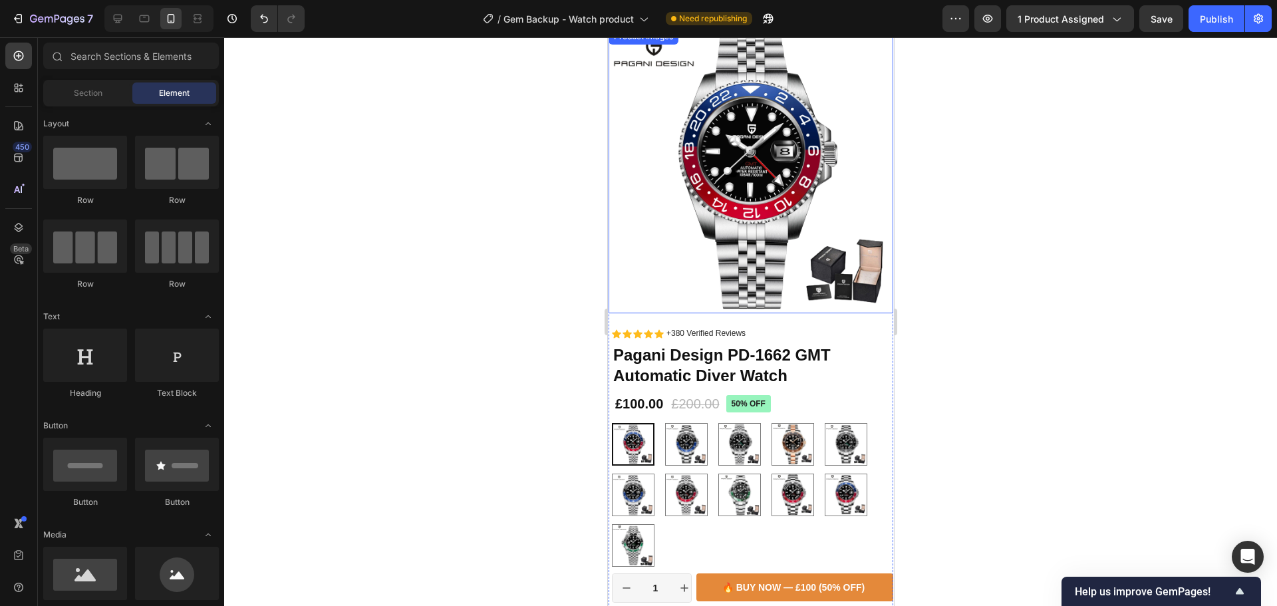
scroll to position [0, 0]
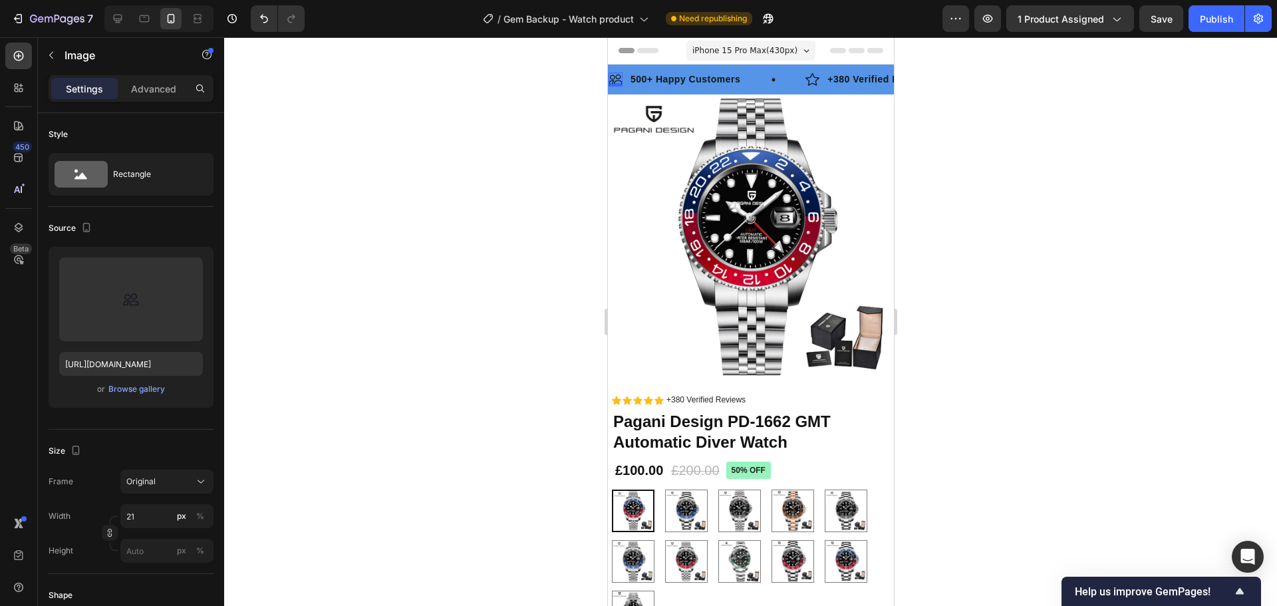
click at [614, 80] on img at bounding box center [615, 79] width 14 height 15
click at [692, 70] on div "Image 0 500+ Happy Customers Text Block Row Image +380 Verified Reviews Text Bl…" at bounding box center [750, 79] width 286 height 30
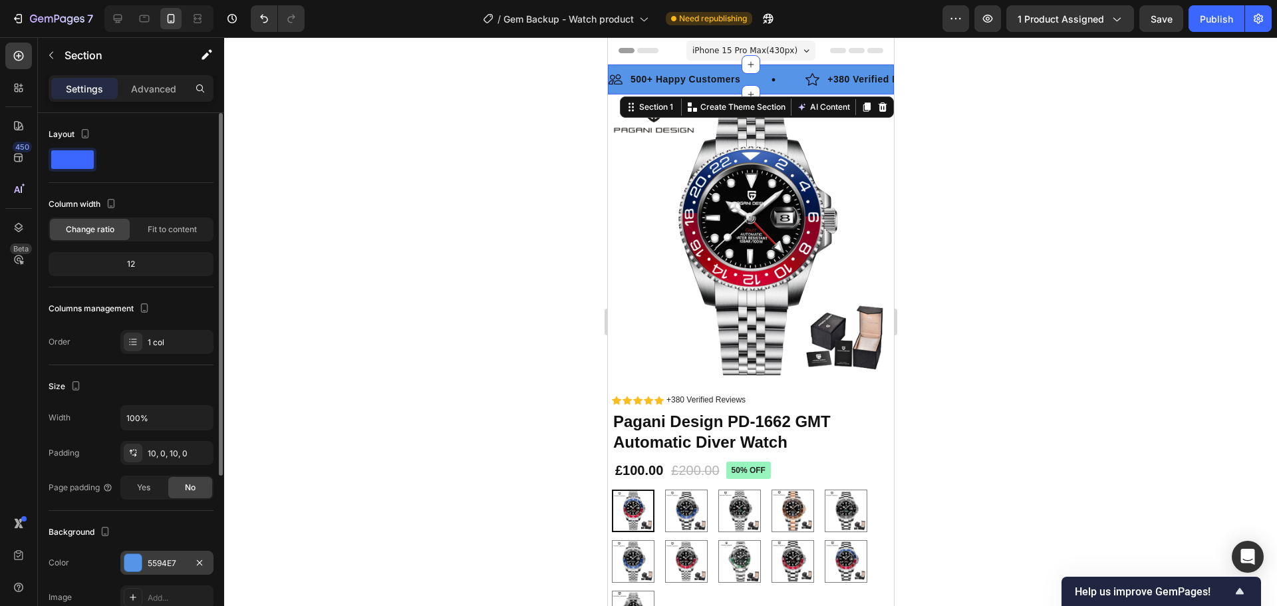
click at [132, 556] on div at bounding box center [132, 562] width 17 height 17
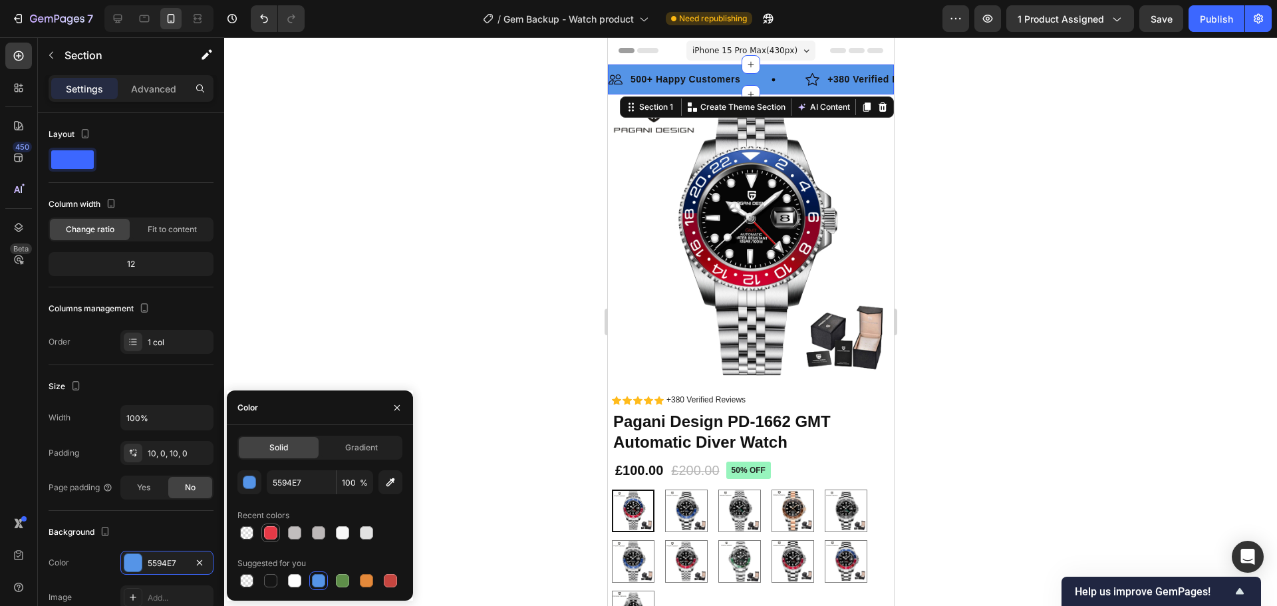
click at [270, 537] on div at bounding box center [270, 532] width 13 height 13
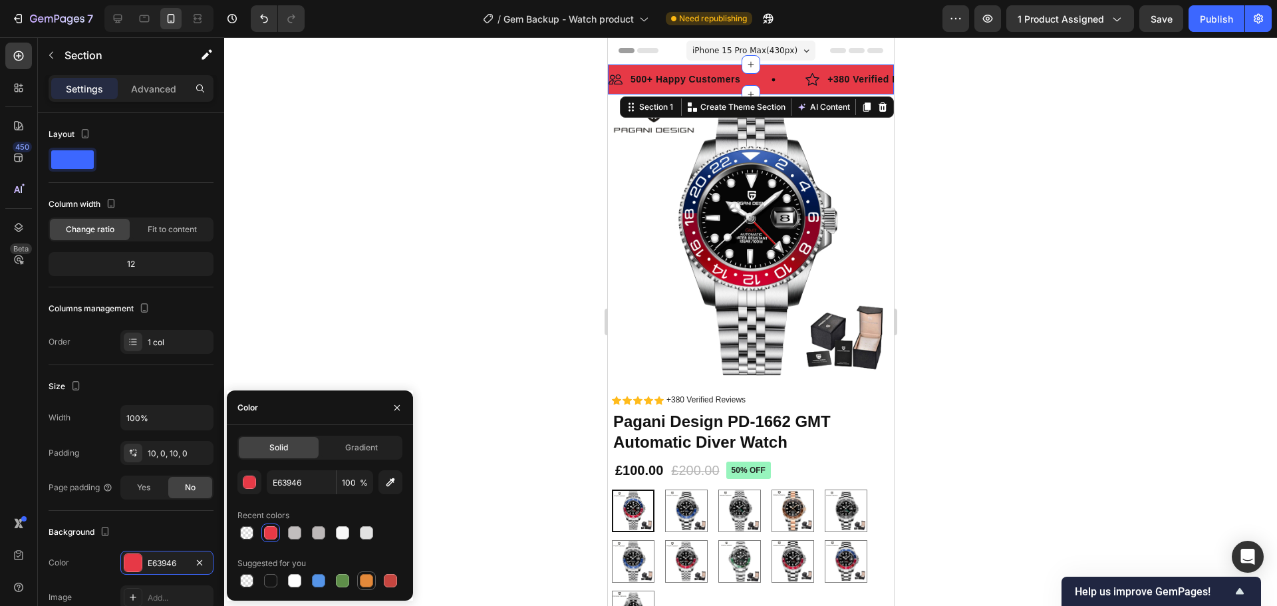
click at [368, 583] on div at bounding box center [366, 580] width 13 height 13
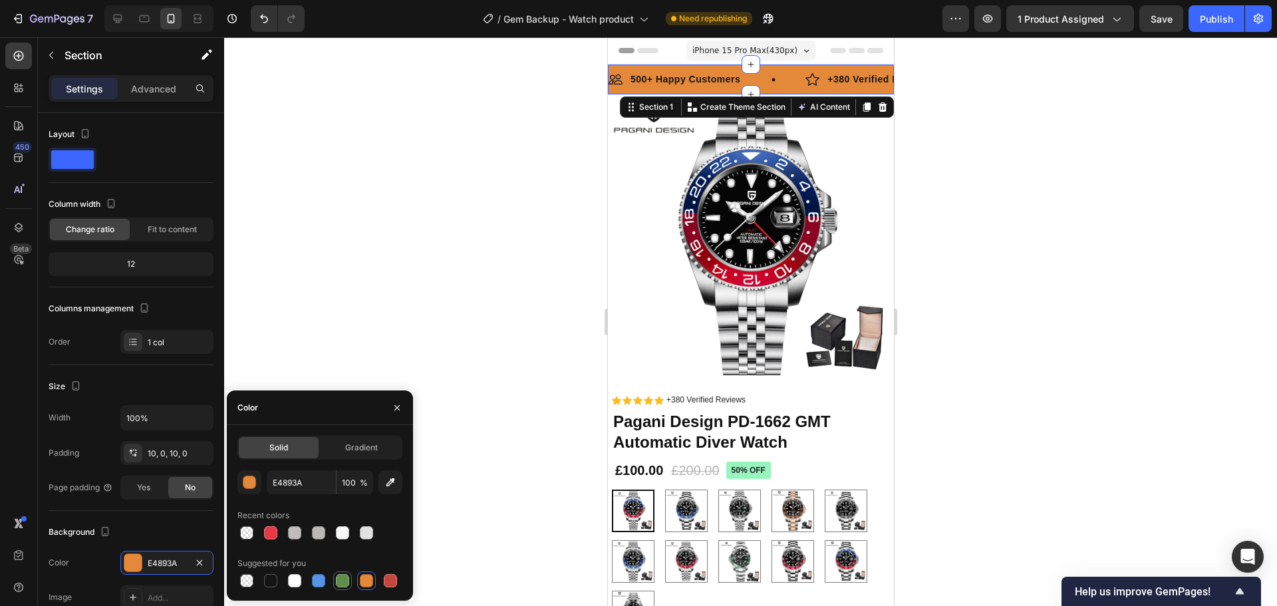
click at [343, 581] on div at bounding box center [342, 580] width 13 height 13
type input "5E8E49"
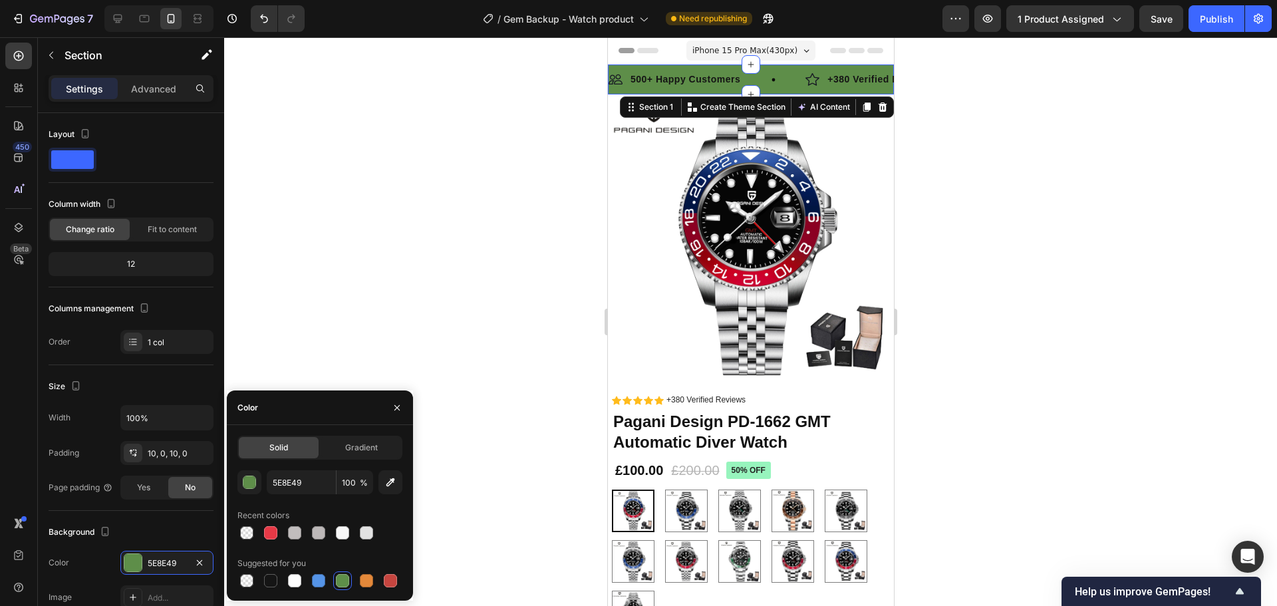
click at [346, 462] on div "Solid Gradient 5E8E49 100 % Recent colors Suggested for you" at bounding box center [319, 512] width 165 height 154
click at [352, 454] on div "Gradient" at bounding box center [361, 447] width 80 height 21
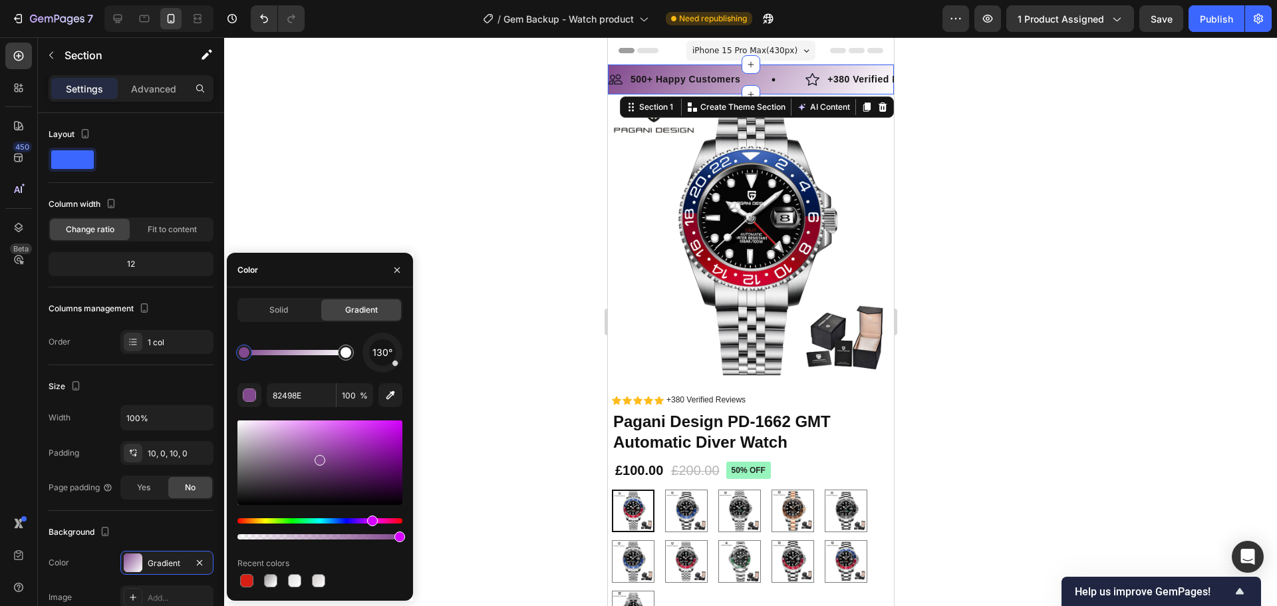
drag, startPoint x: 334, startPoint y: 520, endPoint x: 396, endPoint y: 521, distance: 61.8
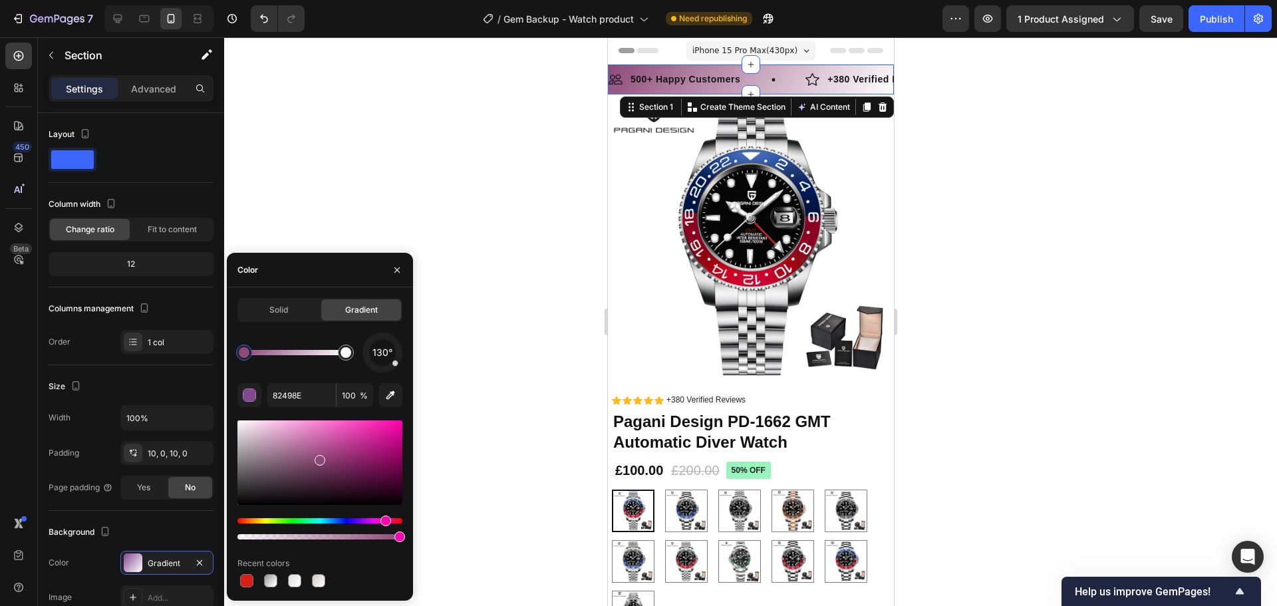
drag, startPoint x: 373, startPoint y: 521, endPoint x: 384, endPoint y: 522, distance: 11.3
click at [384, 522] on div "Hue" at bounding box center [385, 520] width 11 height 11
drag, startPoint x: 322, startPoint y: 461, endPoint x: 372, endPoint y: 444, distance: 52.1
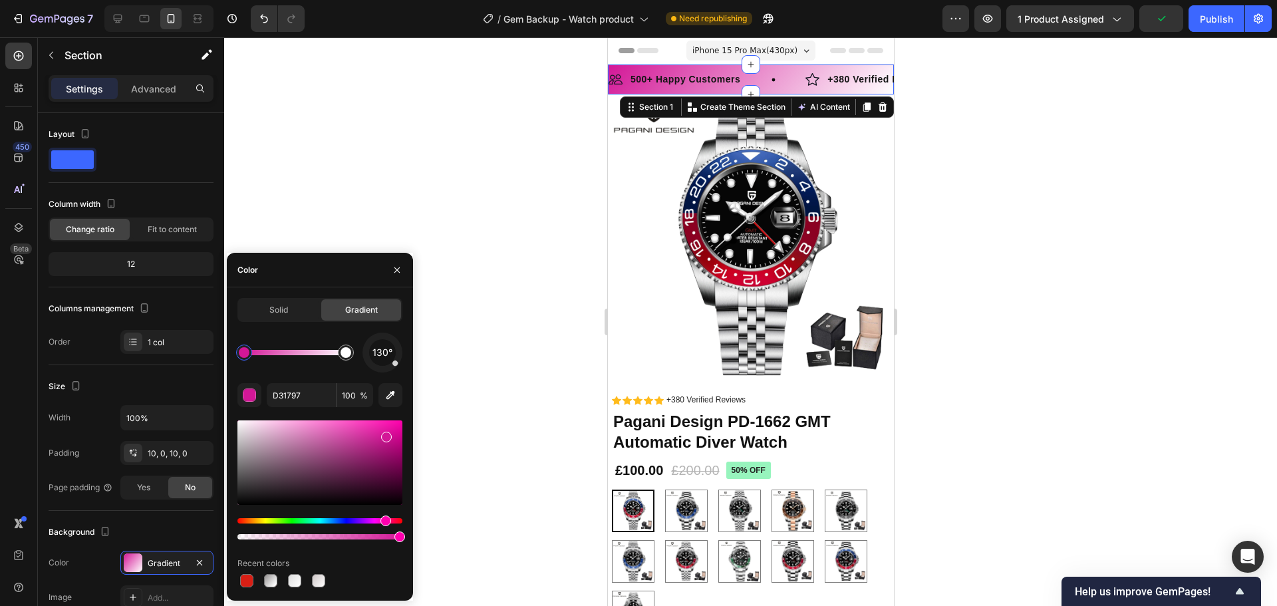
drag, startPoint x: 344, startPoint y: 452, endPoint x: 358, endPoint y: 521, distance: 70.4
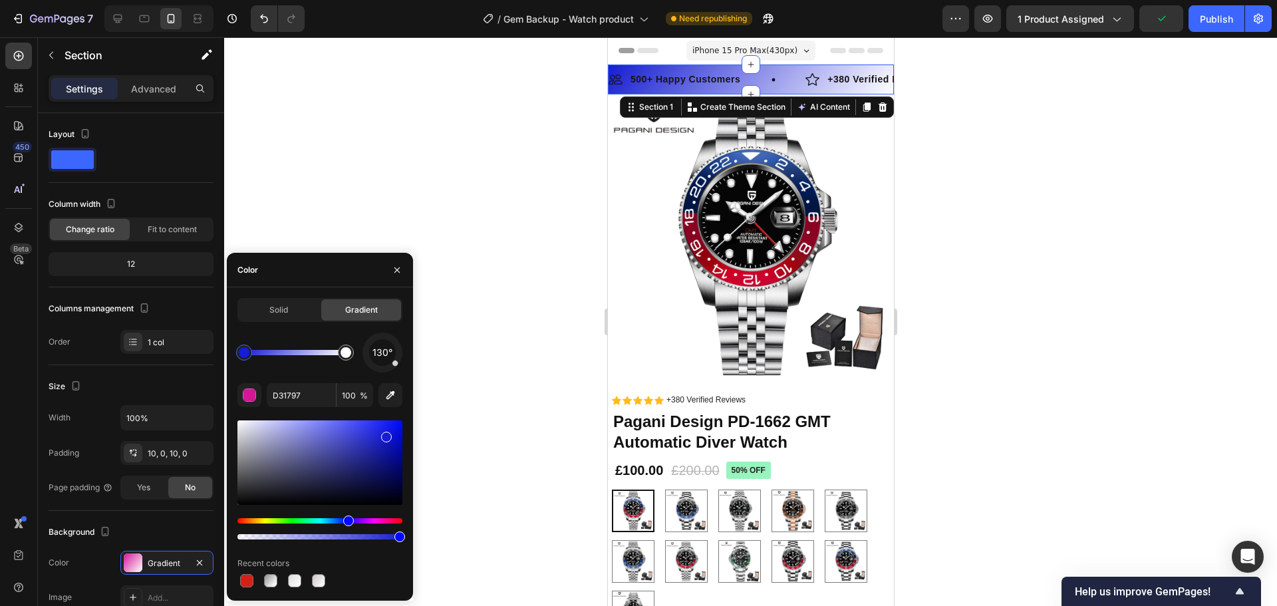
click at [347, 519] on div "Hue" at bounding box center [319, 520] width 165 height 5
drag, startPoint x: 364, startPoint y: 435, endPoint x: 378, endPoint y: 441, distance: 14.3
click at [378, 441] on div at bounding box center [319, 462] width 165 height 84
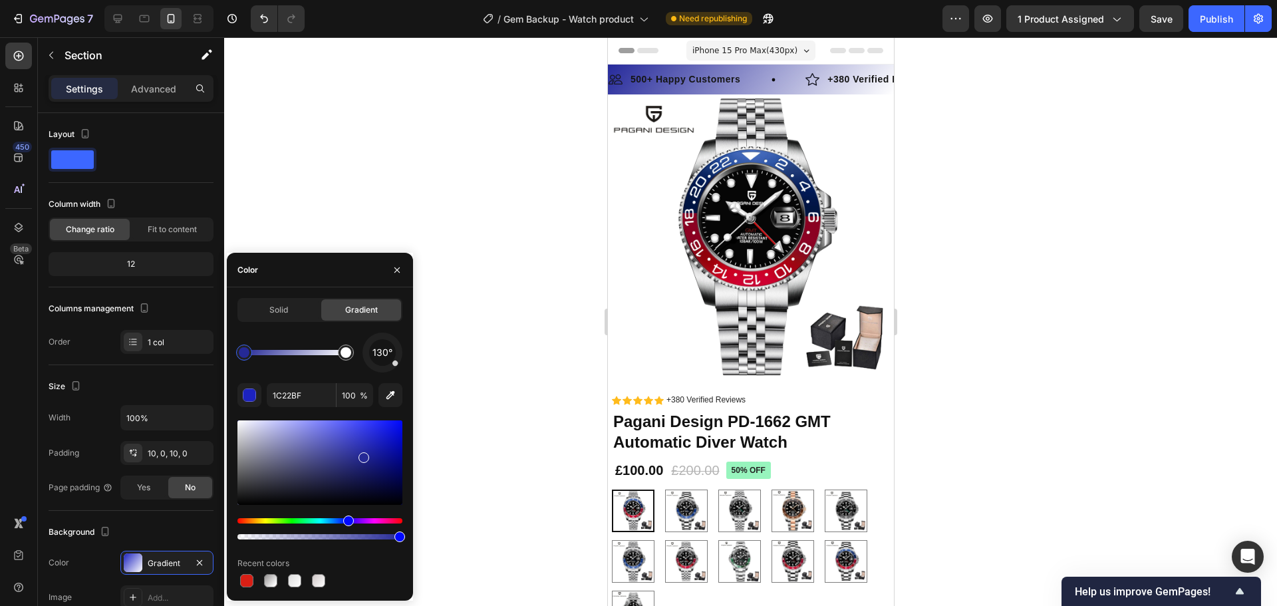
drag, startPoint x: 376, startPoint y: 445, endPoint x: 361, endPoint y: 453, distance: 16.7
click at [361, 453] on div at bounding box center [363, 457] width 11 height 11
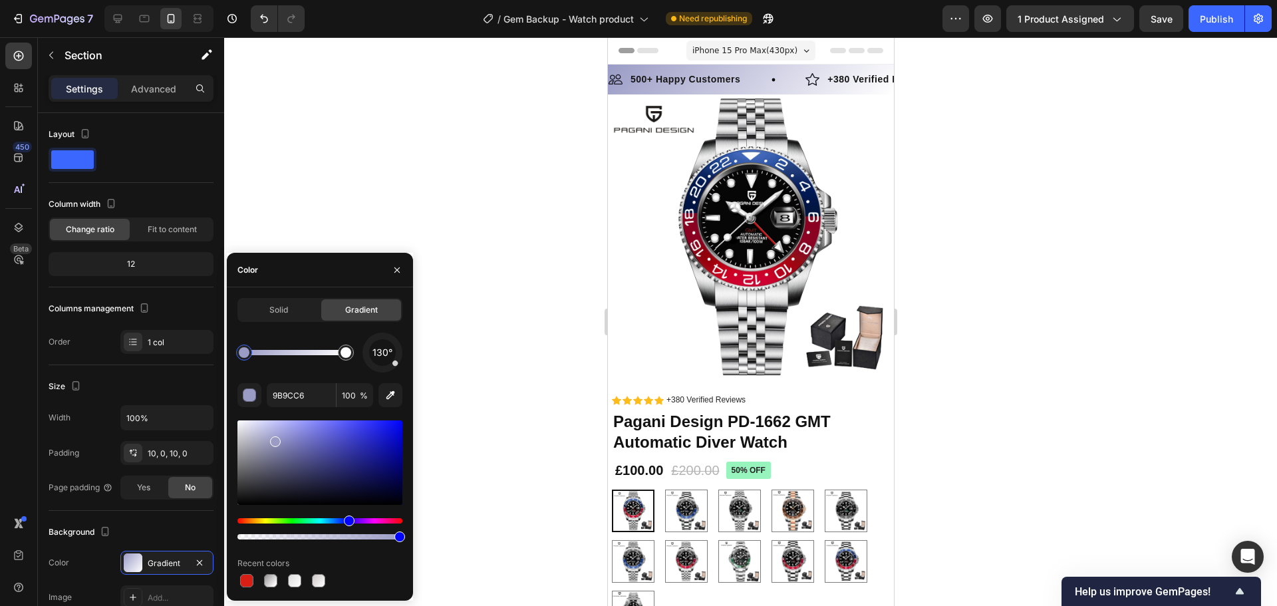
drag, startPoint x: 361, startPoint y: 456, endPoint x: 275, endPoint y: 439, distance: 88.0
drag, startPoint x: 274, startPoint y: 443, endPoint x: 308, endPoint y: 453, distance: 35.3
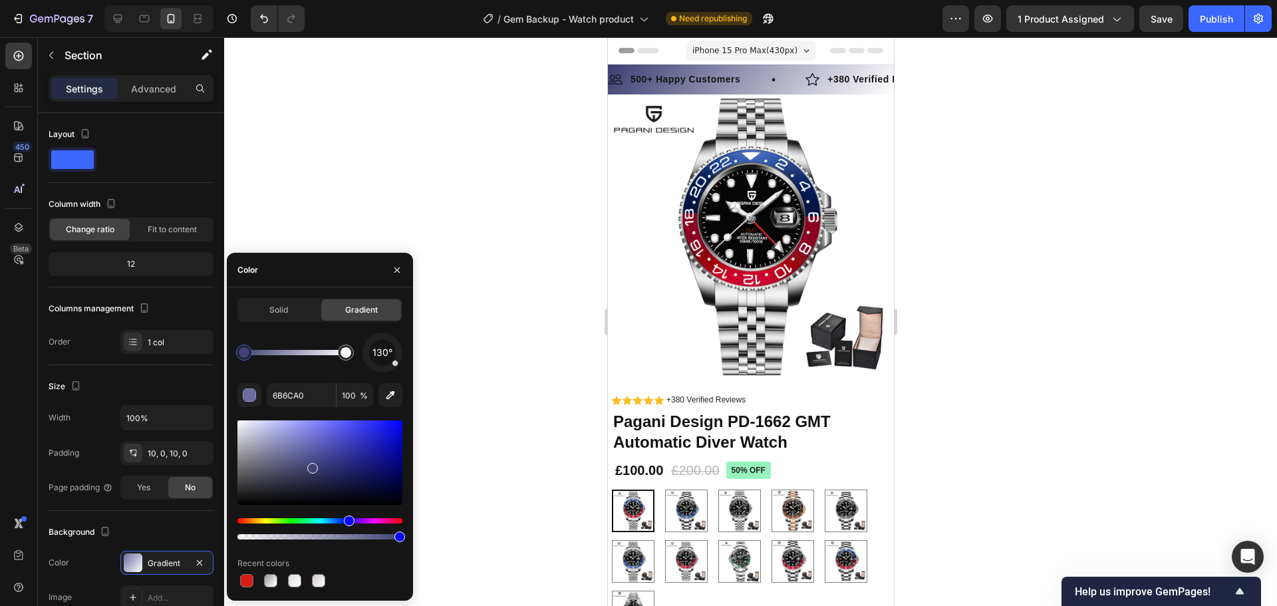
type input "444475"
drag, startPoint x: 288, startPoint y: 455, endPoint x: 308, endPoint y: 465, distance: 22.9
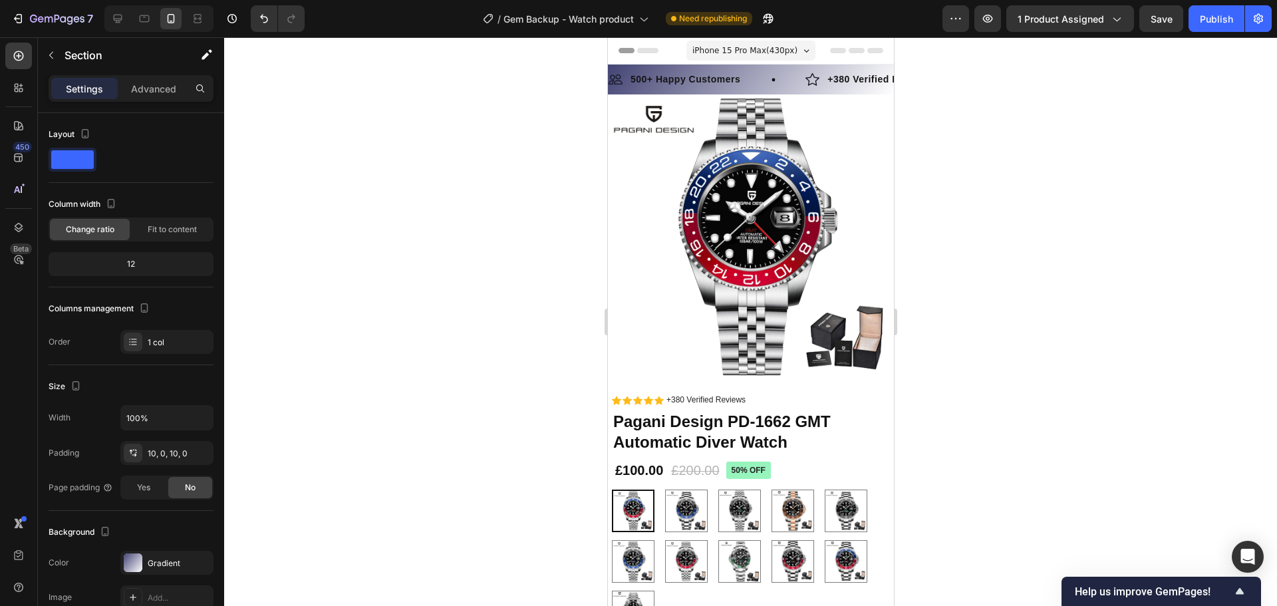
click at [517, 256] on div at bounding box center [750, 321] width 1052 height 568
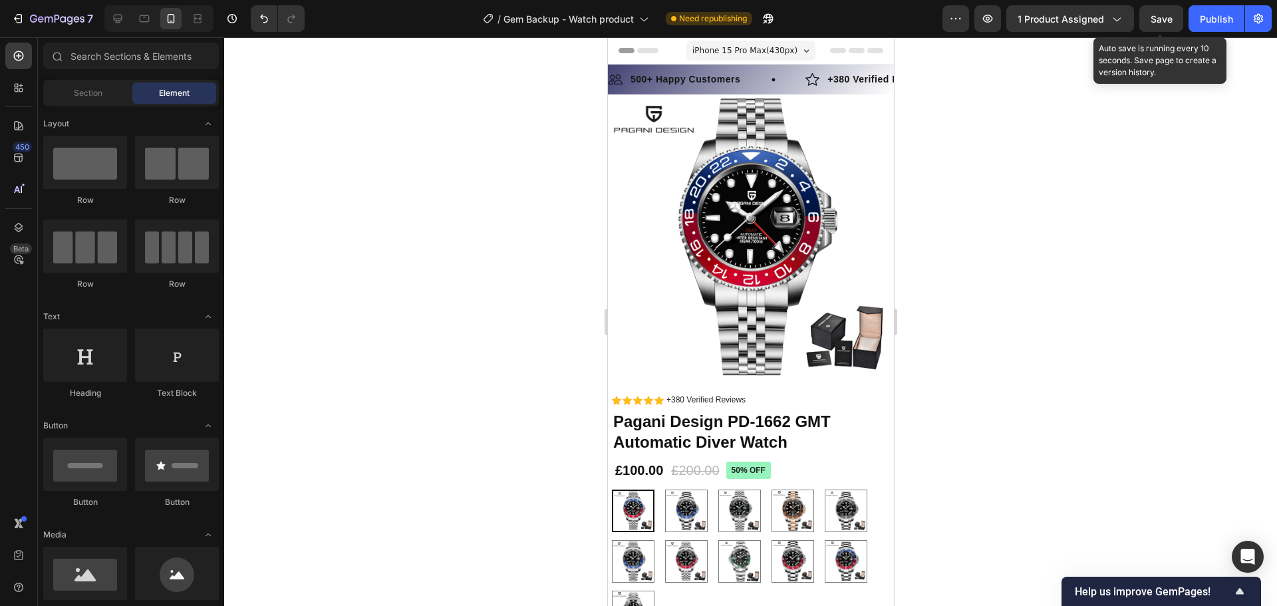
click at [1162, 15] on span "Save" at bounding box center [1161, 18] width 22 height 11
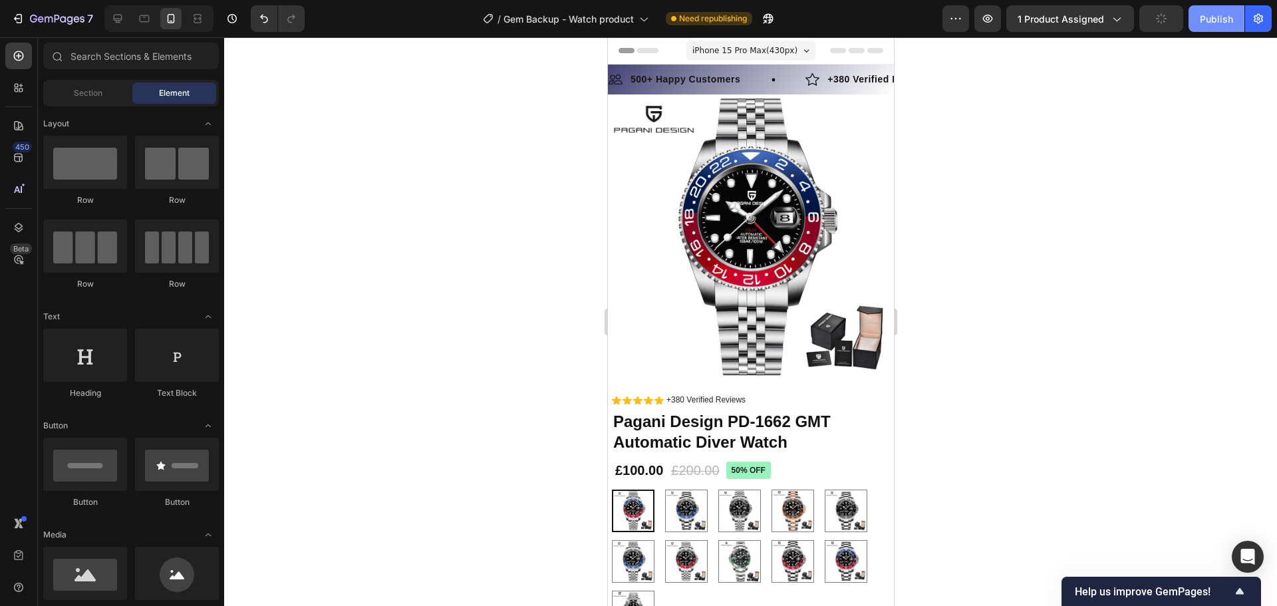
drag, startPoint x: 1199, startPoint y: 23, endPoint x: 1213, endPoint y: 23, distance: 13.3
click at [1213, 23] on button "Publish" at bounding box center [1216, 18] width 56 height 27
click at [1221, 21] on icon "button" at bounding box center [1216, 19] width 12 height 12
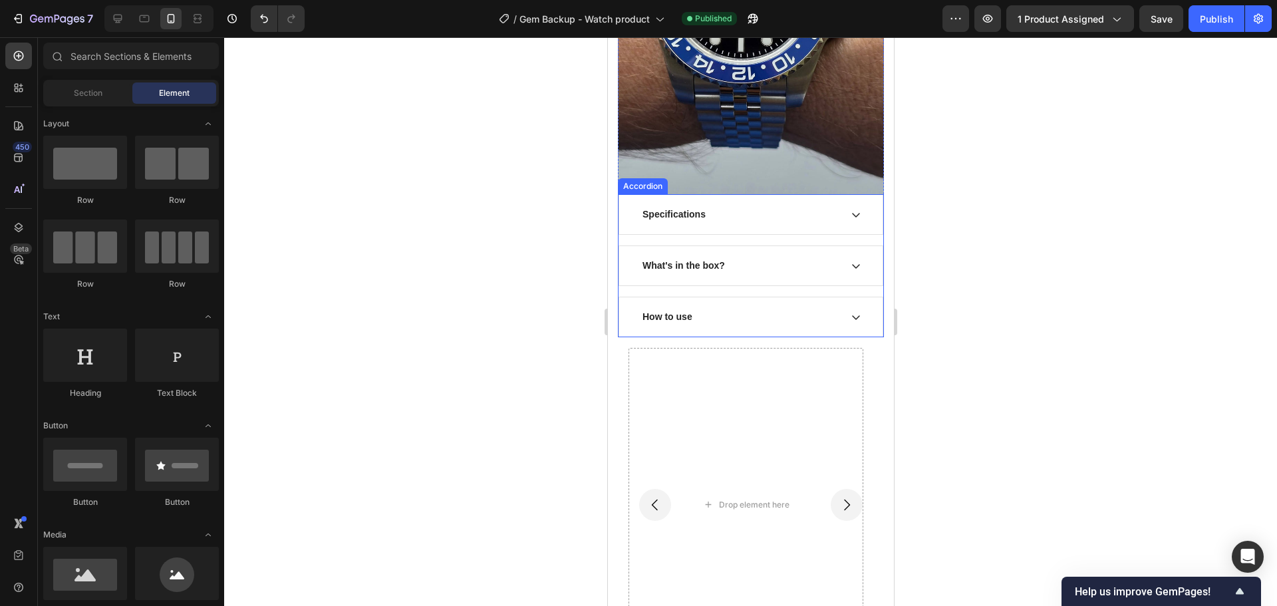
scroll to position [4189, 0]
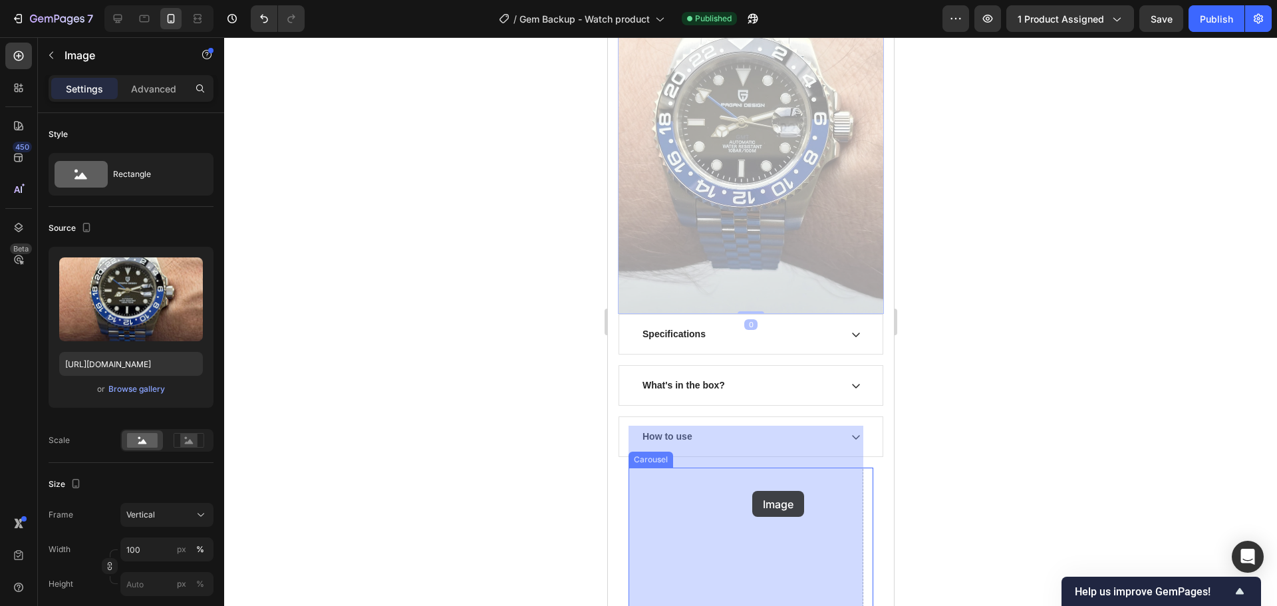
drag, startPoint x: 737, startPoint y: 146, endPoint x: 750, endPoint y: 483, distance: 337.3
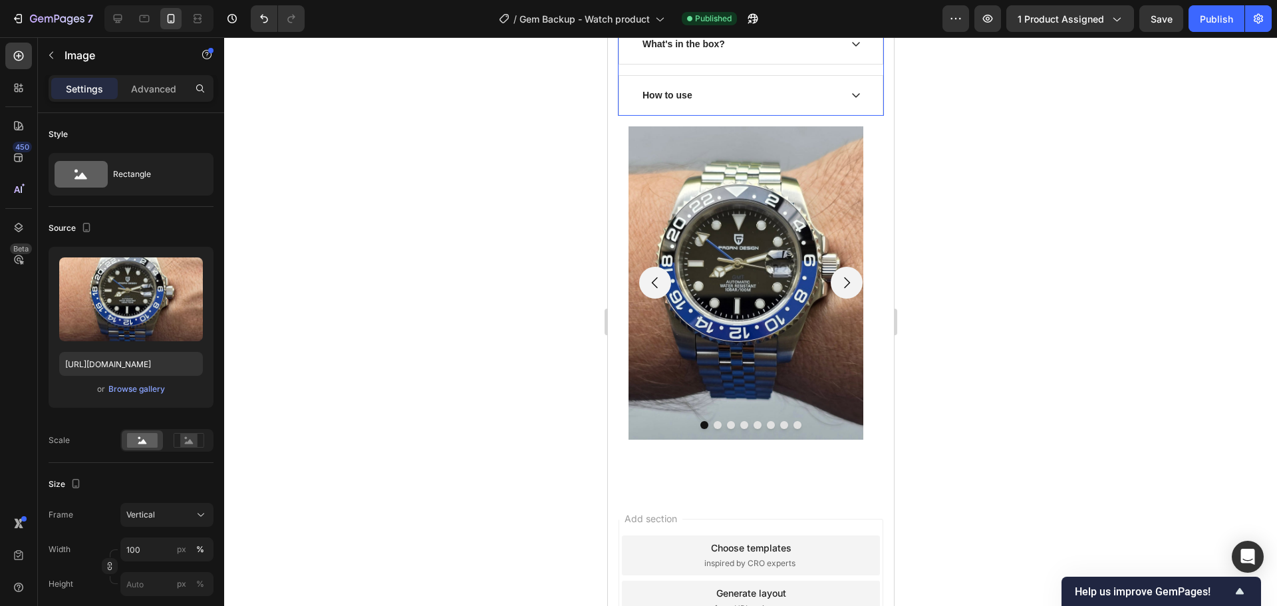
scroll to position [4255, 0]
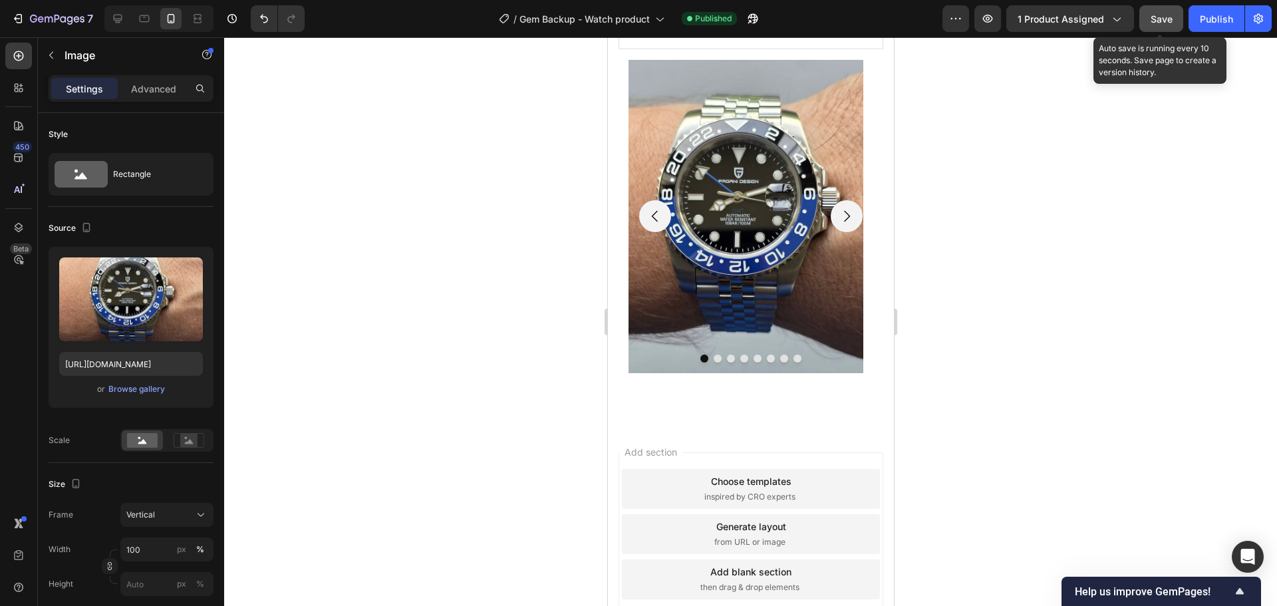
click at [1167, 26] on button "Save" at bounding box center [1161, 18] width 44 height 27
drag, startPoint x: 1219, startPoint y: 29, endPoint x: 1200, endPoint y: 59, distance: 35.2
click at [1219, 29] on button "Publish" at bounding box center [1216, 18] width 56 height 27
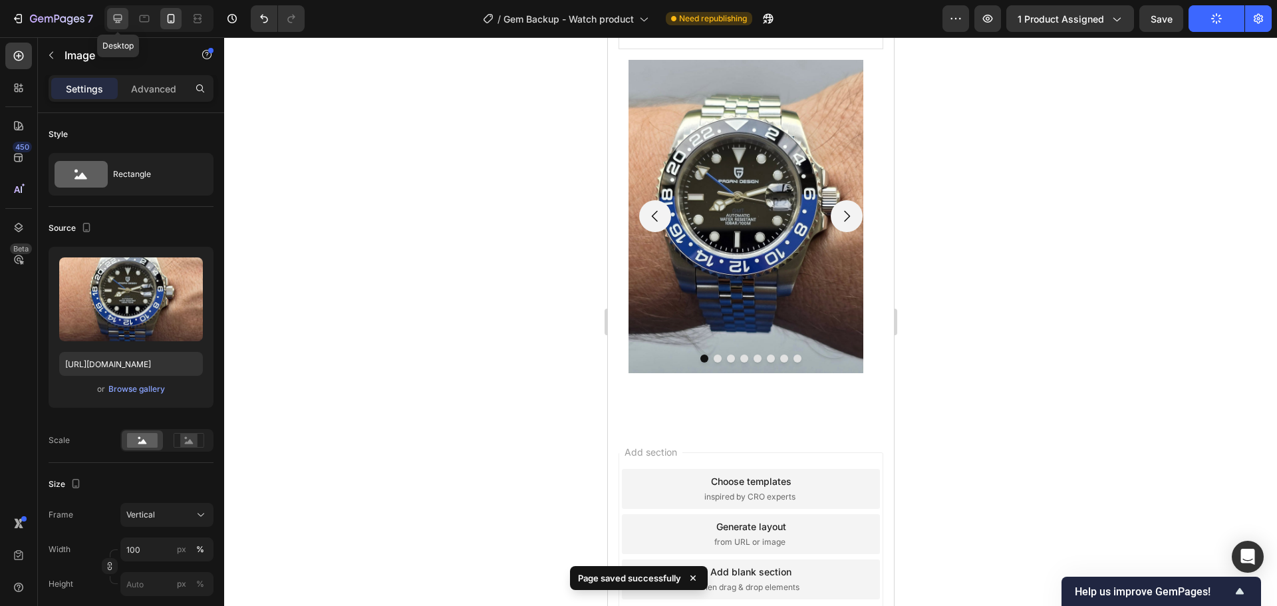
click at [121, 22] on icon at bounding box center [117, 18] width 13 height 13
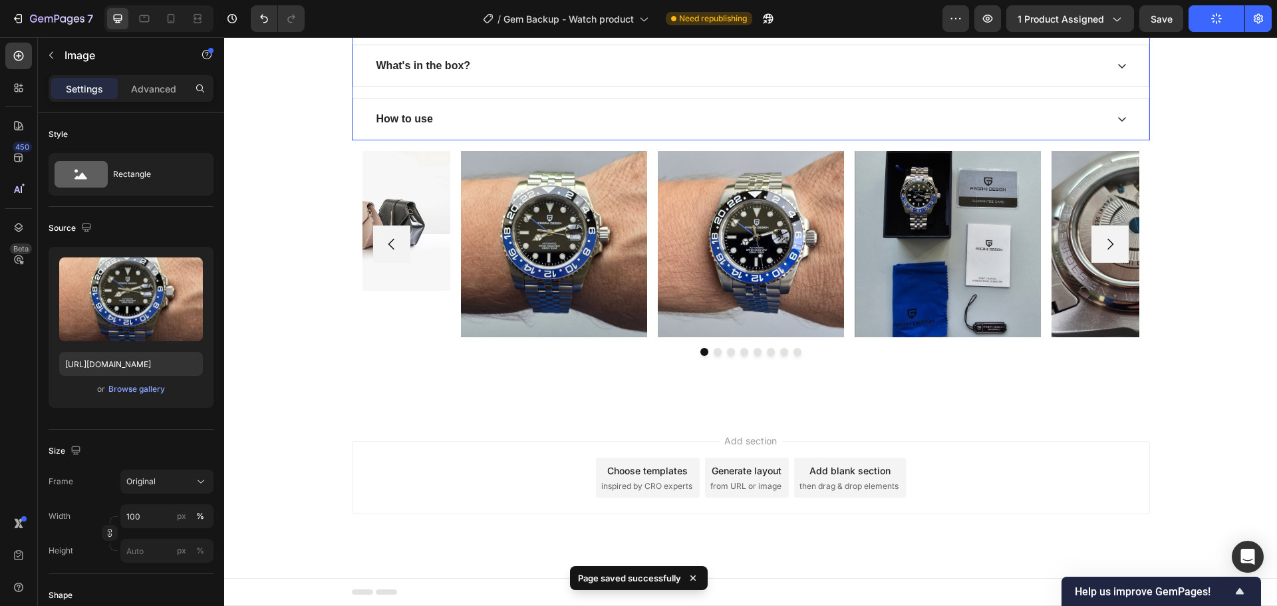
scroll to position [6424, 0]
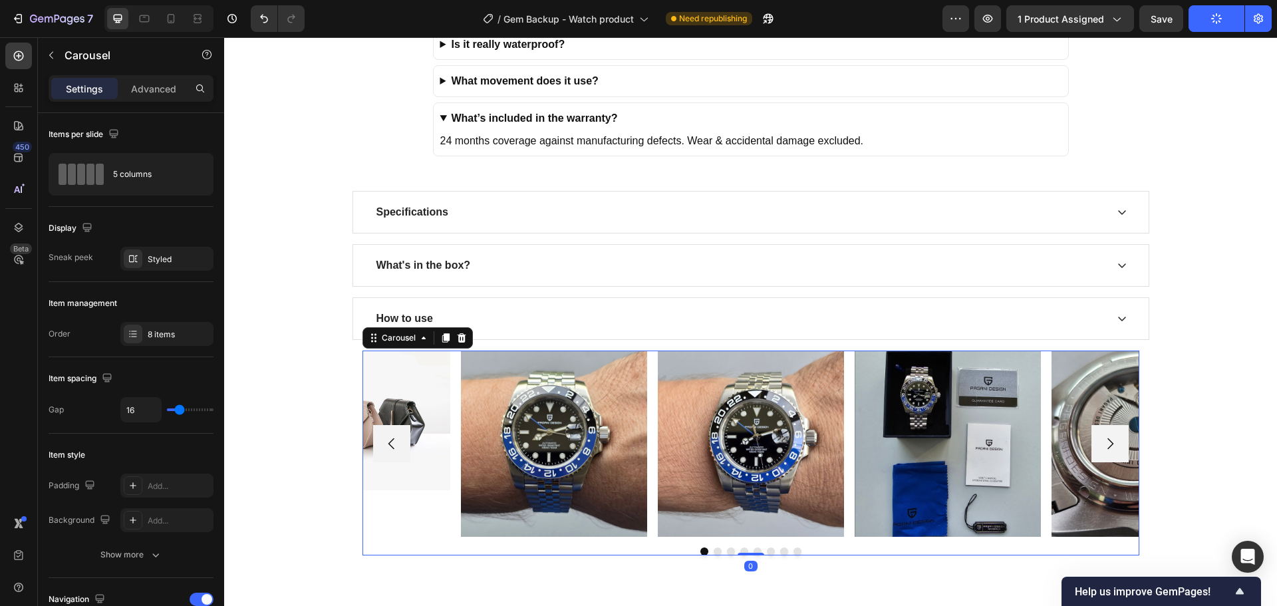
click at [400, 442] on button "Carousel Back Arrow" at bounding box center [391, 443] width 37 height 37
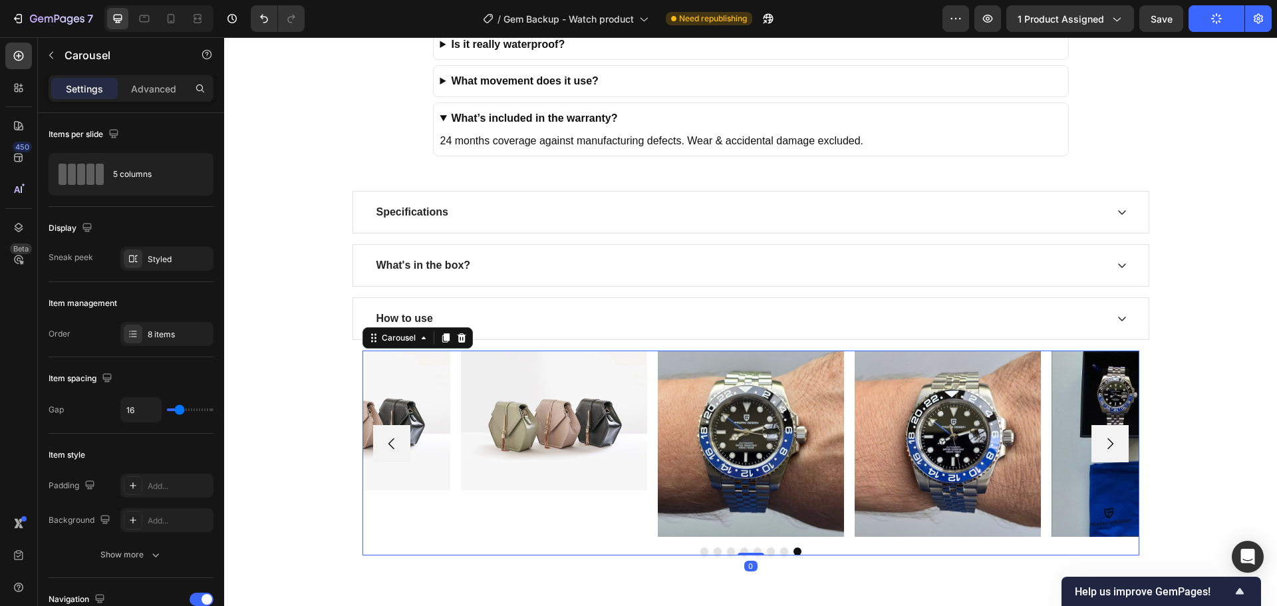
click at [392, 435] on button "Carousel Back Arrow" at bounding box center [391, 443] width 37 height 37
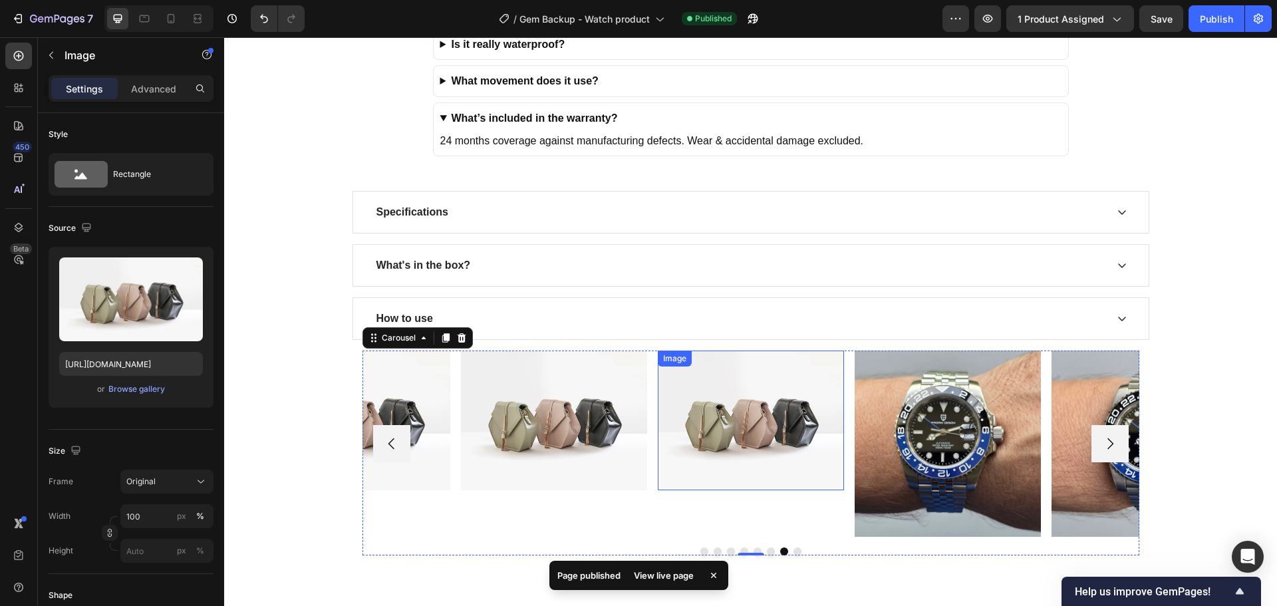
click at [757, 412] on img at bounding box center [751, 420] width 186 height 140
click at [741, 364] on icon at bounding box center [745, 363] width 9 height 9
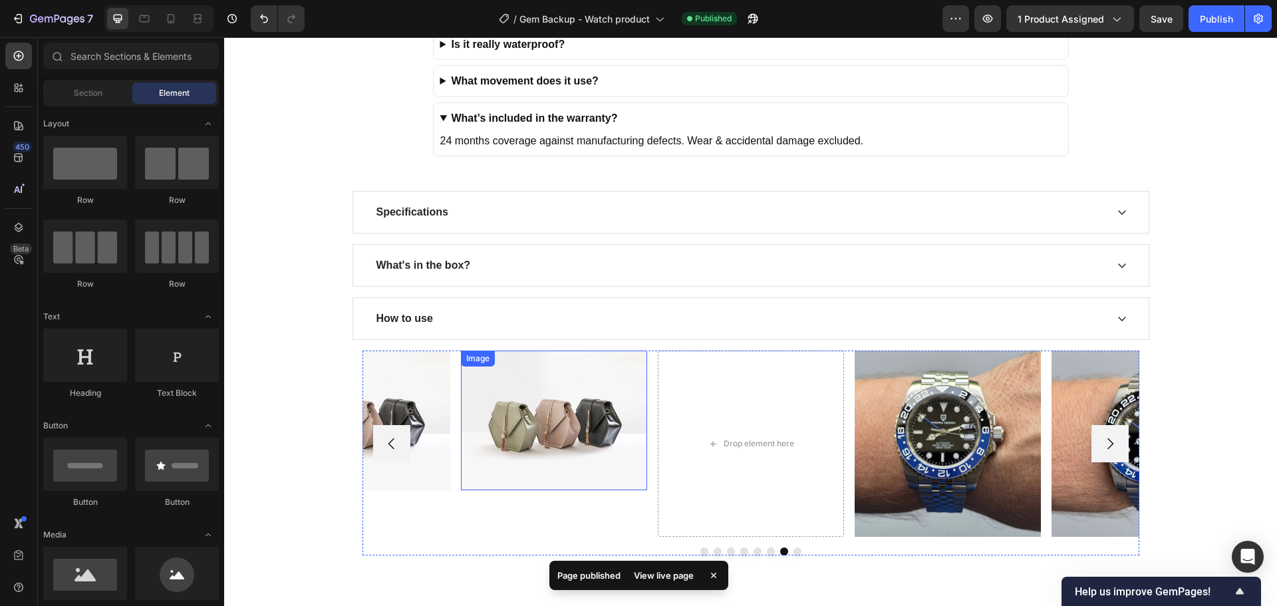
click at [590, 398] on img at bounding box center [554, 420] width 186 height 140
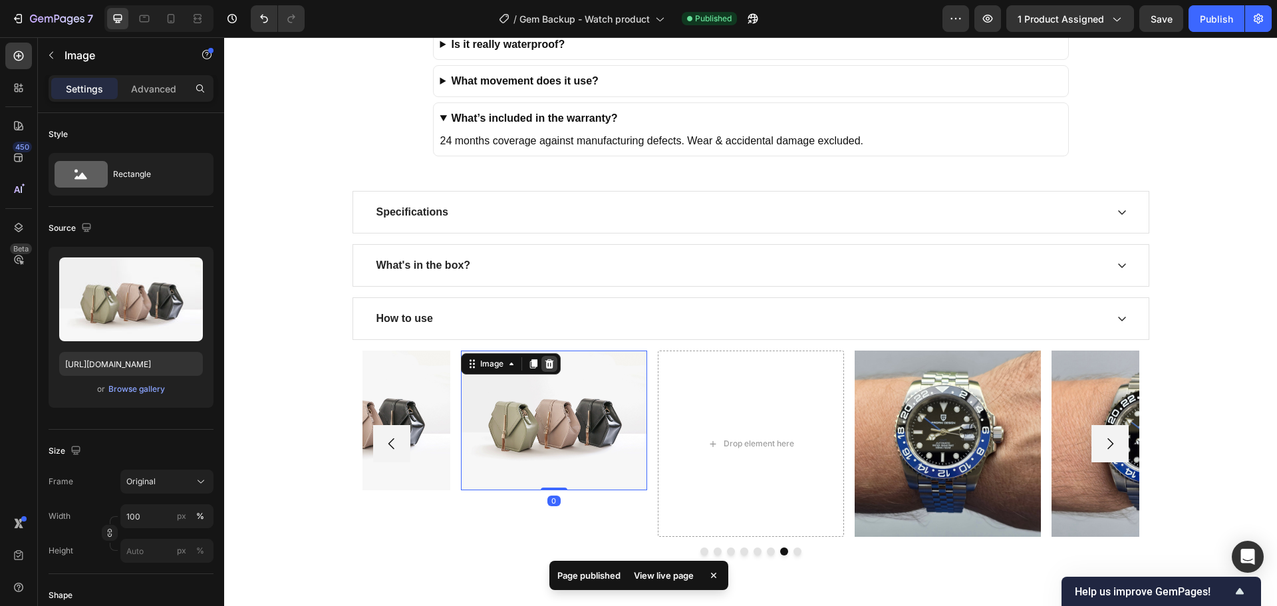
click at [545, 365] on icon at bounding box center [549, 363] width 9 height 9
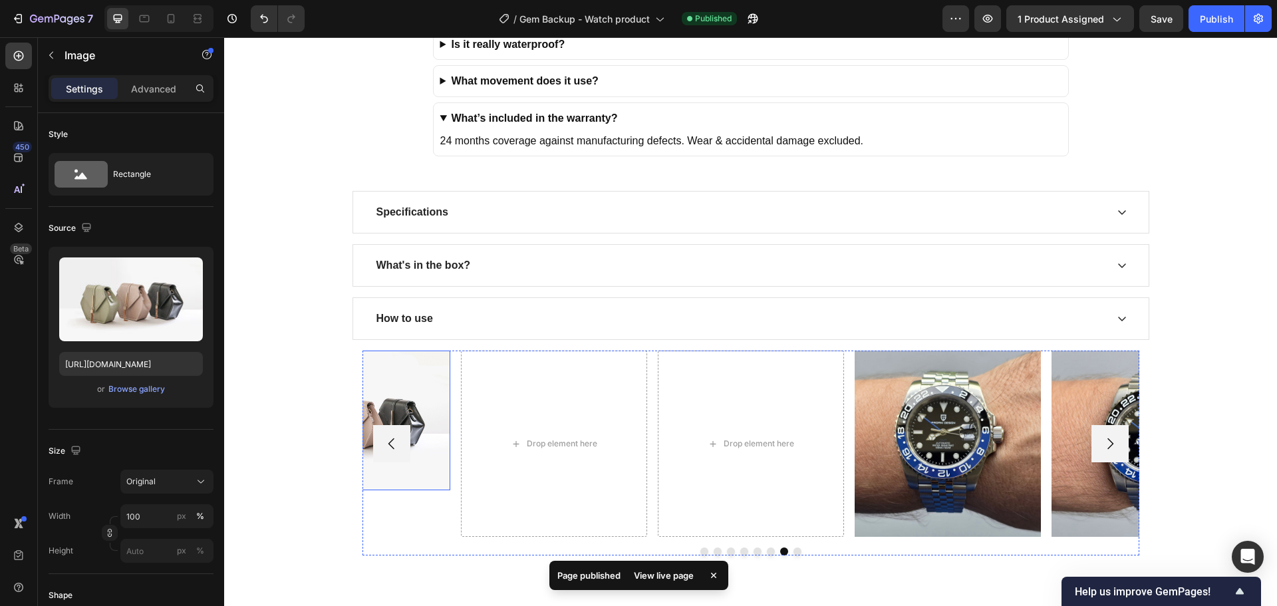
drag, startPoint x: 412, startPoint y: 377, endPoint x: 443, endPoint y: 380, distance: 31.4
click at [414, 376] on img at bounding box center [357, 420] width 186 height 140
click at [433, 392] on img at bounding box center [357, 420] width 186 height 140
click at [428, 407] on img at bounding box center [357, 420] width 186 height 140
click at [388, 448] on icon "Carousel Back Arrow" at bounding box center [391, 443] width 6 height 11
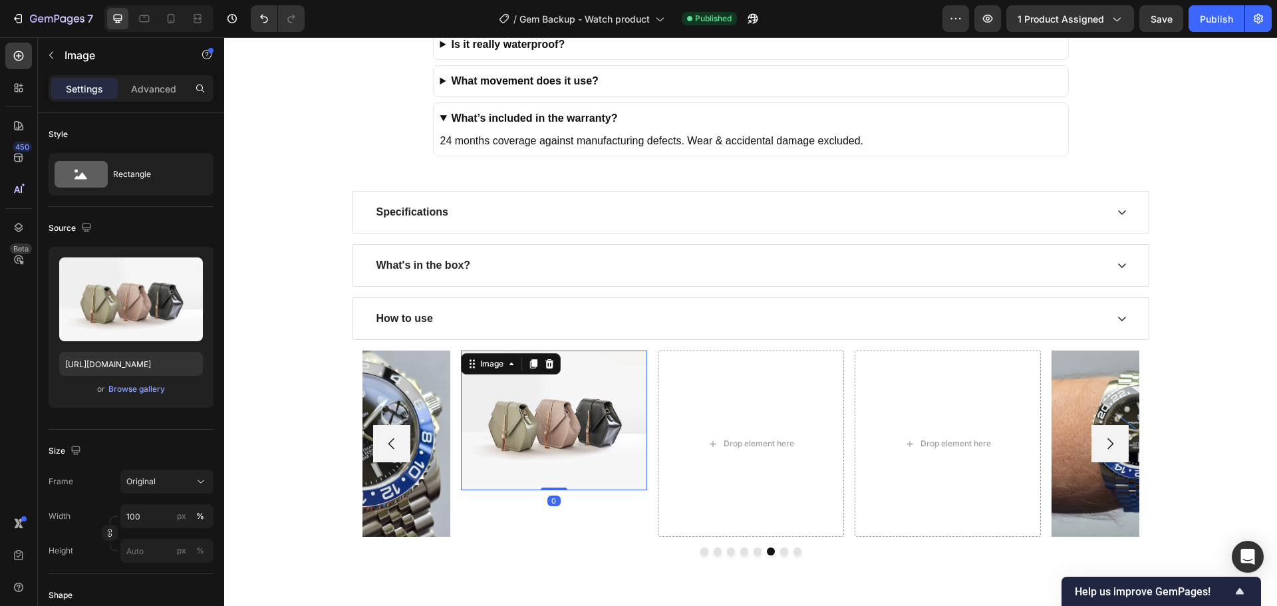
click at [573, 413] on img at bounding box center [554, 420] width 186 height 140
click at [544, 365] on icon at bounding box center [549, 363] width 11 height 11
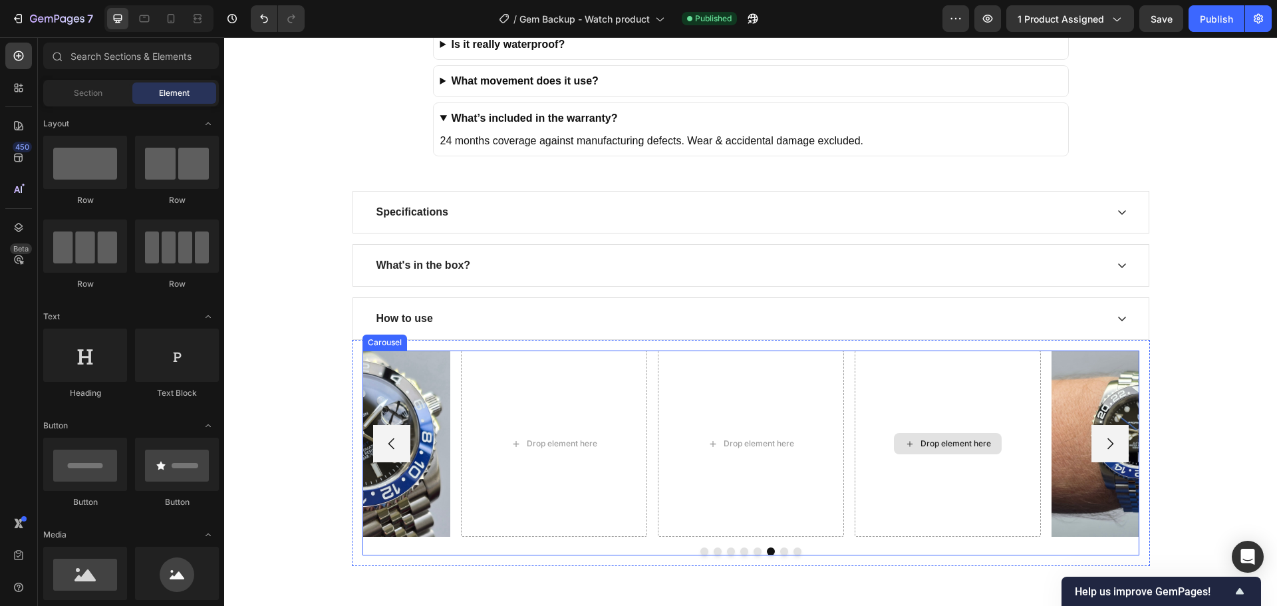
click at [899, 395] on div "Drop element here" at bounding box center [947, 443] width 186 height 186
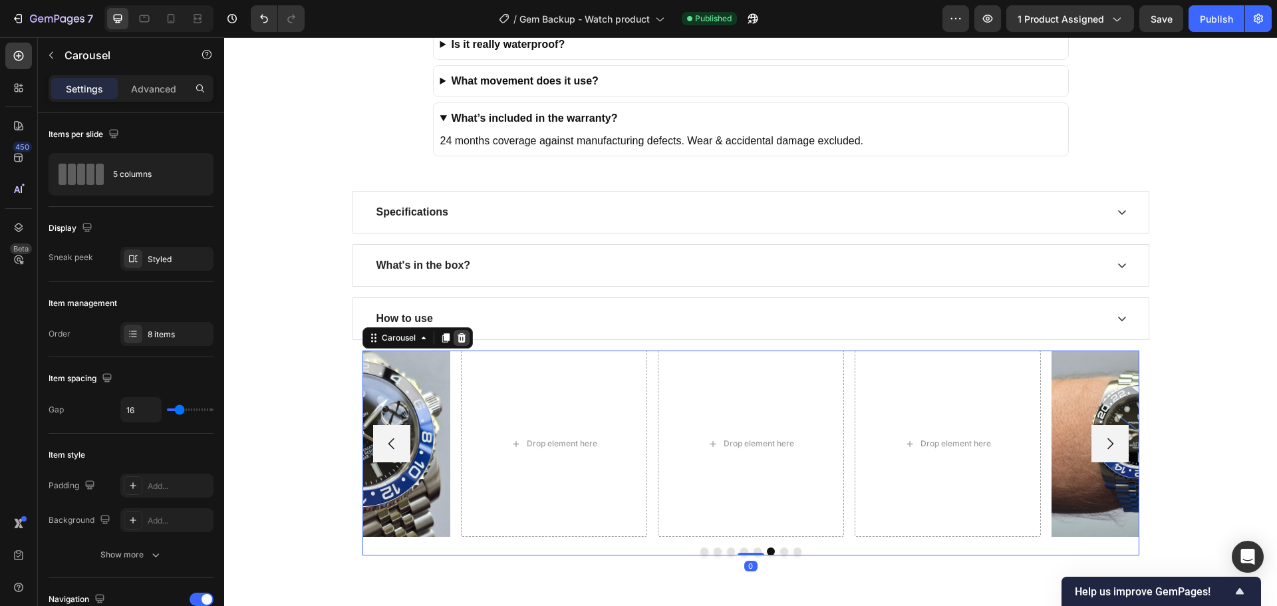
click at [461, 332] on icon at bounding box center [461, 337] width 11 height 11
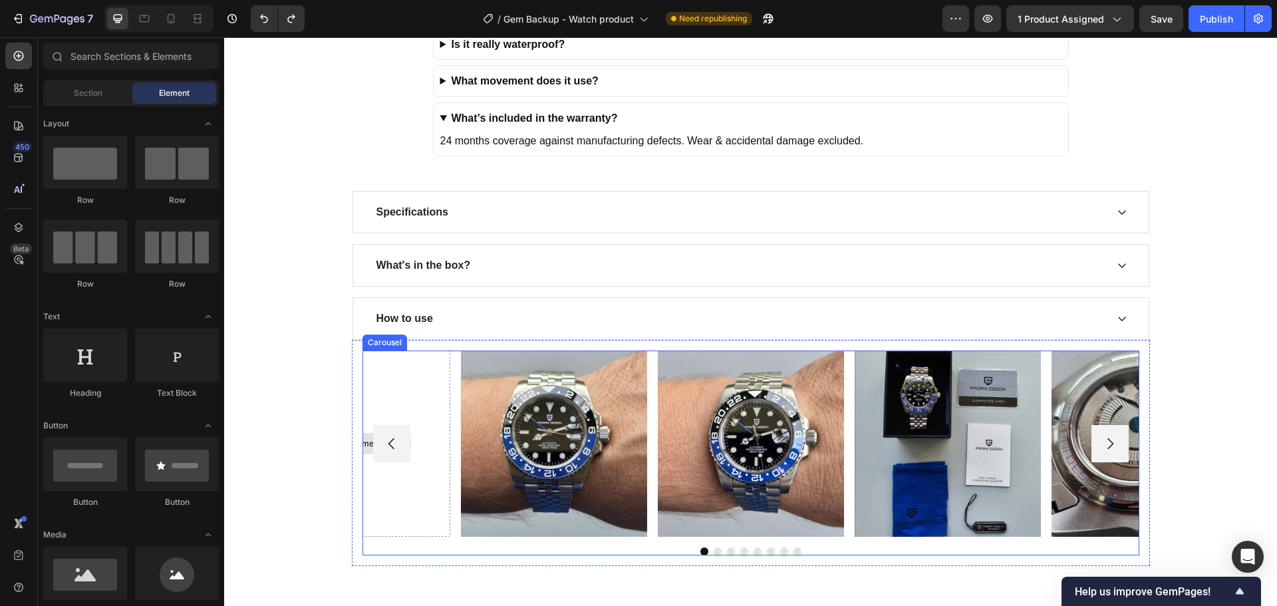
click at [391, 443] on icon "Carousel Back Arrow" at bounding box center [392, 443] width 16 height 16
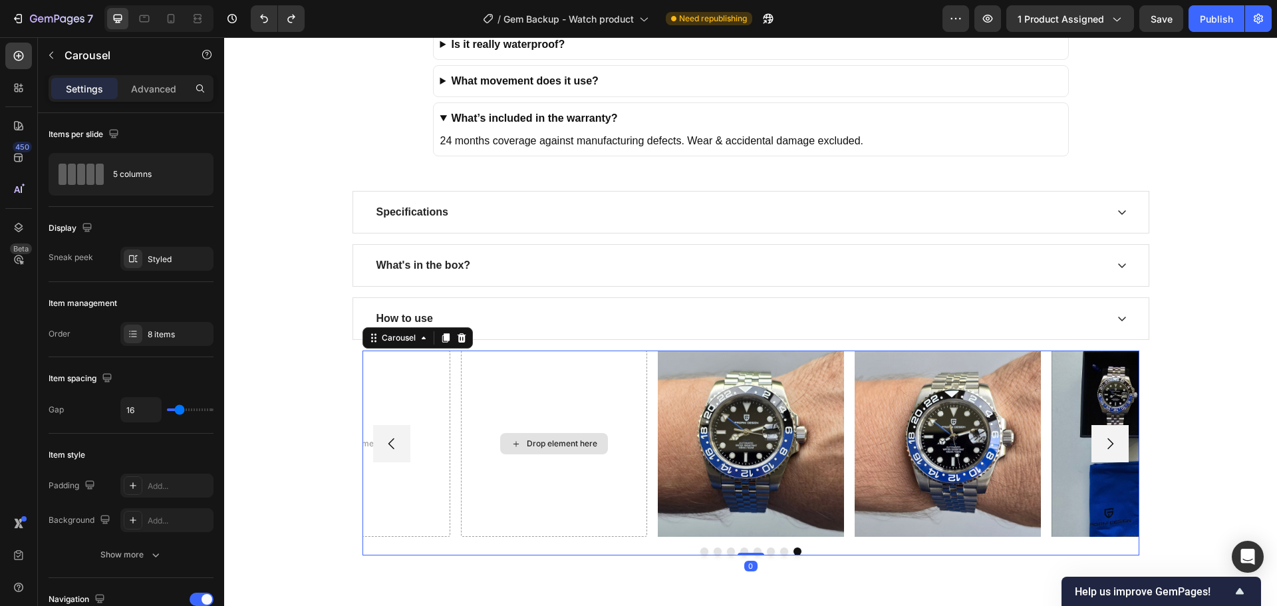
click at [564, 392] on div "Drop element here" at bounding box center [554, 443] width 186 height 186
click at [574, 381] on div "Drop element here" at bounding box center [554, 443] width 186 height 186
click at [394, 440] on button "Carousel Back Arrow" at bounding box center [391, 443] width 37 height 37
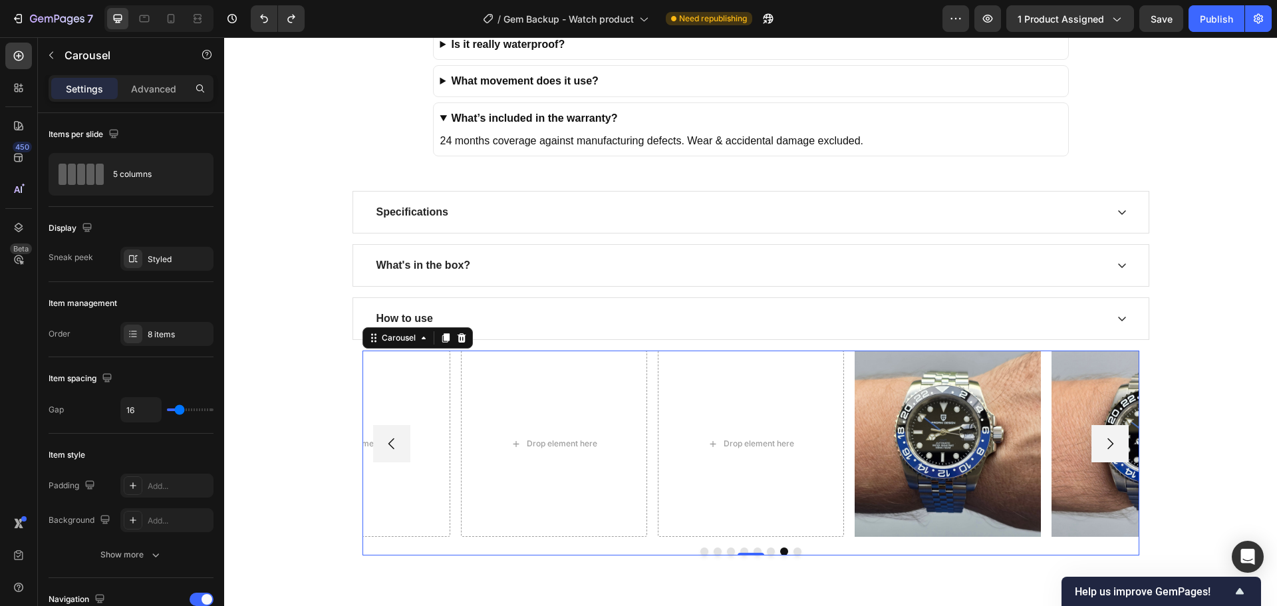
click at [394, 440] on icon "Carousel Back Arrow" at bounding box center [392, 443] width 16 height 16
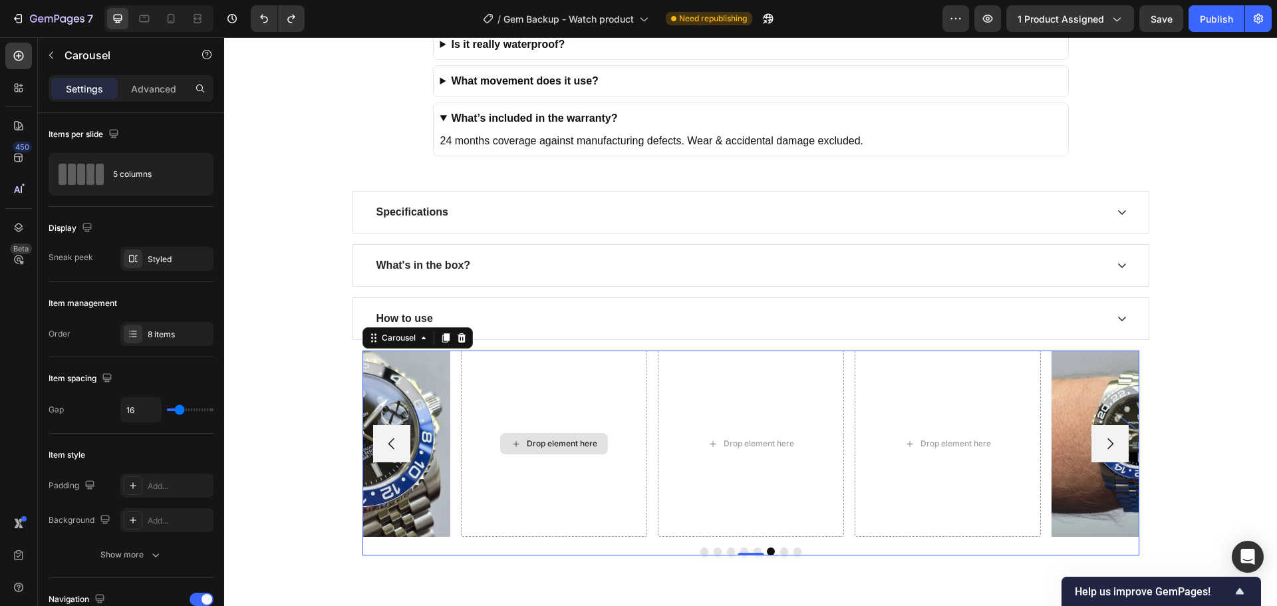
click at [564, 388] on div "Drop element here" at bounding box center [554, 443] width 186 height 186
click at [176, 334] on div "8 items" at bounding box center [179, 334] width 62 height 12
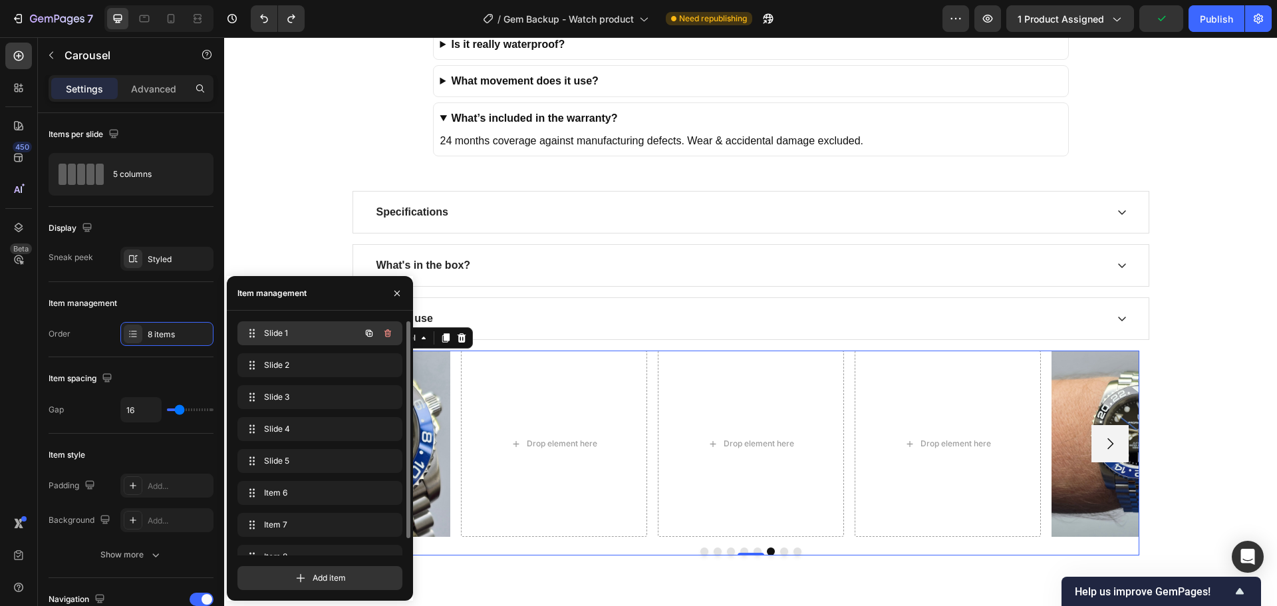
click at [307, 339] on div "Slide 1 Slide 1" at bounding box center [301, 333] width 117 height 19
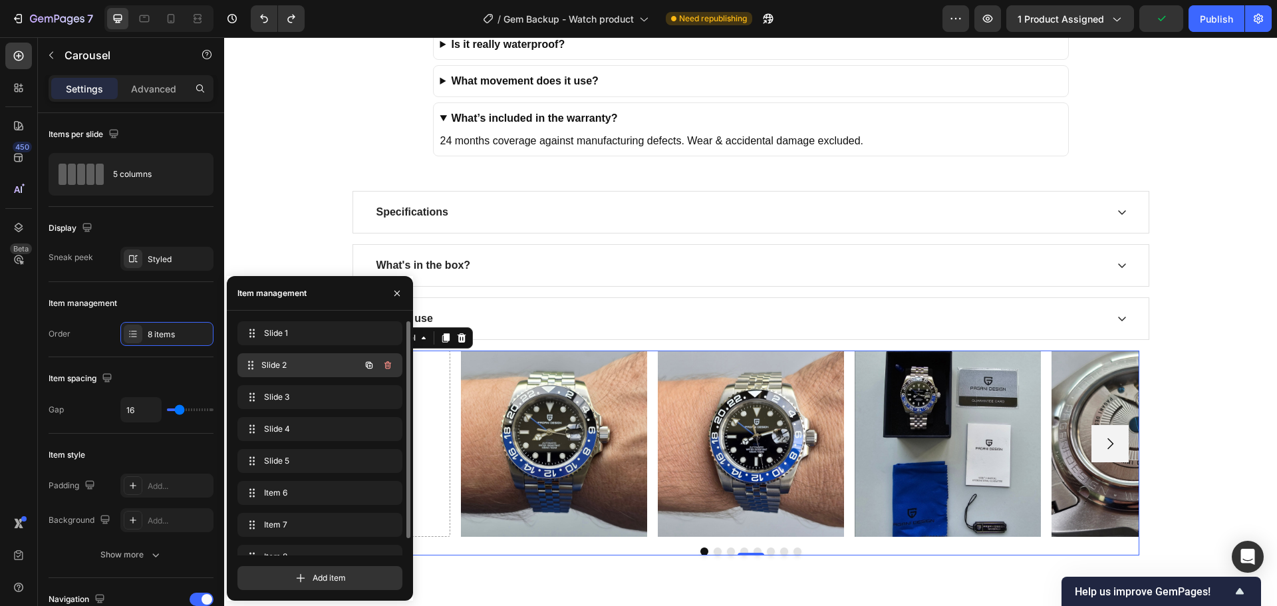
click at [308, 359] on span "Slide 2" at bounding box center [310, 365] width 98 height 12
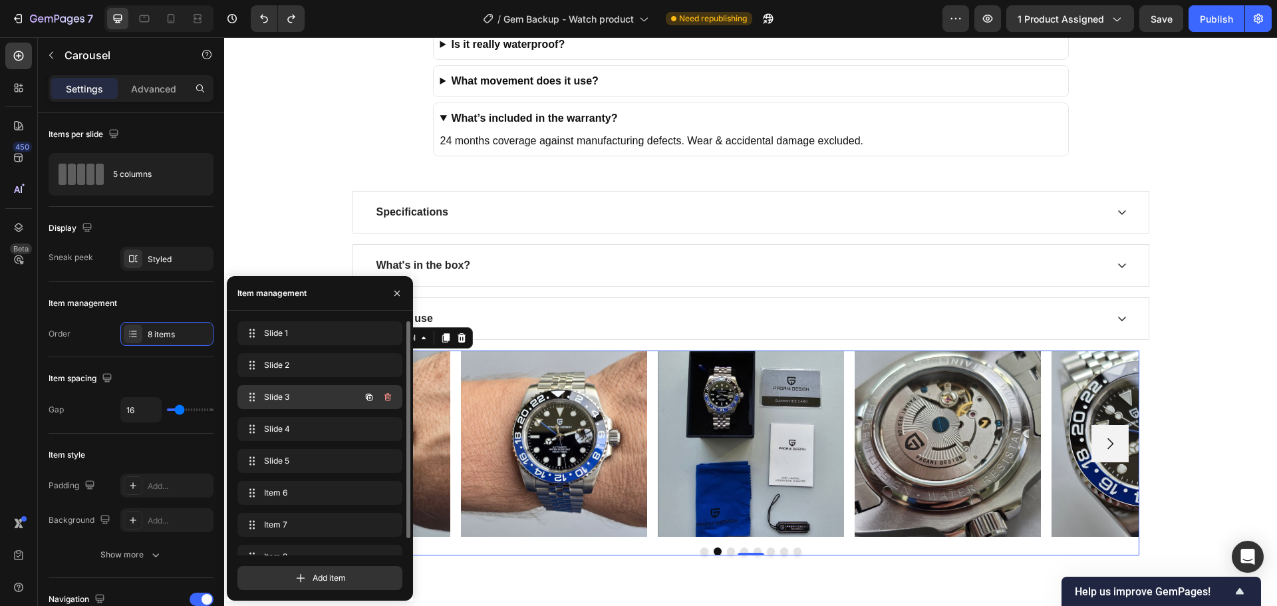
click at [308, 392] on span "Slide 3" at bounding box center [301, 397] width 75 height 12
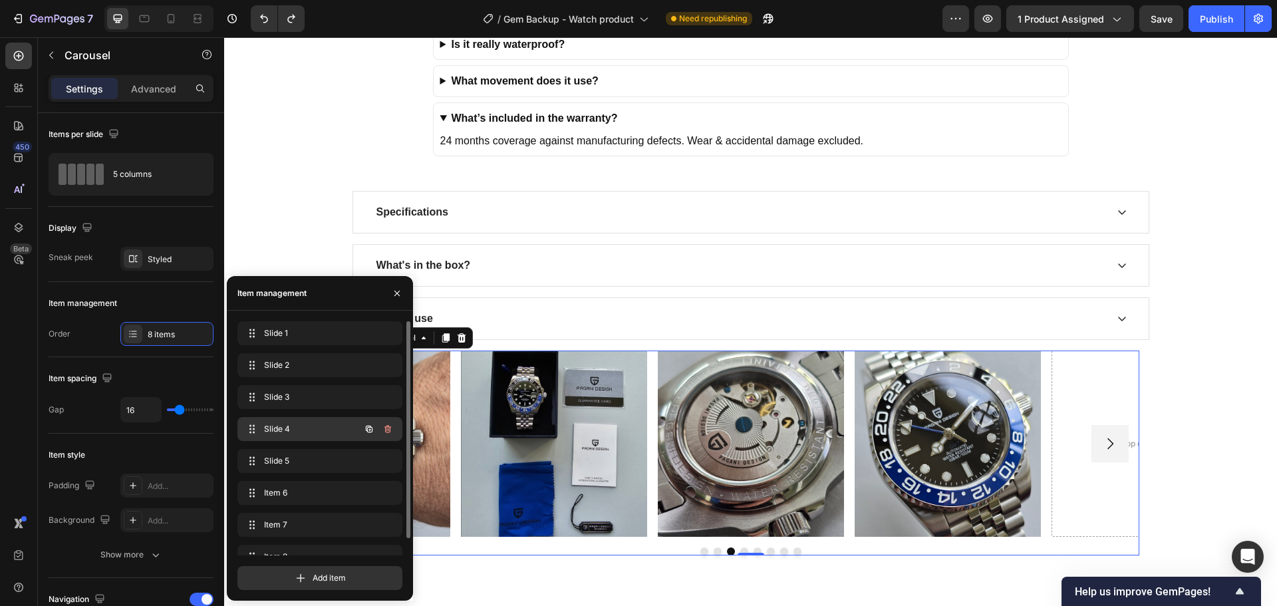
click at [307, 433] on span "Slide 4" at bounding box center [301, 429] width 75 height 12
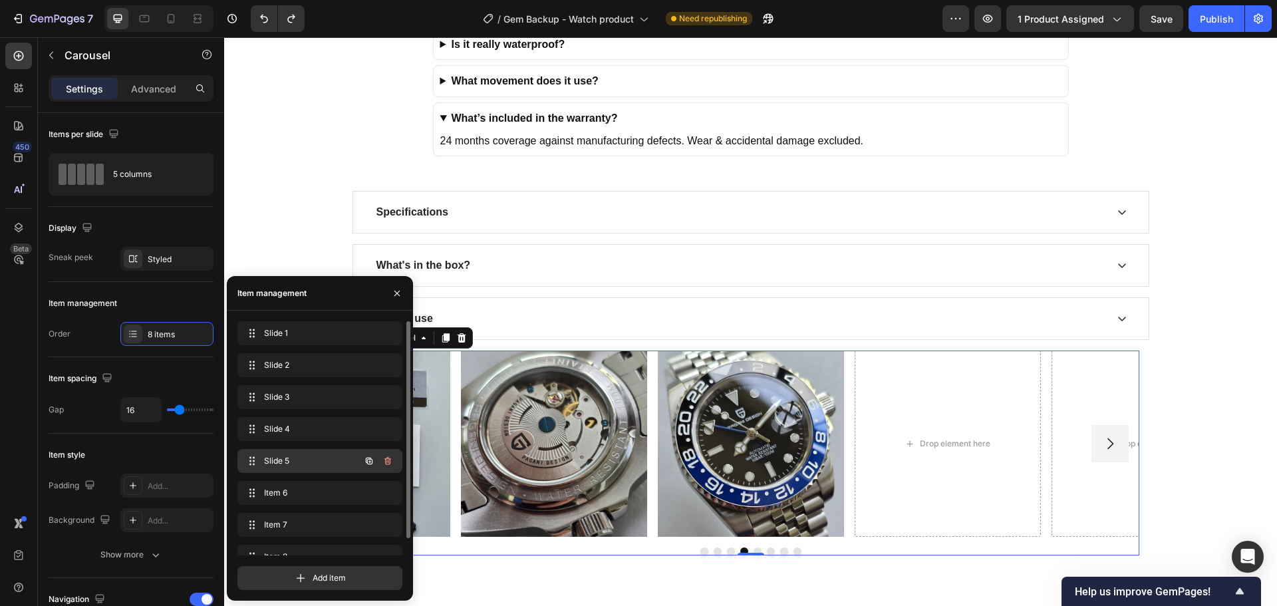
click at [303, 465] on span "Slide 5" at bounding box center [301, 461] width 75 height 12
click at [313, 471] on div "Slide 5 Slide 5" at bounding box center [319, 461] width 165 height 24
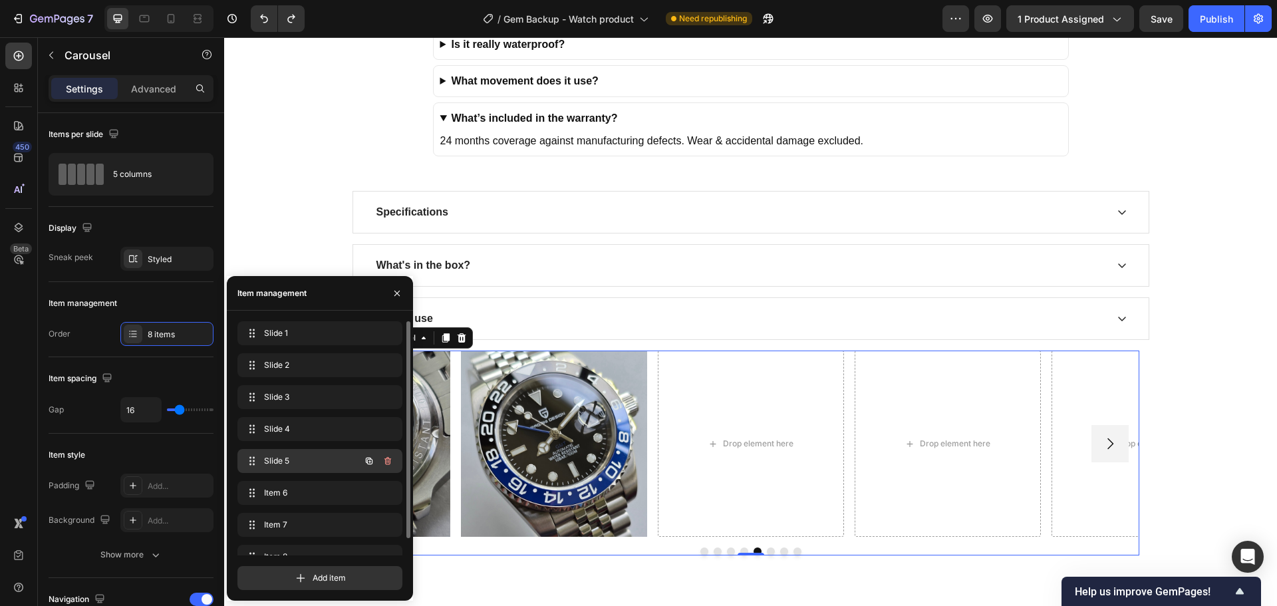
click at [316, 467] on div "Slide 5 Slide 5" at bounding box center [301, 460] width 117 height 19
click at [310, 485] on div "Item 6 Item 6" at bounding box center [301, 492] width 117 height 19
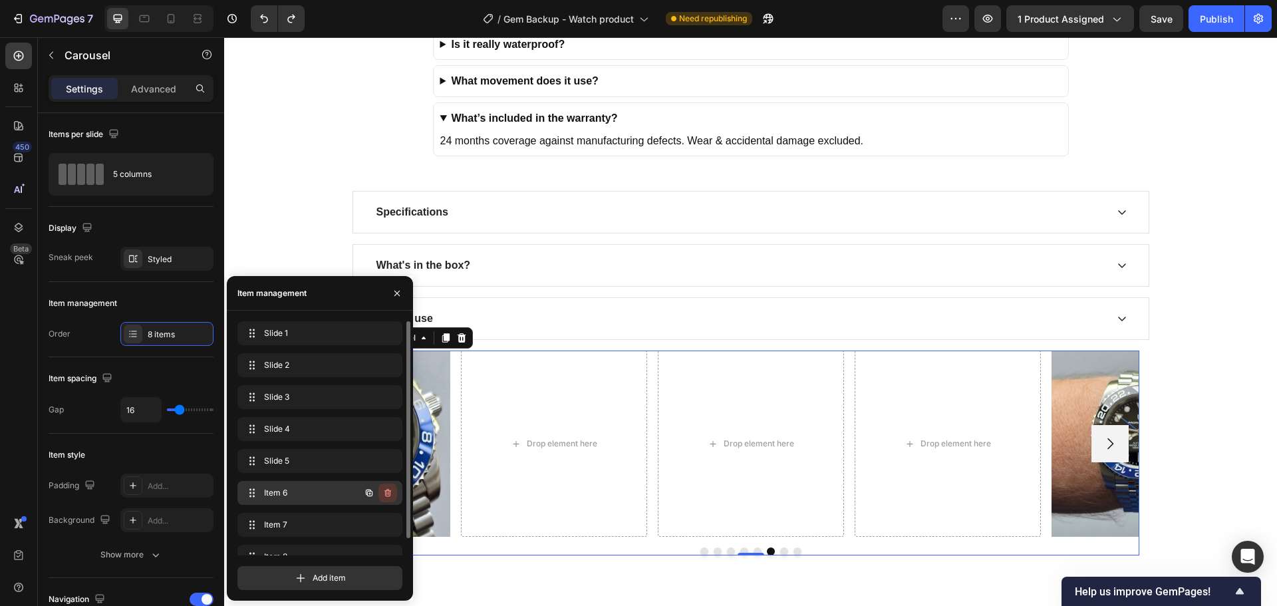
click at [386, 493] on icon "button" at bounding box center [387, 493] width 7 height 8
click at [388, 495] on div "Delete" at bounding box center [378, 493] width 25 height 12
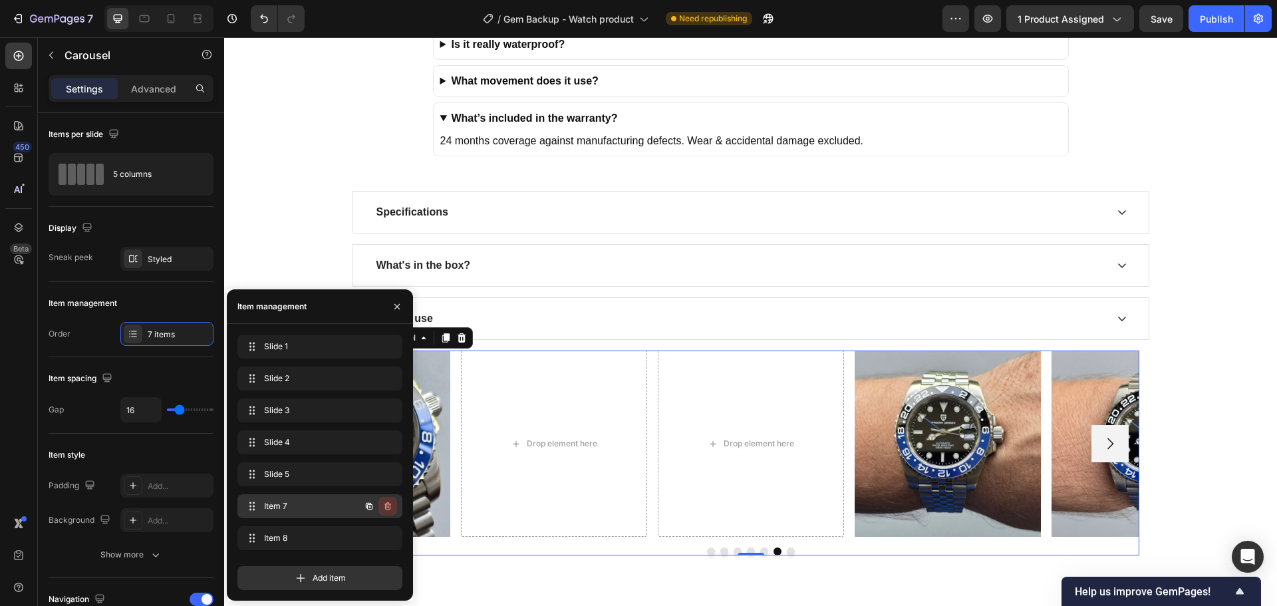
click at [387, 506] on icon "button" at bounding box center [386, 506] width 1 height 3
click at [388, 507] on div "Delete" at bounding box center [378, 506] width 25 height 12
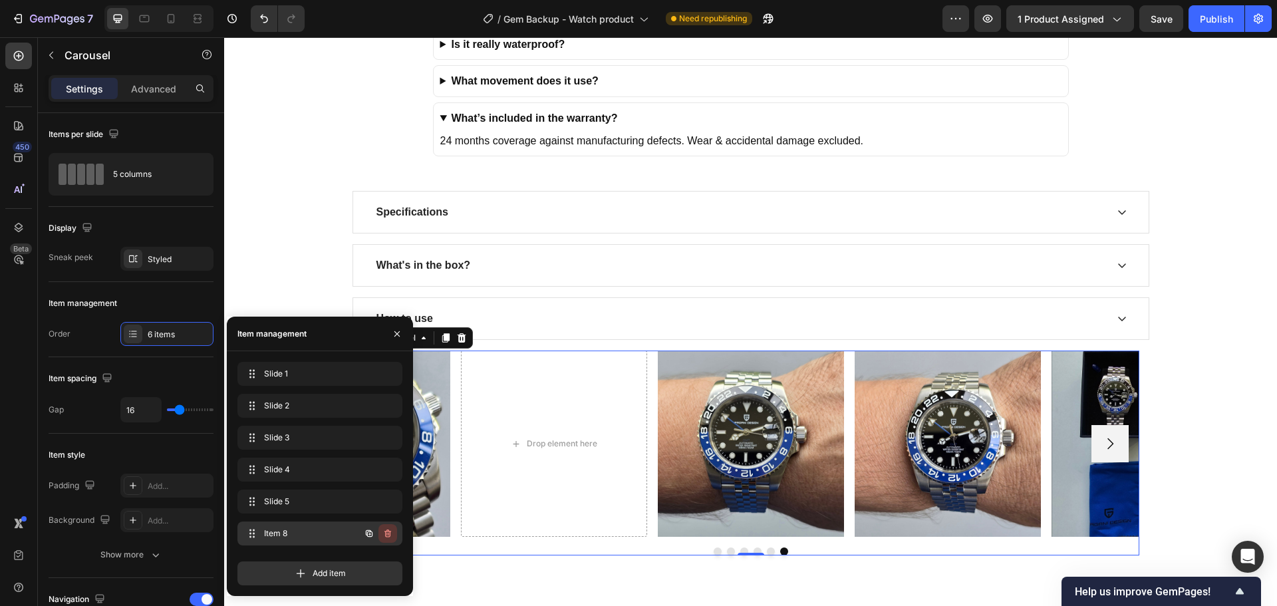
click at [385, 531] on icon "button" at bounding box center [387, 533] width 7 height 8
click at [382, 531] on div "Delete" at bounding box center [378, 533] width 25 height 12
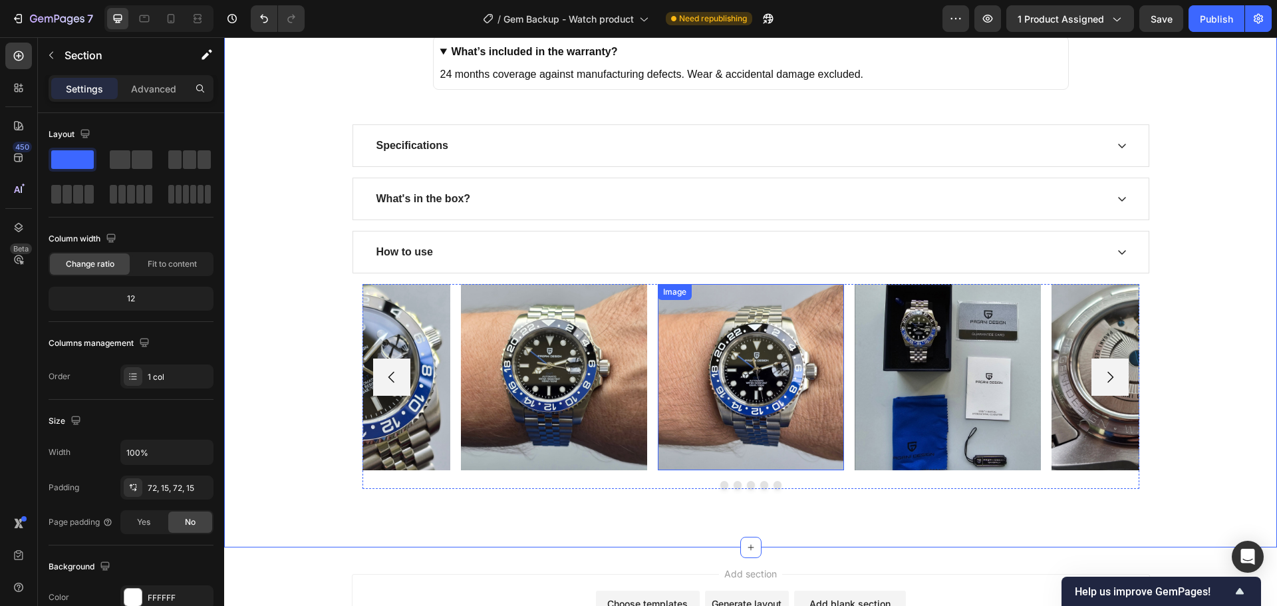
scroll to position [6557, 0]
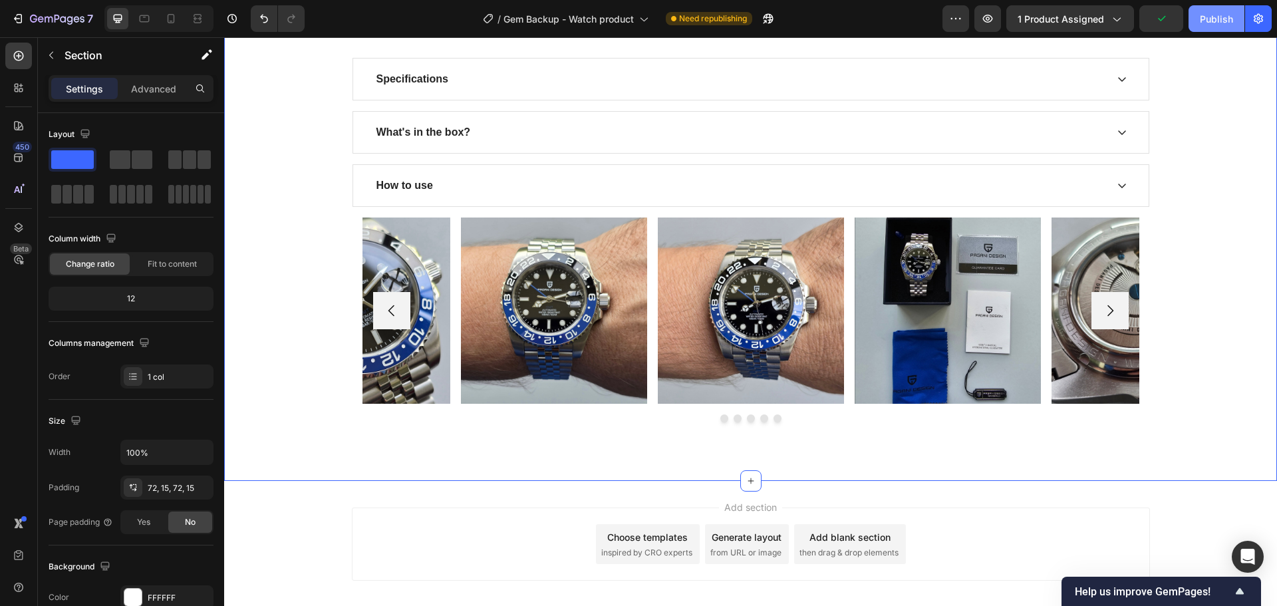
click at [1204, 18] on div "Publish" at bounding box center [1215, 19] width 33 height 14
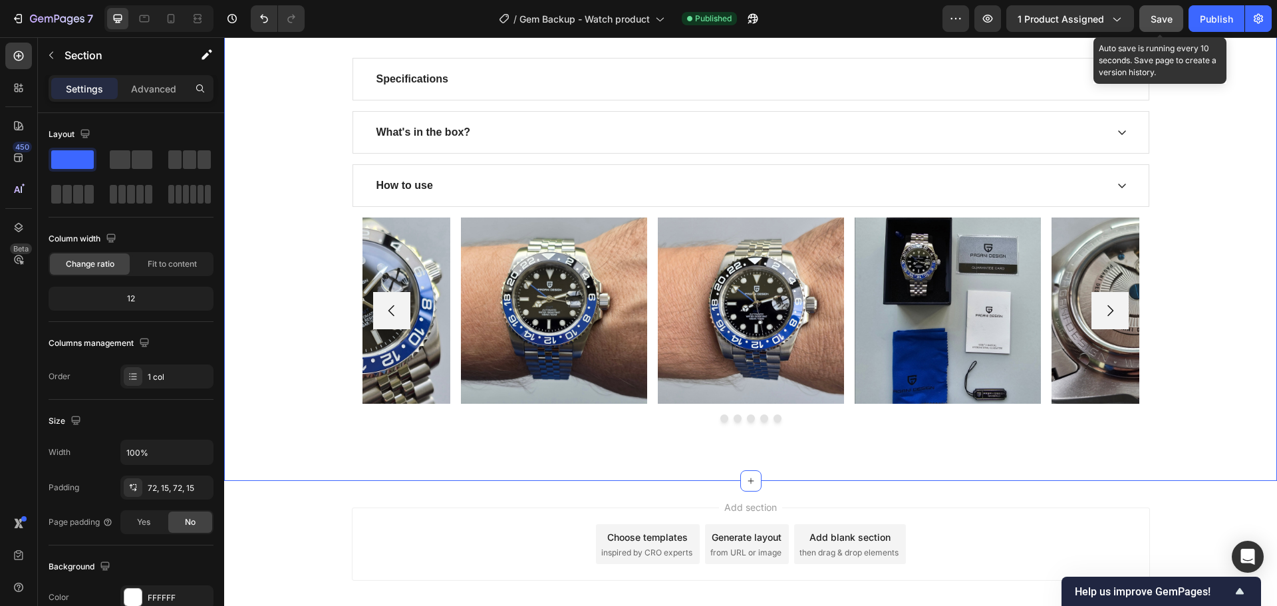
click at [1175, 12] on button "Save" at bounding box center [1161, 18] width 44 height 27
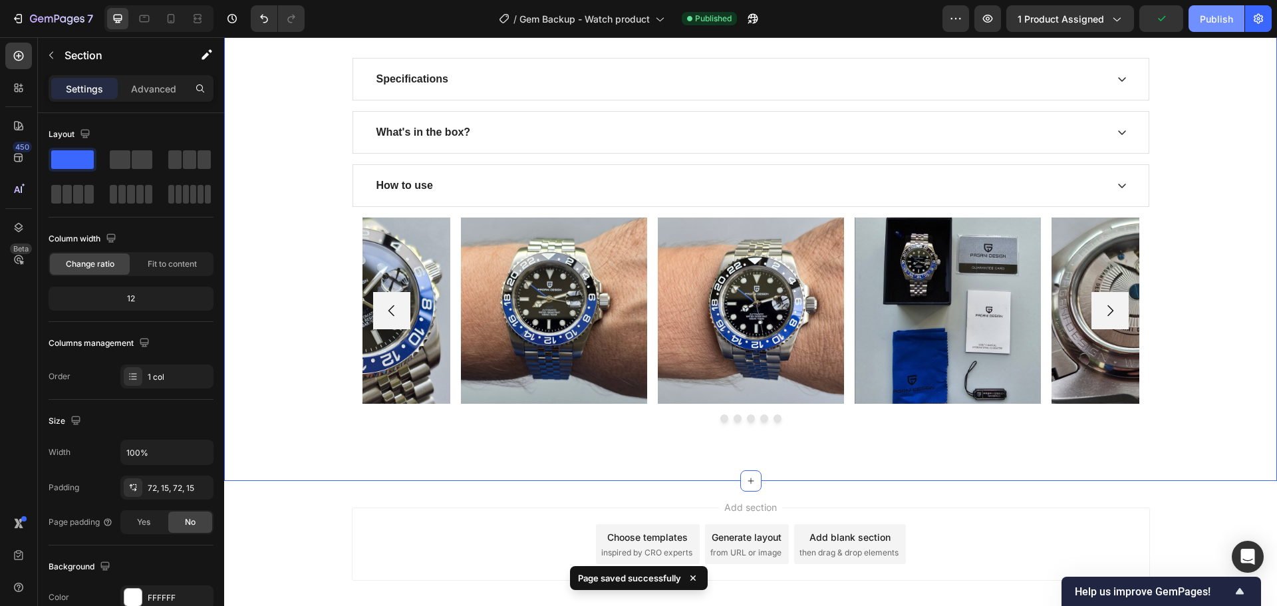
click at [1214, 16] on div "Publish" at bounding box center [1215, 19] width 33 height 14
click at [1102, 318] on button "Carousel Next Arrow" at bounding box center [1109, 310] width 37 height 37
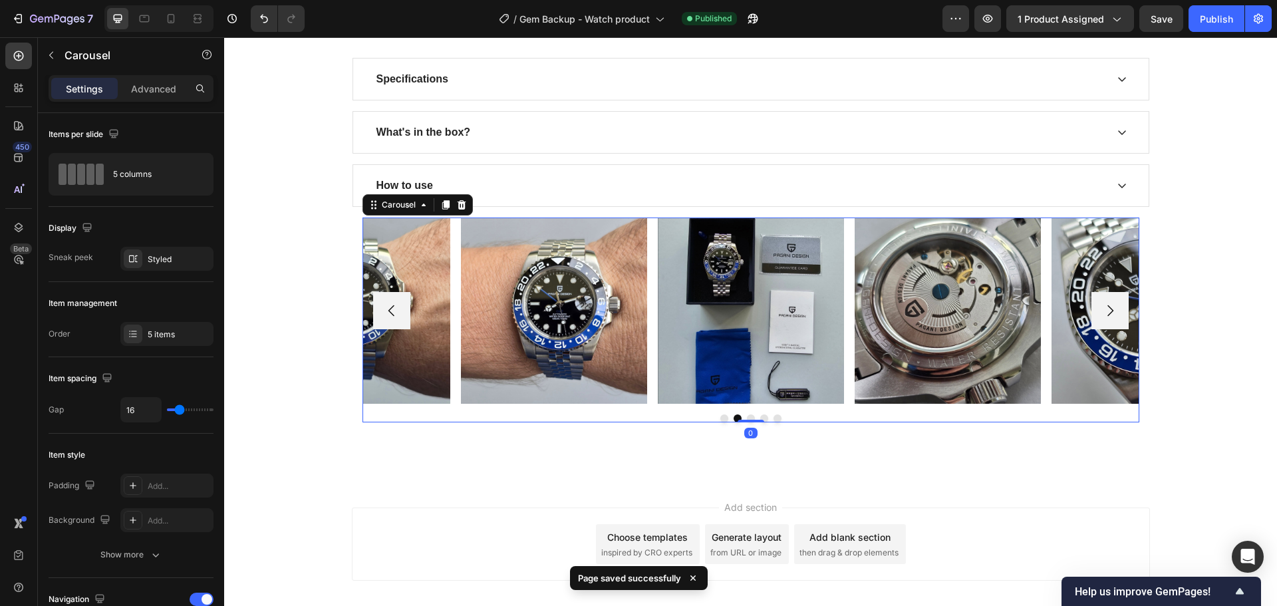
click at [1102, 318] on icon "Carousel Next Arrow" at bounding box center [1110, 311] width 16 height 16
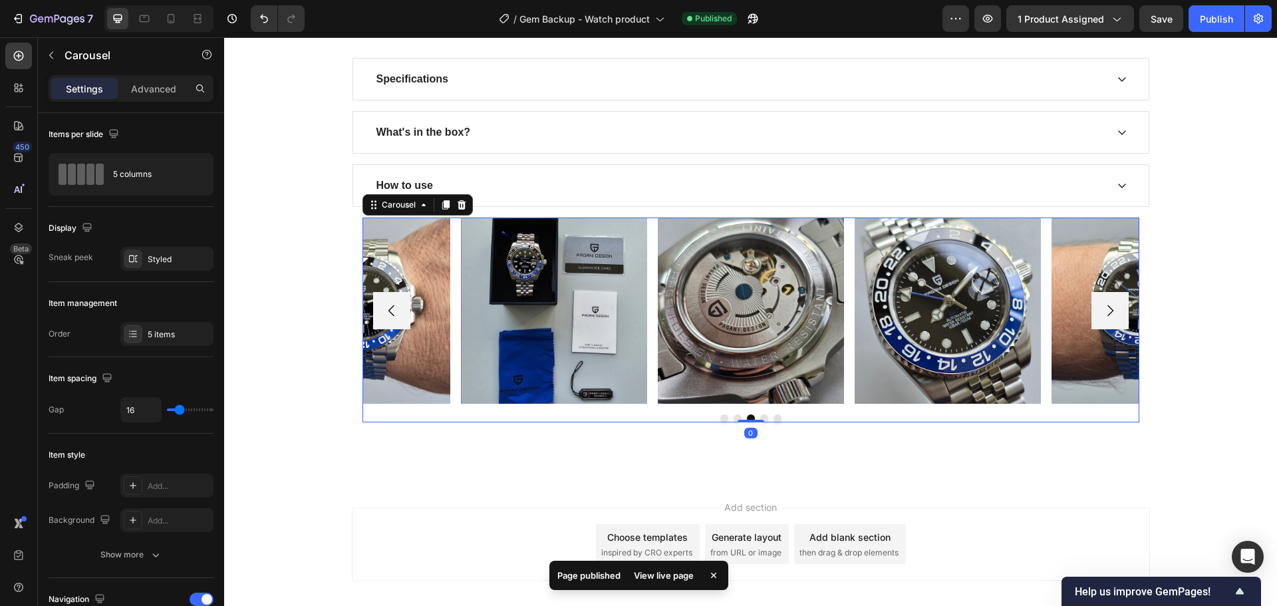
click at [1103, 316] on icon "Carousel Next Arrow" at bounding box center [1110, 311] width 16 height 16
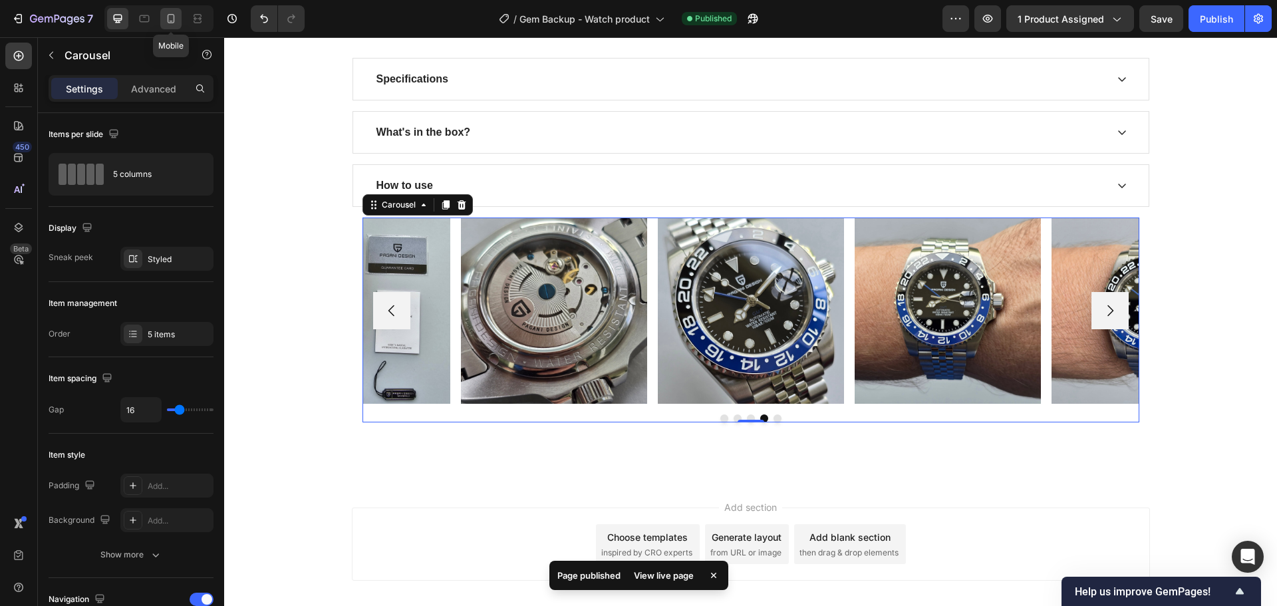
click at [168, 12] on icon at bounding box center [170, 18] width 13 height 13
type input "100%"
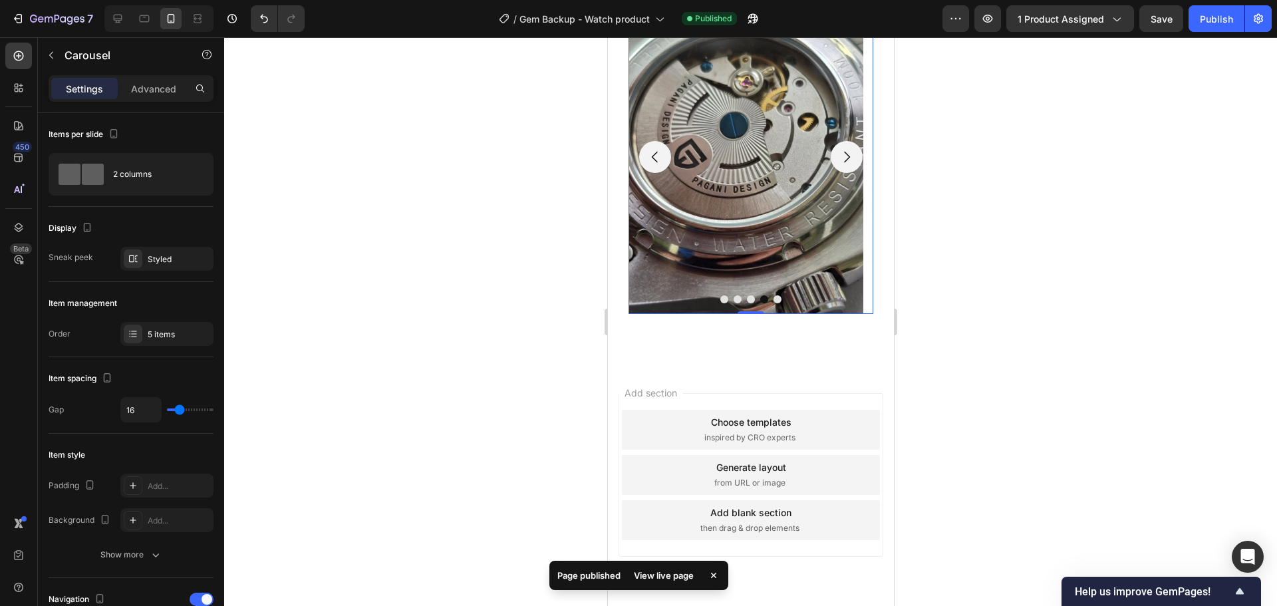
scroll to position [4189, 0]
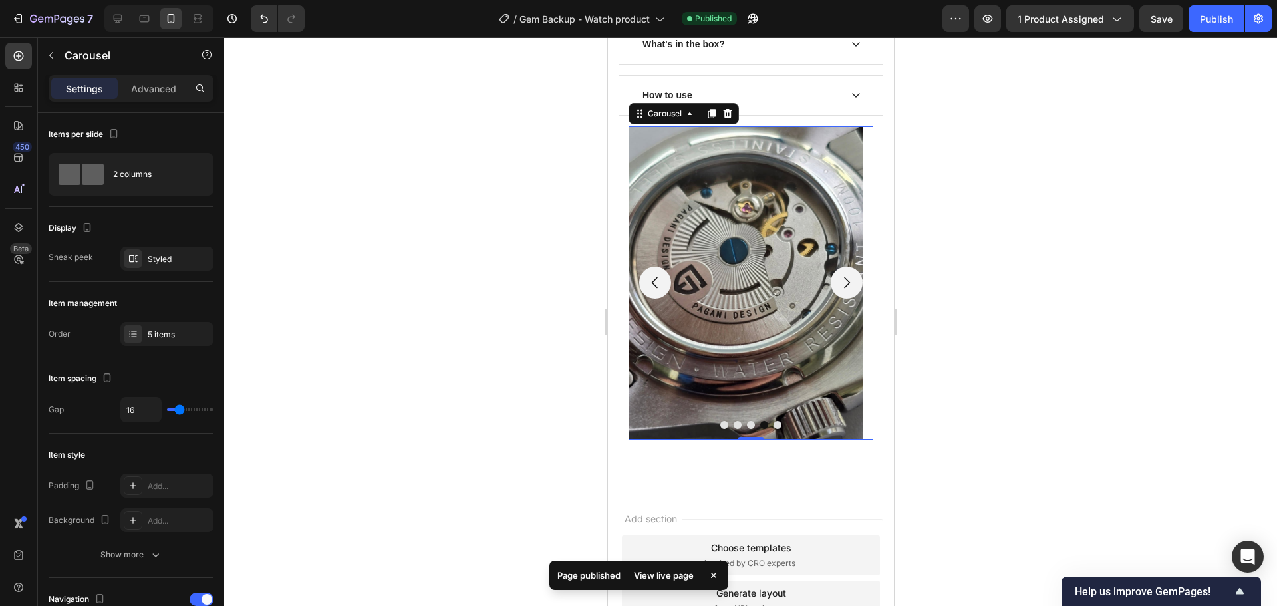
click at [838, 275] on icon "Carousel Next Arrow" at bounding box center [846, 283] width 16 height 16
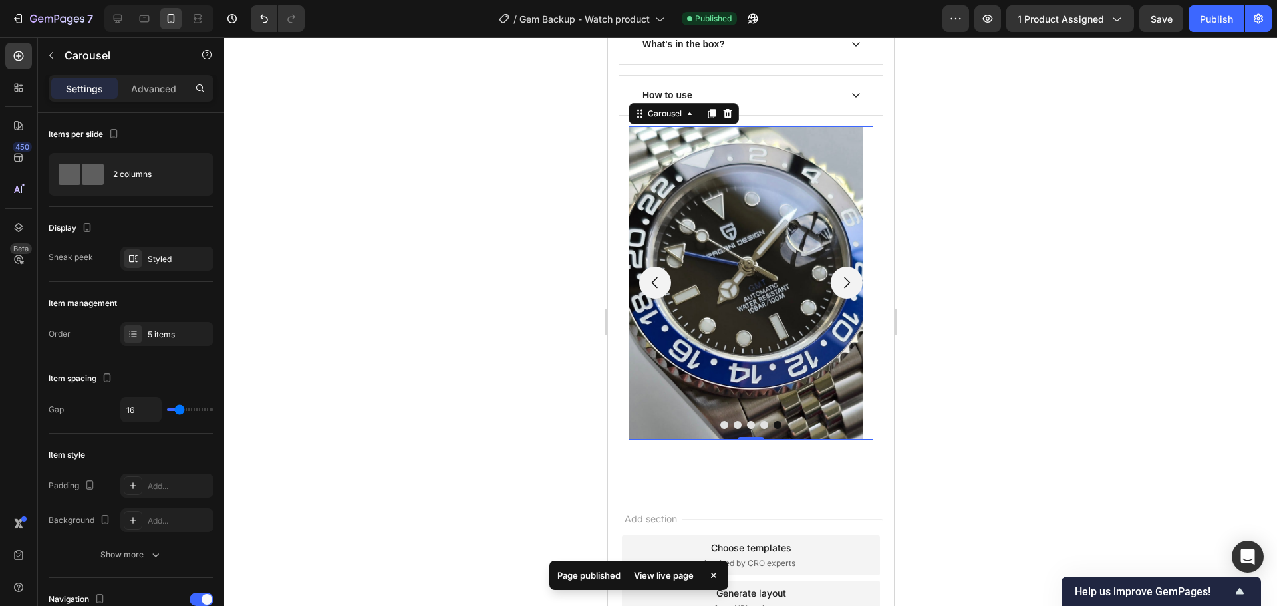
click at [838, 275] on icon "Carousel Next Arrow" at bounding box center [846, 283] width 16 height 16
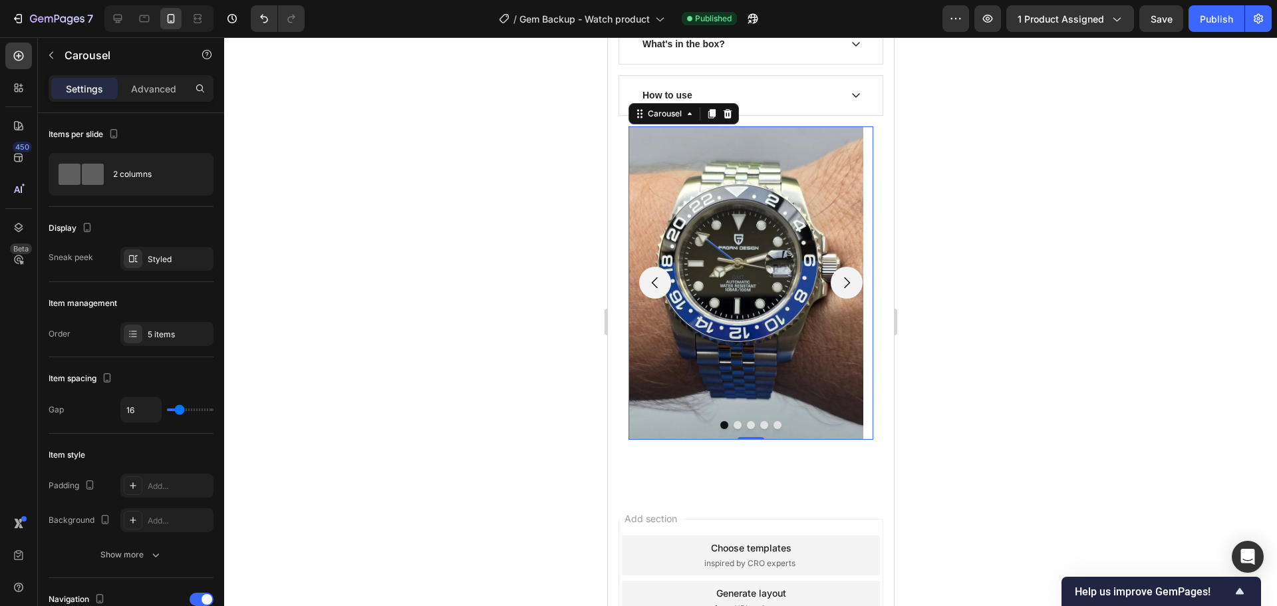
click at [838, 275] on icon "Carousel Next Arrow" at bounding box center [846, 283] width 16 height 16
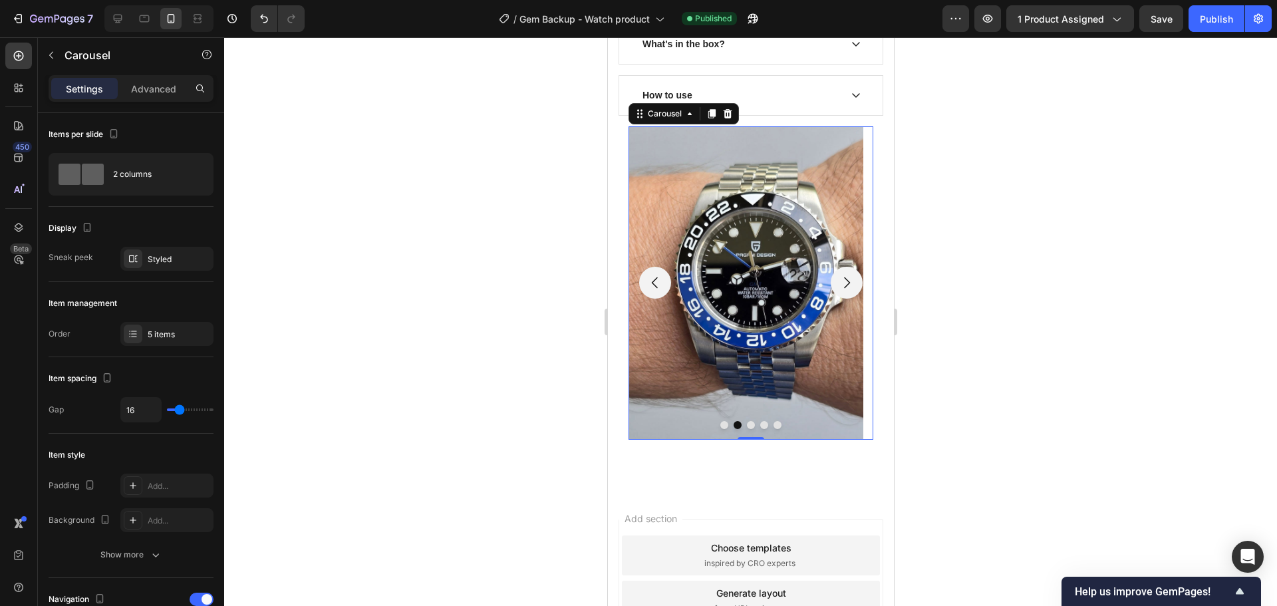
click at [838, 275] on icon "Carousel Next Arrow" at bounding box center [846, 283] width 16 height 16
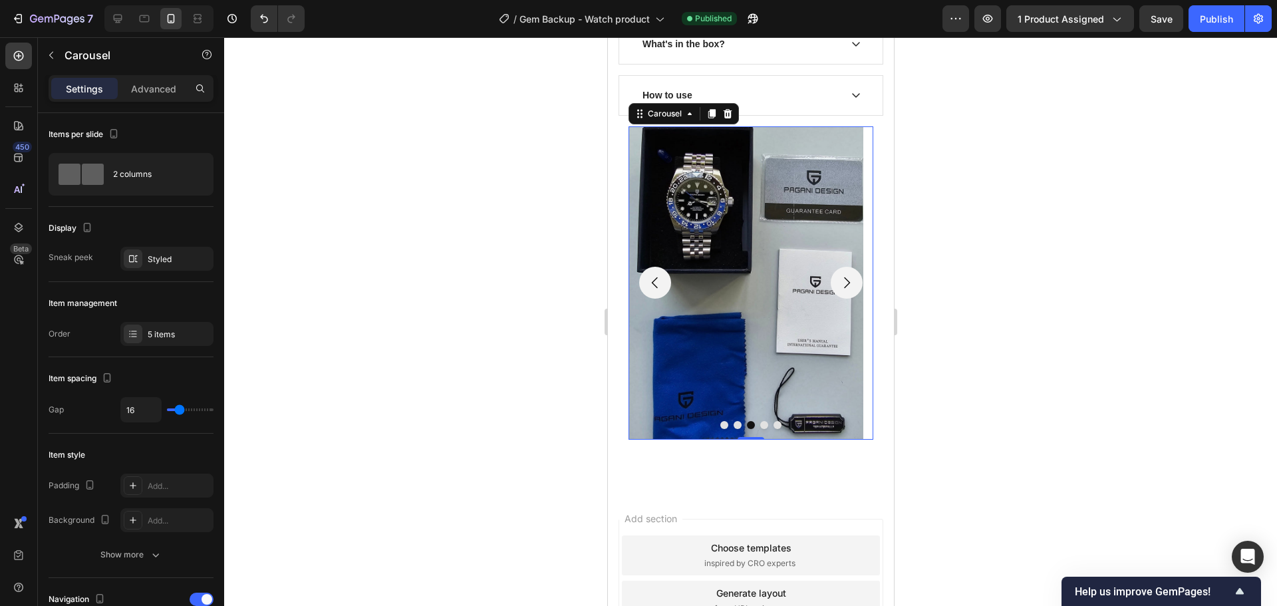
click at [838, 275] on icon "Carousel Next Arrow" at bounding box center [846, 283] width 16 height 16
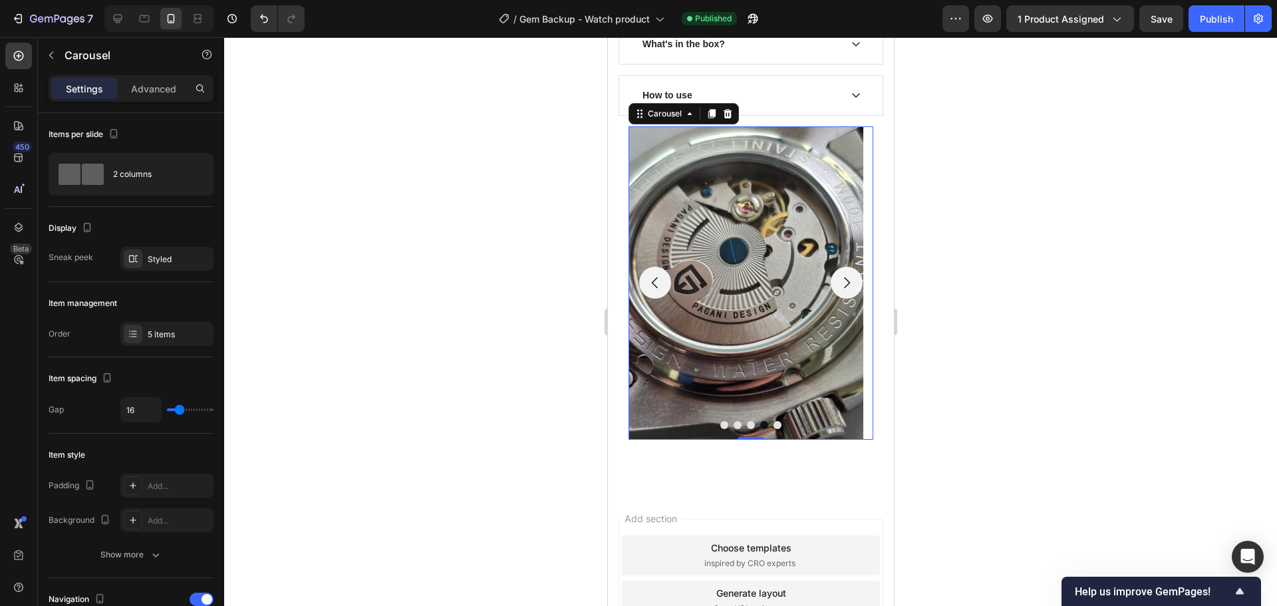
click at [838, 275] on icon "Carousel Next Arrow" at bounding box center [846, 283] width 16 height 16
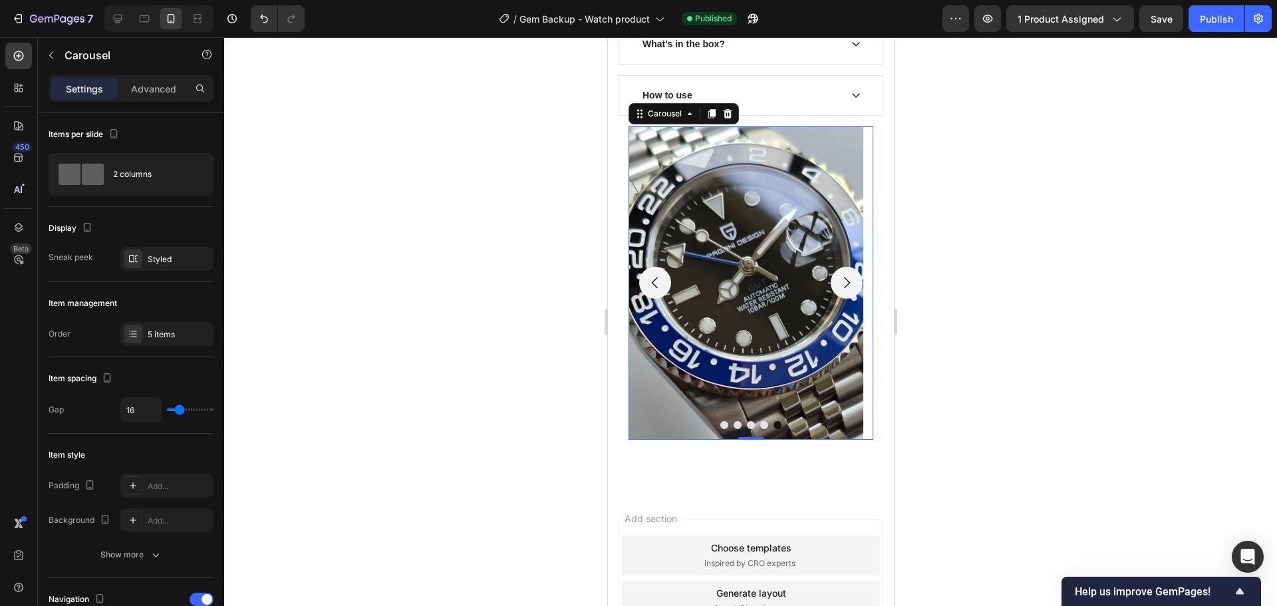
click at [842, 267] on button "Carousel Next Arrow" at bounding box center [846, 283] width 32 height 32
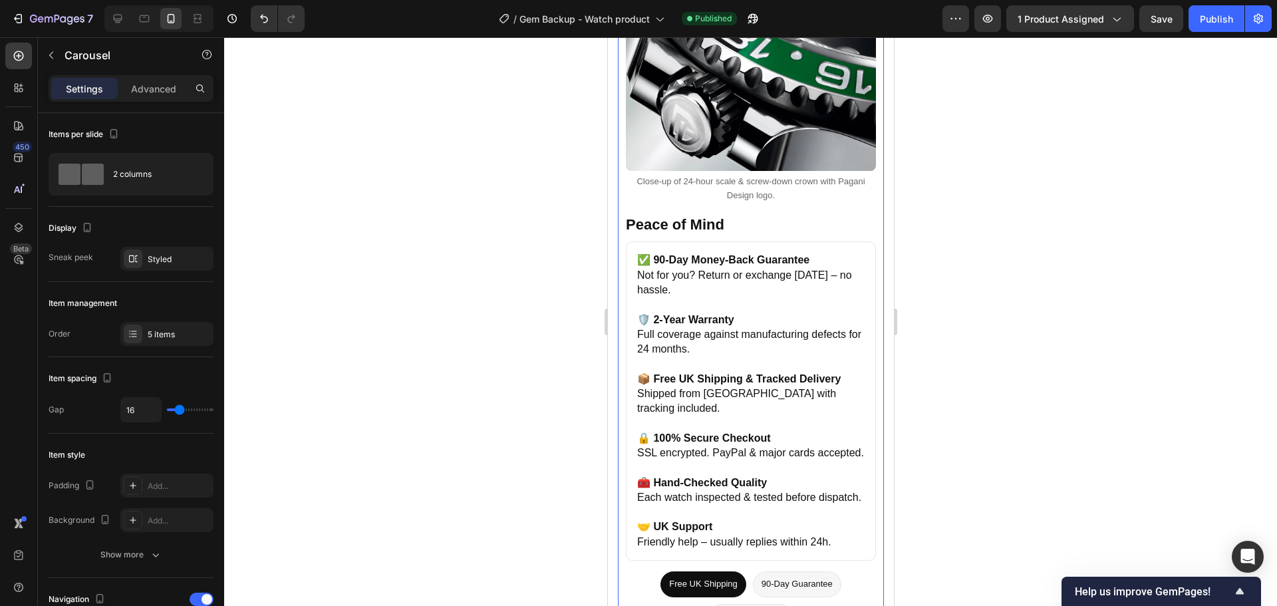
scroll to position [3251, 0]
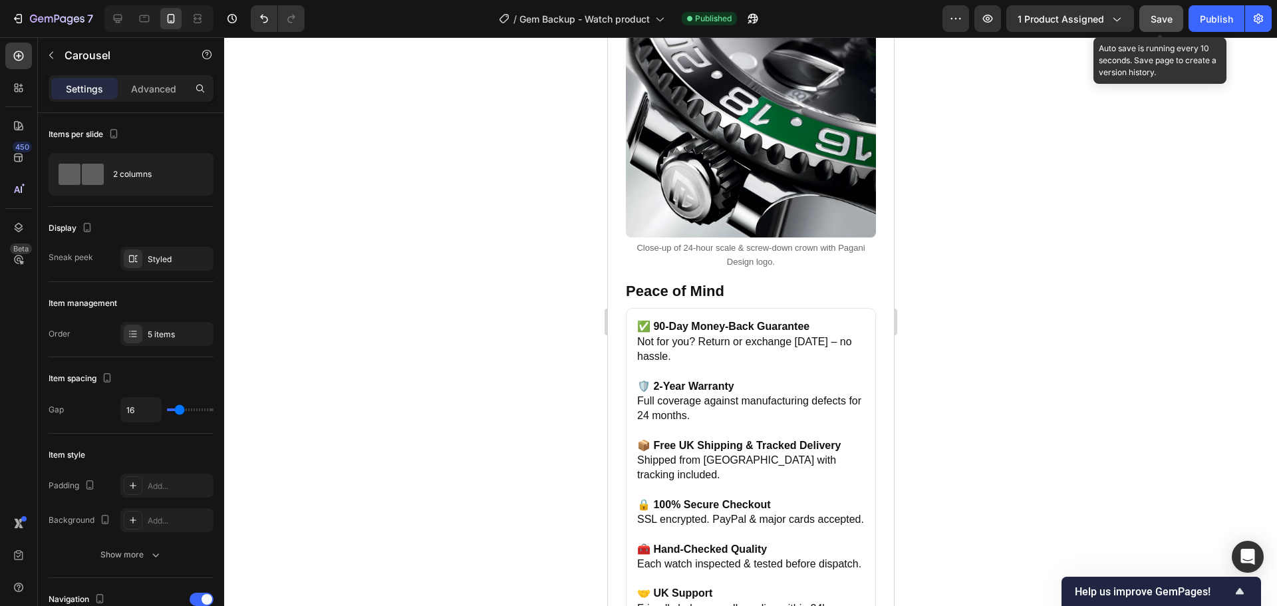
click at [1164, 24] on div "Save" at bounding box center [1161, 19] width 22 height 14
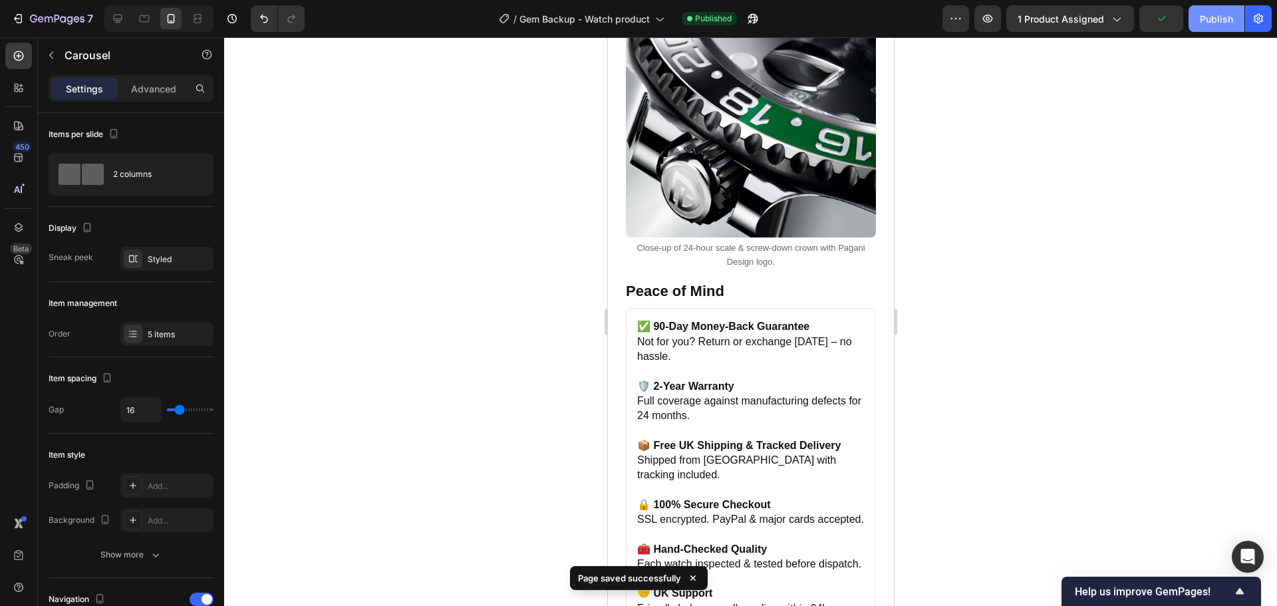
click at [1209, 19] on div "Publish" at bounding box center [1215, 19] width 33 height 14
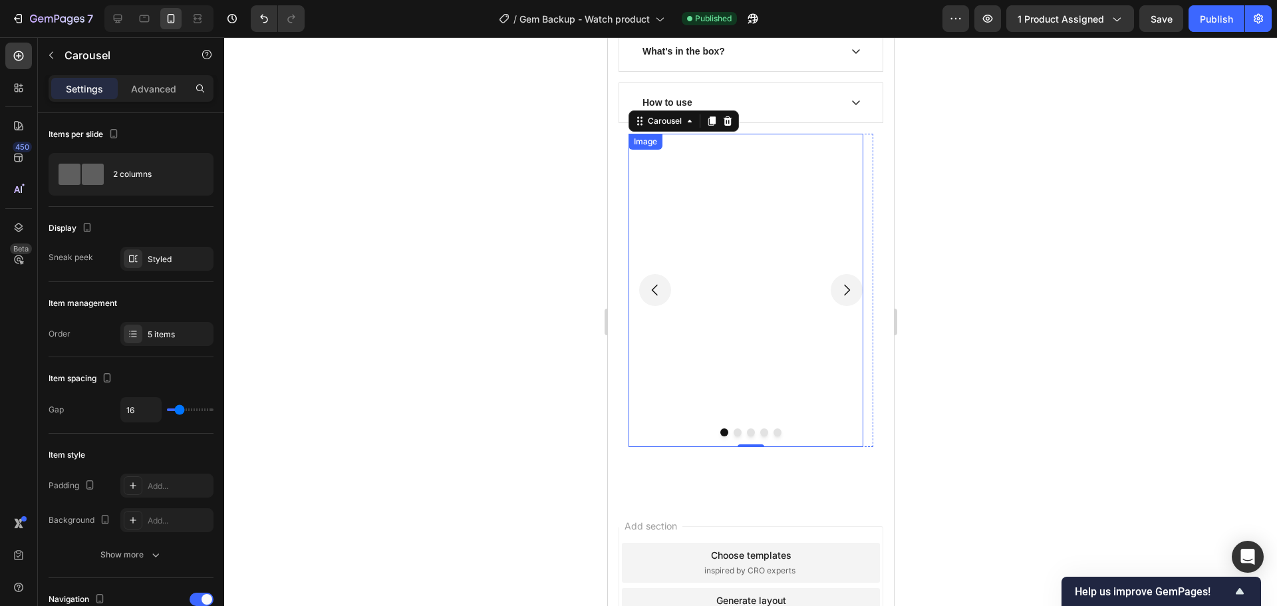
scroll to position [4115, 0]
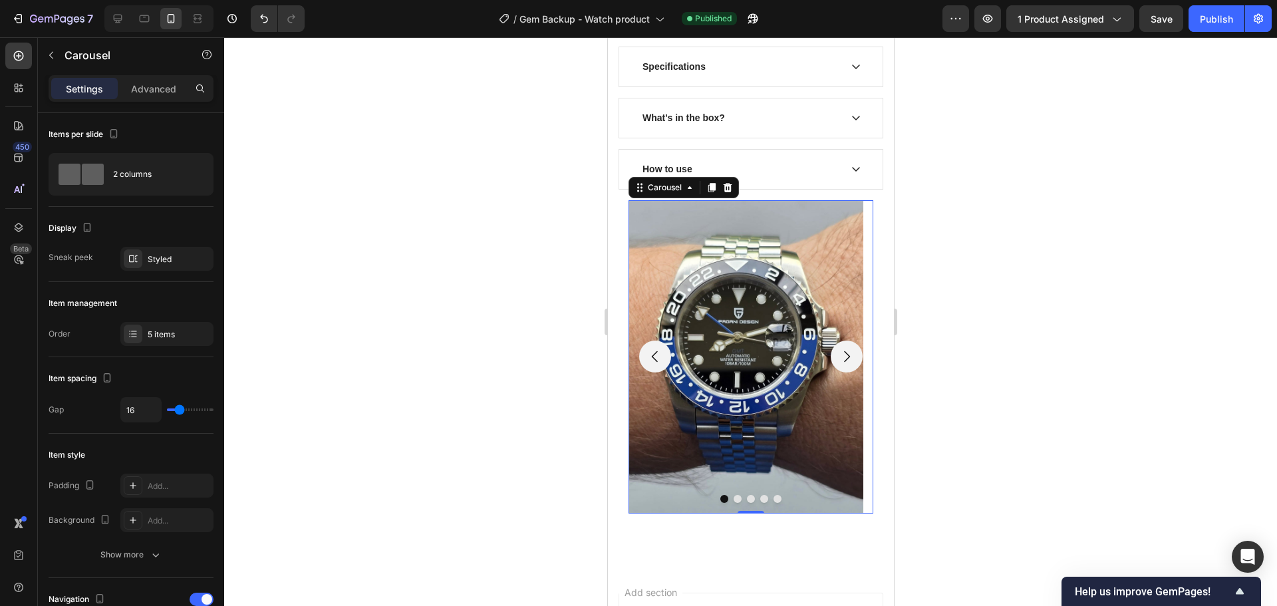
click at [1099, 391] on div at bounding box center [750, 321] width 1052 height 568
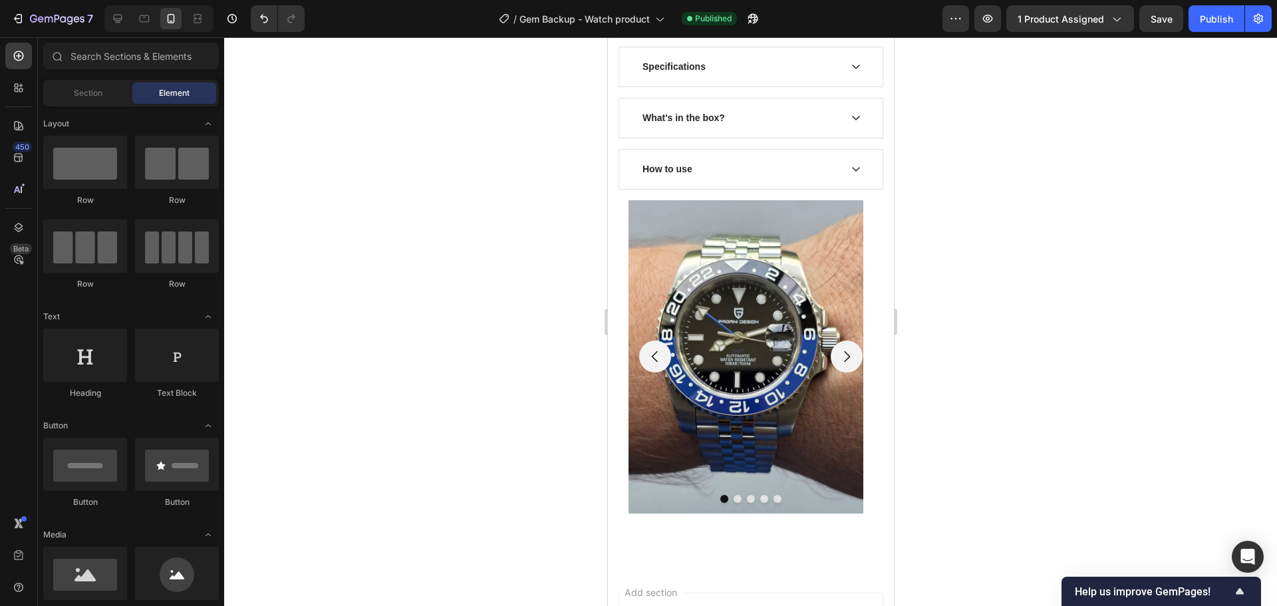
click at [1208, 217] on div at bounding box center [750, 321] width 1052 height 568
click at [1276, 132] on div at bounding box center [750, 321] width 1052 height 568
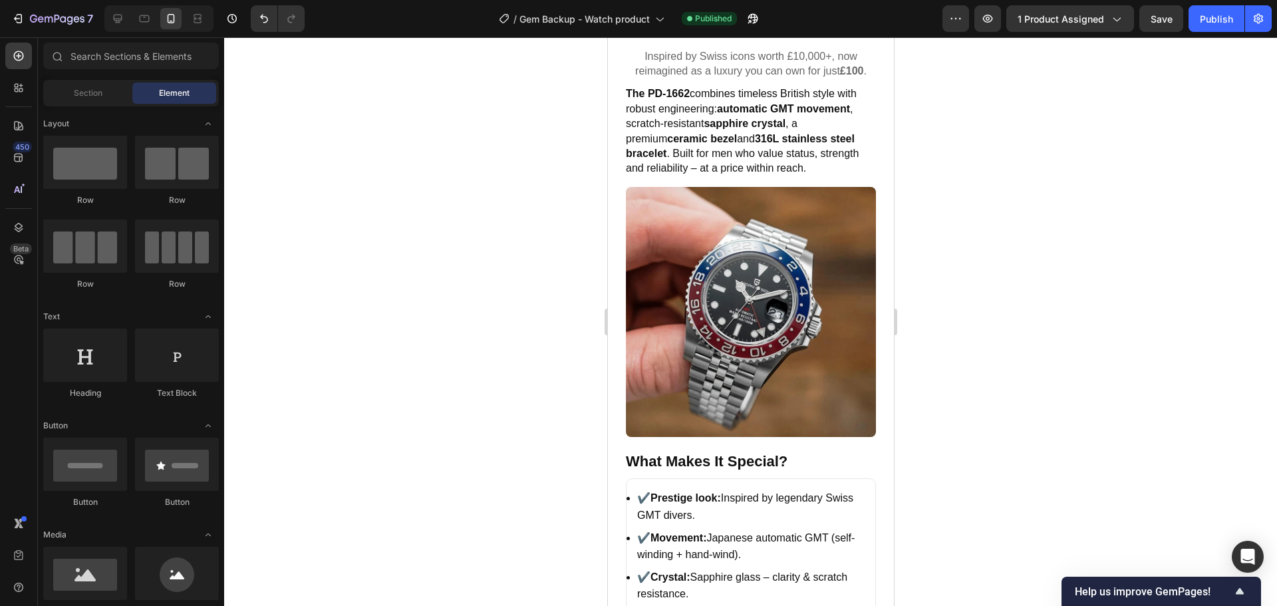
scroll to position [0, 0]
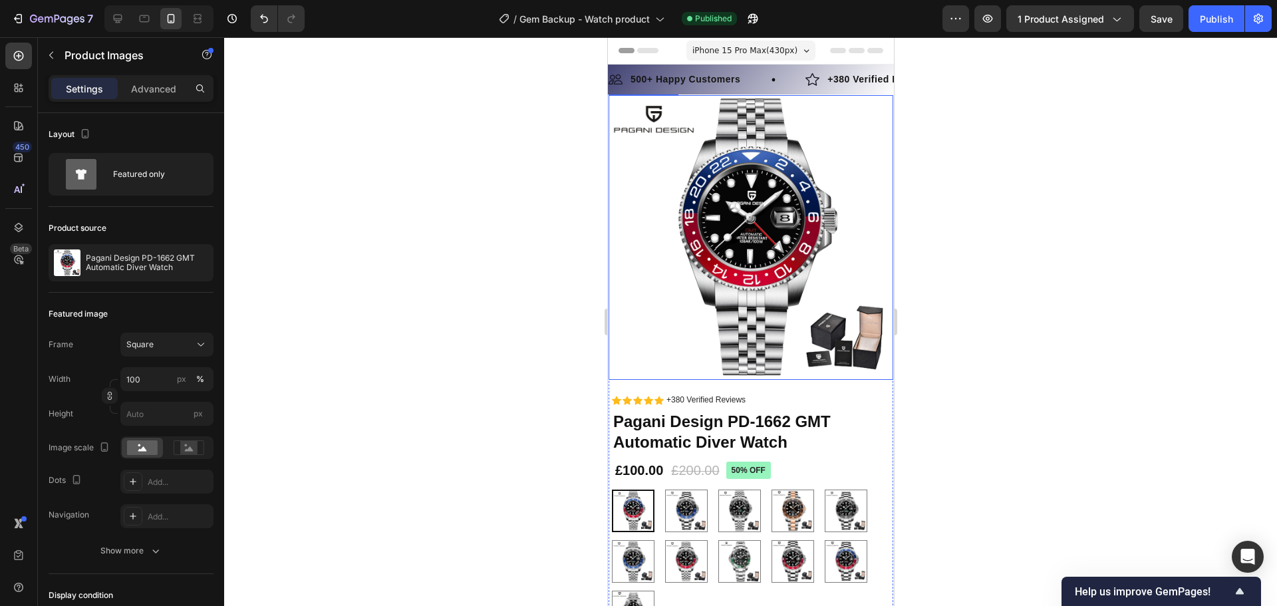
click at [753, 275] on img at bounding box center [750, 237] width 285 height 285
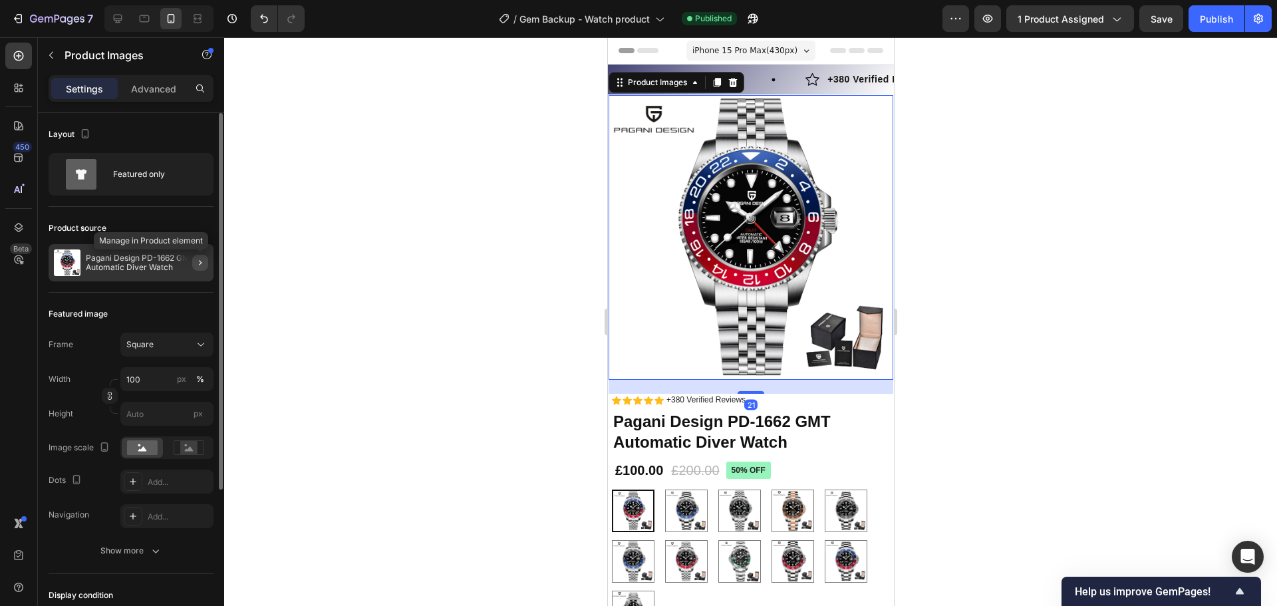
click at [197, 265] on icon "button" at bounding box center [200, 262] width 11 height 11
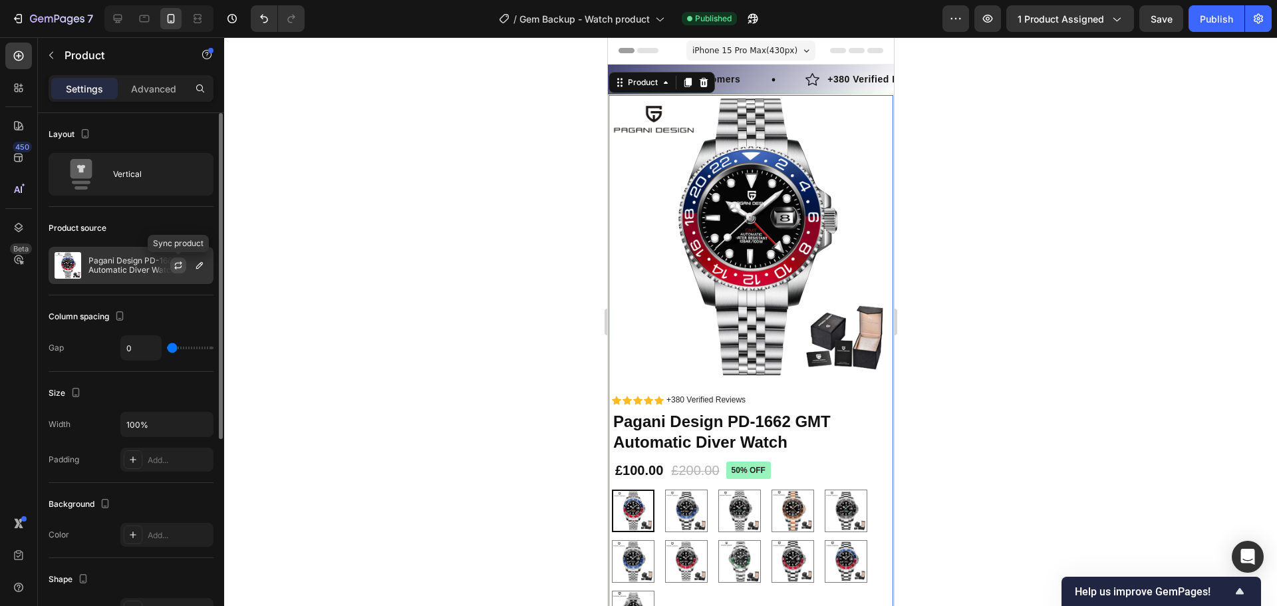
click at [177, 267] on icon "button" at bounding box center [177, 267] width 7 height 4
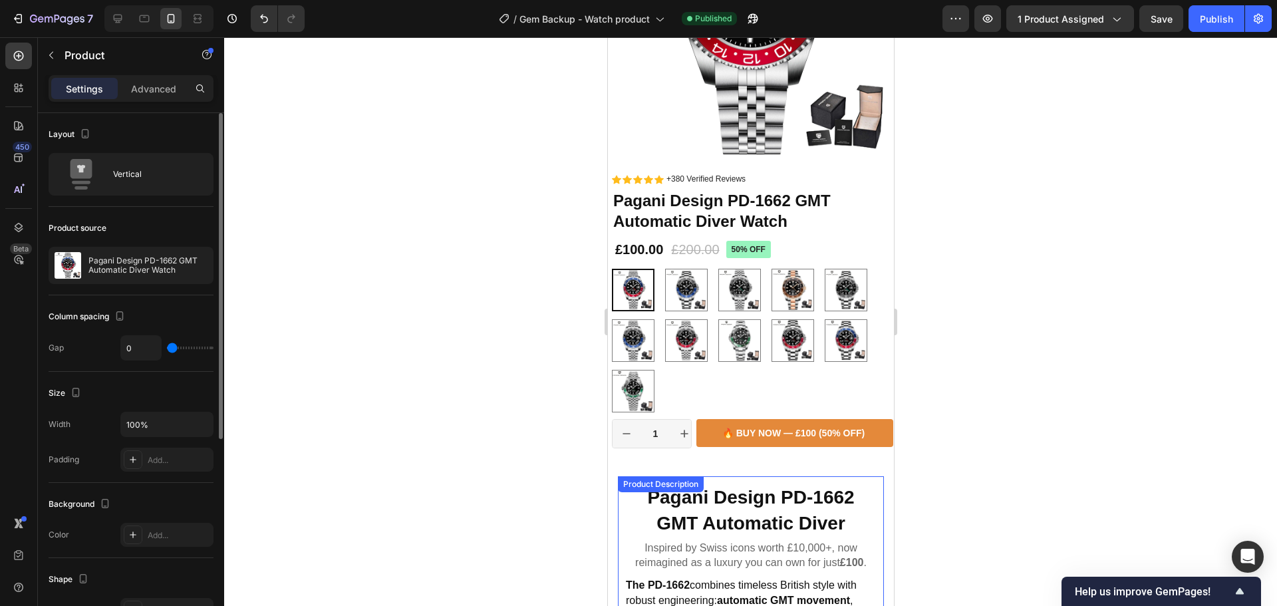
scroll to position [154, 0]
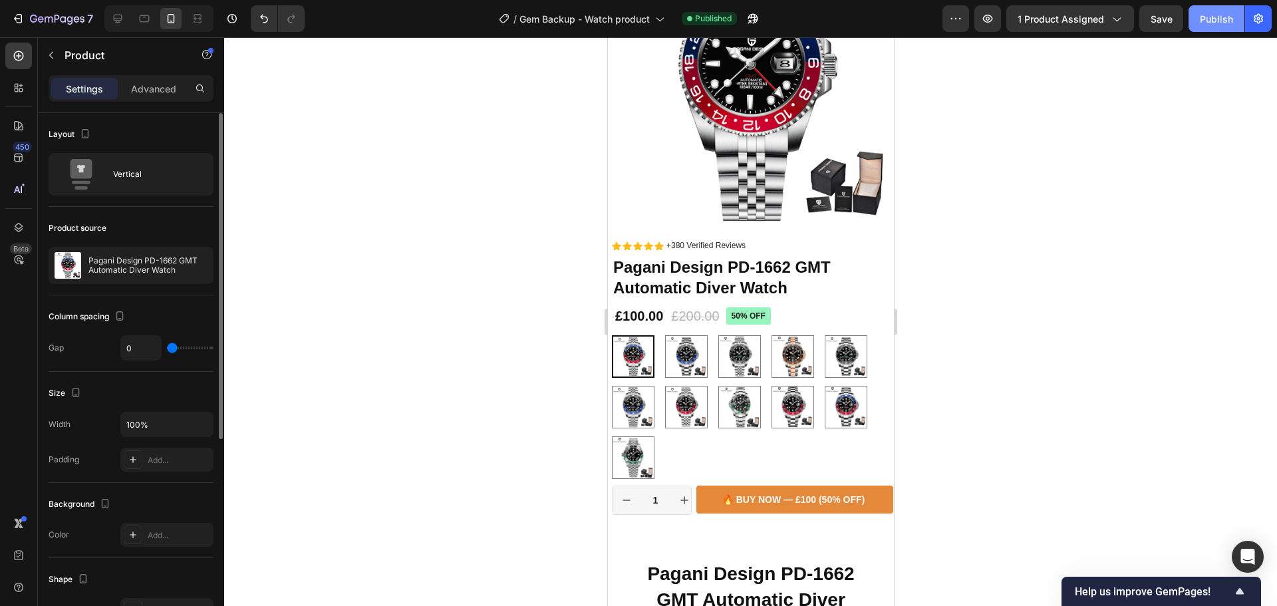
click at [1211, 18] on div "Publish" at bounding box center [1215, 19] width 33 height 14
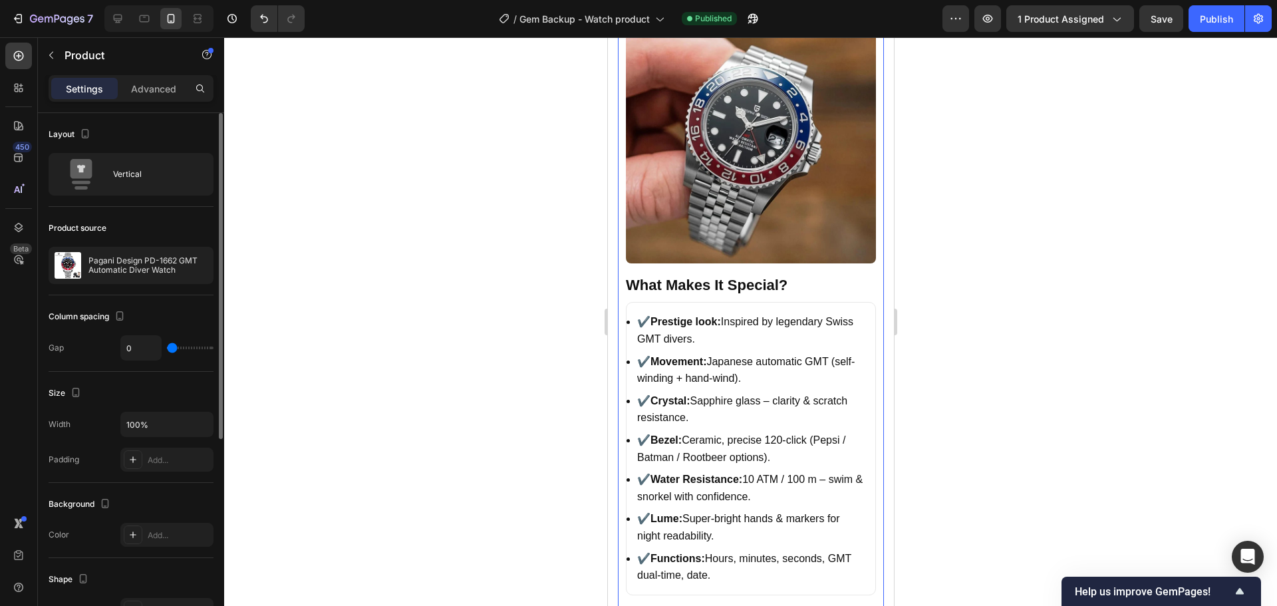
scroll to position [952, 0]
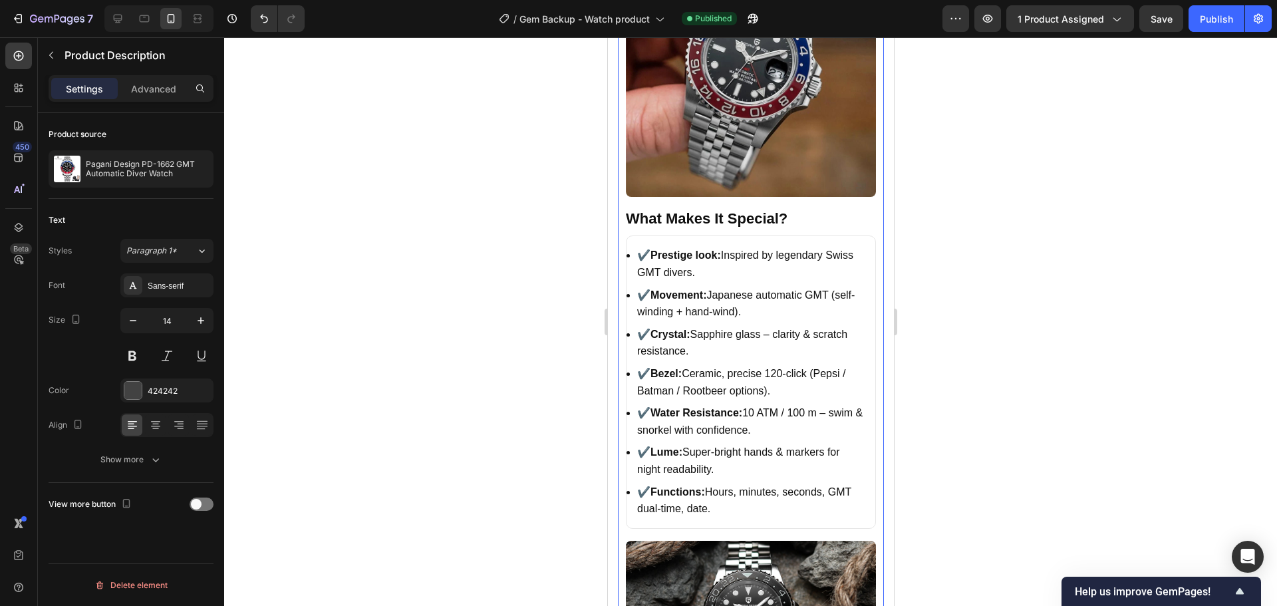
click at [715, 249] on strong "Prestige look:" at bounding box center [685, 254] width 70 height 11
click at [147, 460] on div "Show more" at bounding box center [131, 459] width 62 height 13
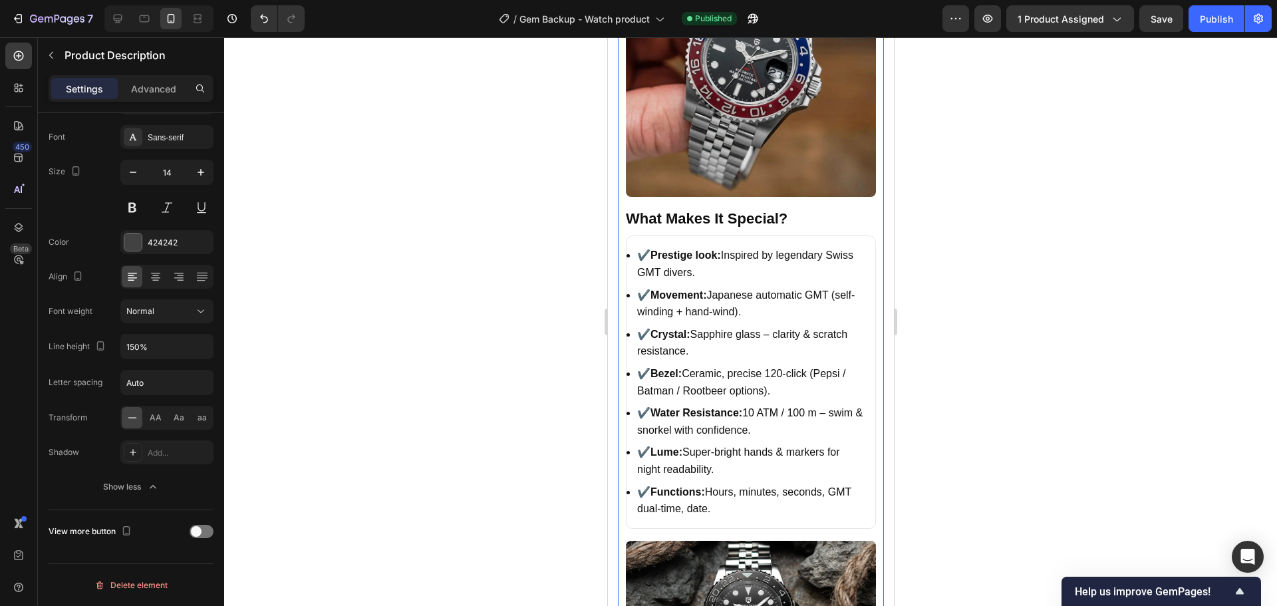
scroll to position [819, 0]
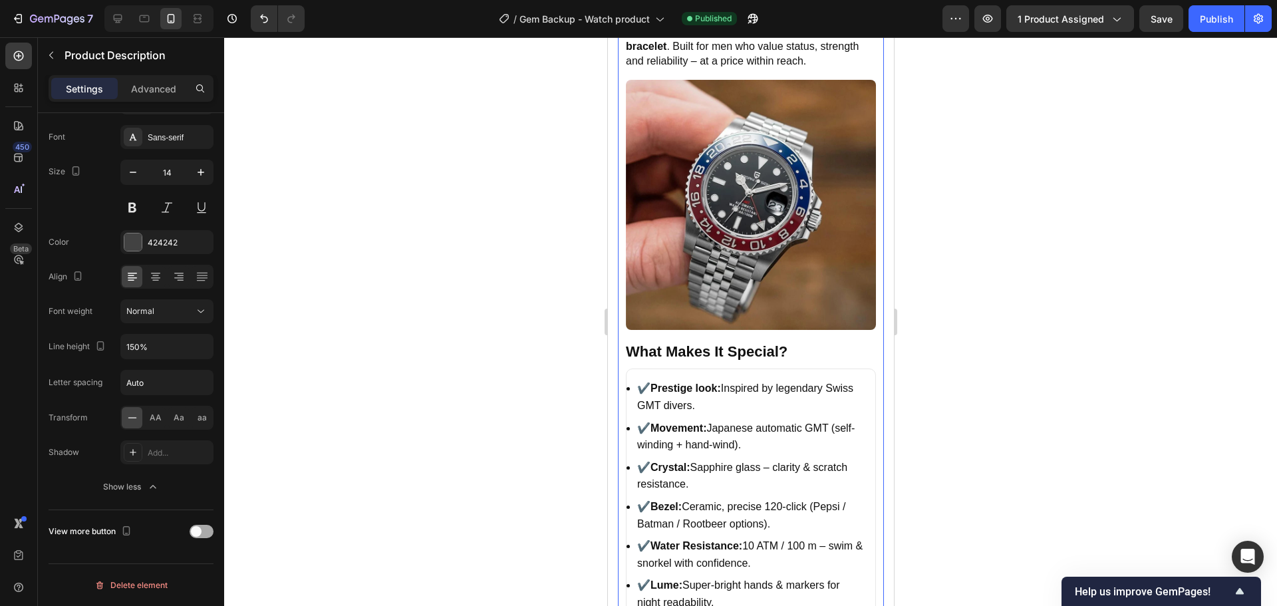
click at [201, 530] on span at bounding box center [196, 531] width 11 height 11
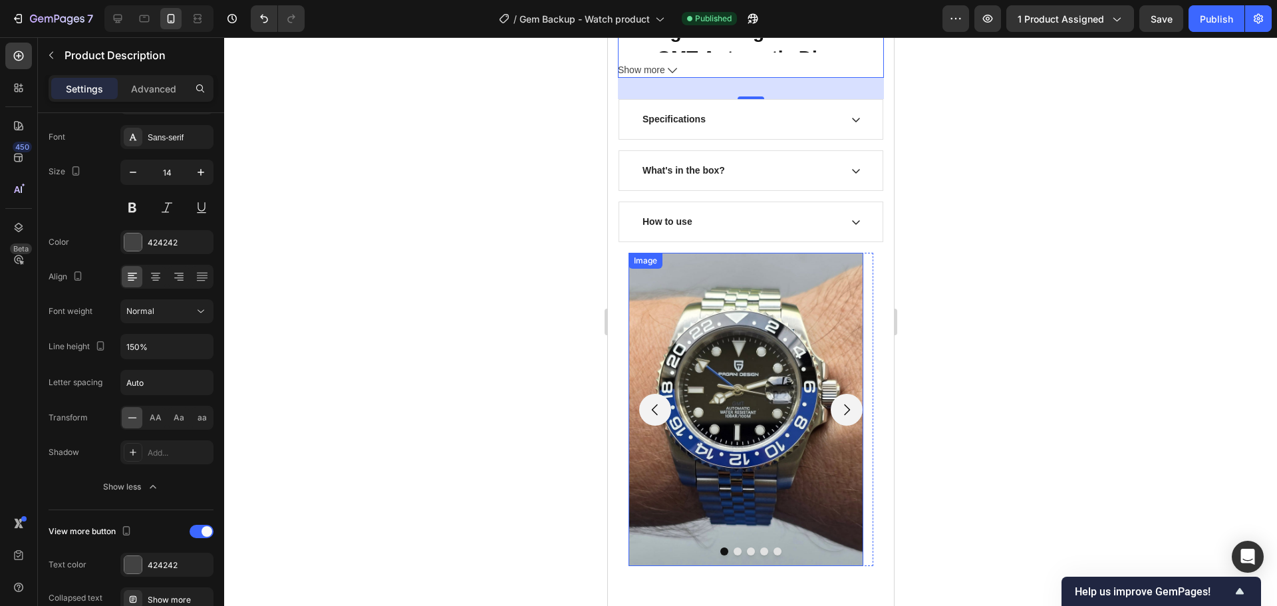
scroll to position [886, 0]
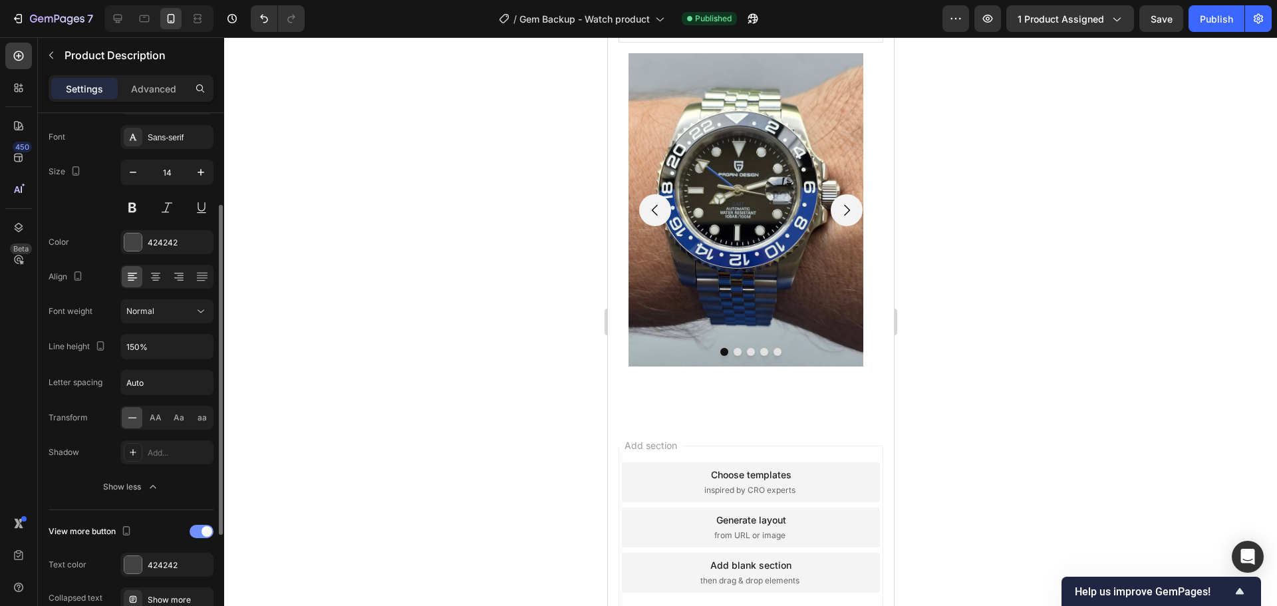
click at [210, 534] on span at bounding box center [206, 531] width 11 height 11
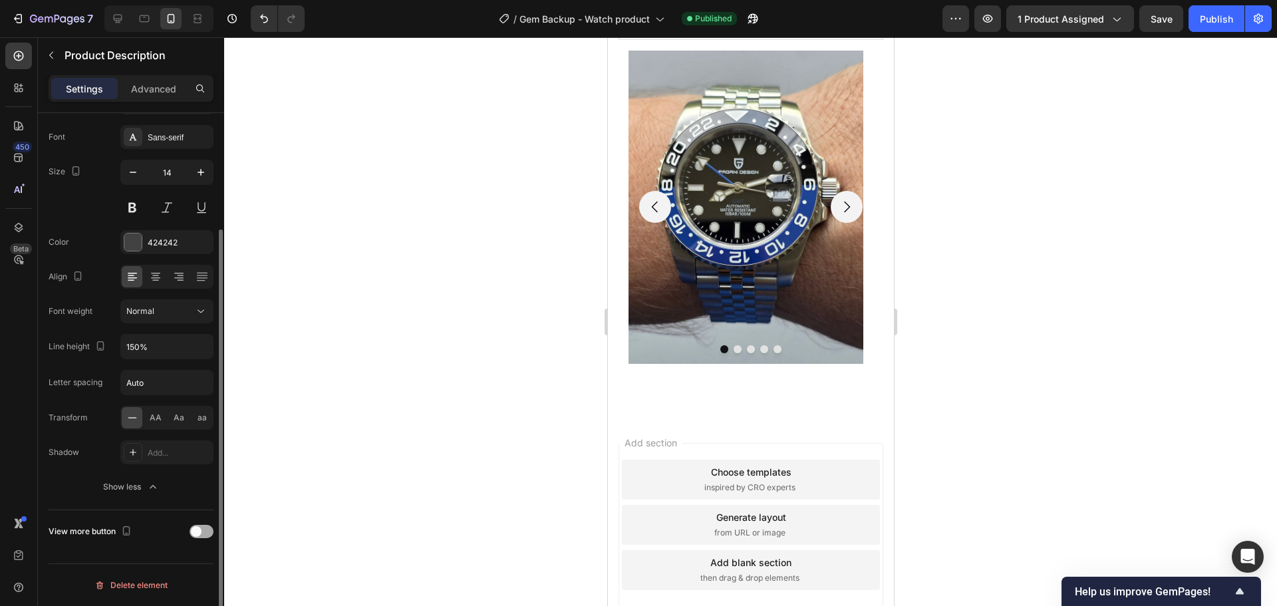
click at [199, 534] on span at bounding box center [196, 531] width 11 height 11
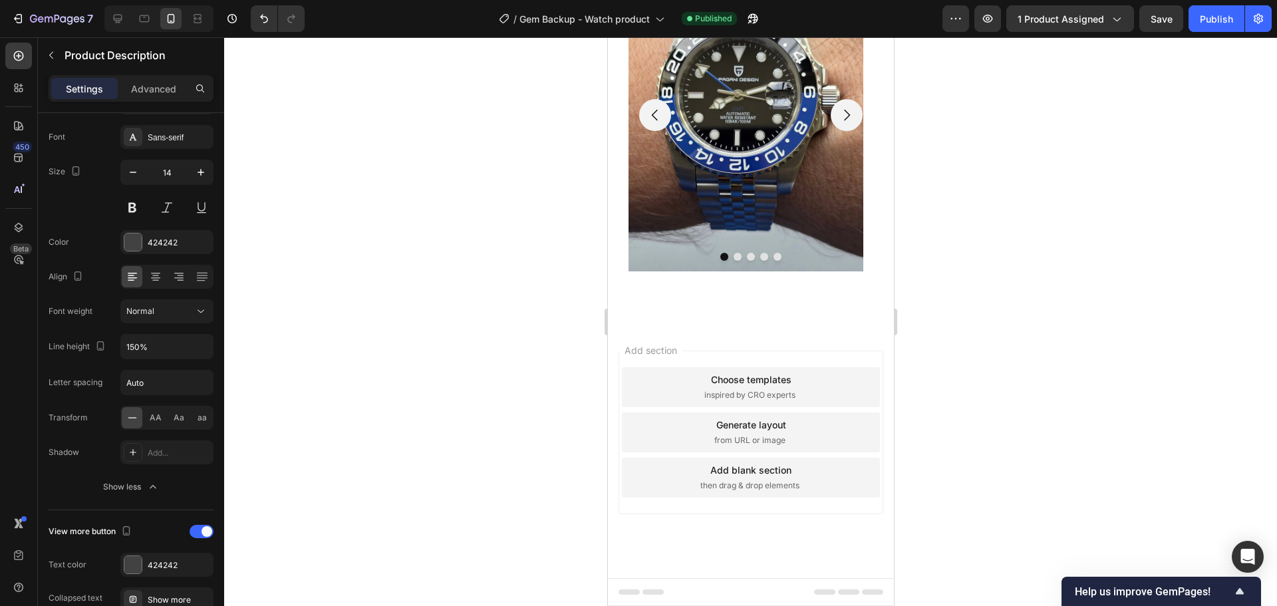
scroll to position [848, 0]
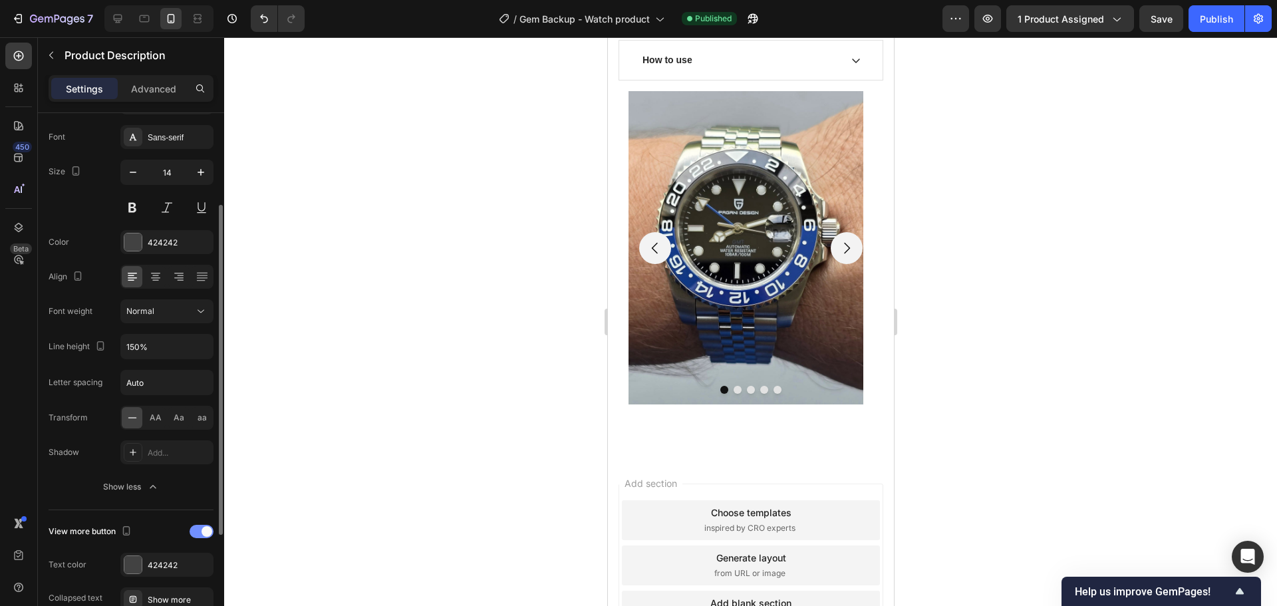
click at [205, 537] on div at bounding box center [201, 531] width 24 height 13
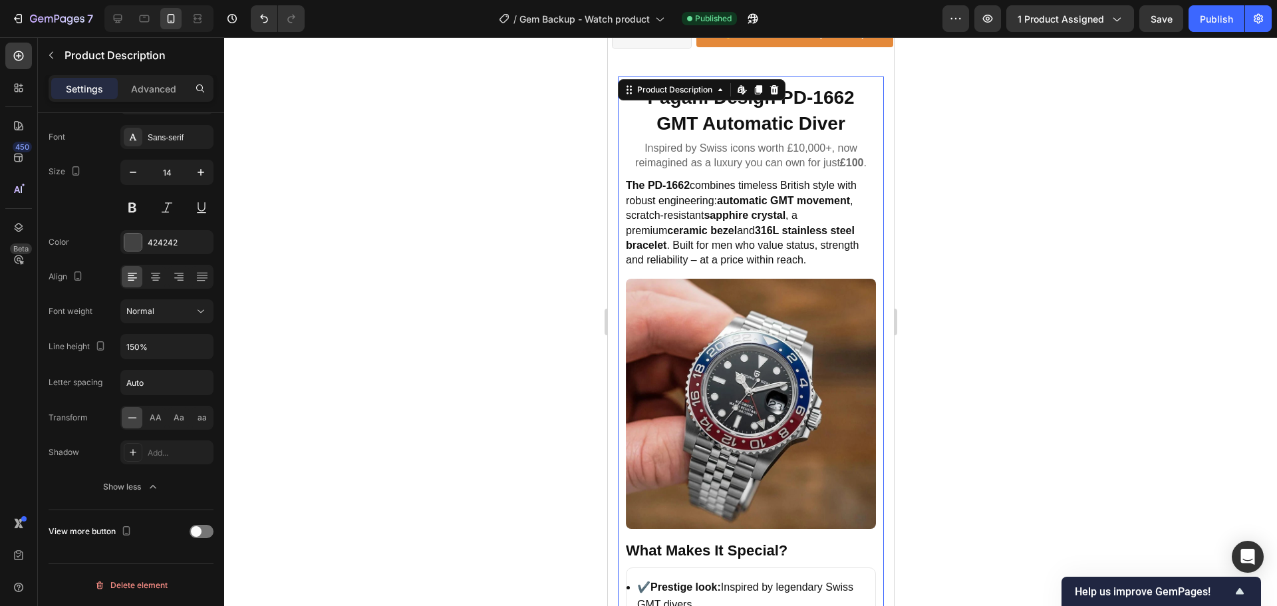
scroll to position [820, 0]
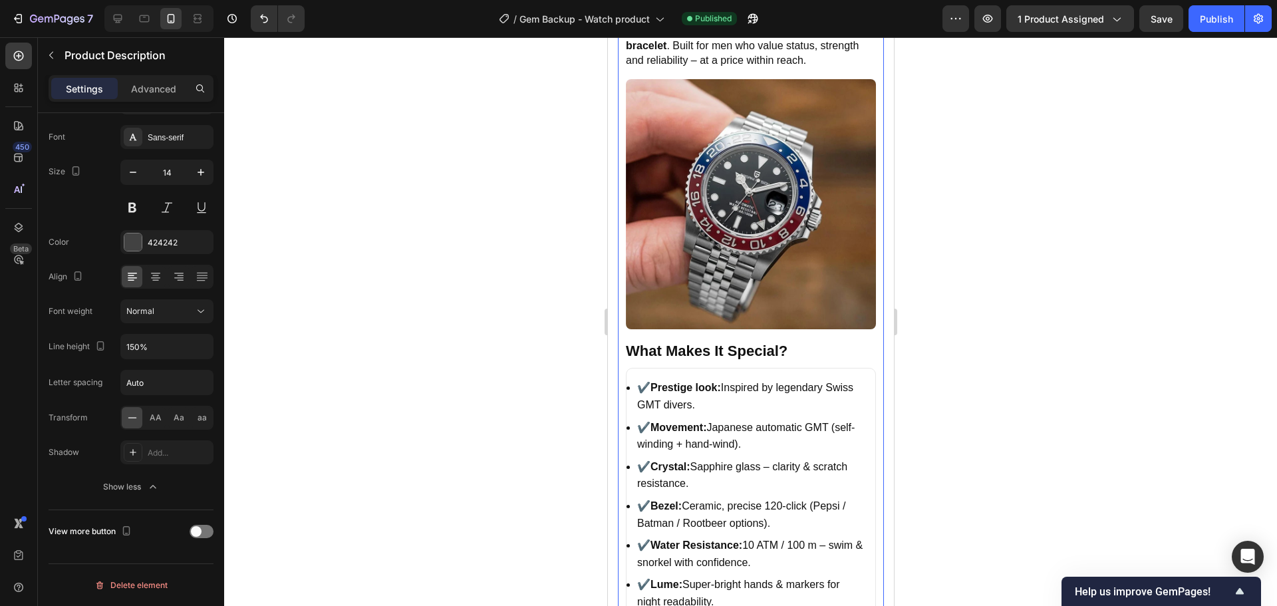
click at [751, 396] on li "✔️ Prestige look: Inspired by legendary Swiss GMT divers." at bounding box center [749, 396] width 227 height 34
click at [651, 368] on ul "✔️ Prestige look: Inspired by legendary Swiss GMT divers. ✔️ Movement: Japanese…" at bounding box center [750, 514] width 250 height 293
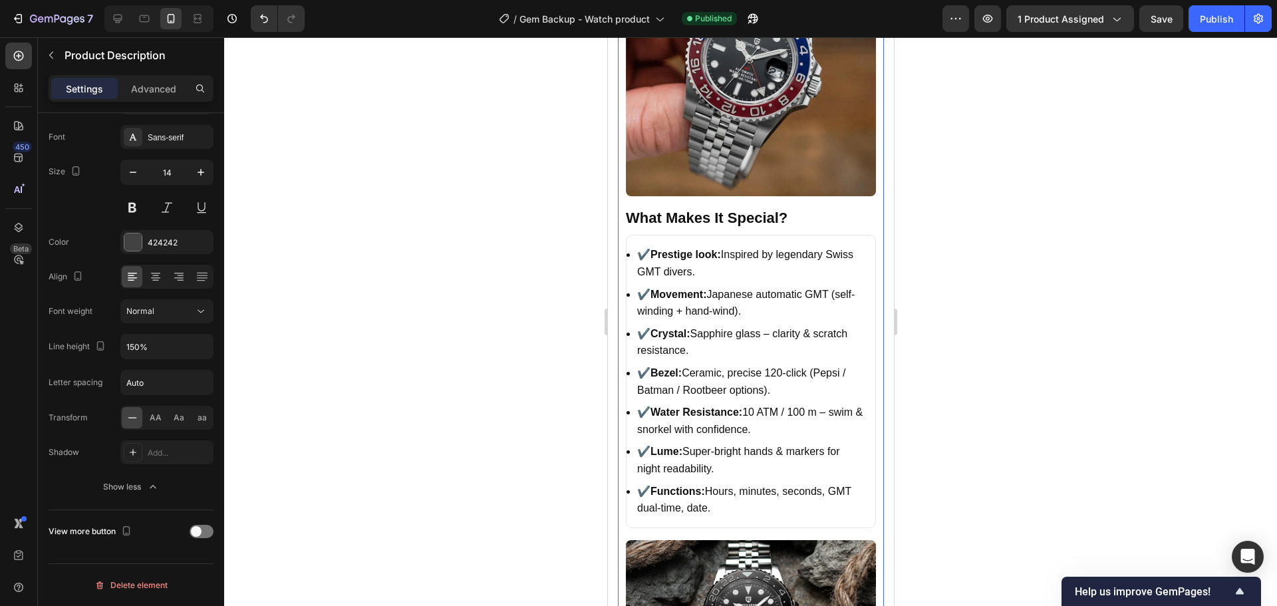
scroll to position [554, 0]
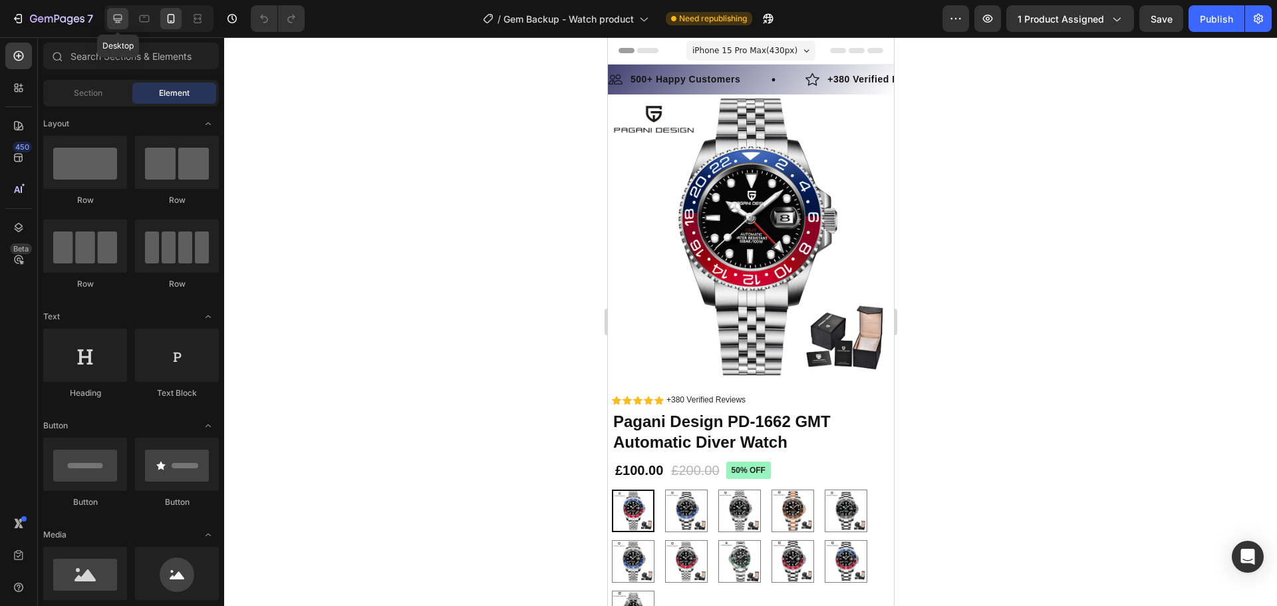
click at [118, 15] on icon at bounding box center [118, 19] width 9 height 9
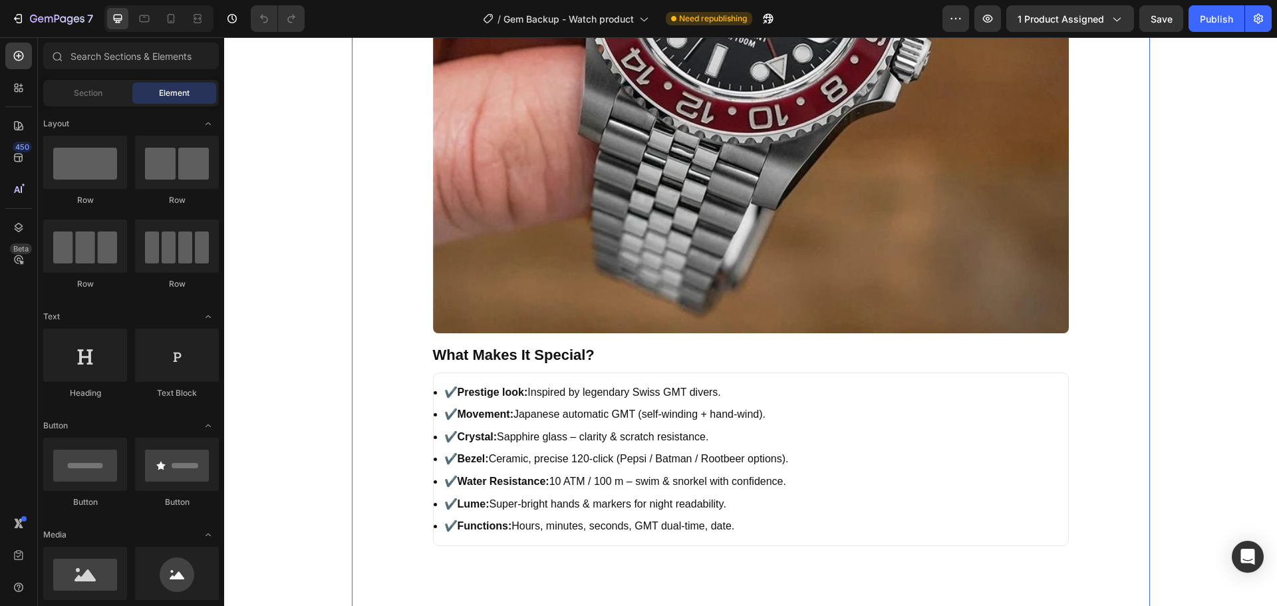
scroll to position [1197, 0]
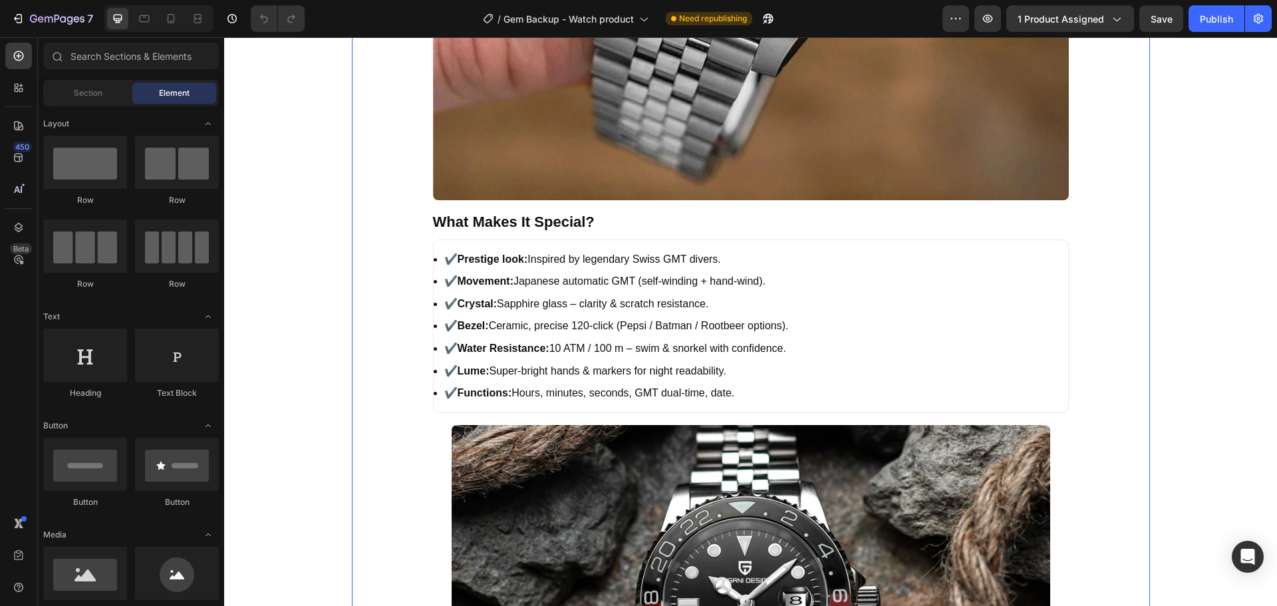
click at [822, 311] on li "✔️ Crystal: Sapphire glass – clarity & scratch resistance." at bounding box center [750, 303] width 613 height 17
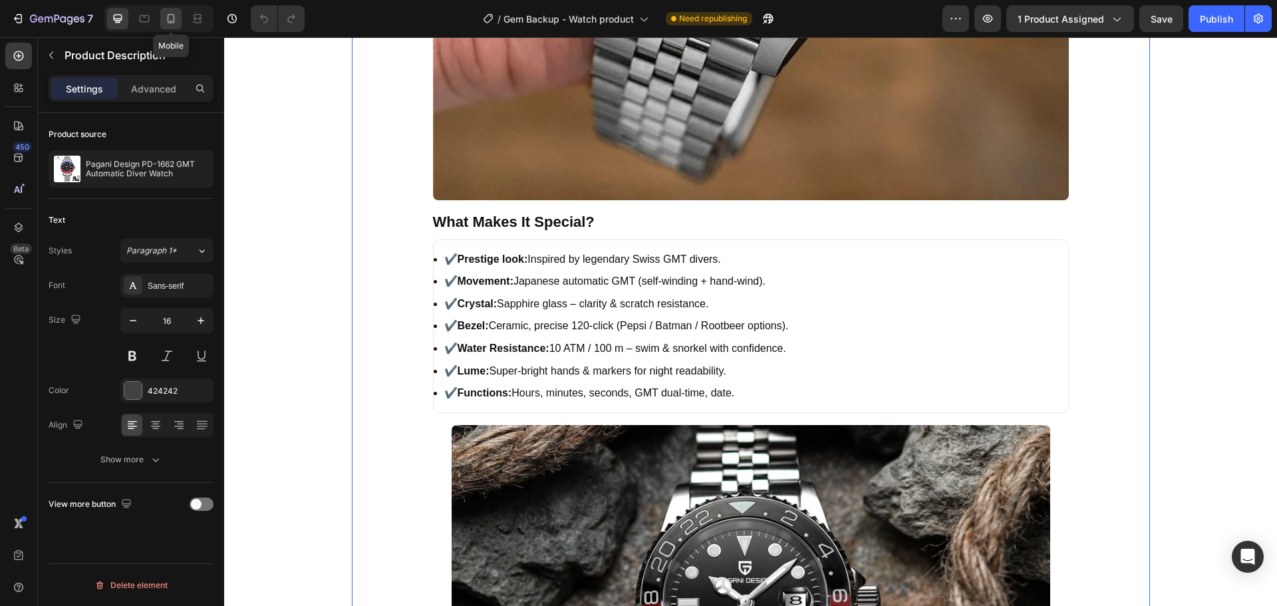
click at [170, 18] on icon at bounding box center [170, 18] width 13 height 13
type input "14"
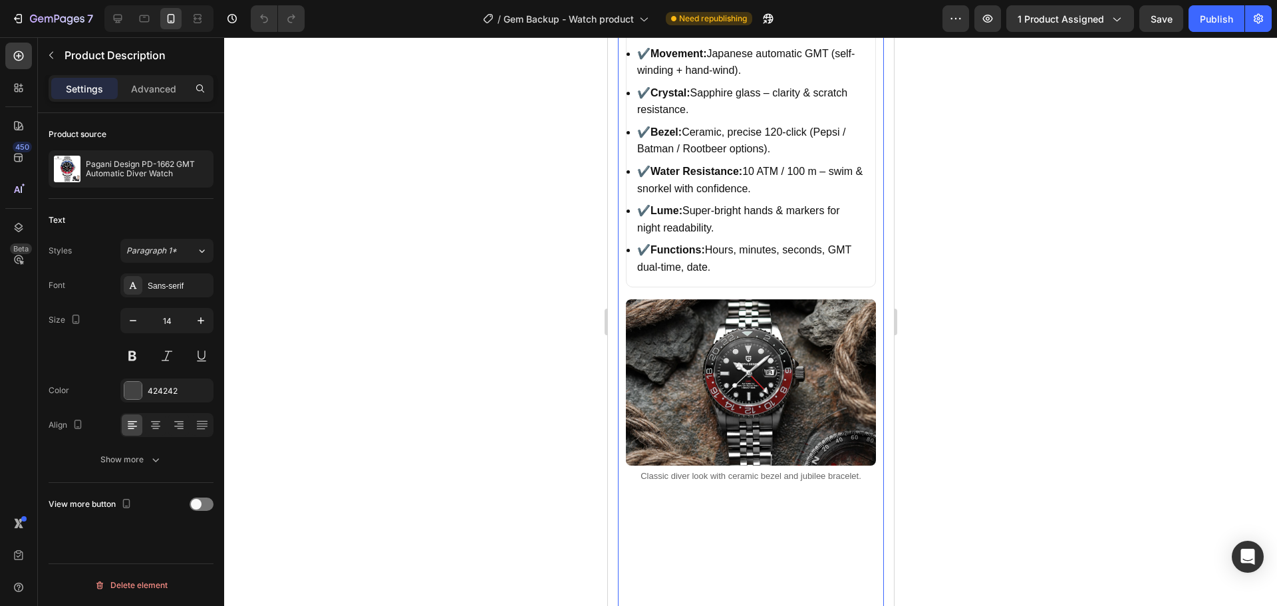
scroll to position [522, 0]
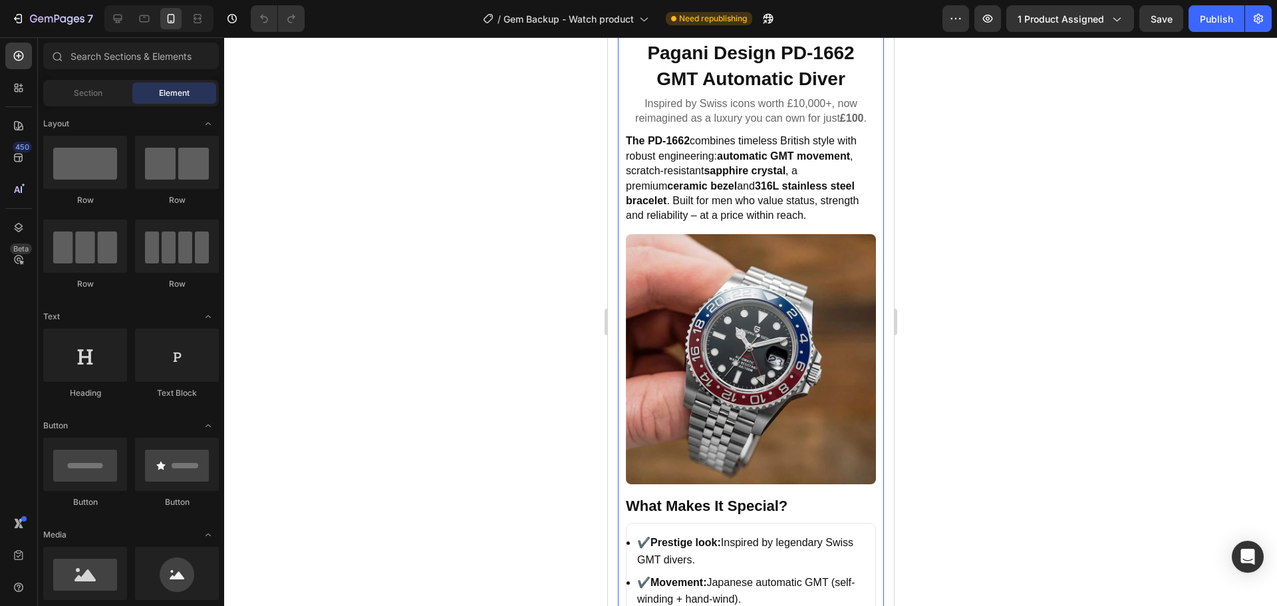
scroll to position [864, 0]
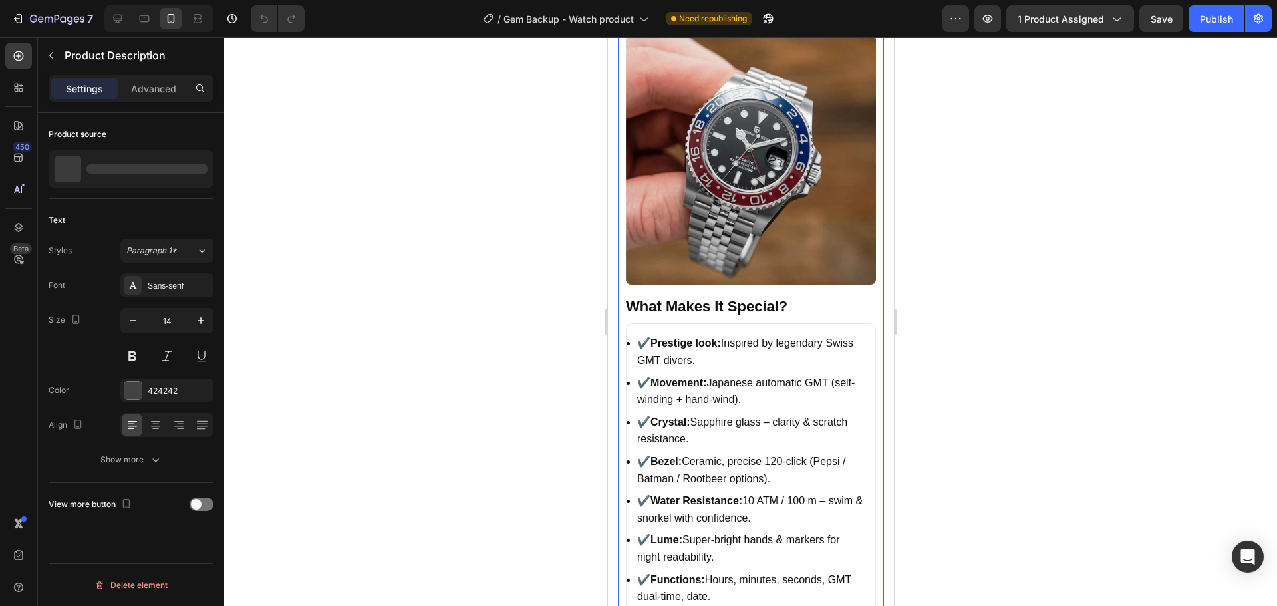
click at [823, 334] on li "✔️ Prestige look: Inspired by legendary Swiss GMT divers." at bounding box center [749, 351] width 227 height 34
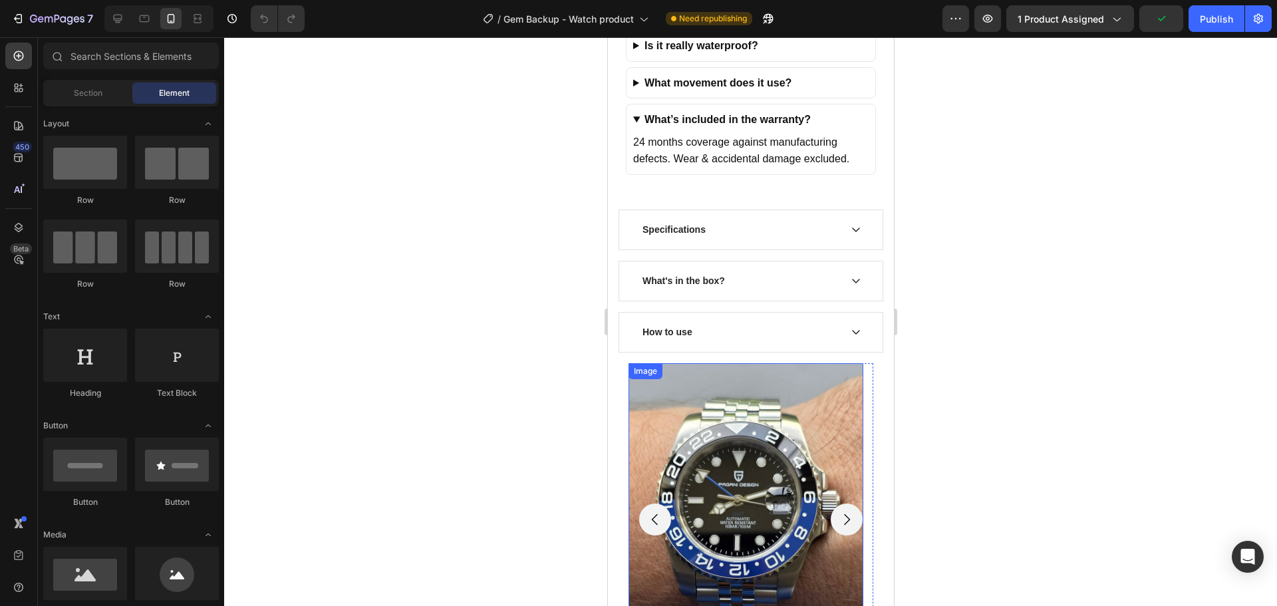
scroll to position [3545, 0]
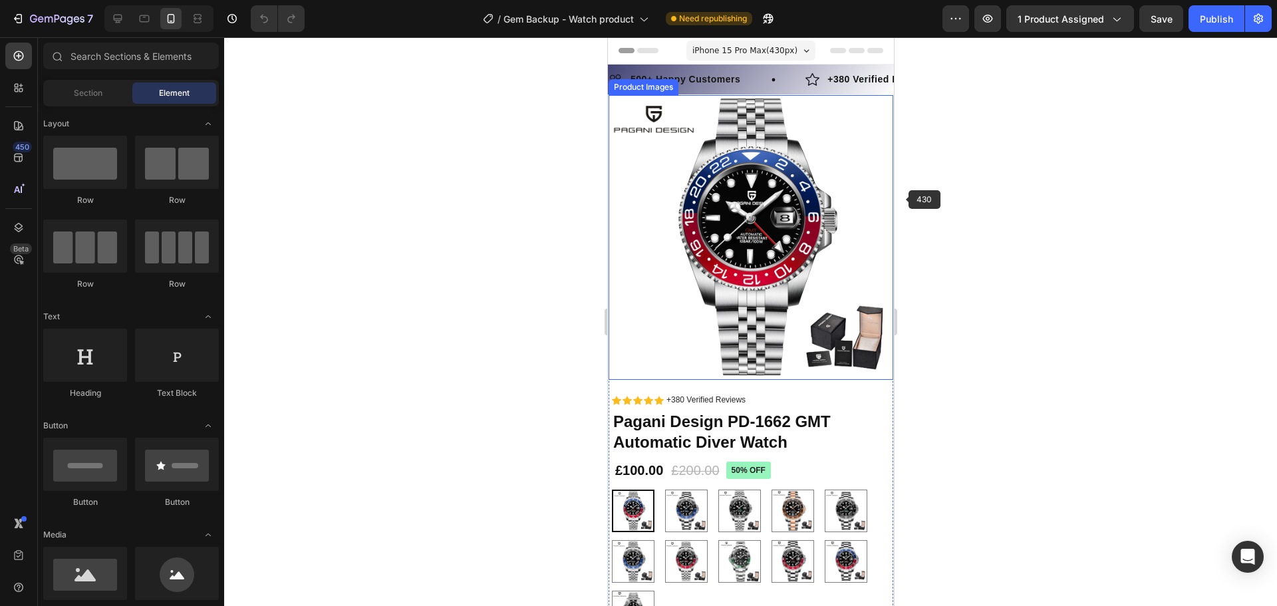
click at [773, 210] on img at bounding box center [750, 237] width 285 height 285
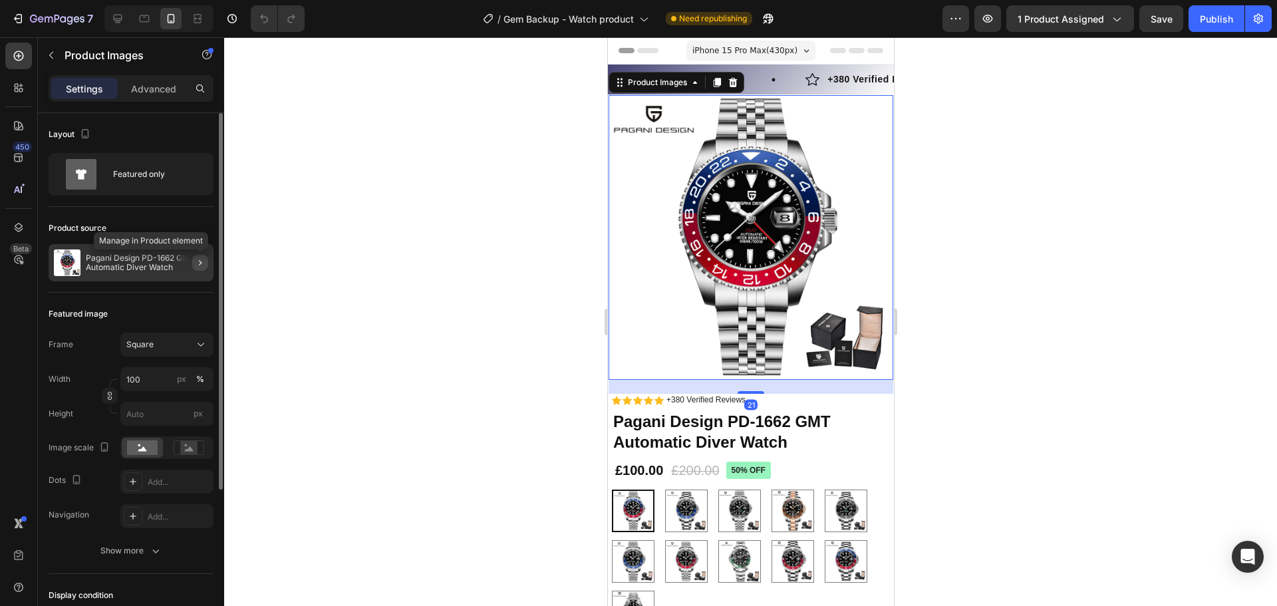
click at [201, 265] on icon "button" at bounding box center [200, 262] width 11 height 11
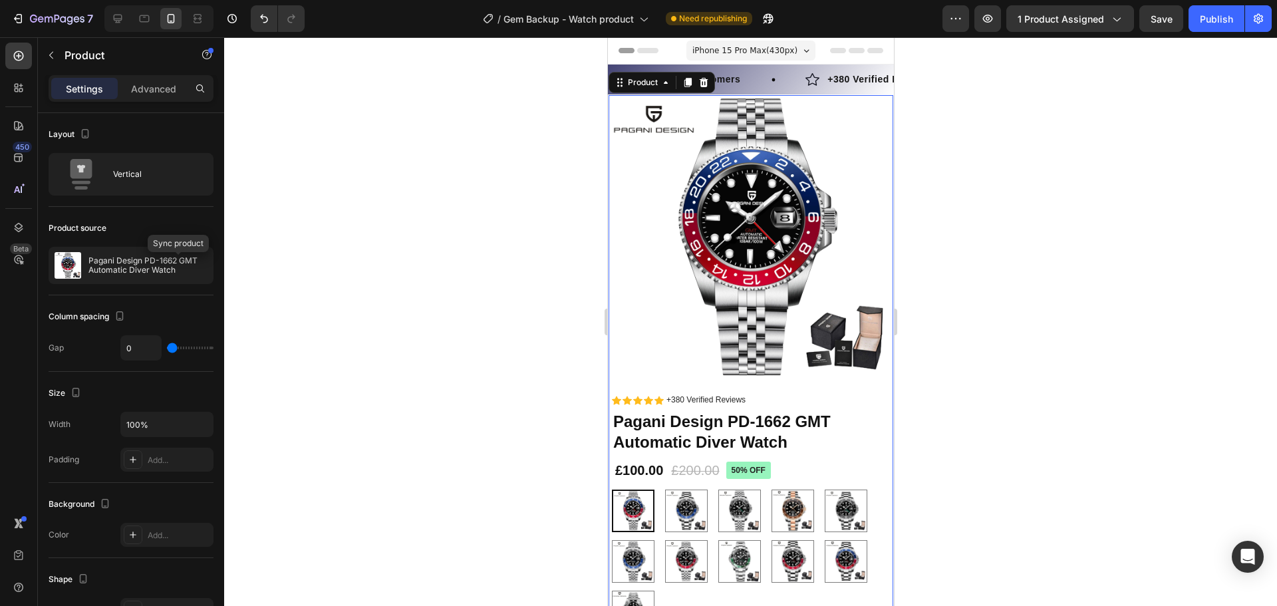
drag, startPoint x: 179, startPoint y: 268, endPoint x: 260, endPoint y: 270, distance: 81.1
click at [0, 0] on icon "button" at bounding box center [0, 0] width 0 height 0
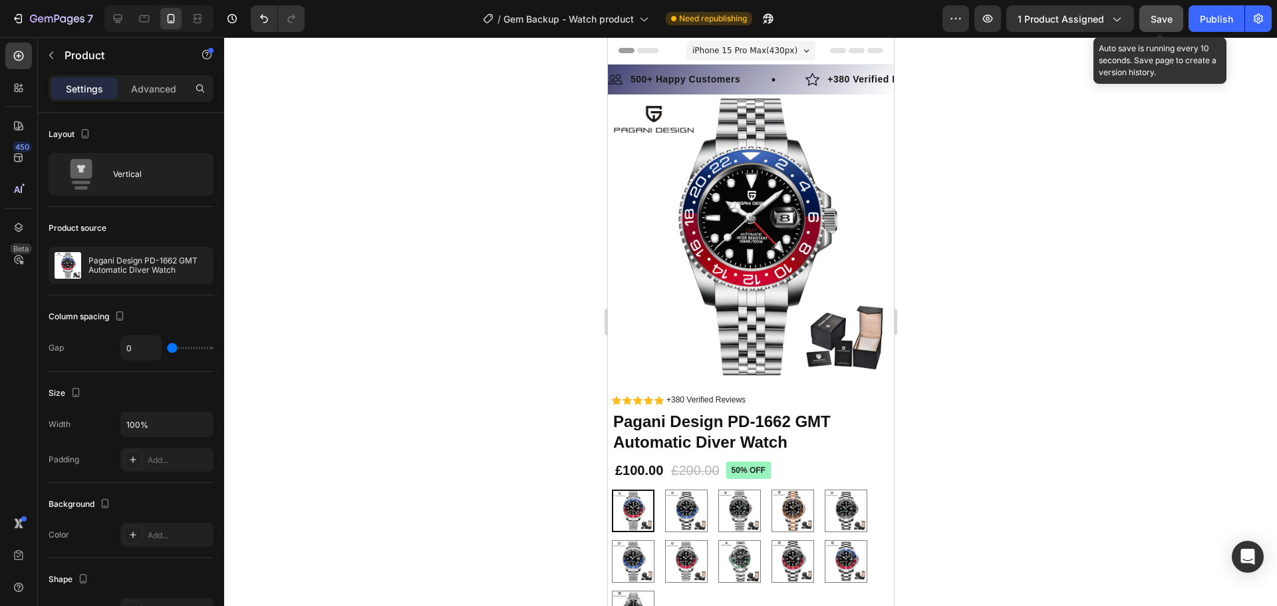
click at [1154, 21] on span "Save" at bounding box center [1161, 18] width 22 height 11
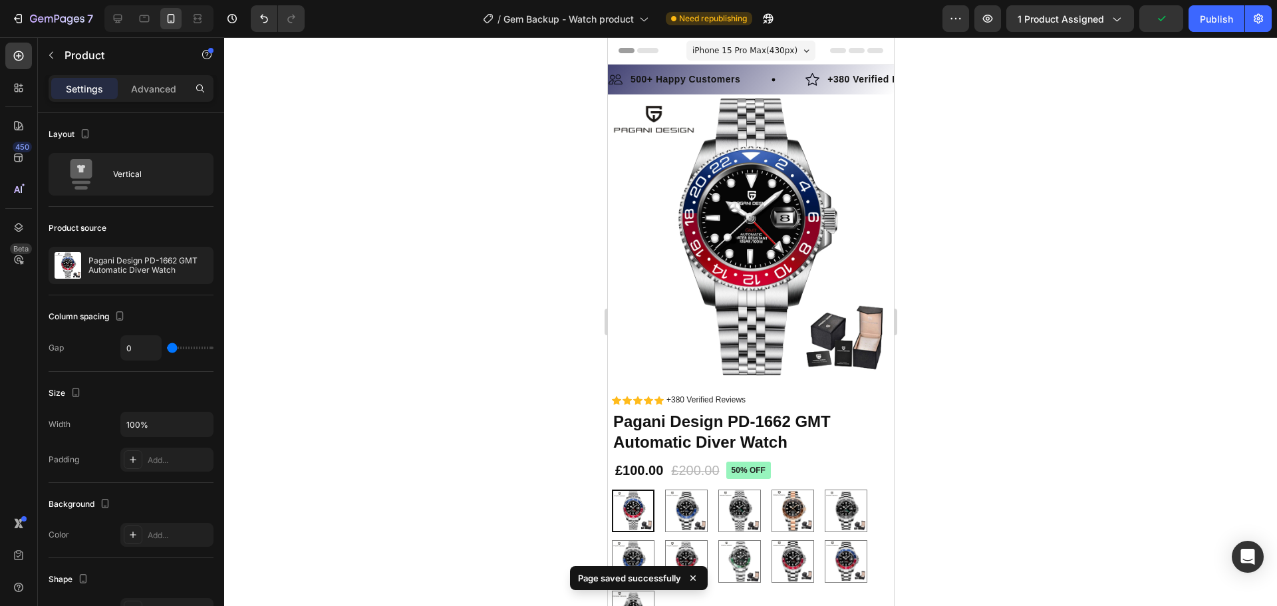
drag, startPoint x: 1199, startPoint y: 16, endPoint x: 1235, endPoint y: 94, distance: 86.3
click at [1199, 17] on button "Publish" at bounding box center [1216, 18] width 56 height 27
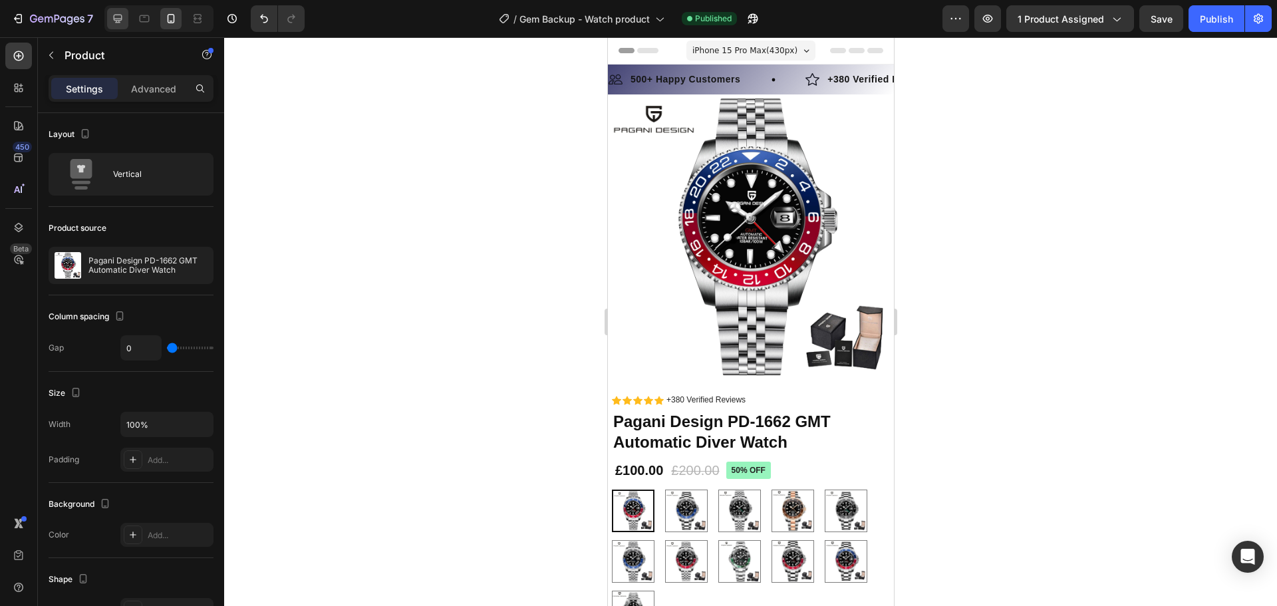
click at [118, 21] on icon at bounding box center [118, 19] width 9 height 9
type input "30"
type input "1200"
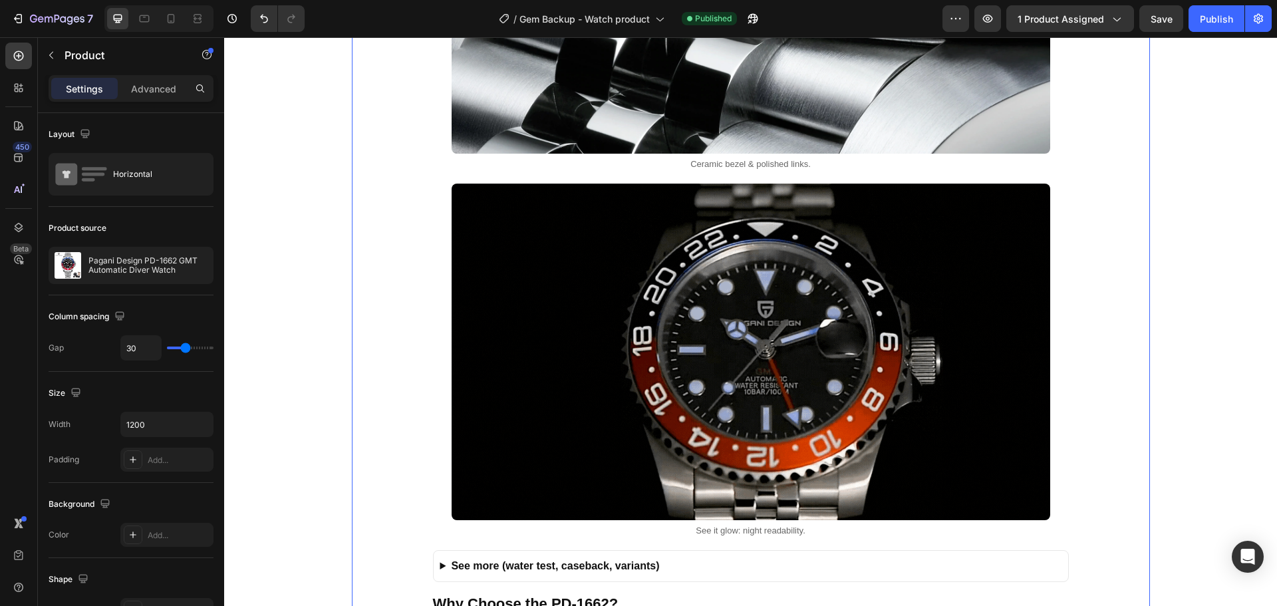
scroll to position [3060, 0]
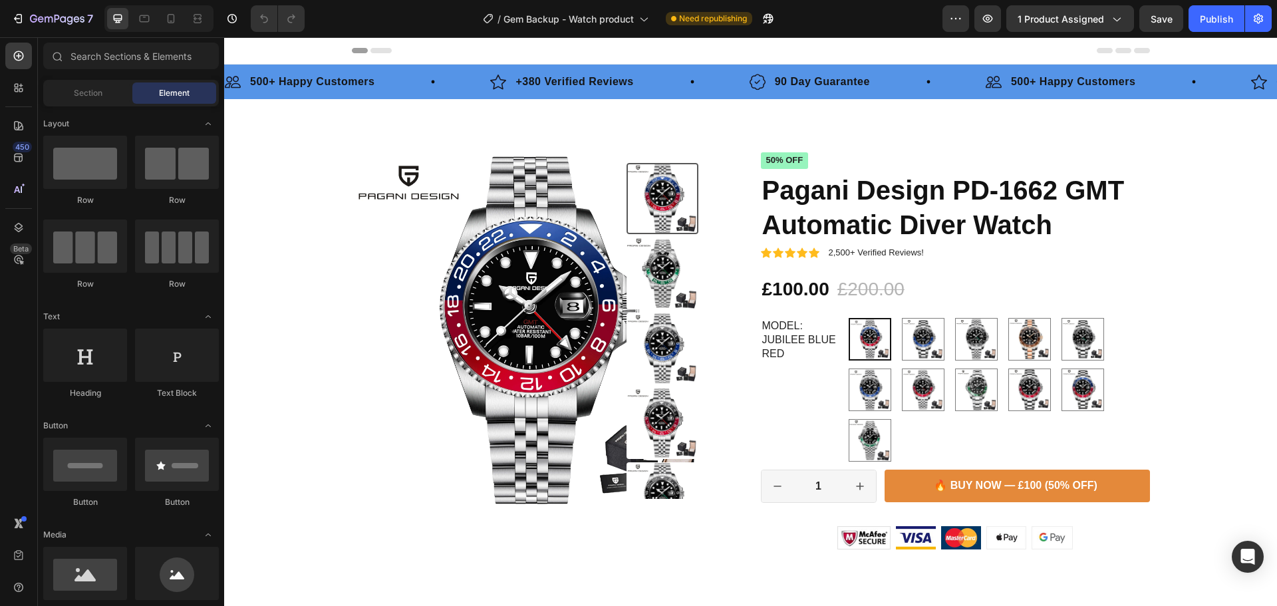
radio input "false"
click at [178, 17] on div at bounding box center [170, 18] width 21 height 21
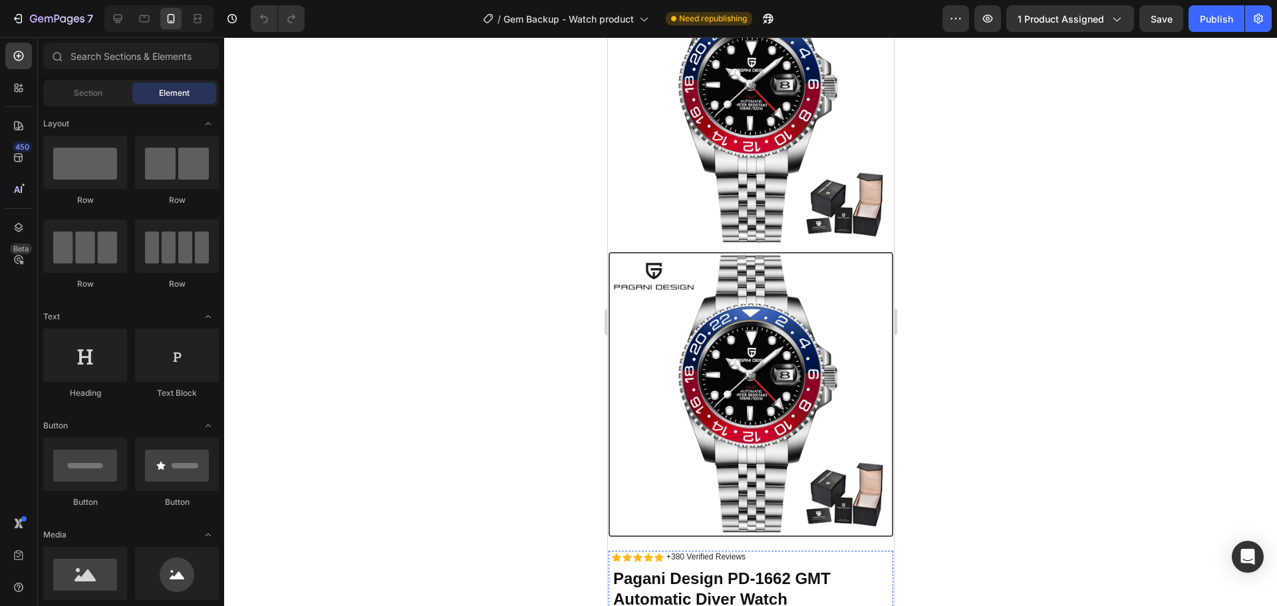
scroll to position [465, 0]
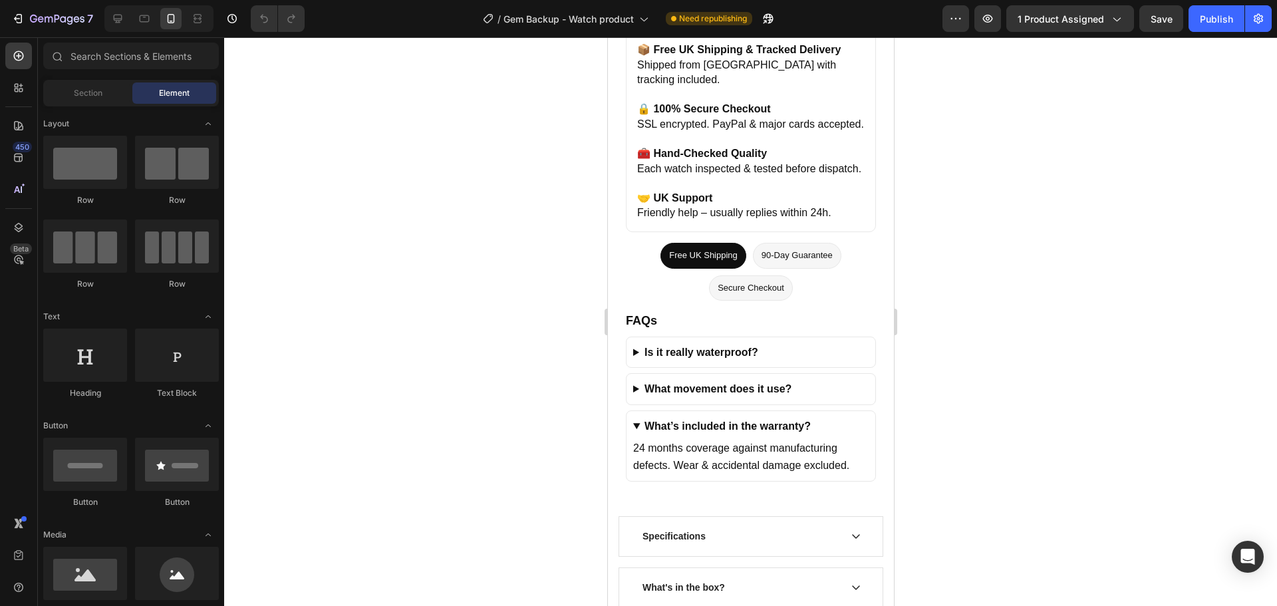
scroll to position [3139, 0]
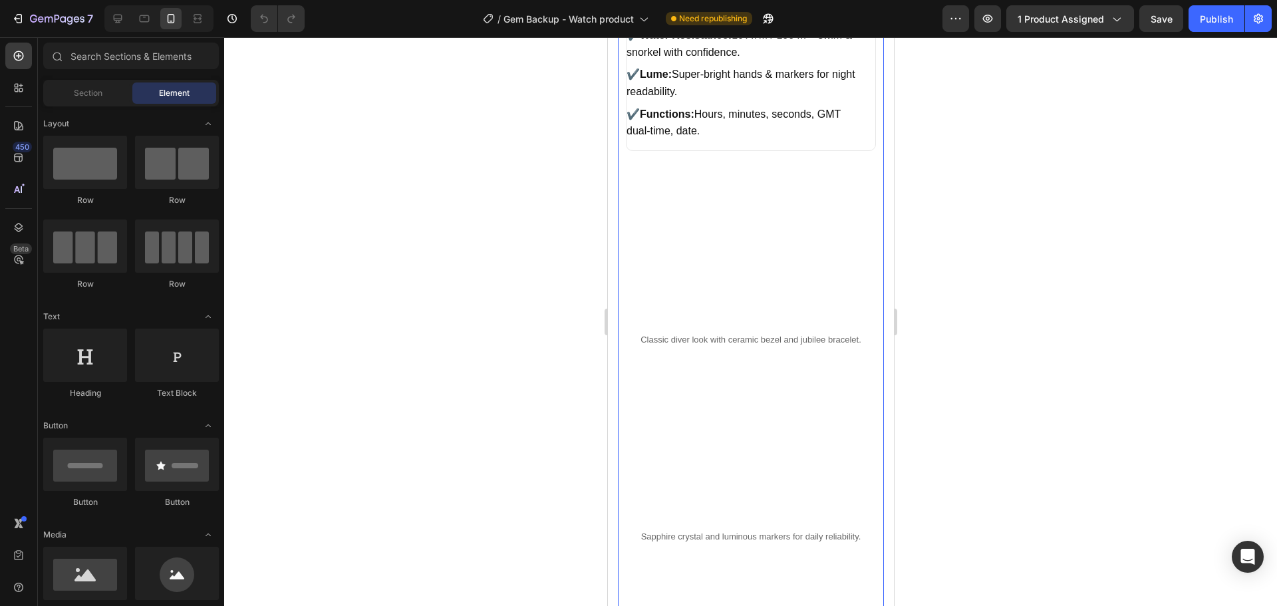
scroll to position [1729, 0]
